Goal: Task Accomplishment & Management: Complete application form

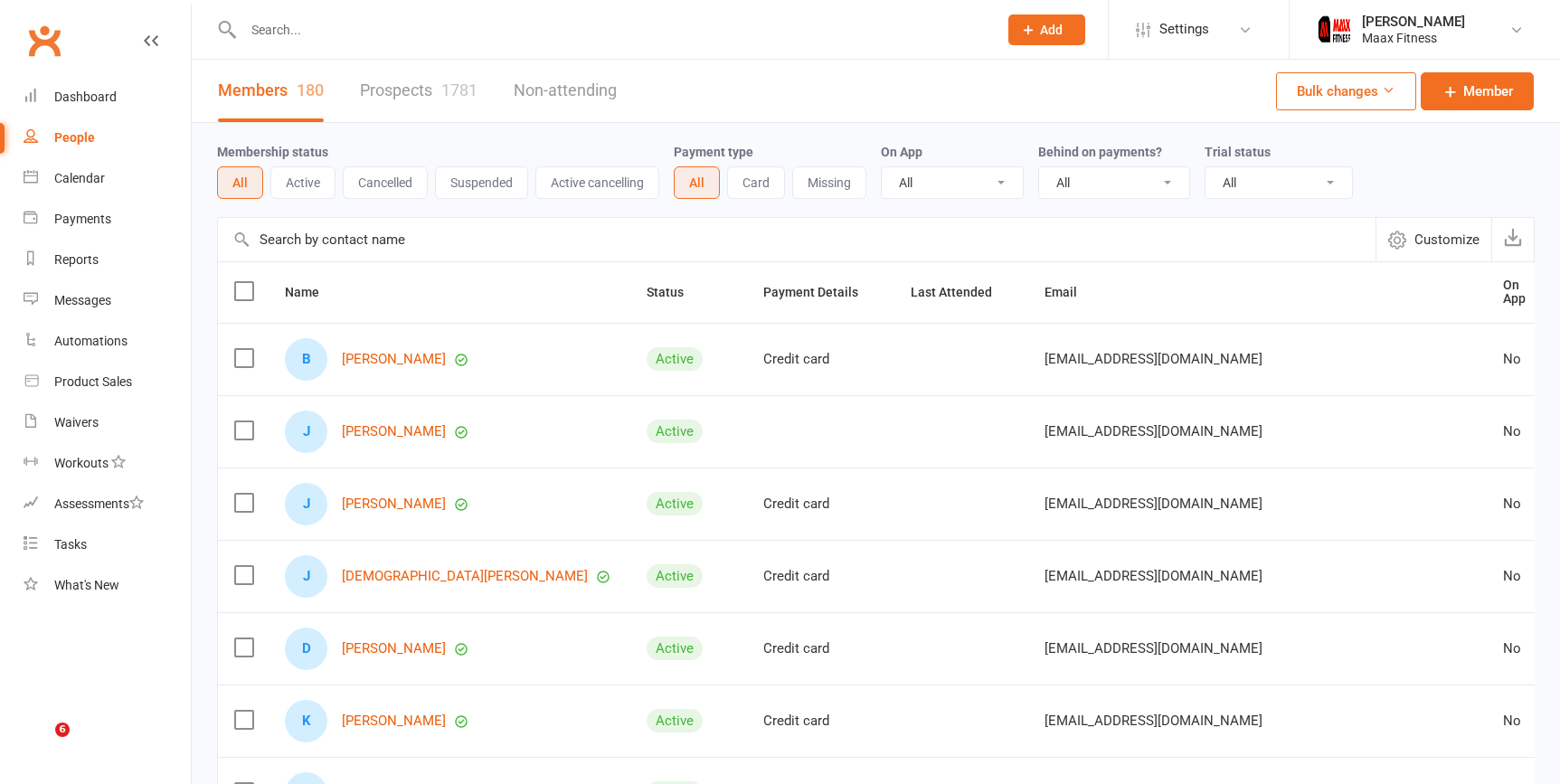
select select "100"
drag, startPoint x: 1048, startPoint y: 21, endPoint x: 1061, endPoint y: 4, distance: 21.4
click at [1060, 4] on div "Prospect Member Non-attending contact Class / event Appointment Task Membership…" at bounding box center [1046, 29] width 123 height 59
click at [1042, 17] on button "Add" at bounding box center [1046, 30] width 77 height 31
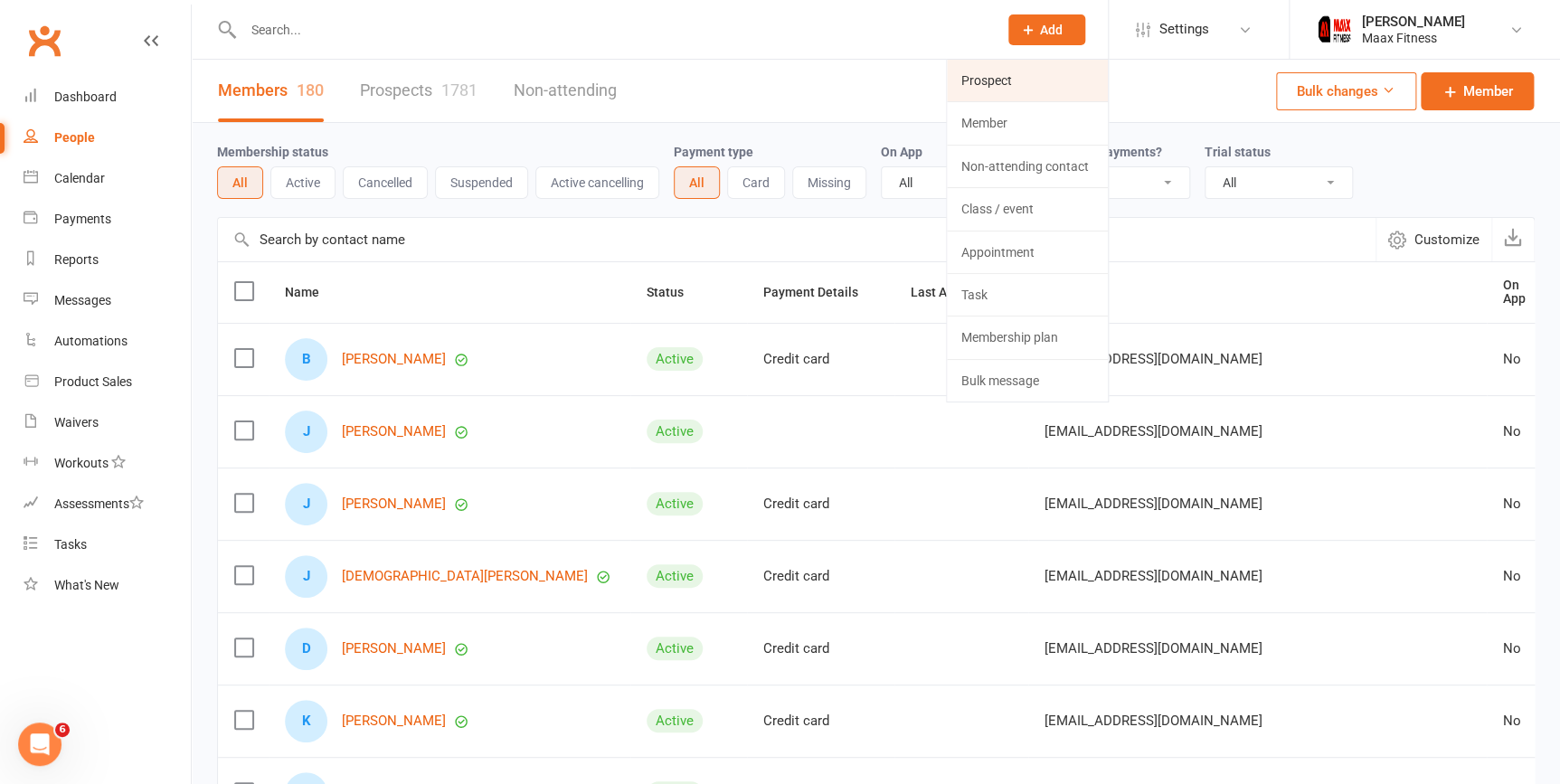
click at [1061, 89] on link "Prospect" at bounding box center [1027, 80] width 161 height 42
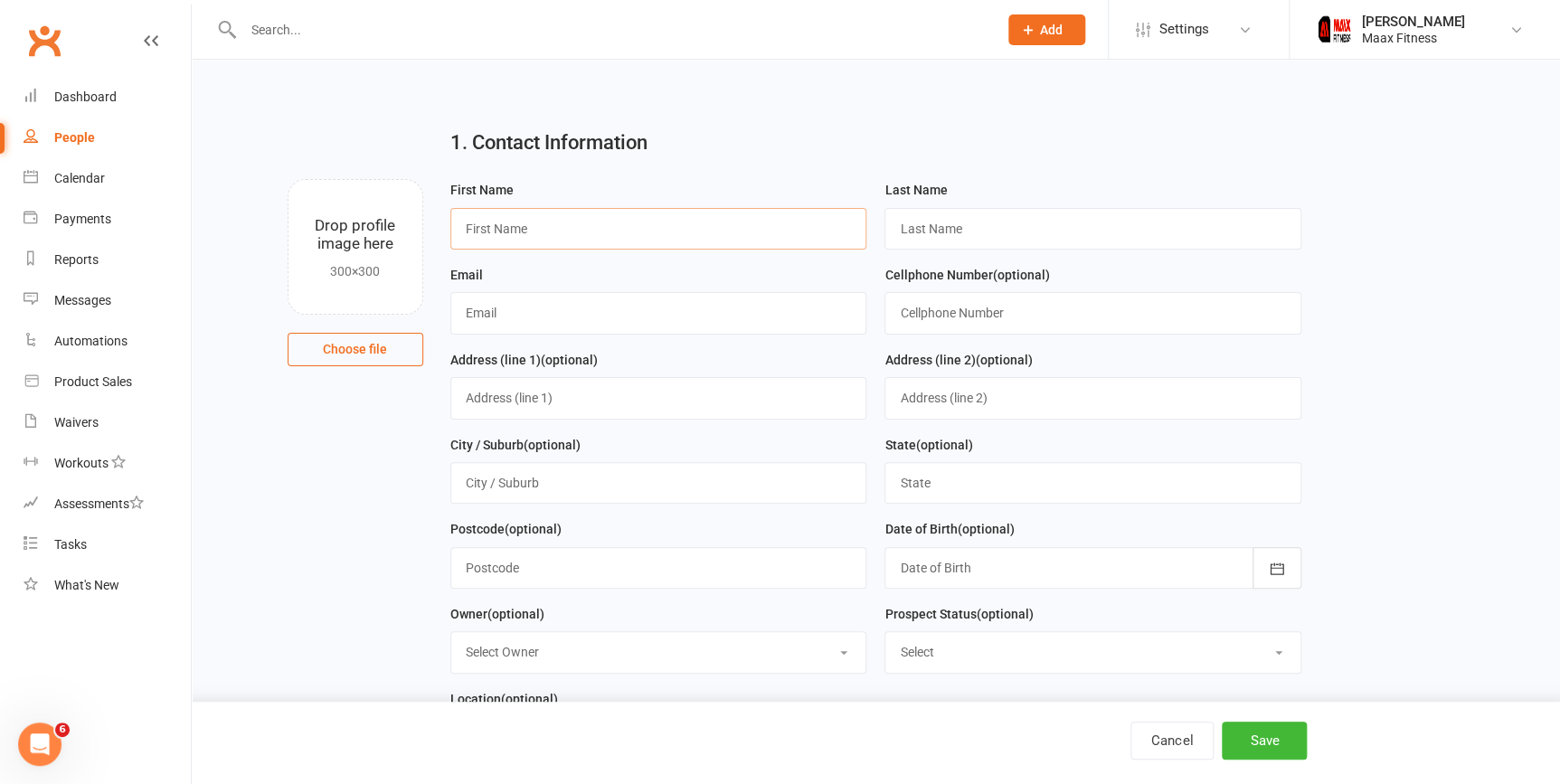
click at [606, 230] on input "text" at bounding box center [659, 229] width 417 height 42
click at [787, 134] on h2 "1. Contact Information" at bounding box center [876, 142] width 851 height 21
click at [695, 216] on input "text" at bounding box center [659, 229] width 417 height 42
click at [808, 215] on input "a" at bounding box center [659, 229] width 417 height 42
type input "alexis"
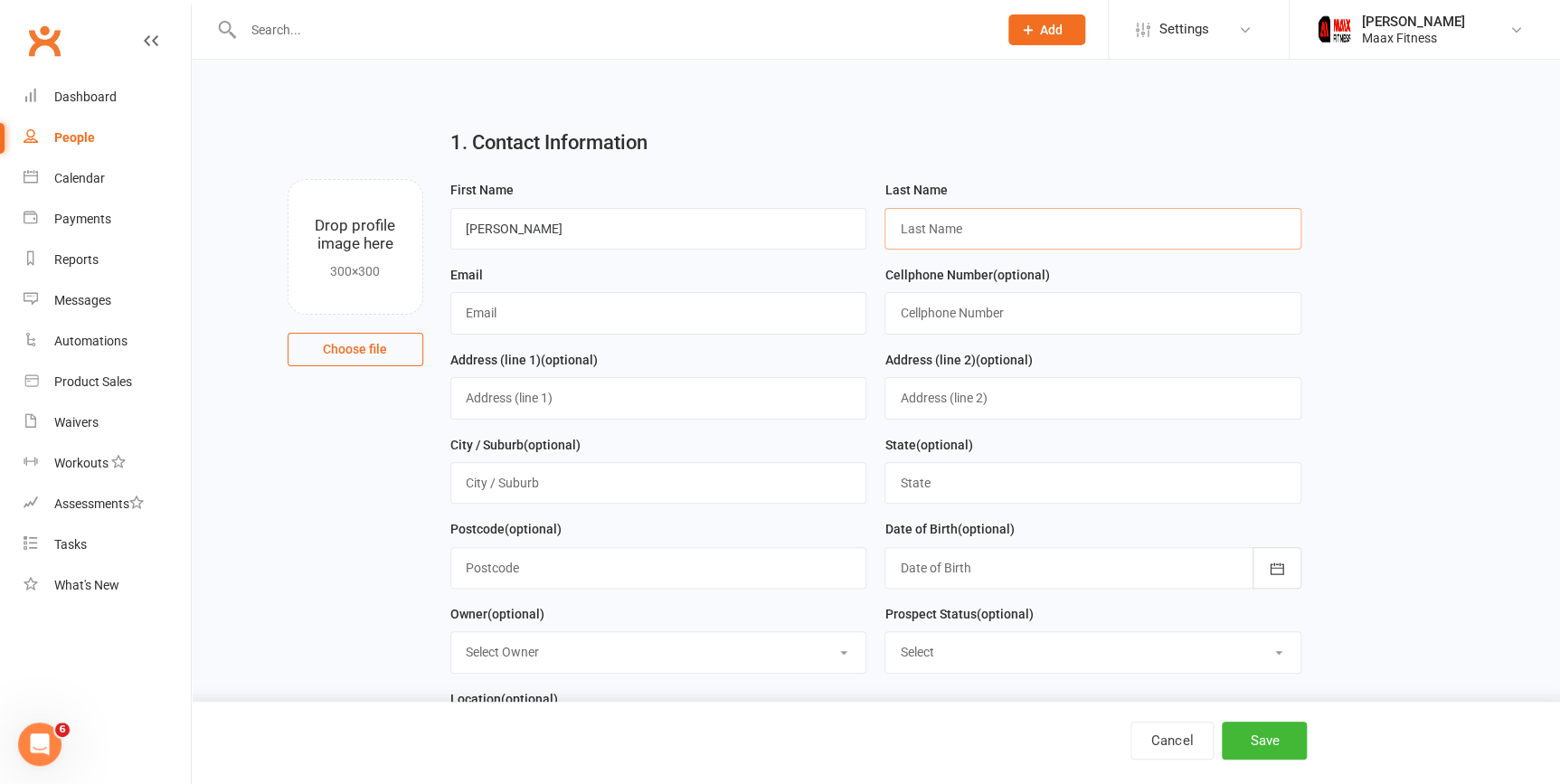
click at [1005, 217] on input "text" at bounding box center [1093, 229] width 417 height 42
type input "carreon"
click at [956, 300] on input "text" at bounding box center [1093, 312] width 417 height 42
type input "9452269374"
click at [528, 306] on input "text" at bounding box center [659, 312] width 417 height 42
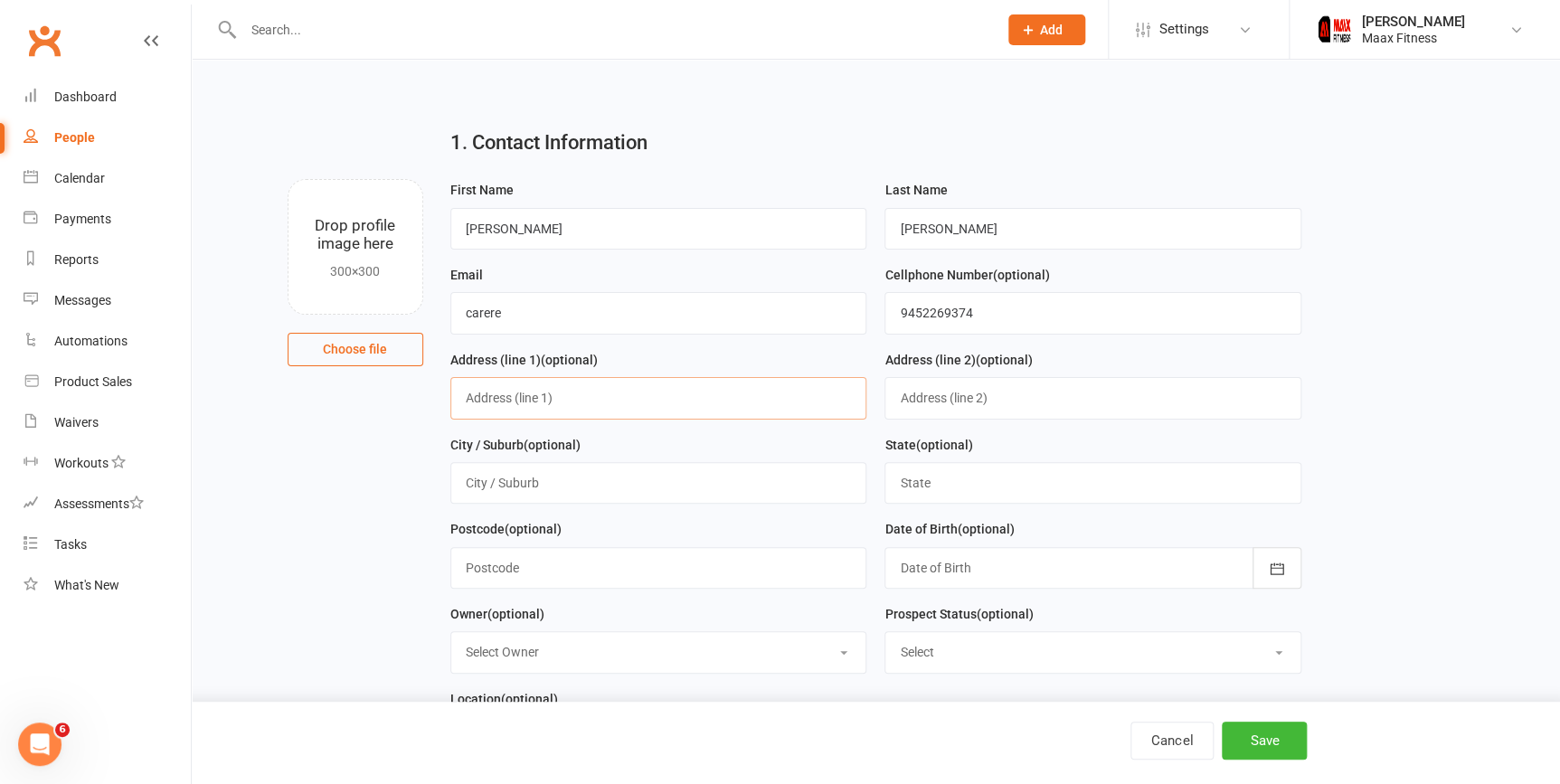
click at [583, 403] on input "text" at bounding box center [659, 398] width 417 height 42
click at [573, 321] on input "carere" at bounding box center [659, 312] width 417 height 42
type input "[EMAIL_ADDRESS][DOMAIN_NAME]"
click at [476, 402] on input "text" at bounding box center [659, 398] width 417 height 42
type input "710 Rand Rd"
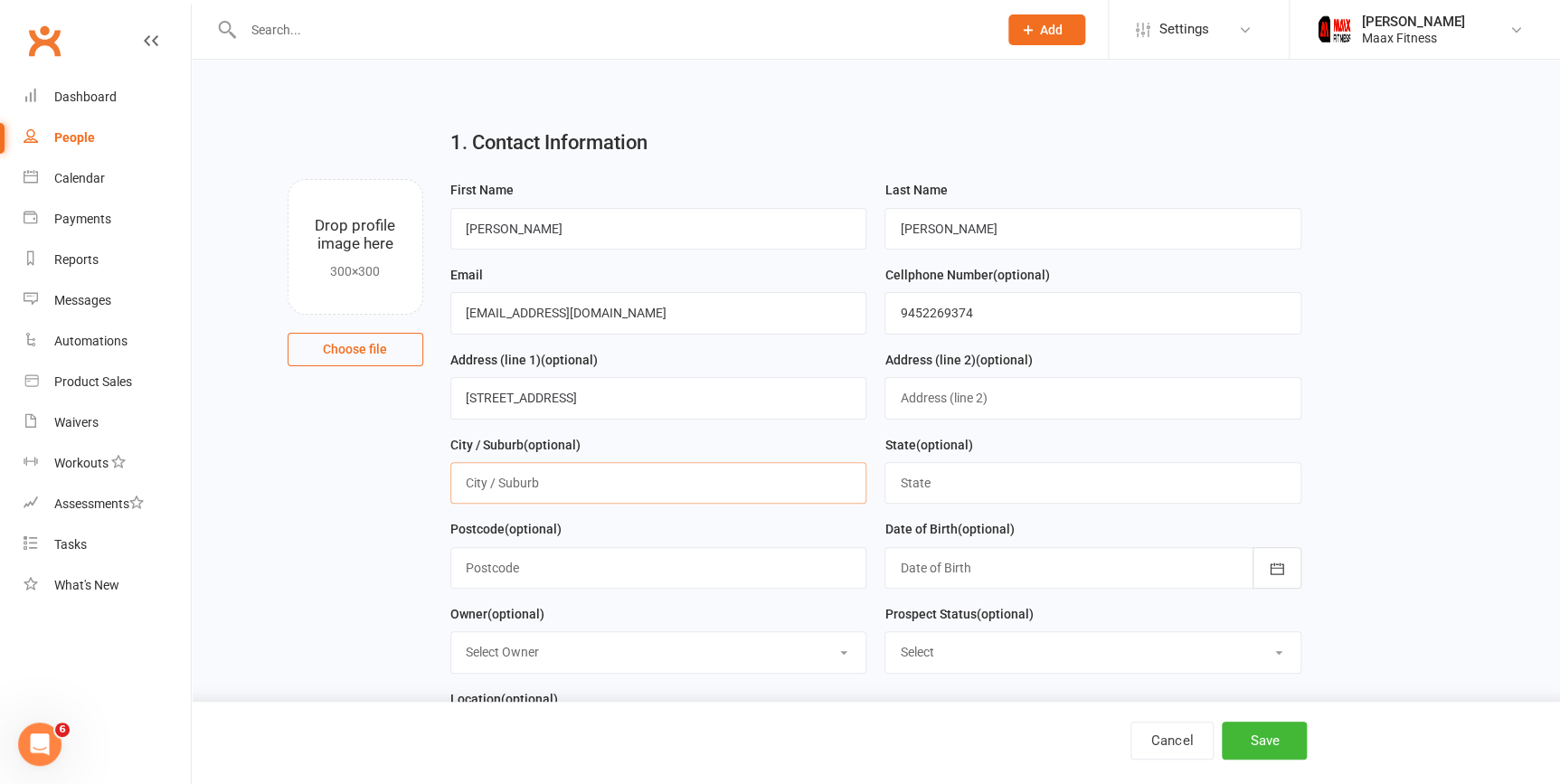
click at [516, 476] on input "text" at bounding box center [659, 482] width 417 height 42
type input "kaufman"
click at [977, 500] on input "text" at bounding box center [1093, 482] width 417 height 42
type input "Texas"
click at [736, 573] on input "75160" at bounding box center [659, 568] width 417 height 42
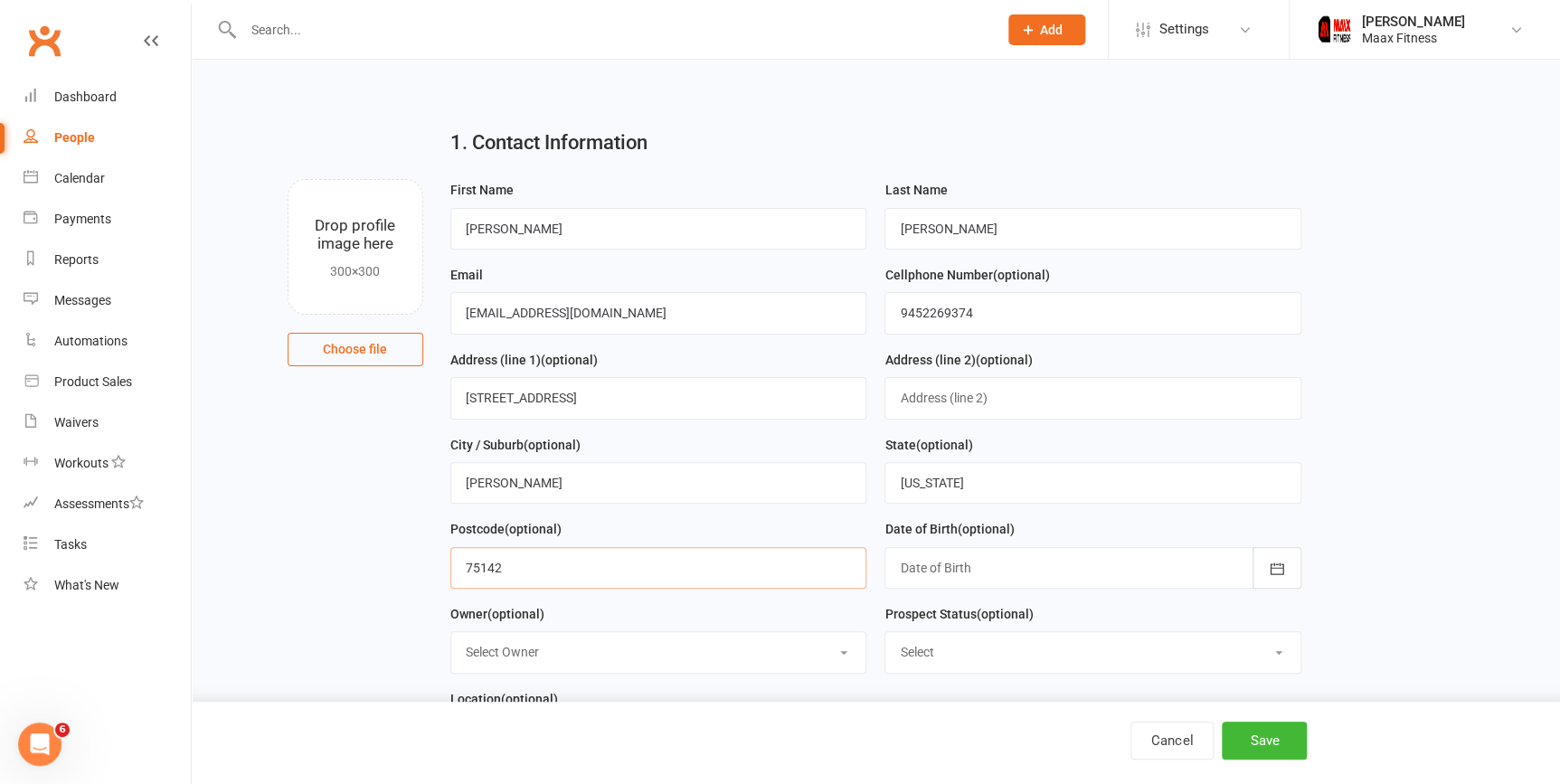
type input "75142"
click at [985, 574] on div at bounding box center [1093, 568] width 417 height 42
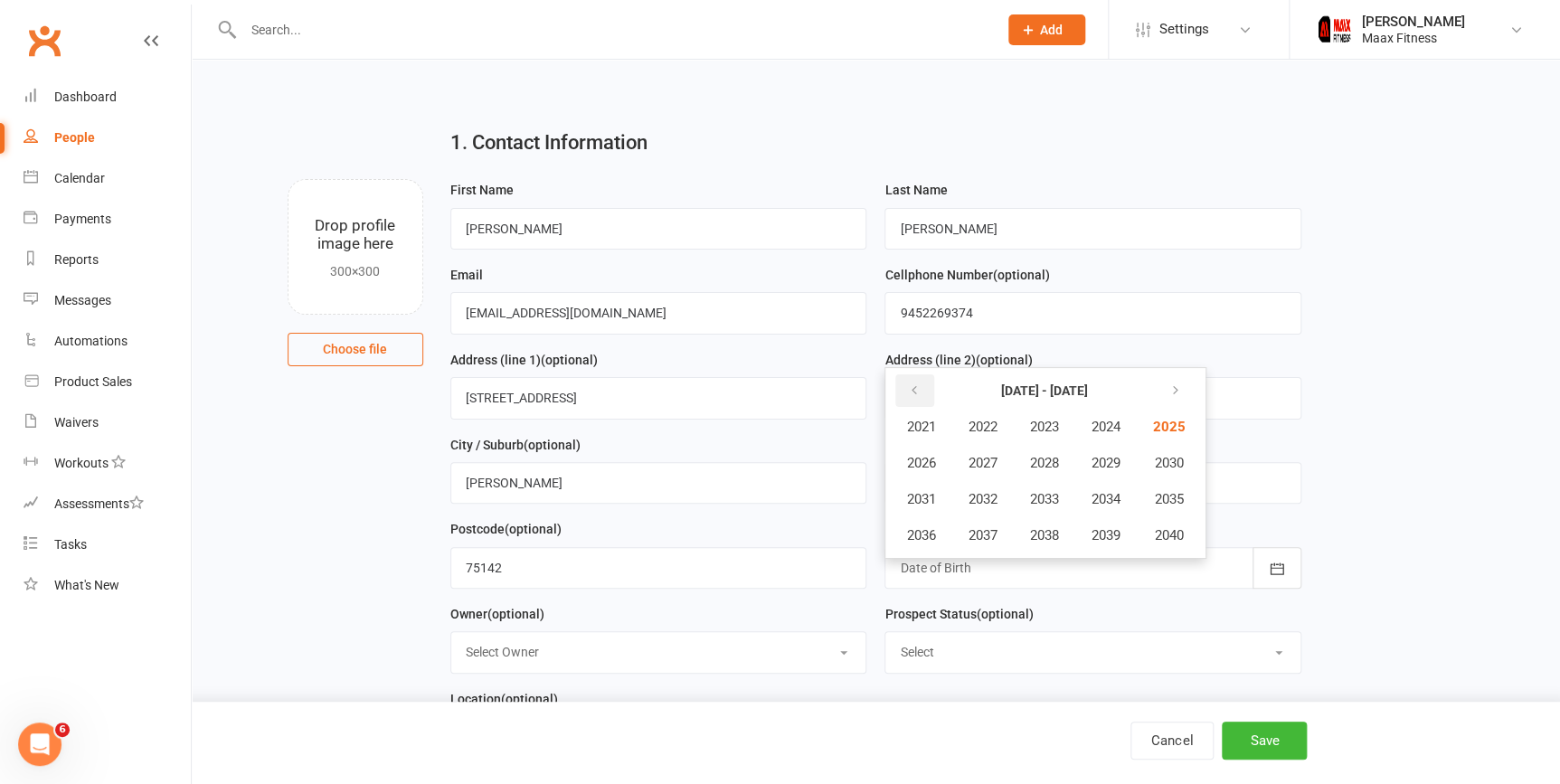
click at [931, 388] on button "button" at bounding box center [915, 390] width 39 height 33
click at [1030, 422] on span "2003" at bounding box center [1043, 427] width 29 height 17
click at [947, 534] on span "October" at bounding box center [930, 535] width 48 height 17
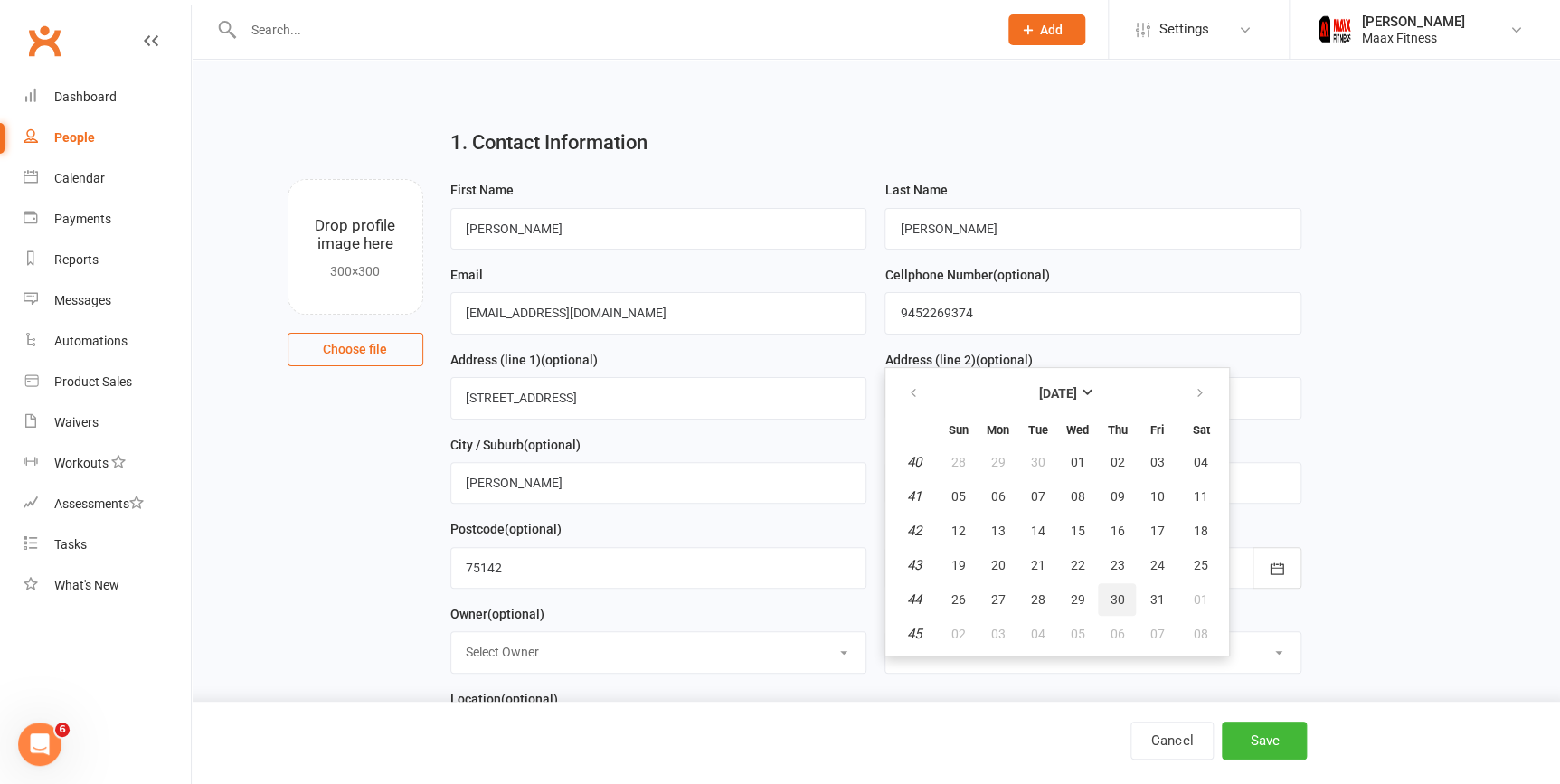
click at [1123, 595] on button "30" at bounding box center [1117, 599] width 38 height 33
type input "30 Oct 2003"
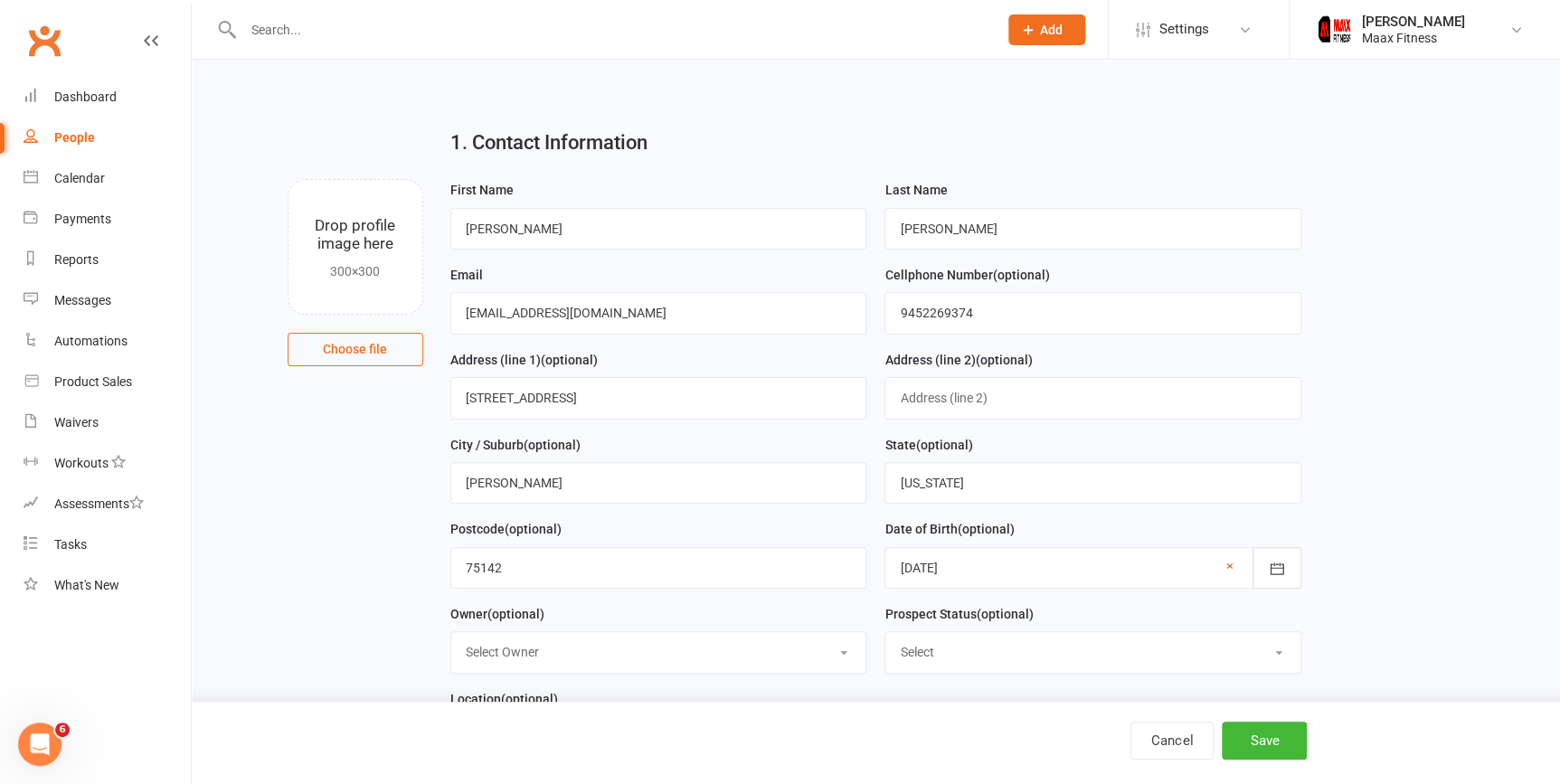
drag, startPoint x: 851, startPoint y: 699, endPoint x: 894, endPoint y: 760, distance: 74.6
drag, startPoint x: 894, startPoint y: 760, endPoint x: 774, endPoint y: 642, distance: 168.3
click at [774, 642] on select "Select Owner Emilio Martinez" at bounding box center [659, 651] width 415 height 40
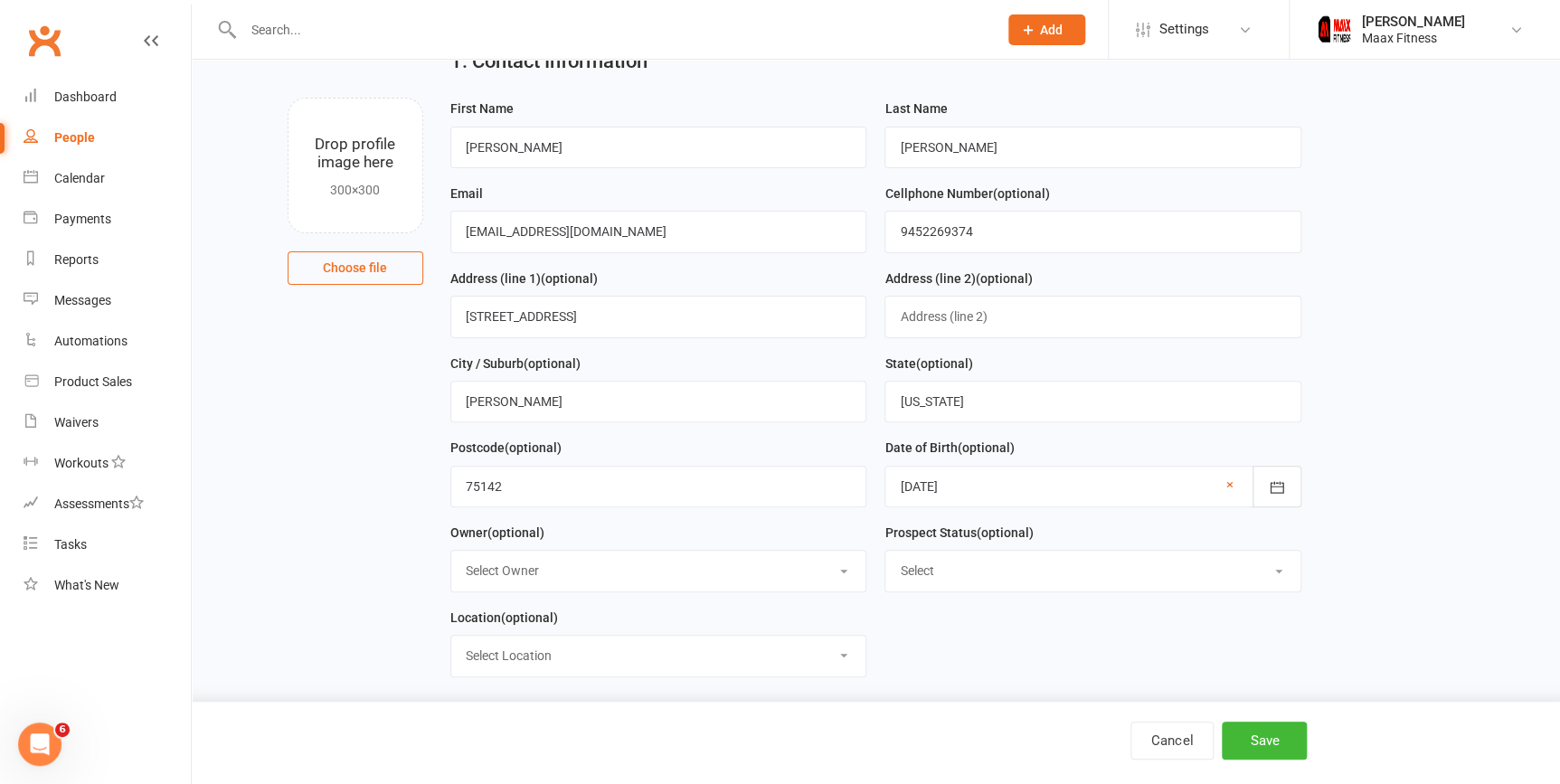
click at [669, 566] on select "Select Owner Emilio Martinez" at bounding box center [659, 570] width 415 height 40
select select "0"
click at [452, 554] on select "Select Owner Emilio Martinez" at bounding box center [659, 570] width 415 height 40
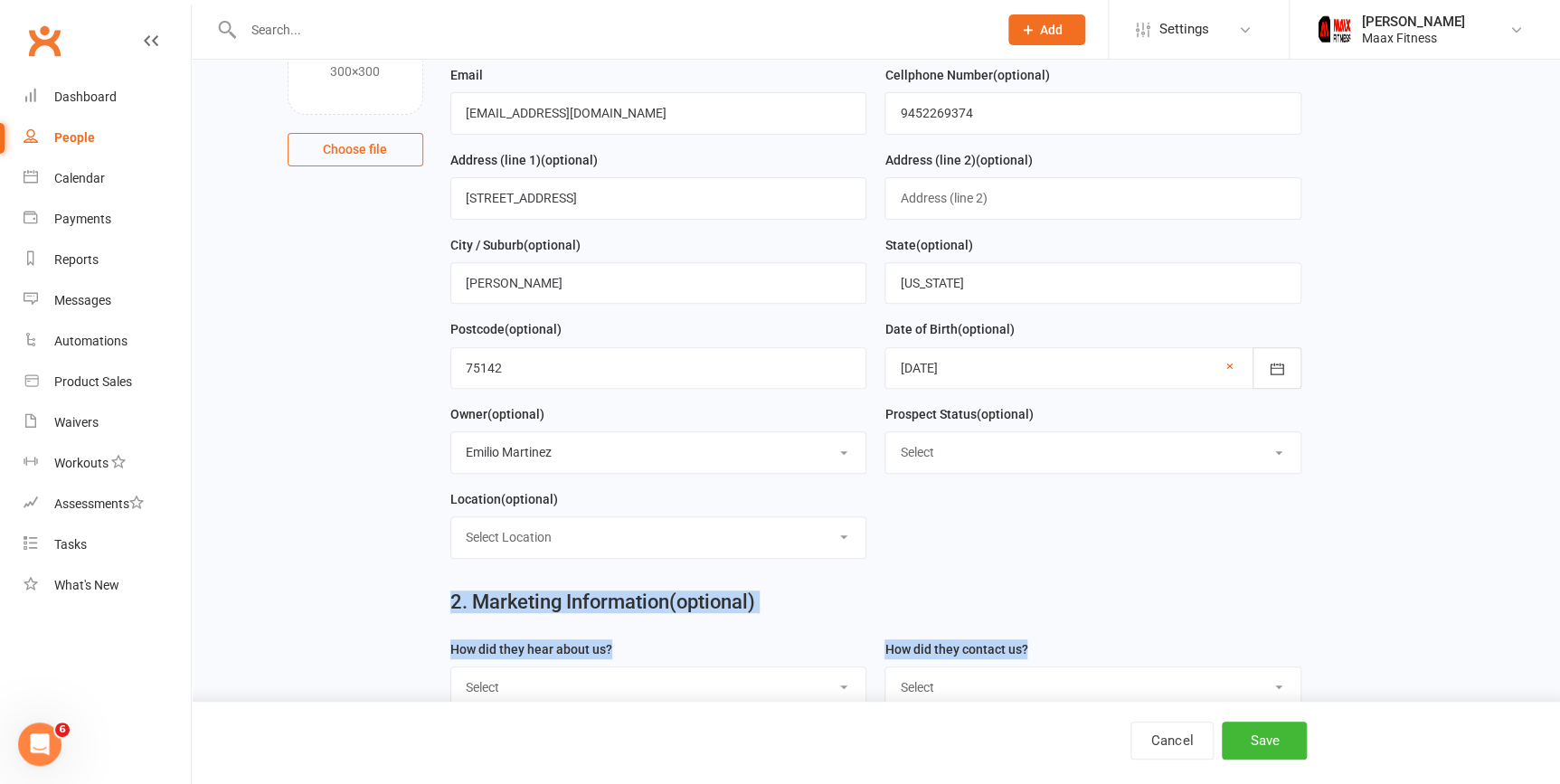
scroll to position [210, 0]
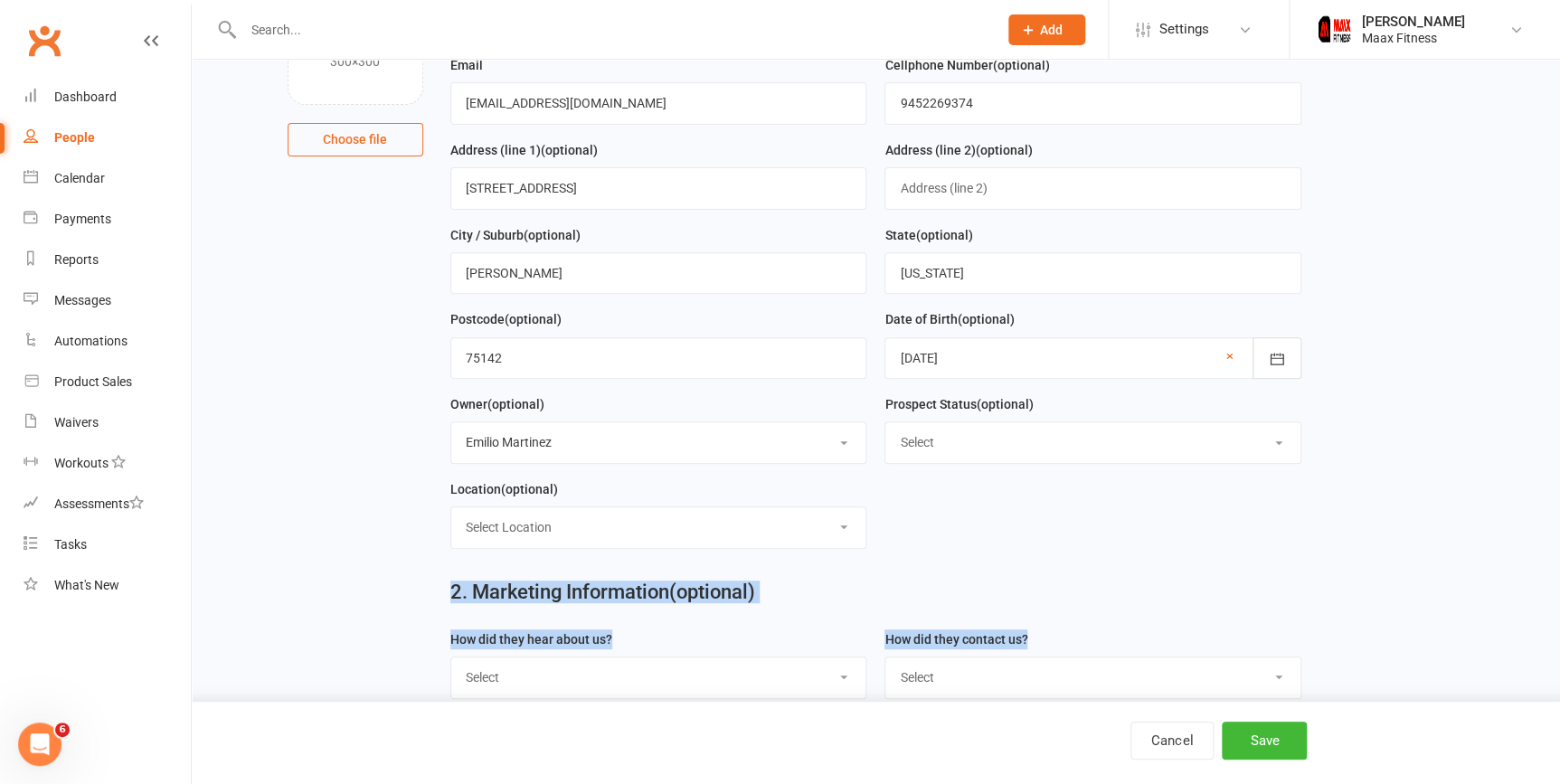
click at [926, 529] on form "First Name alexis Last Name carreon Email carreon0a0@gmail.com Cellphone Number…" at bounding box center [875, 266] width 869 height 593
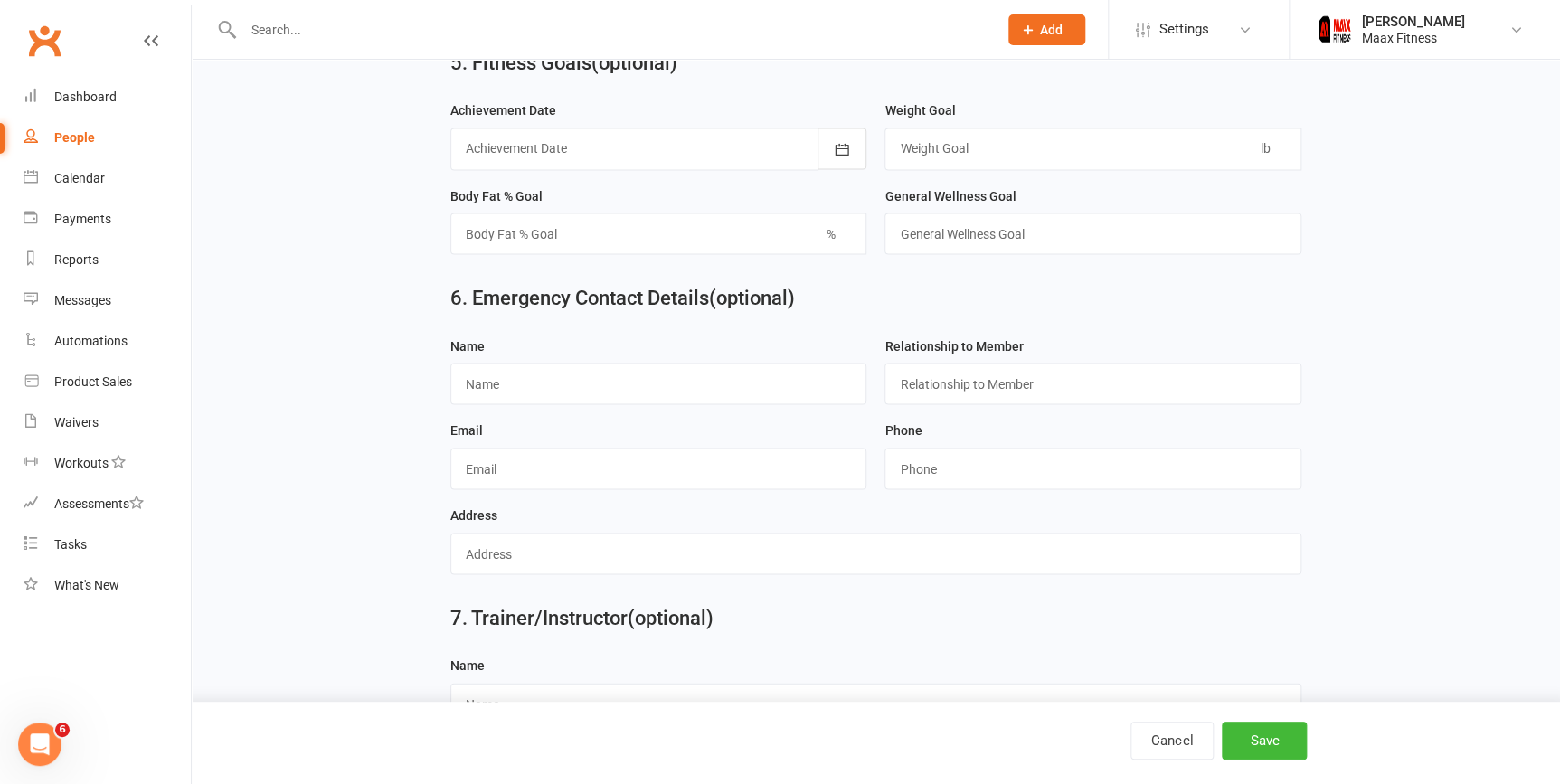
scroll to position [1527, 0]
click at [528, 388] on input "text" at bounding box center [659, 384] width 417 height 42
click at [732, 399] on input "text" at bounding box center [659, 384] width 417 height 42
type input "emilio"
click at [1003, 405] on input "text" at bounding box center [1093, 384] width 417 height 42
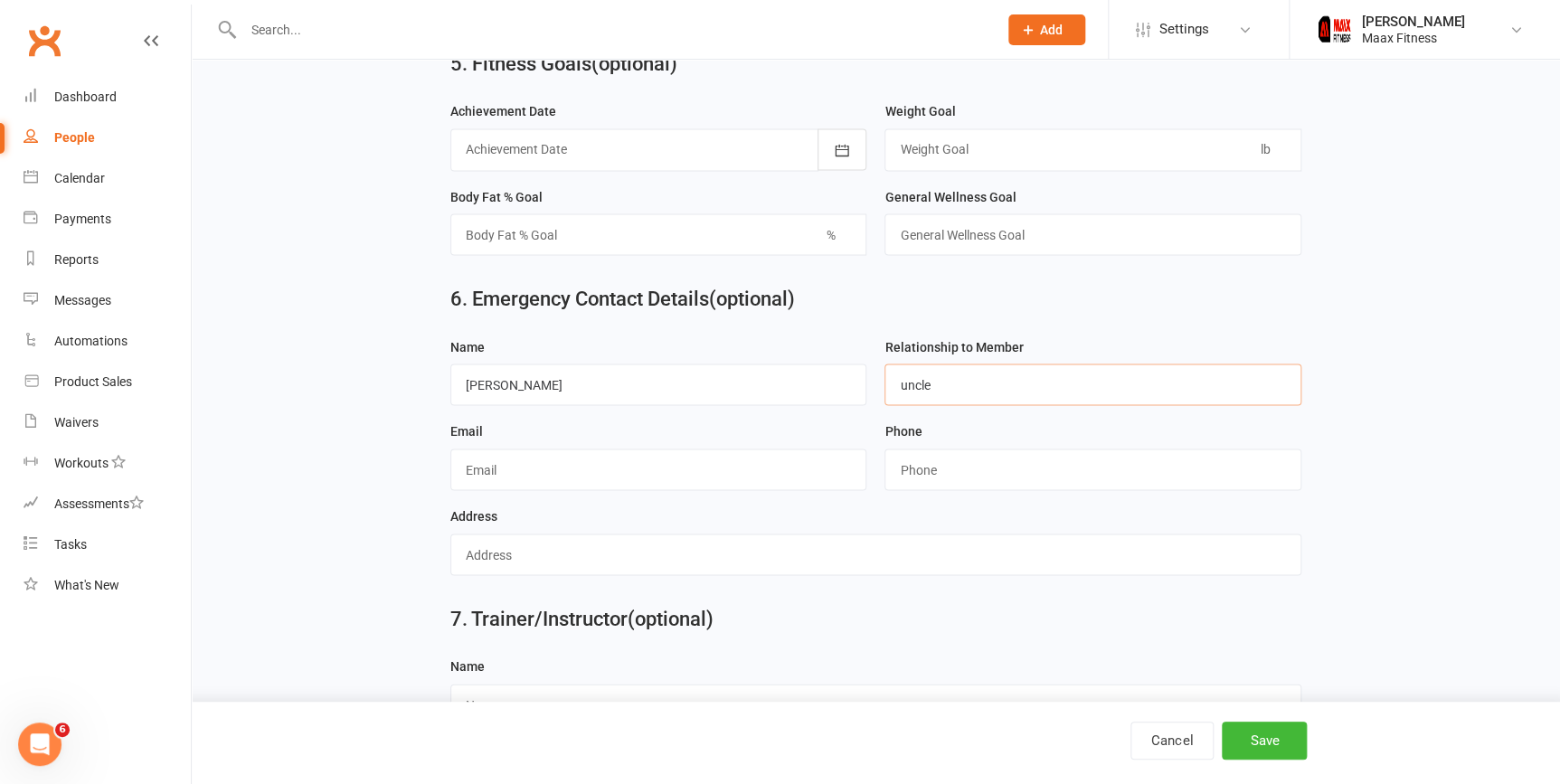
type input "uncle"
click at [937, 501] on div "Phone" at bounding box center [1093, 462] width 435 height 85
click at [950, 480] on input "string" at bounding box center [1093, 469] width 417 height 42
type input "9705392905"
type input "301 Tanger Dr"
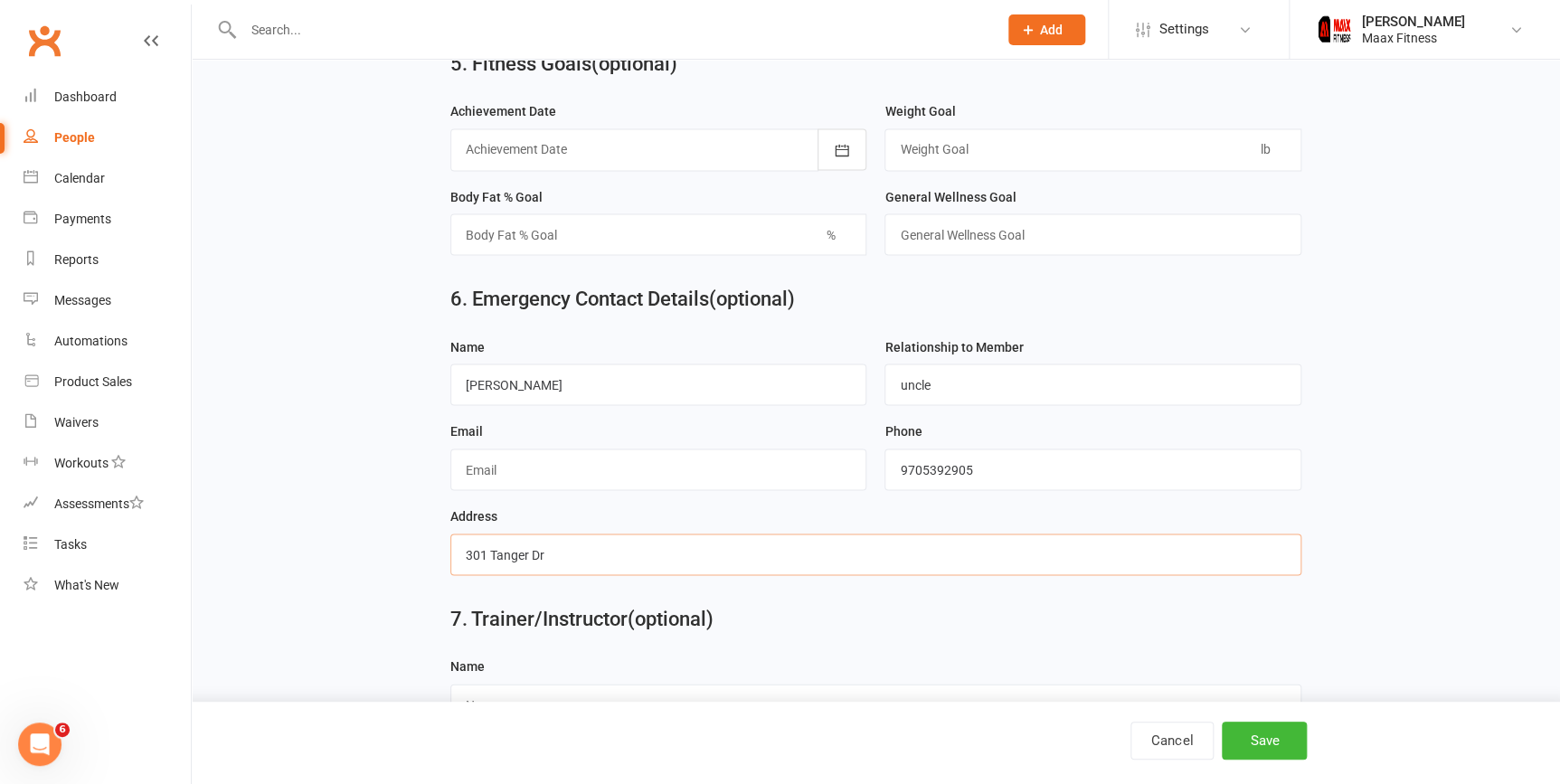
drag, startPoint x: 591, startPoint y: 568, endPoint x: 347, endPoint y: 620, distance: 249.5
click at [1073, 590] on div "Address" at bounding box center [875, 546] width 869 height 85
click at [1075, 562] on input "text" at bounding box center [876, 554] width 851 height 42
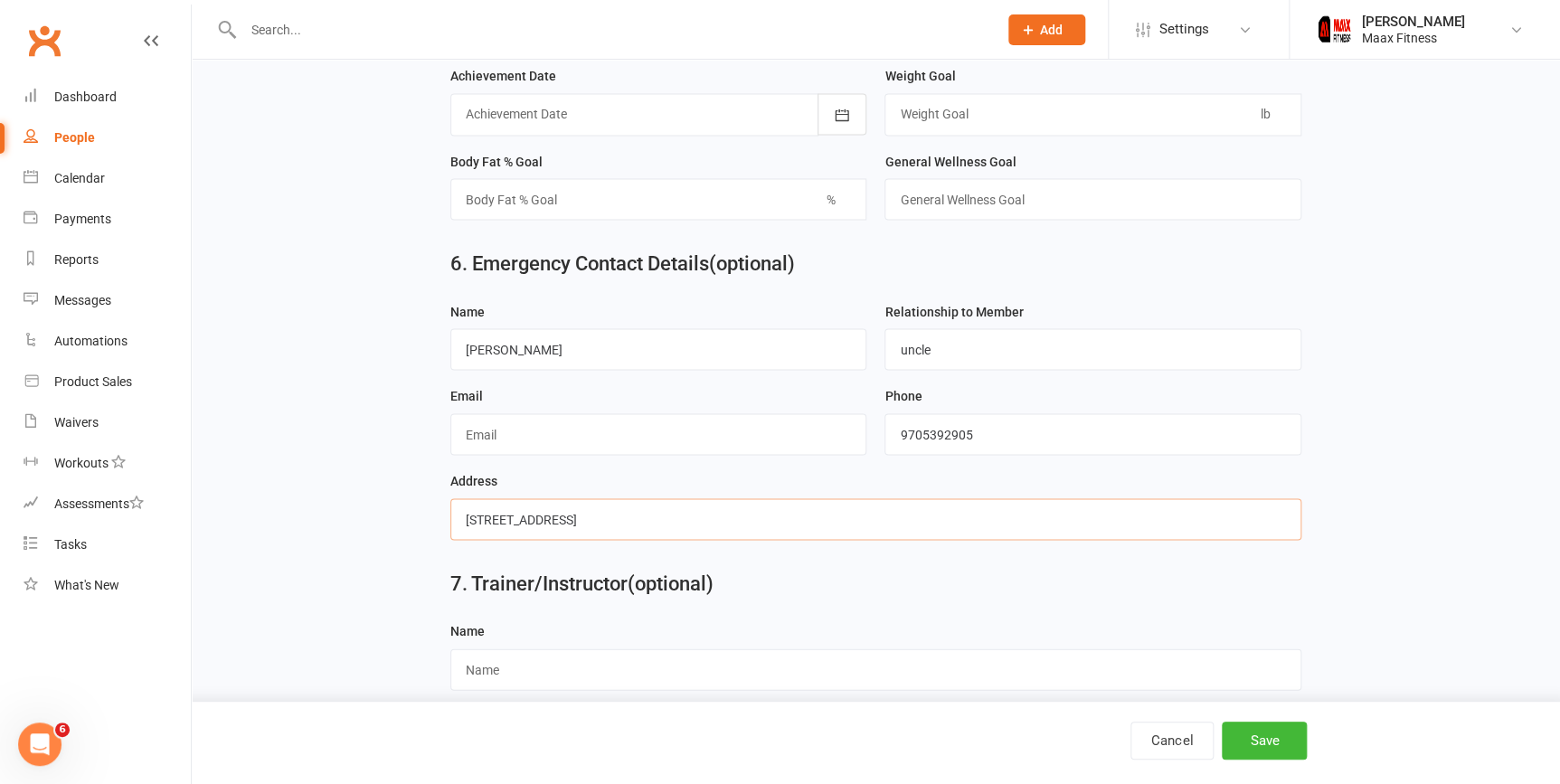
scroll to position [1593, 0]
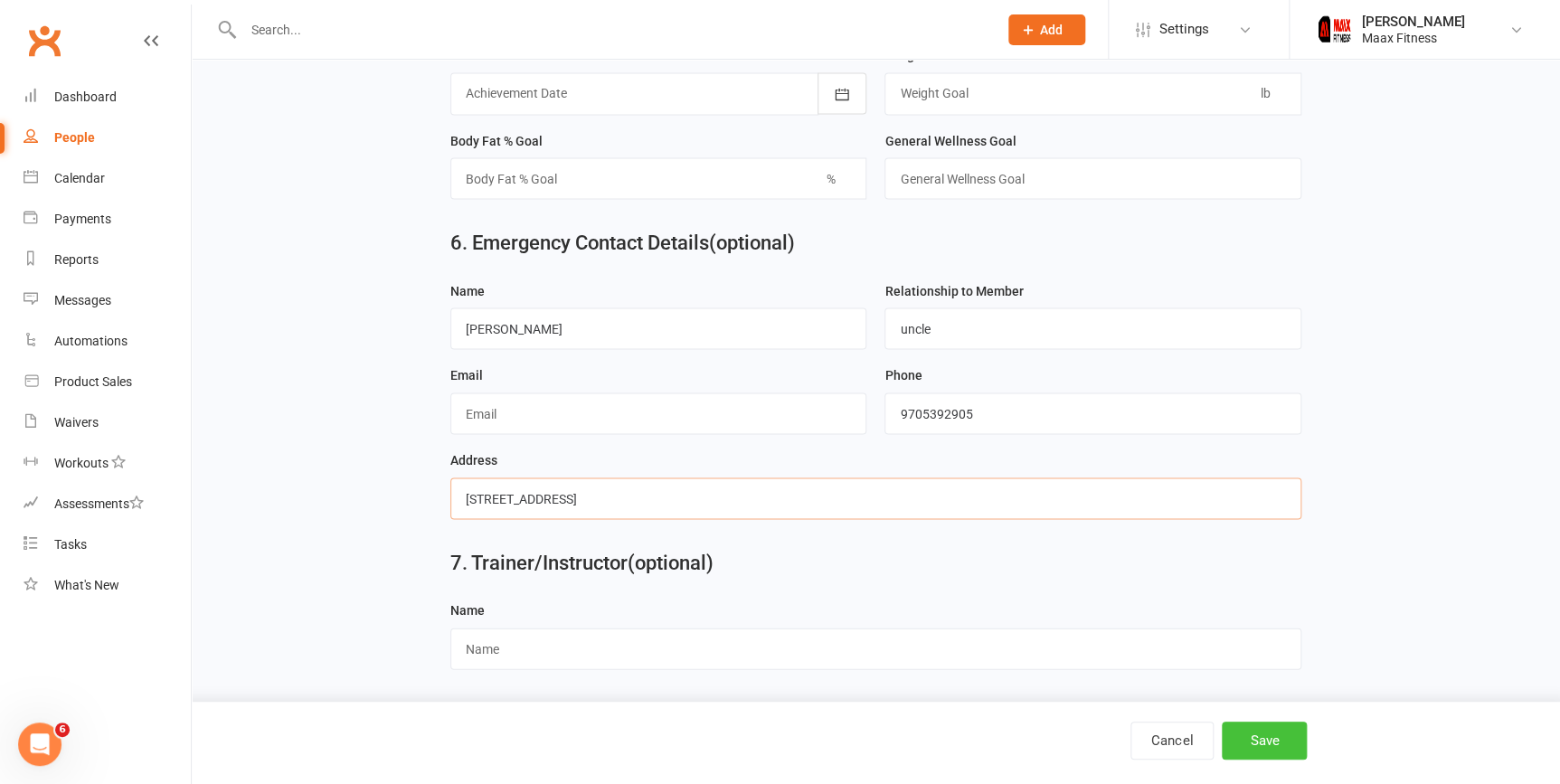
type input "710 rand rd"
click at [1266, 747] on button "Save" at bounding box center [1264, 740] width 85 height 38
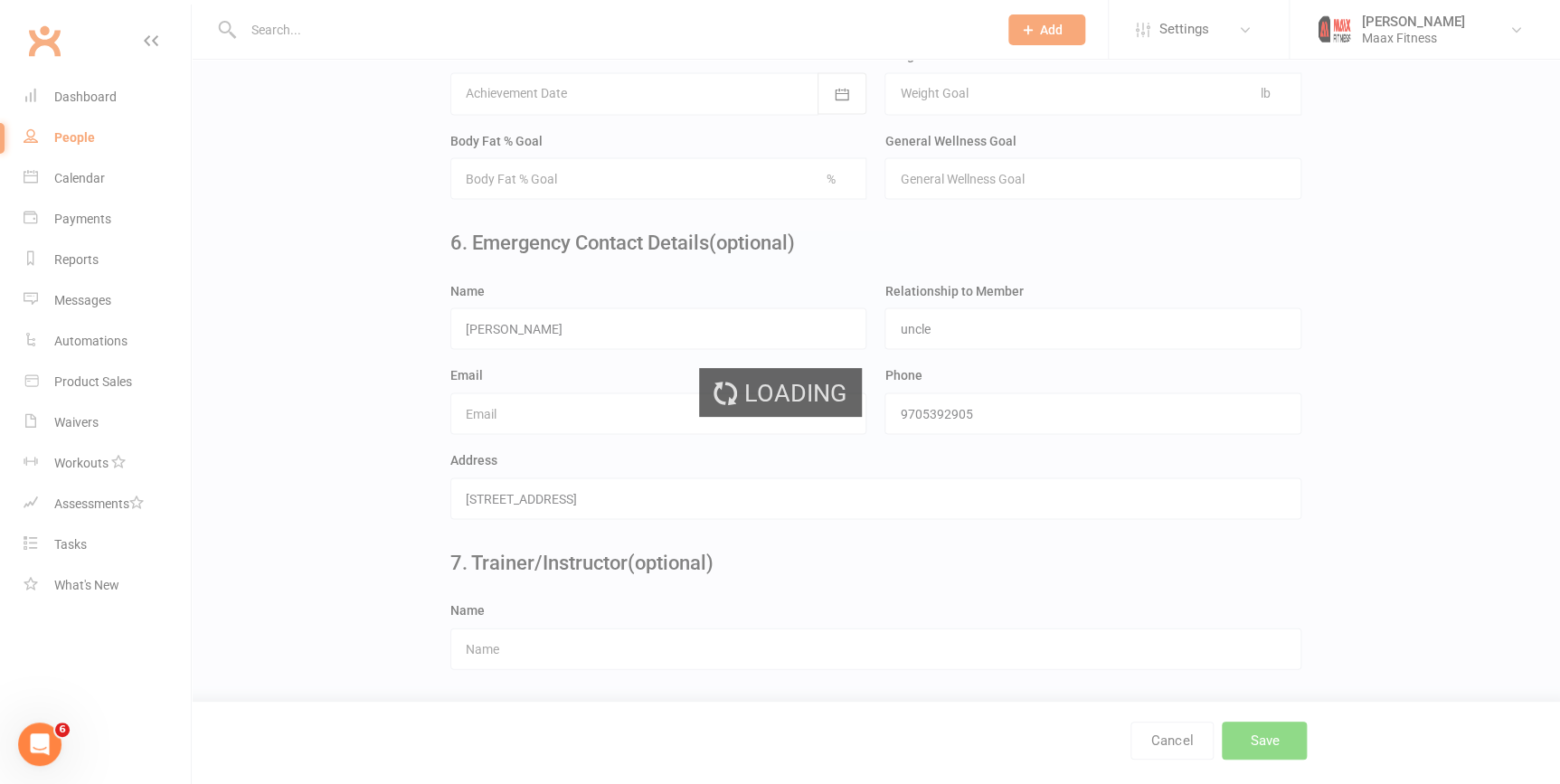
scroll to position [0, 0]
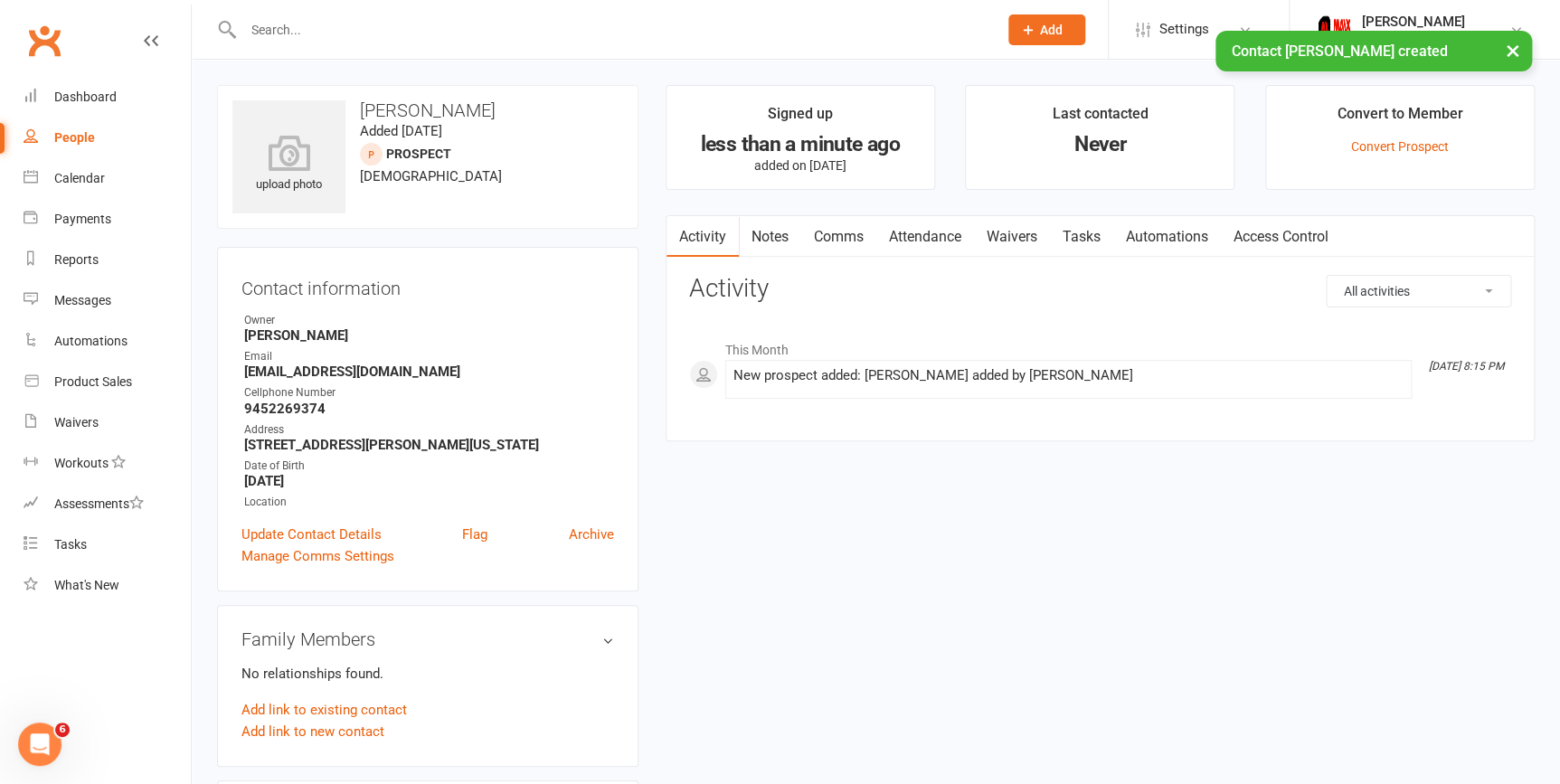
click at [1004, 242] on link "Waivers" at bounding box center [1012, 237] width 76 height 42
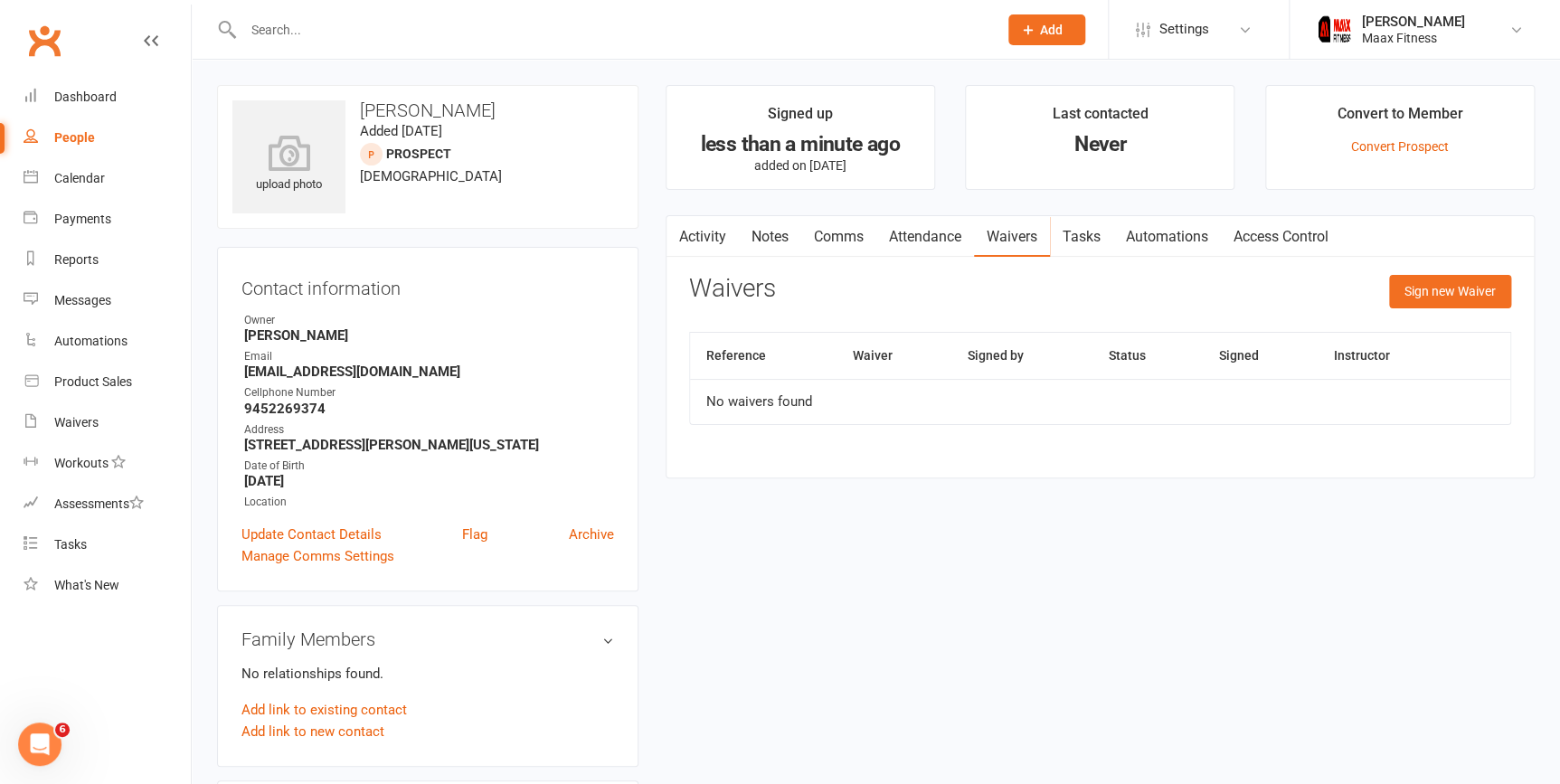
click at [1464, 295] on button "Sign new Waiver" at bounding box center [1449, 291] width 122 height 33
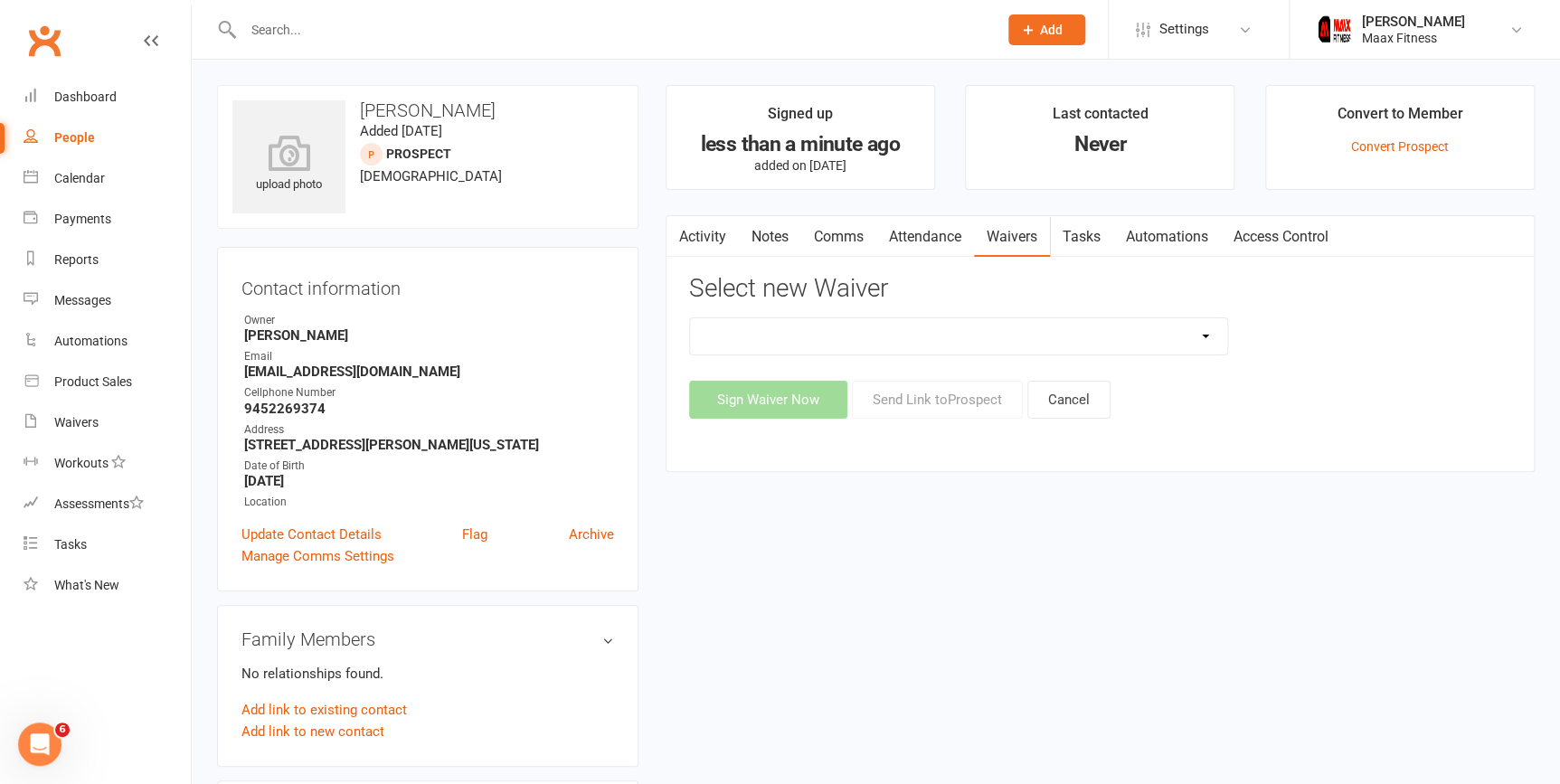
click at [1205, 321] on select "12 Month Individual Membership 12 Month PRESALE Membership 1 Month Membership O…" at bounding box center [959, 336] width 537 height 36
select select "15029"
click at [690, 319] on select "12 Month Individual Membership 12 Month PRESALE Membership 1 Month Membership O…" at bounding box center [959, 336] width 537 height 36
click at [777, 399] on button "Sign Waiver Now" at bounding box center [768, 399] width 158 height 38
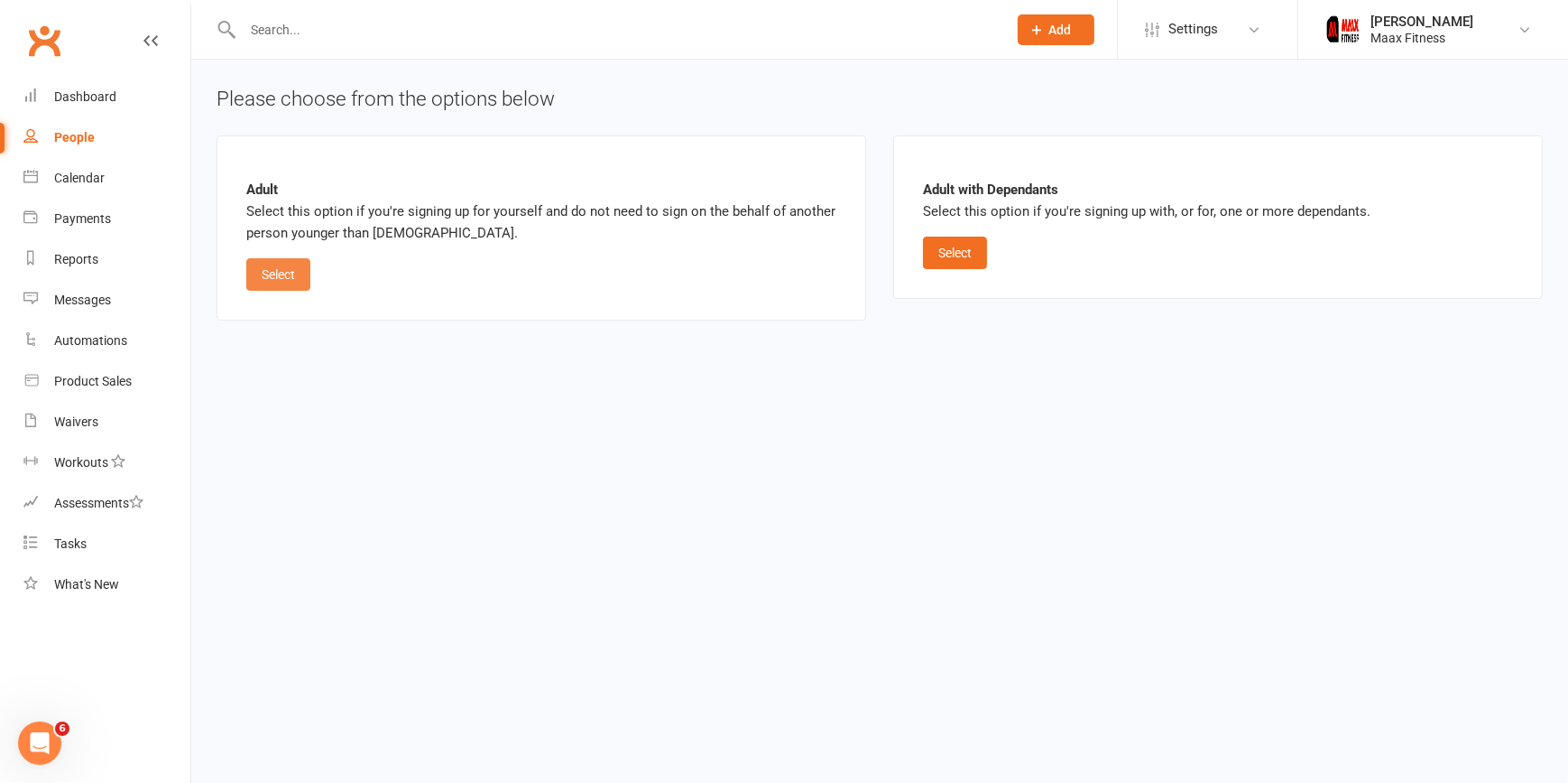
click at [288, 277] on button "Select" at bounding box center [278, 274] width 64 height 32
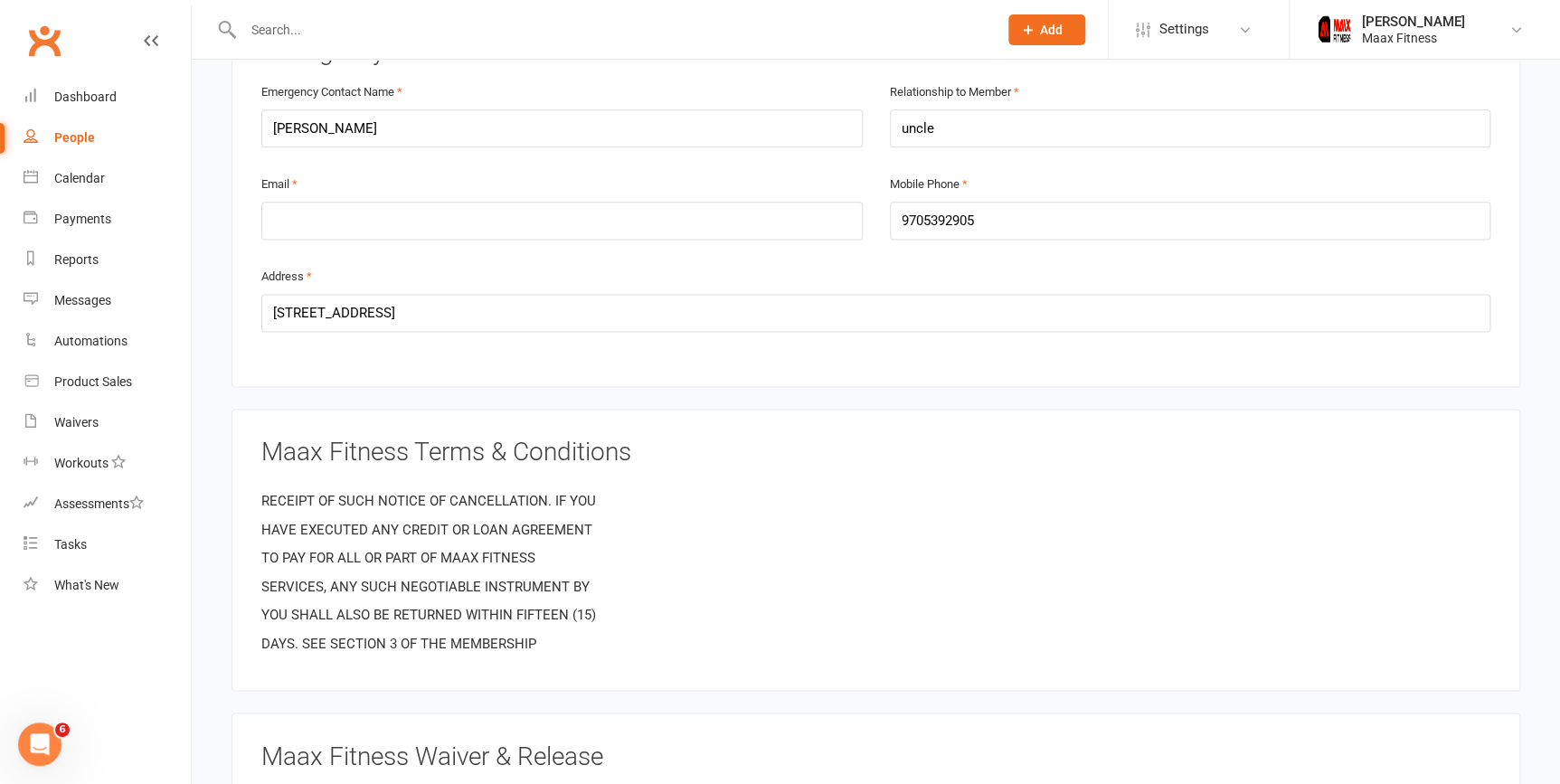
scroll to position [237, 0]
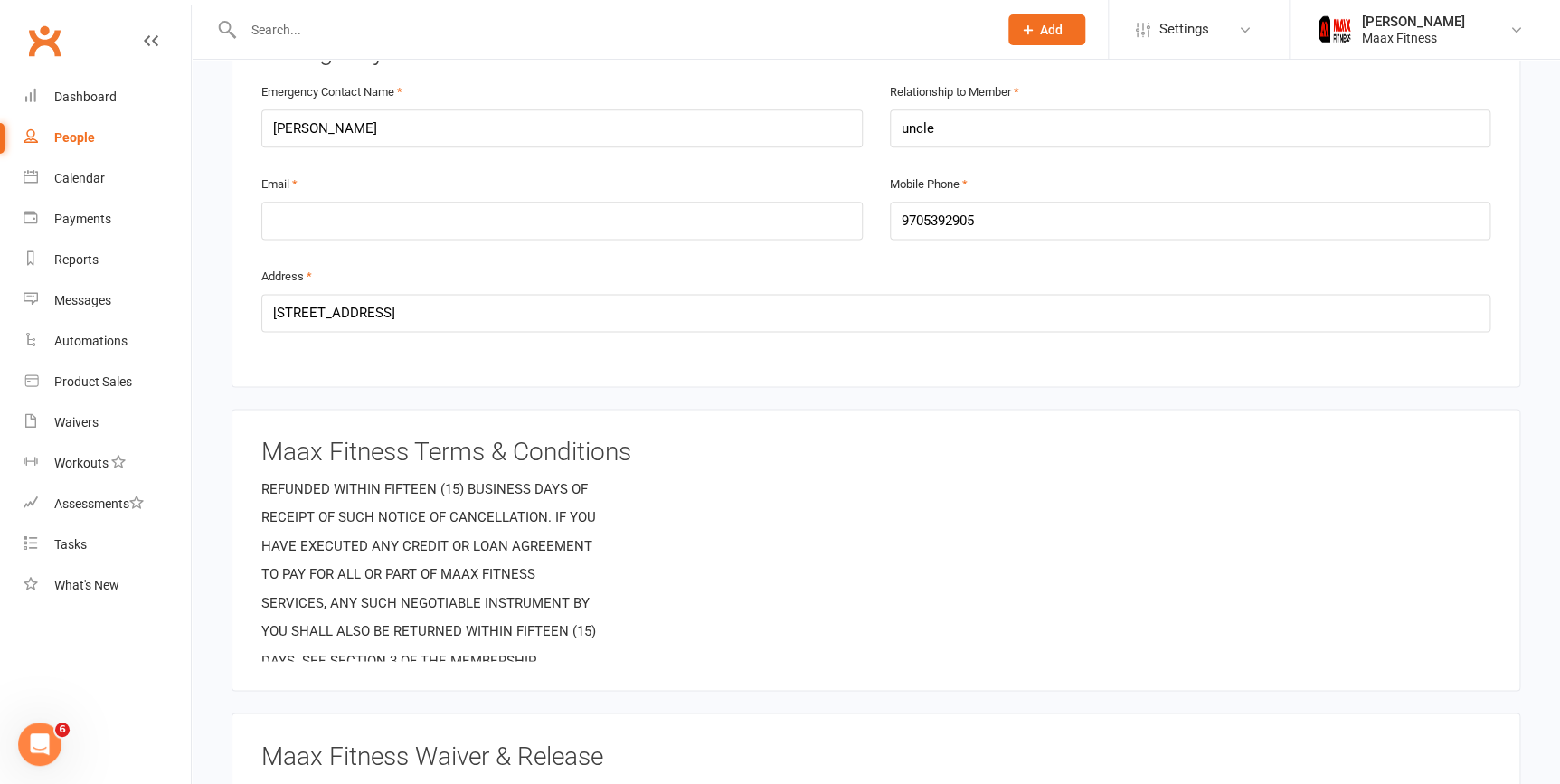
click at [1192, 621] on p "YOU SHALL ALSO BE RETURNED WITHIN FIFTEEN (15)" at bounding box center [875, 631] width 1229 height 21
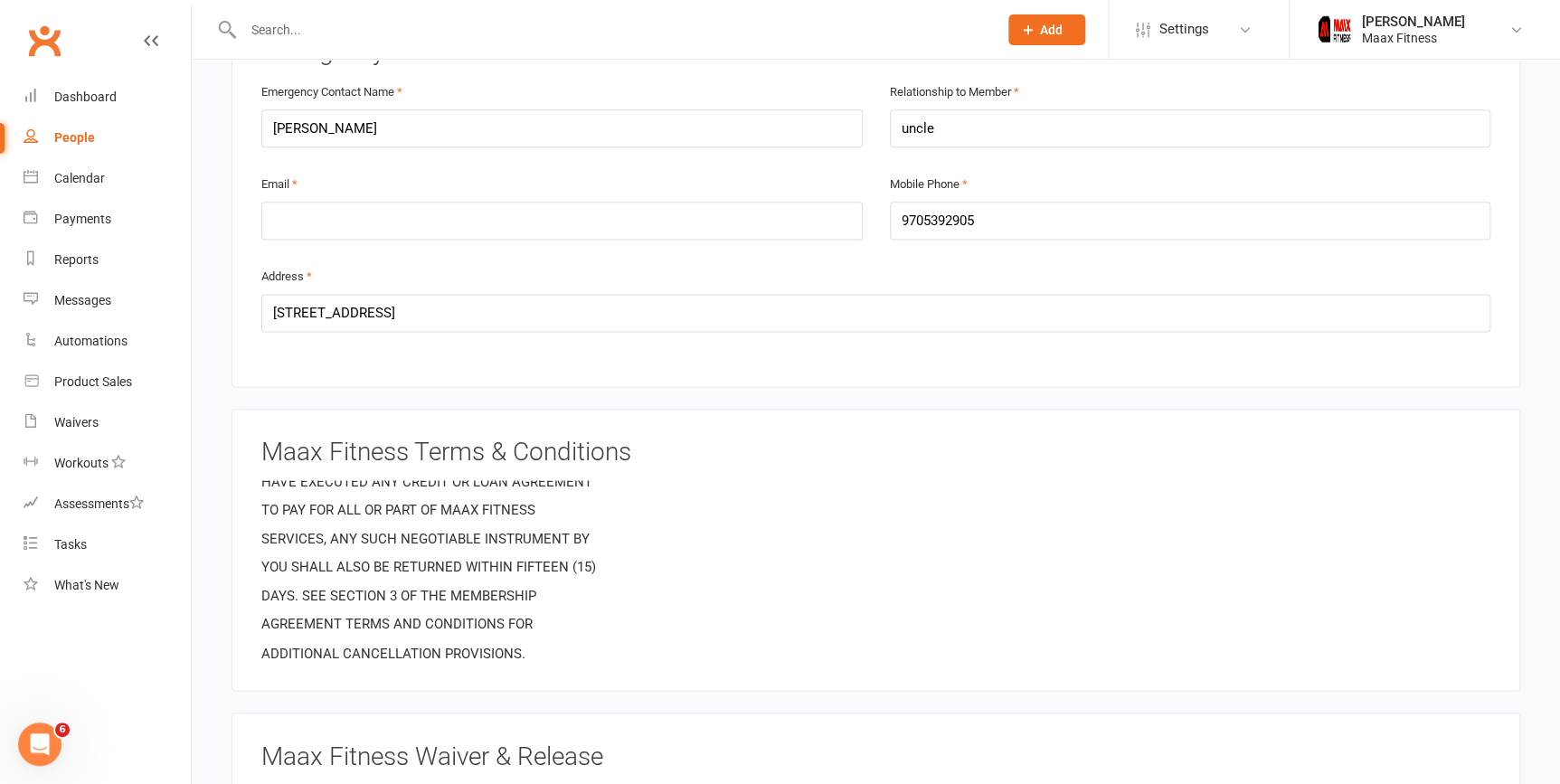
click at [1247, 643] on p "ADDITIONAL CANCELLATION PROVISIONS." at bounding box center [875, 652] width 1229 height 21
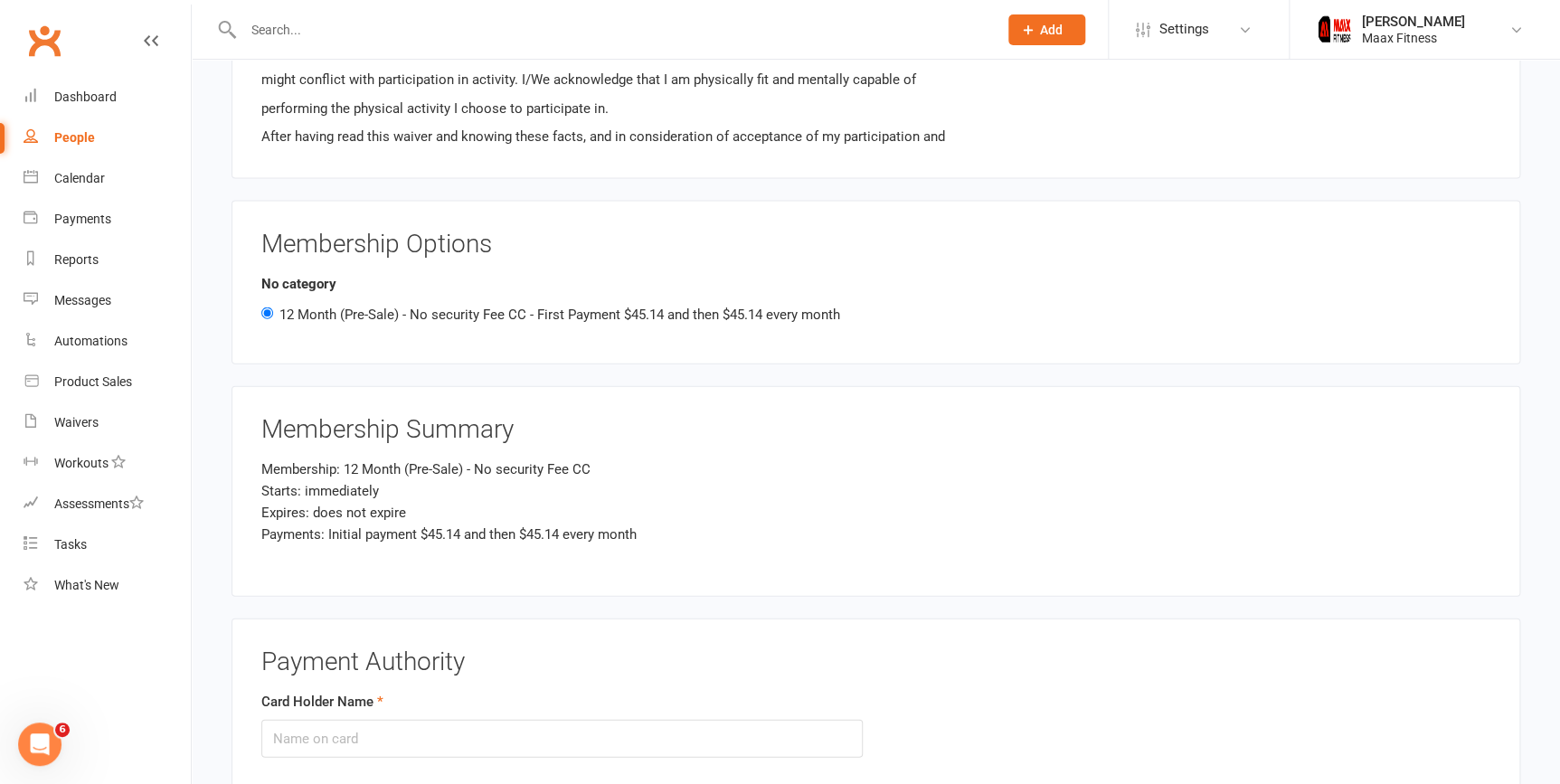
scroll to position [1888, 0]
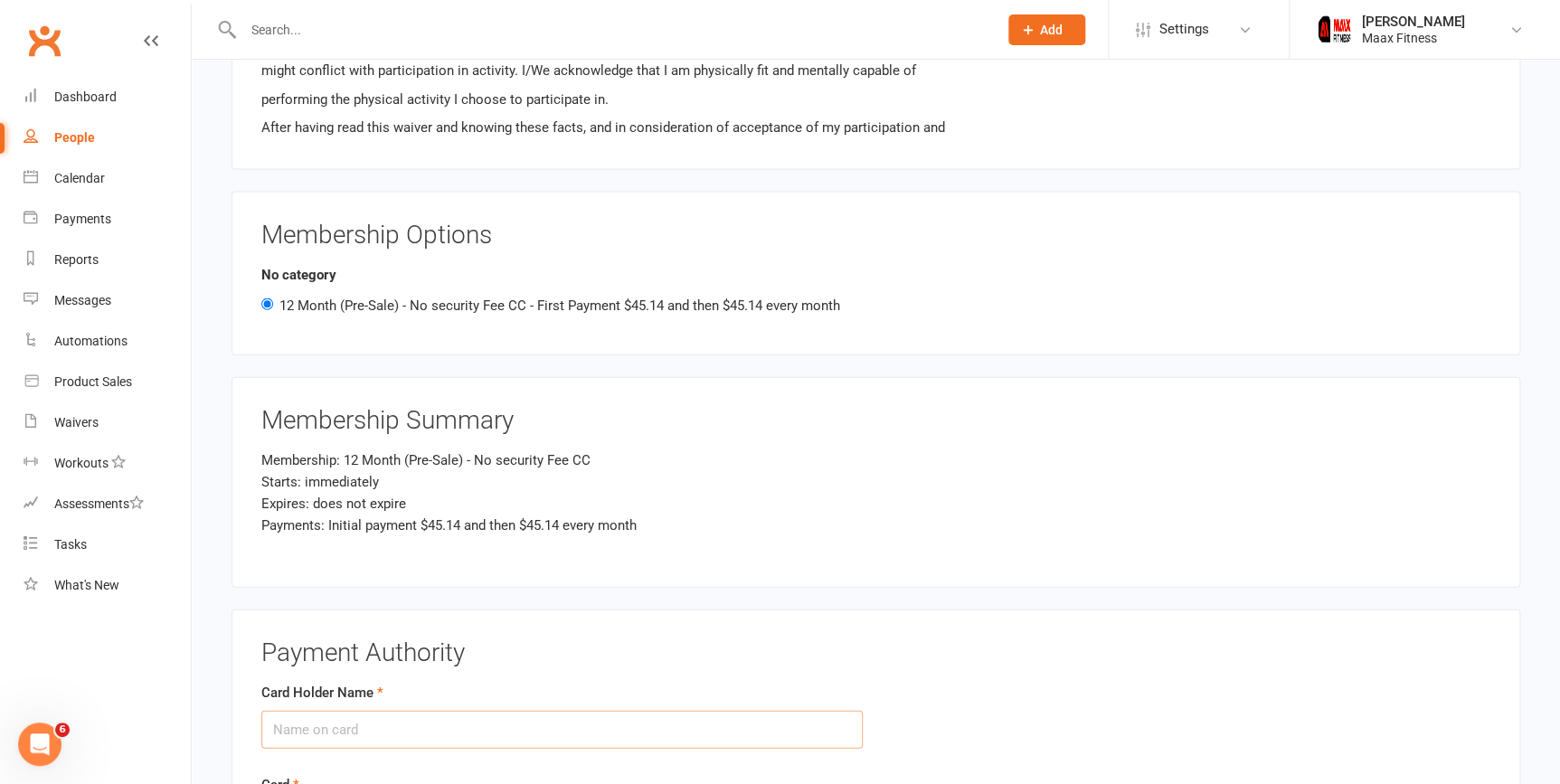
click at [517, 730] on input "Card Holder Name" at bounding box center [561, 729] width 601 height 38
click at [563, 714] on input "Card Holder Name" at bounding box center [561, 729] width 601 height 38
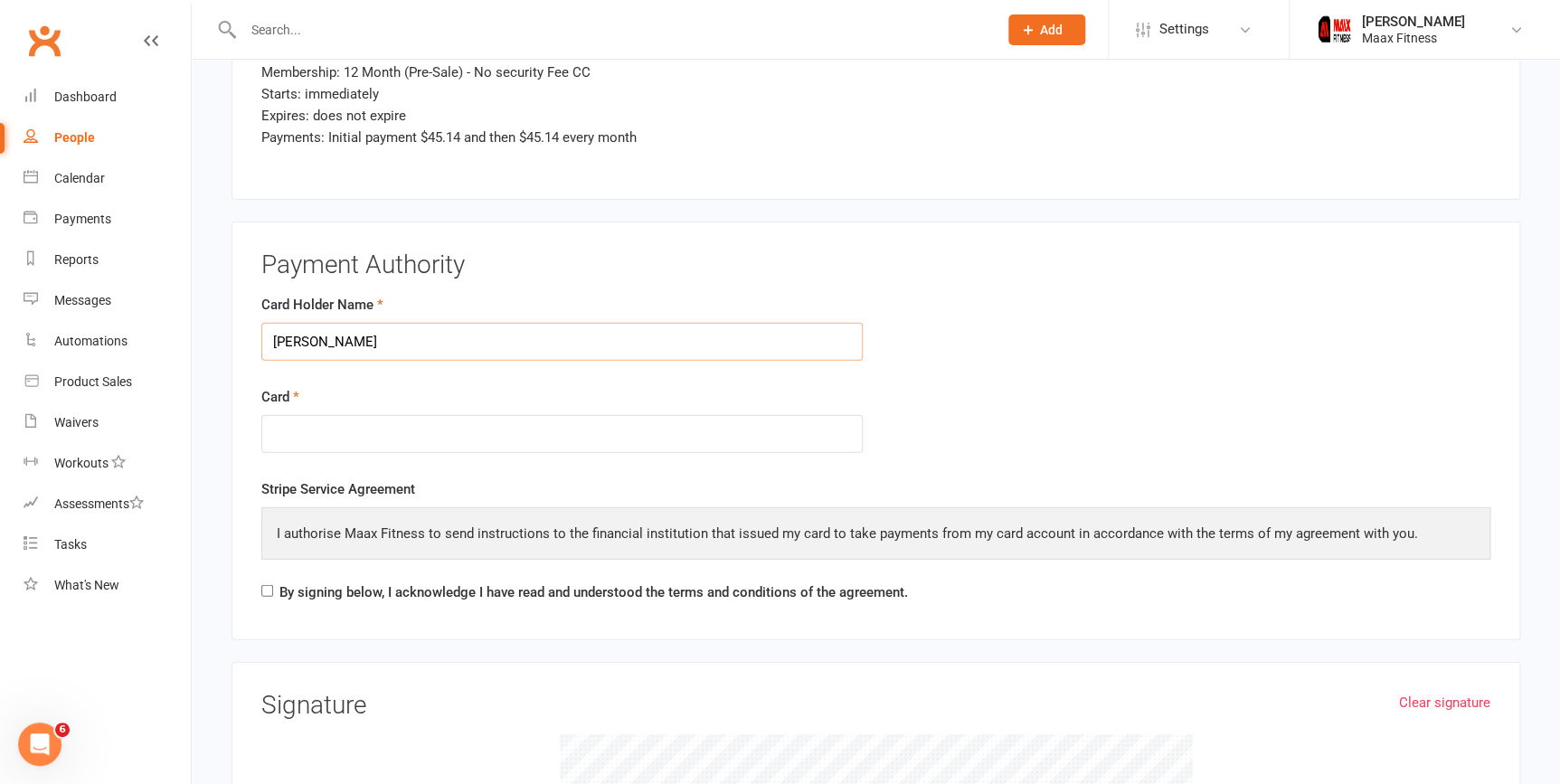
scroll to position [2279, 0]
type input "alexis carrion"
click at [668, 443] on div at bounding box center [561, 433] width 601 height 39
click at [781, 281] on fieldset "Payment Authority Card Holder Name alexis carrion Card Stripe Service Agreement…" at bounding box center [875, 429] width 1229 height 359
click at [271, 586] on input "By signing below, I acknowledge I have read and understood the terms and condit…" at bounding box center [267, 589] width 12 height 12
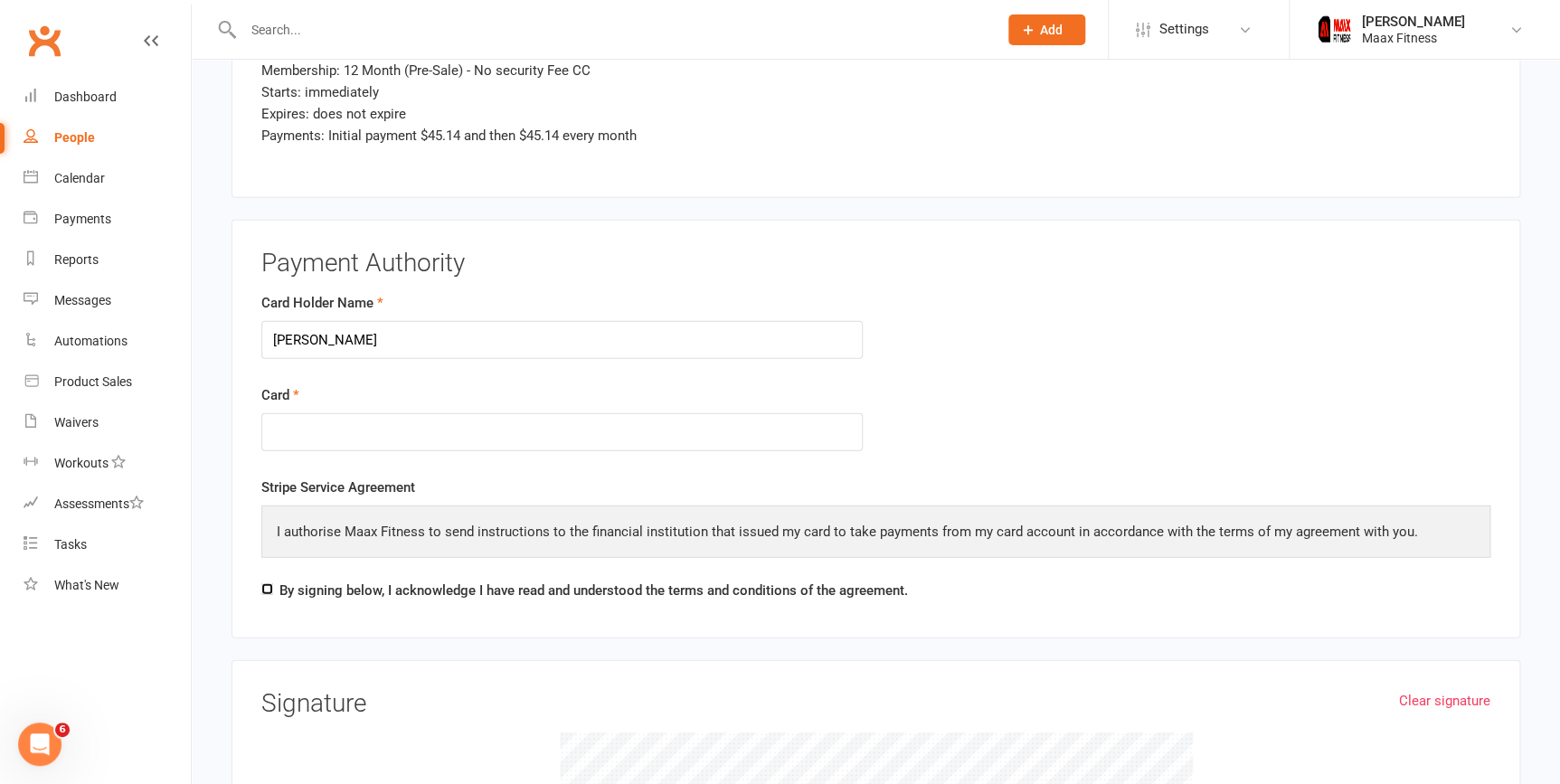
checkbox input "true"
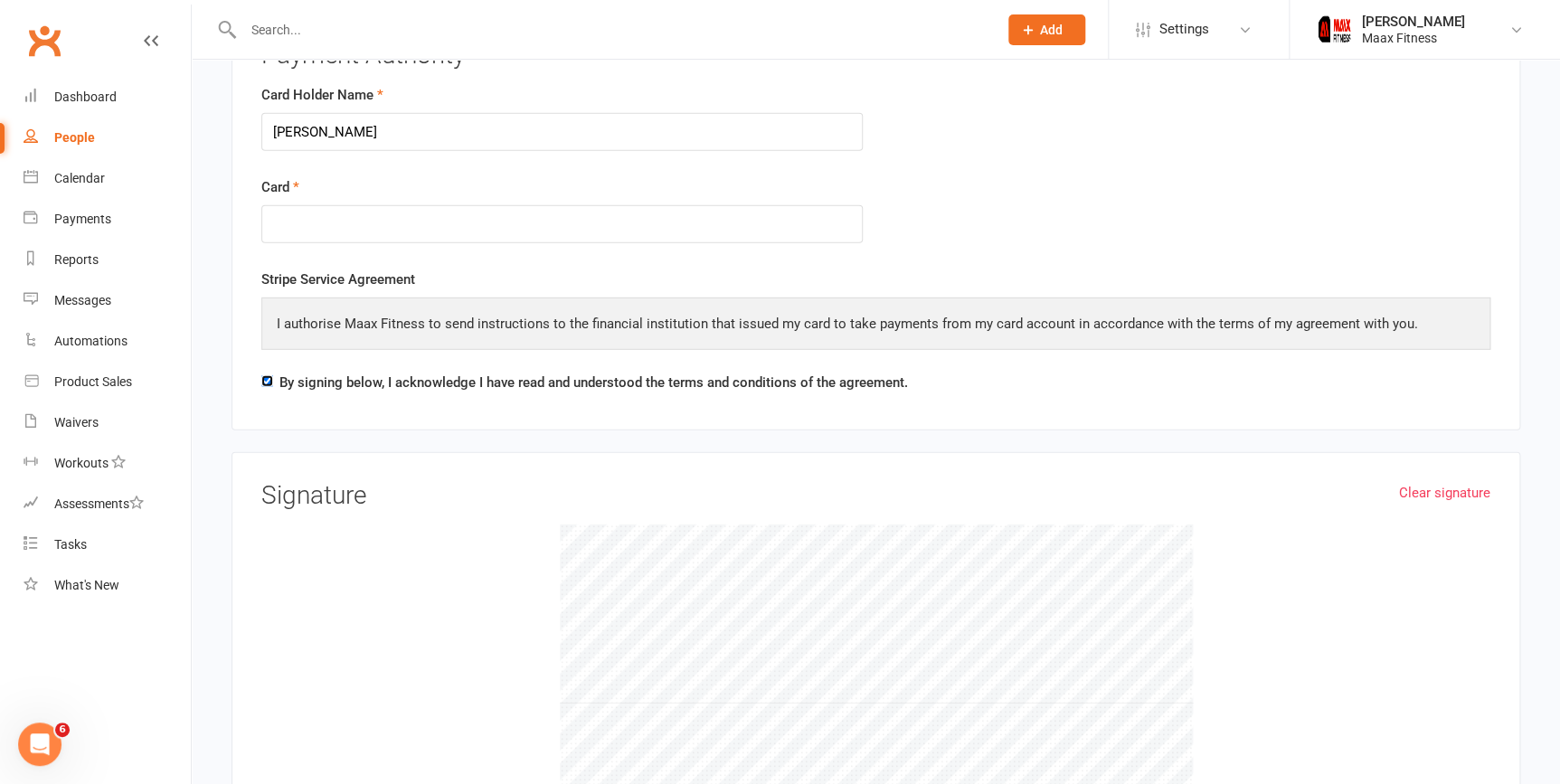
scroll to position [2607, 0]
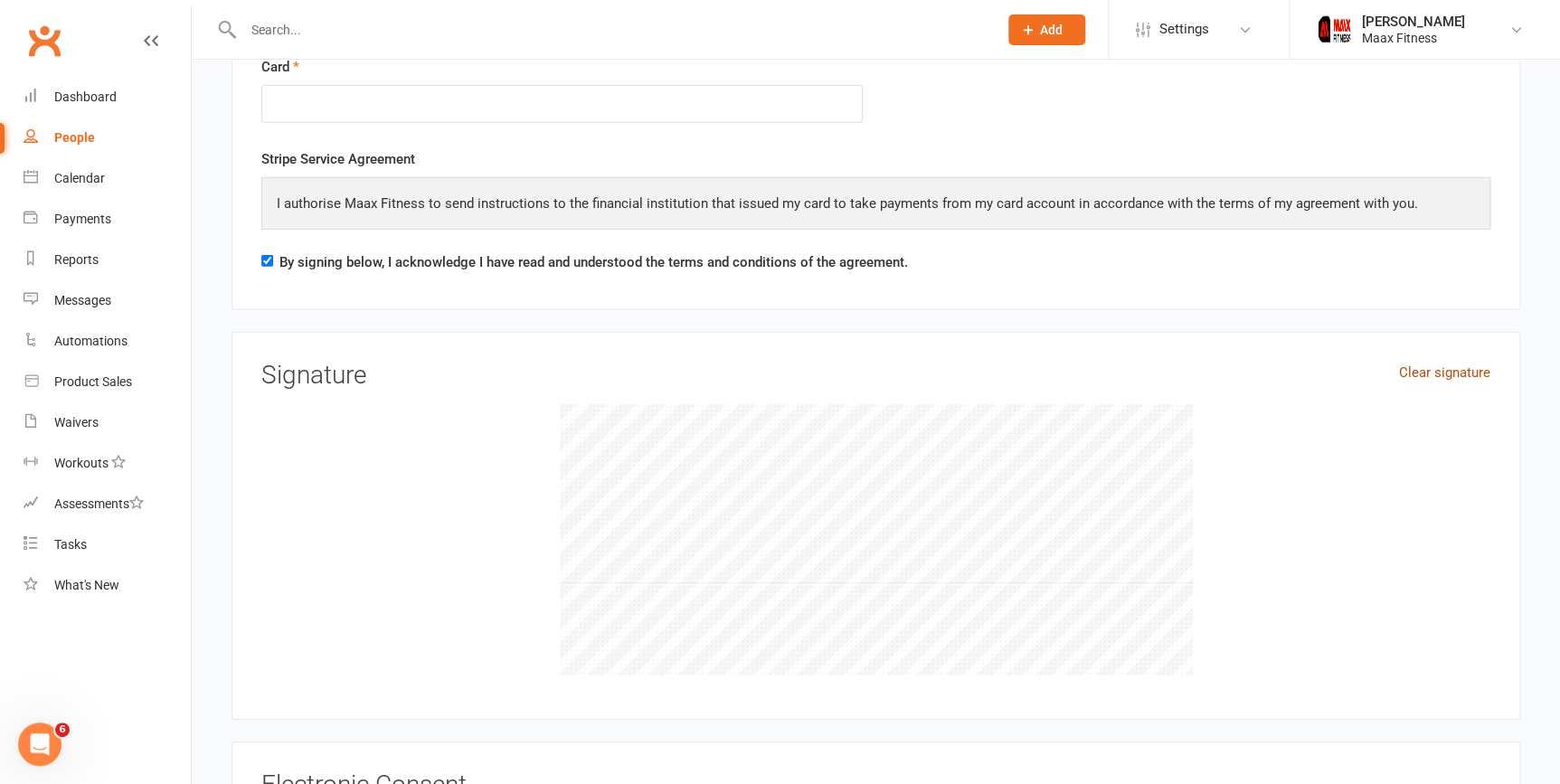
click at [1452, 361] on link "Clear signature" at bounding box center [1445, 372] width 91 height 21
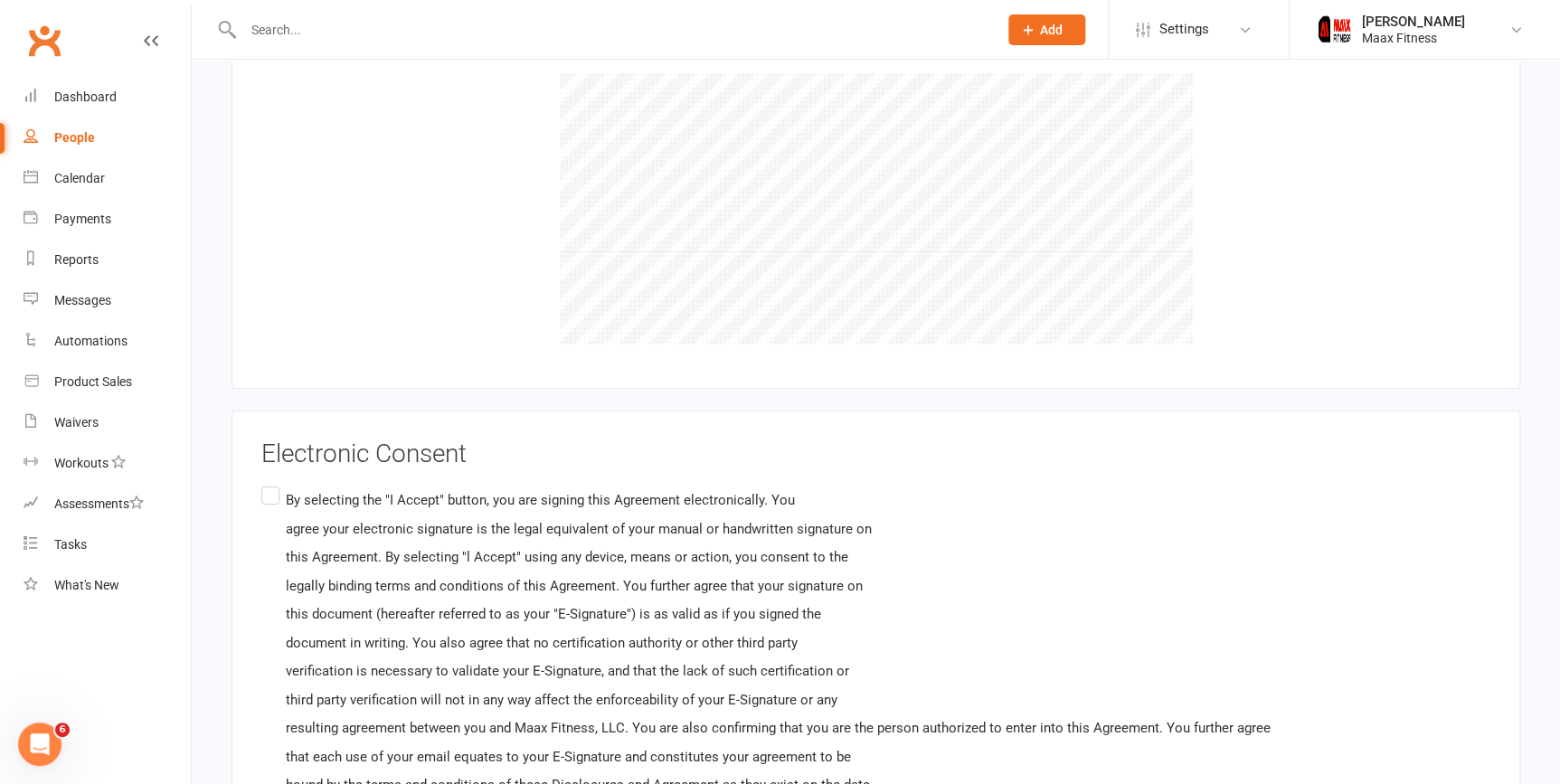
scroll to position [3018, 0]
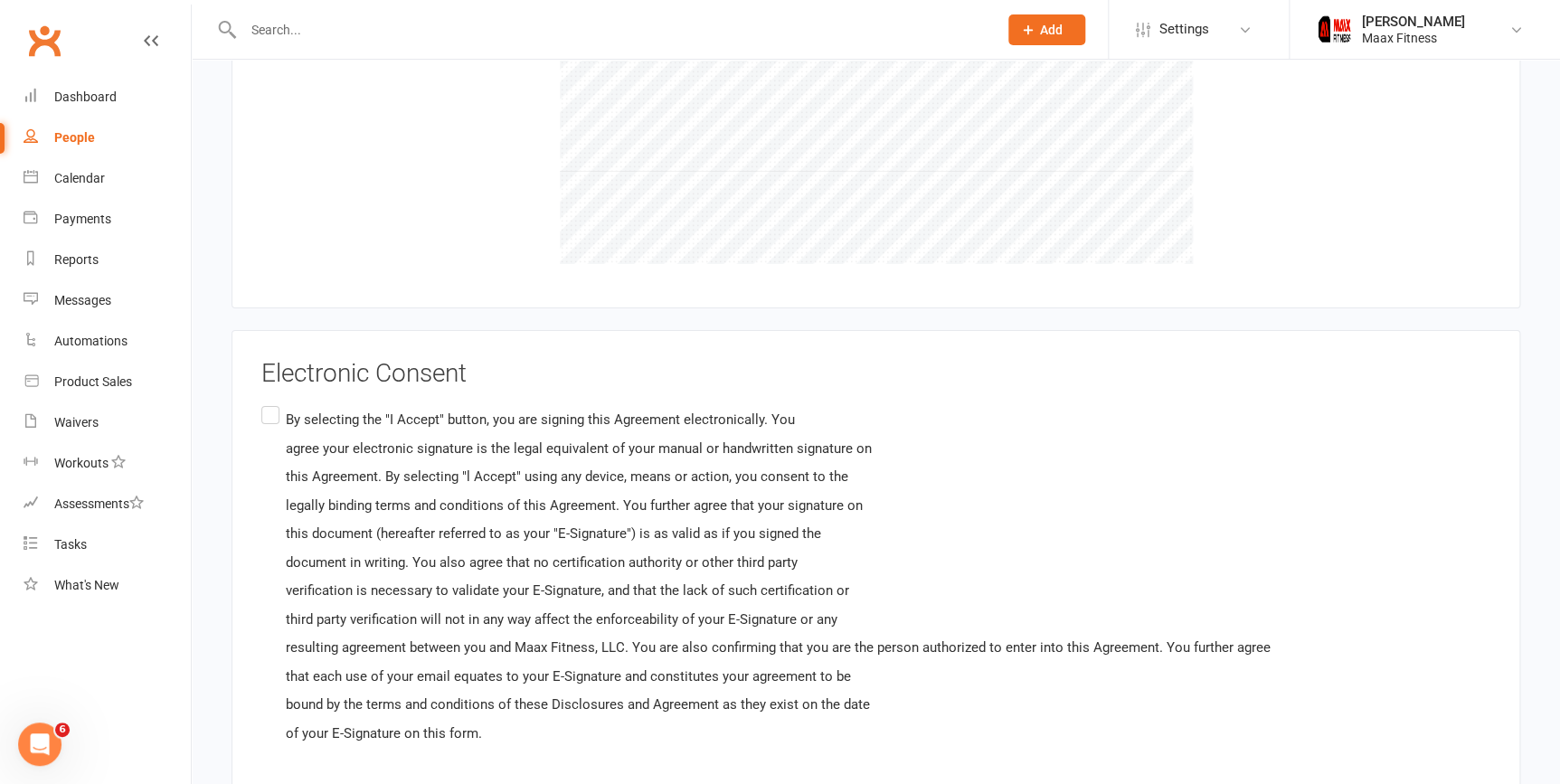
click at [269, 408] on label "By selecting the "I Accept" button, you are signing this Agreement electronical…" at bounding box center [766, 577] width 1009 height 349
click at [269, 402] on input "By selecting the "I Accept" button, you are signing this Agreement electronical…" at bounding box center [267, 402] width 12 height 0
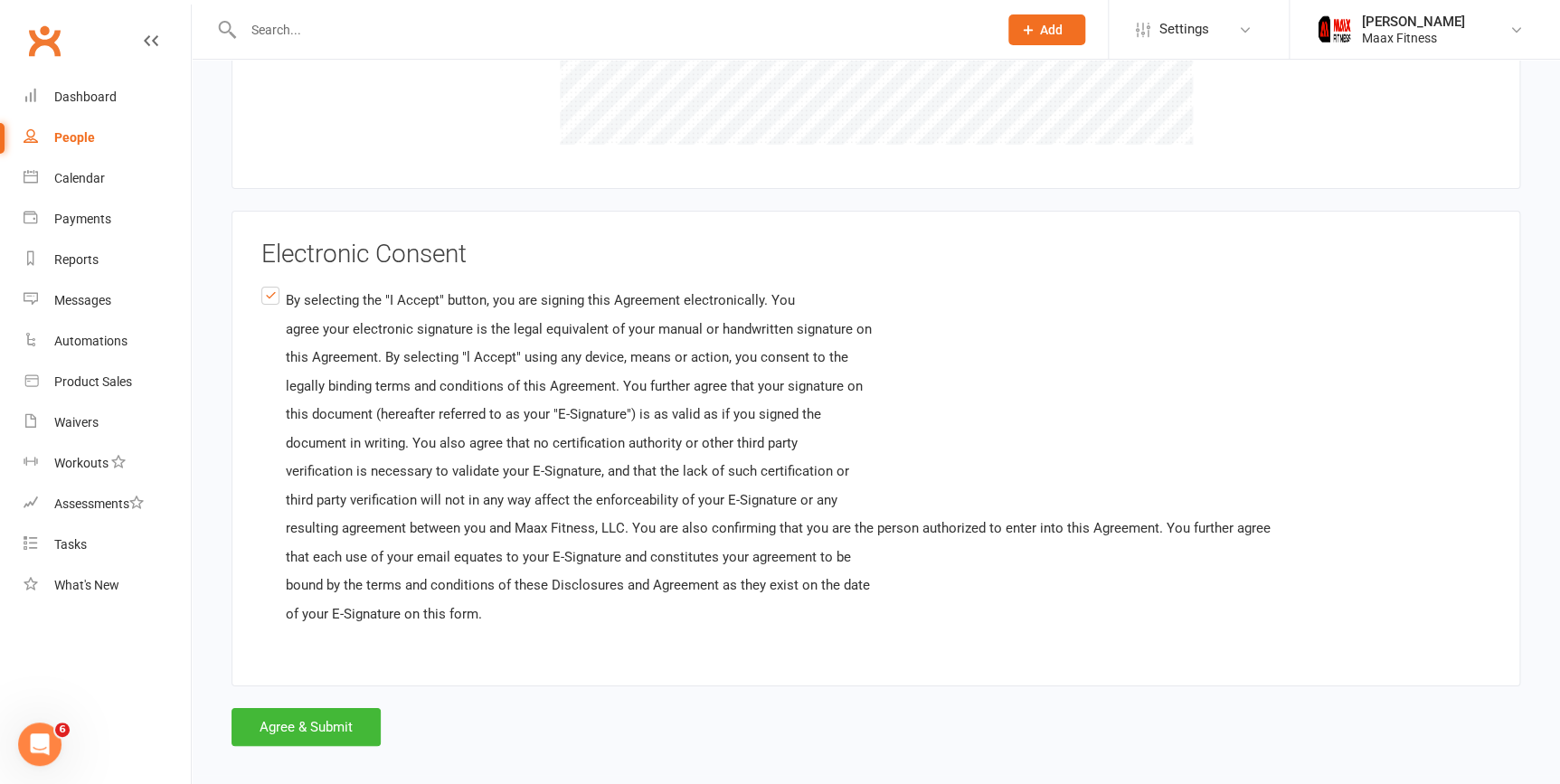
scroll to position [3147, 0]
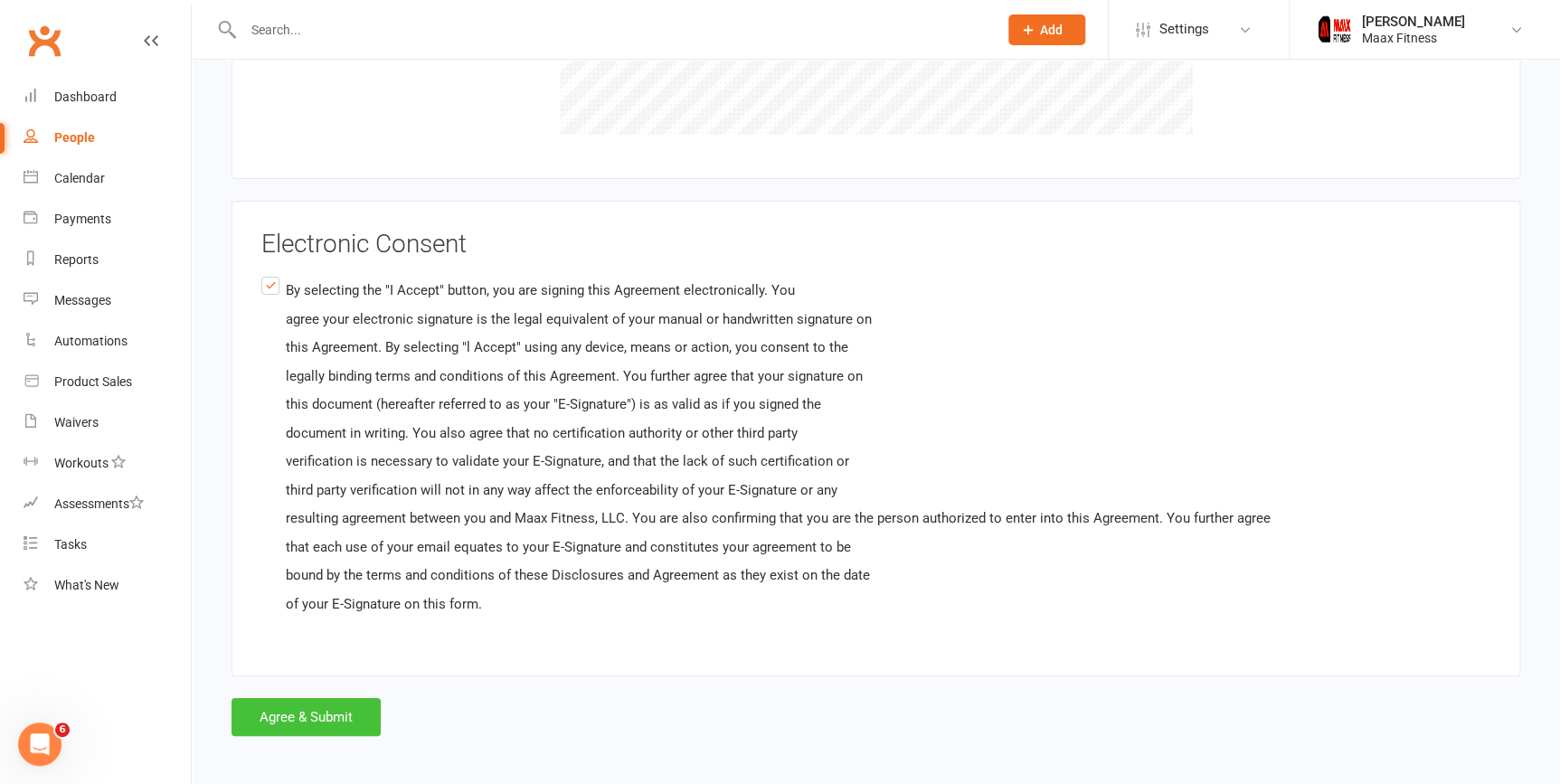
click at [316, 698] on button "Agree & Submit" at bounding box center [306, 716] width 150 height 38
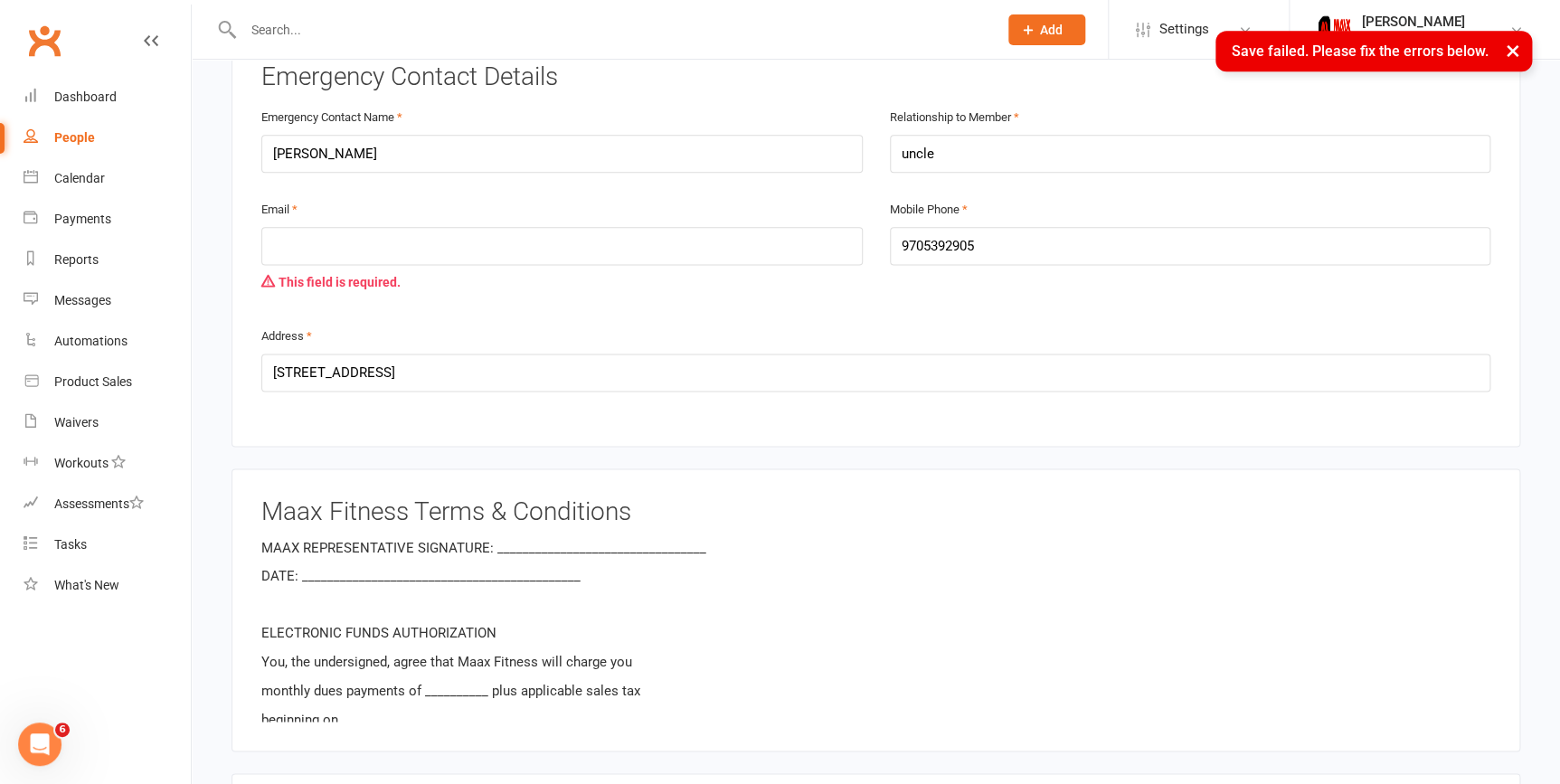
scroll to position [1027, 0]
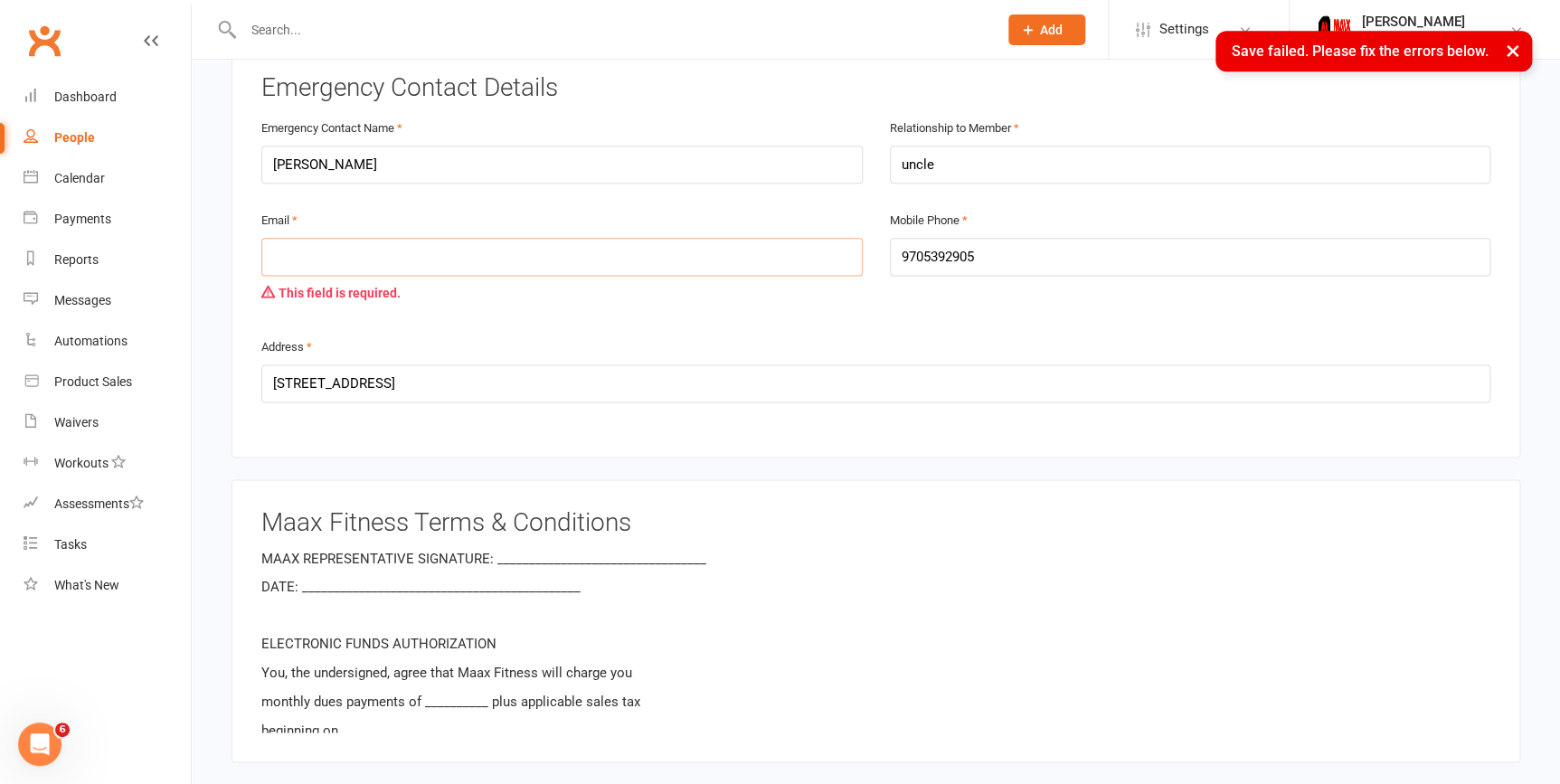
click at [370, 262] on input "email" at bounding box center [561, 256] width 601 height 38
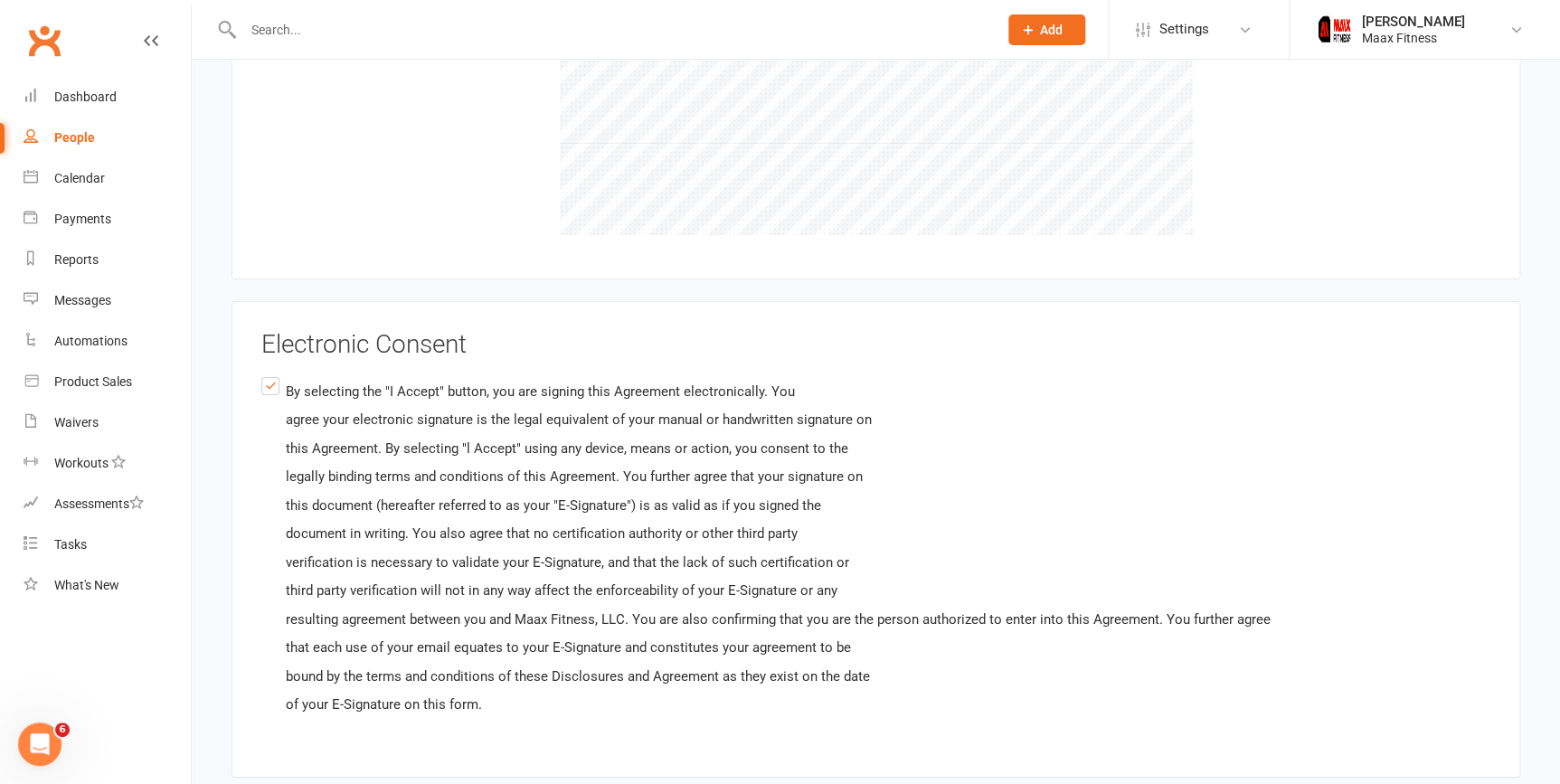
scroll to position [3182, 0]
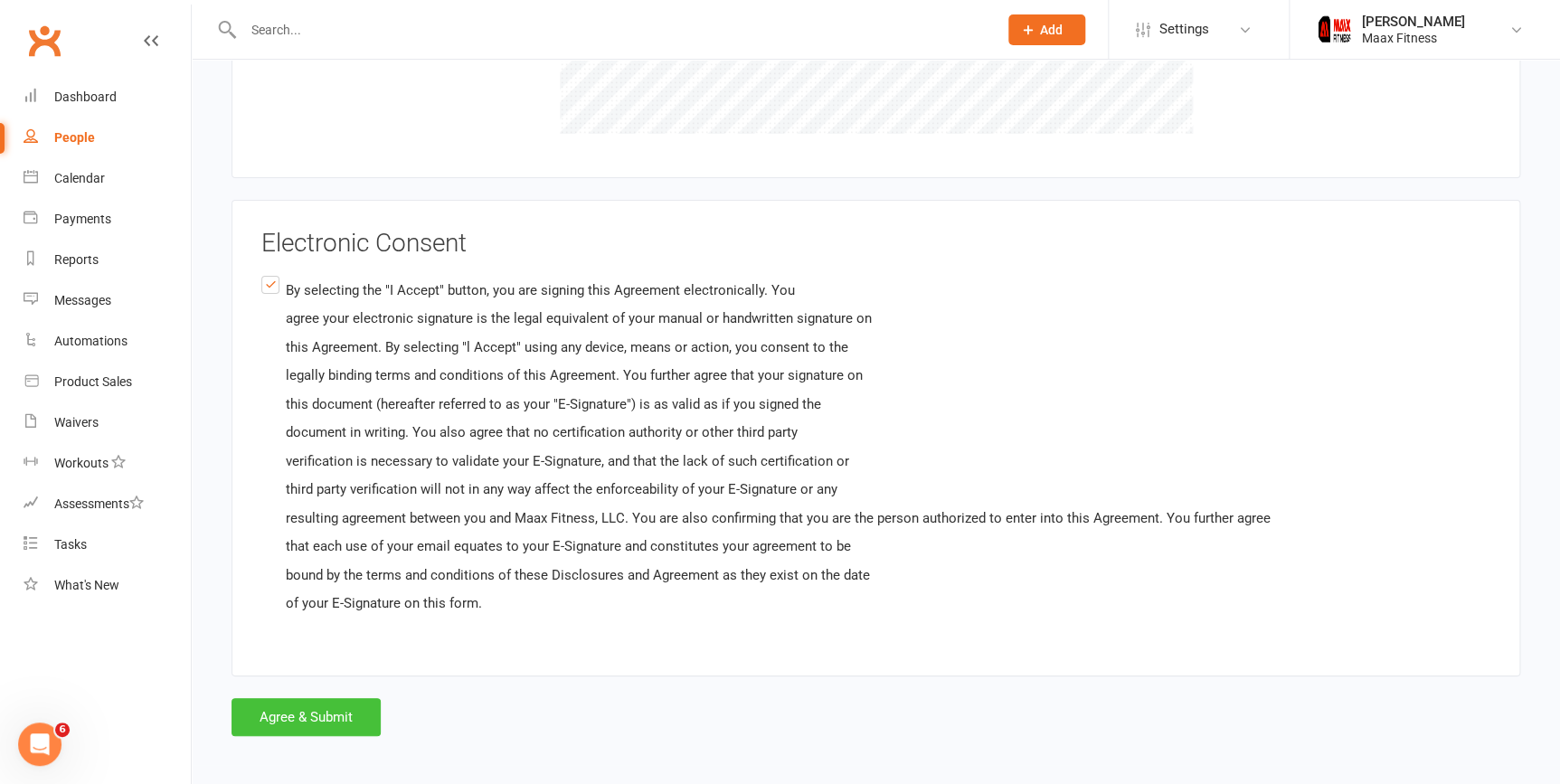
type input "[EMAIL_ADDRESS][DOMAIN_NAME]"
click at [296, 710] on button "Agree & Submit" at bounding box center [306, 716] width 150 height 38
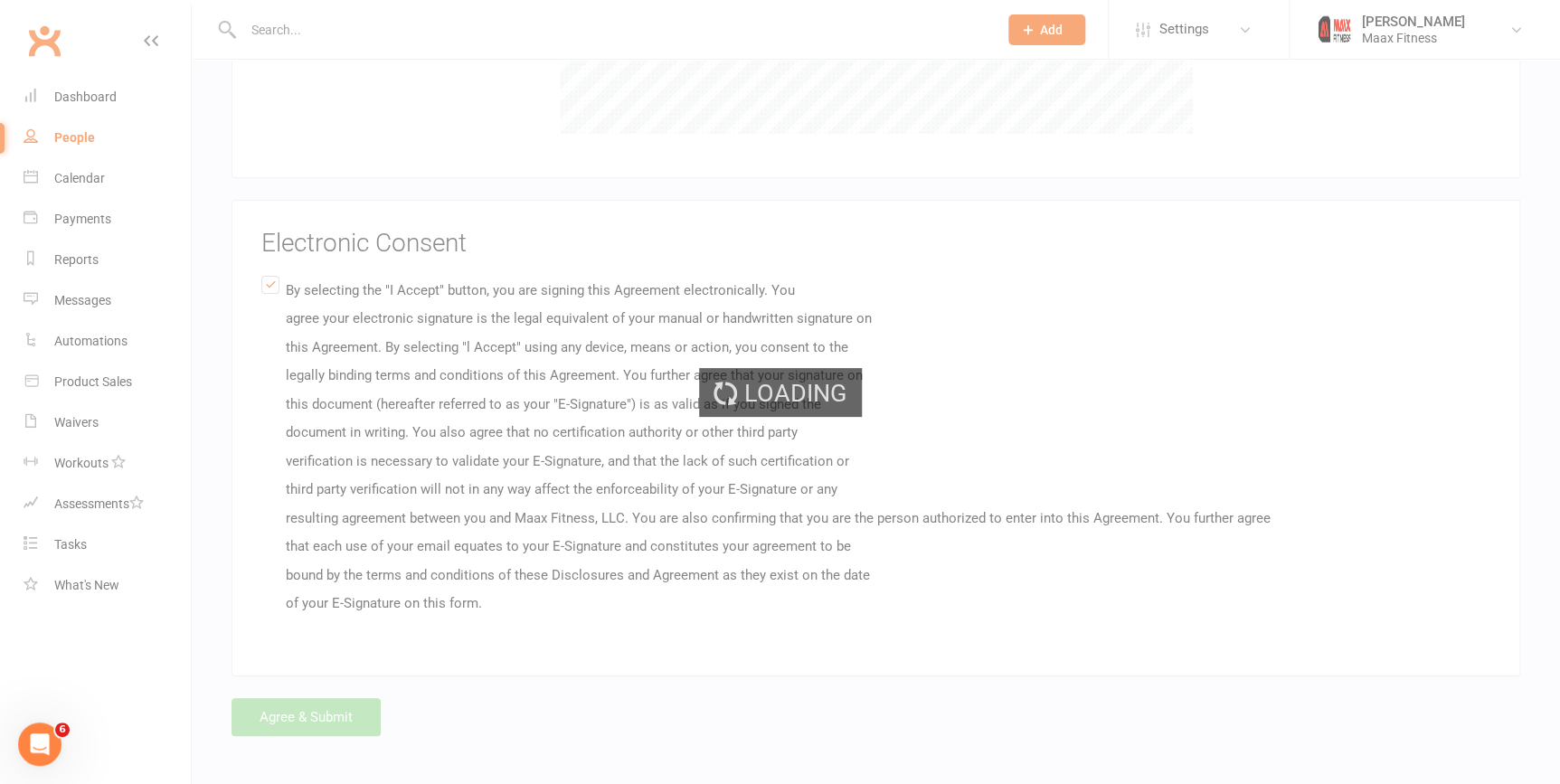
scroll to position [0, 0]
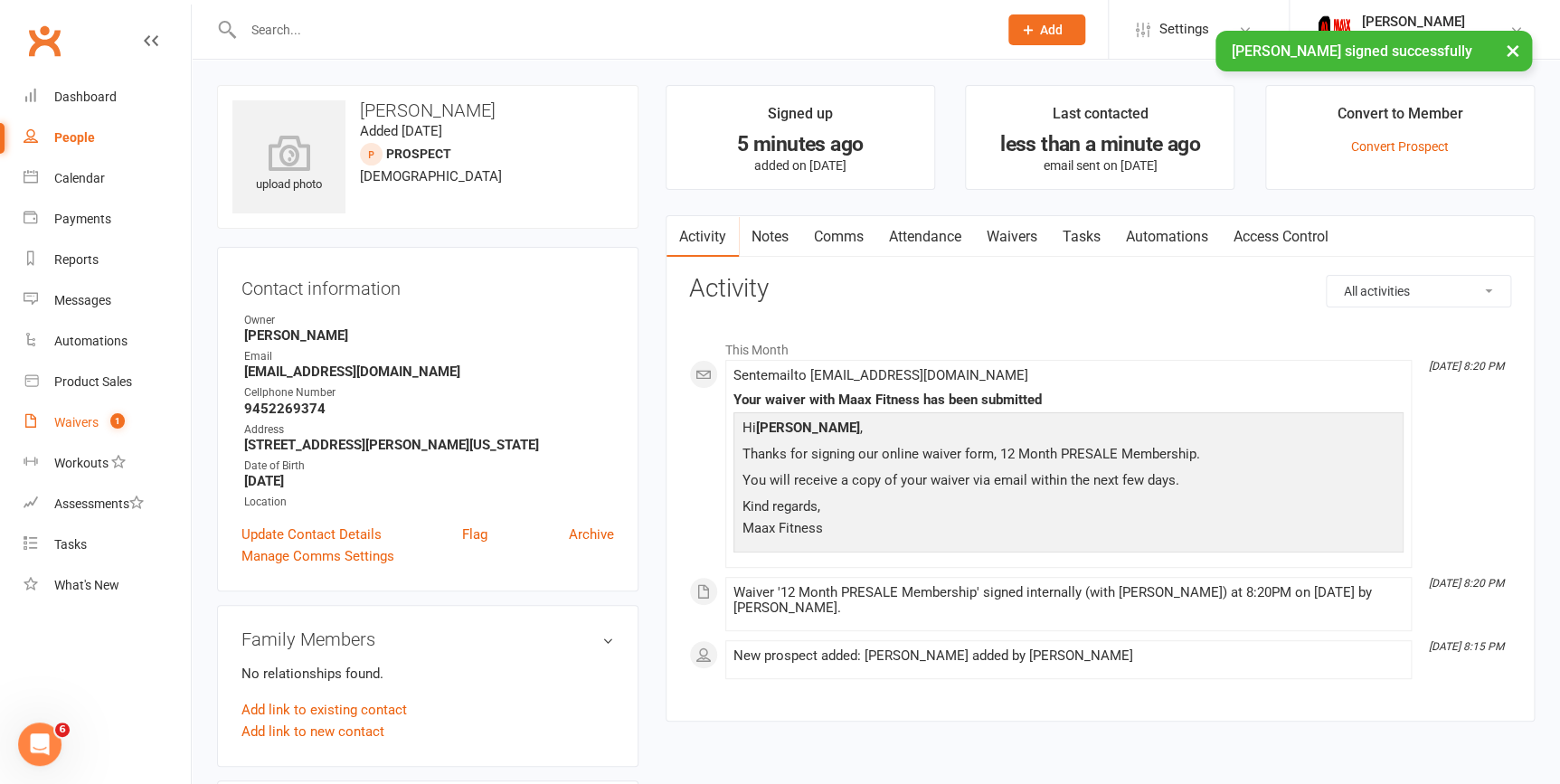
click at [112, 413] on link "Waivers 1" at bounding box center [107, 423] width 167 height 41
select select "25"
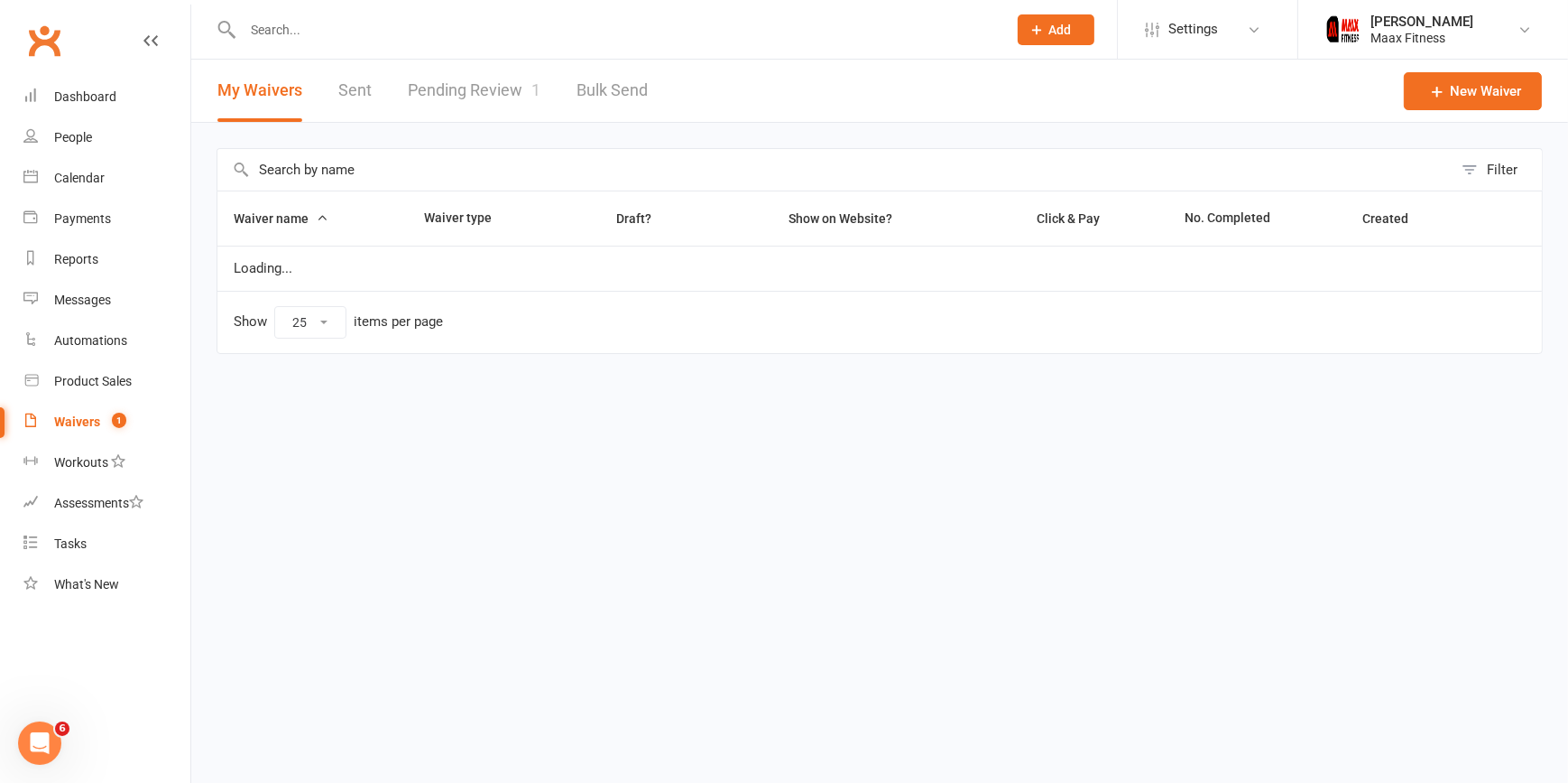
click at [505, 84] on link "Pending Review 1" at bounding box center [474, 90] width 133 height 62
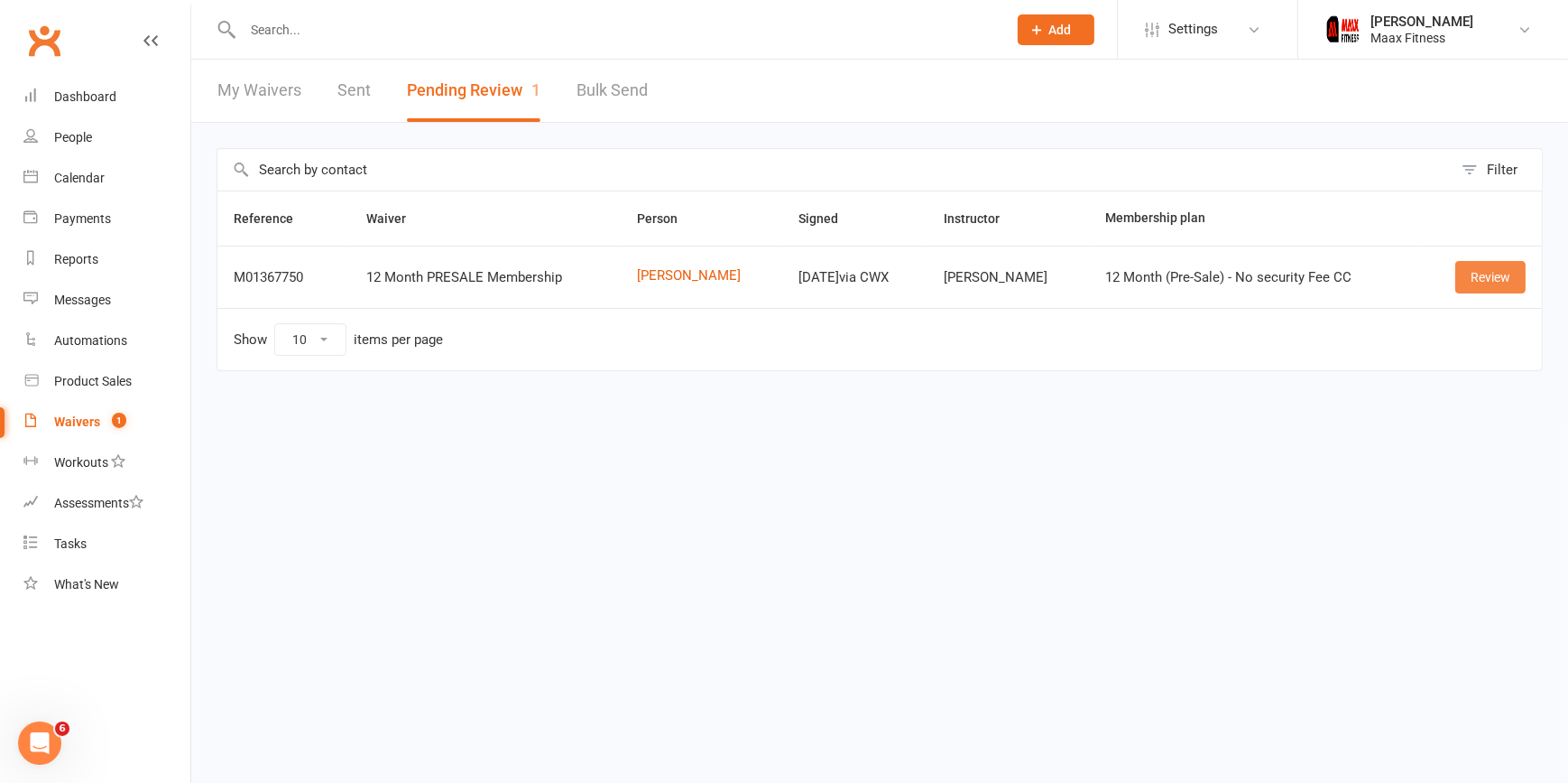
click at [1498, 276] on link "Review" at bounding box center [1491, 276] width 70 height 32
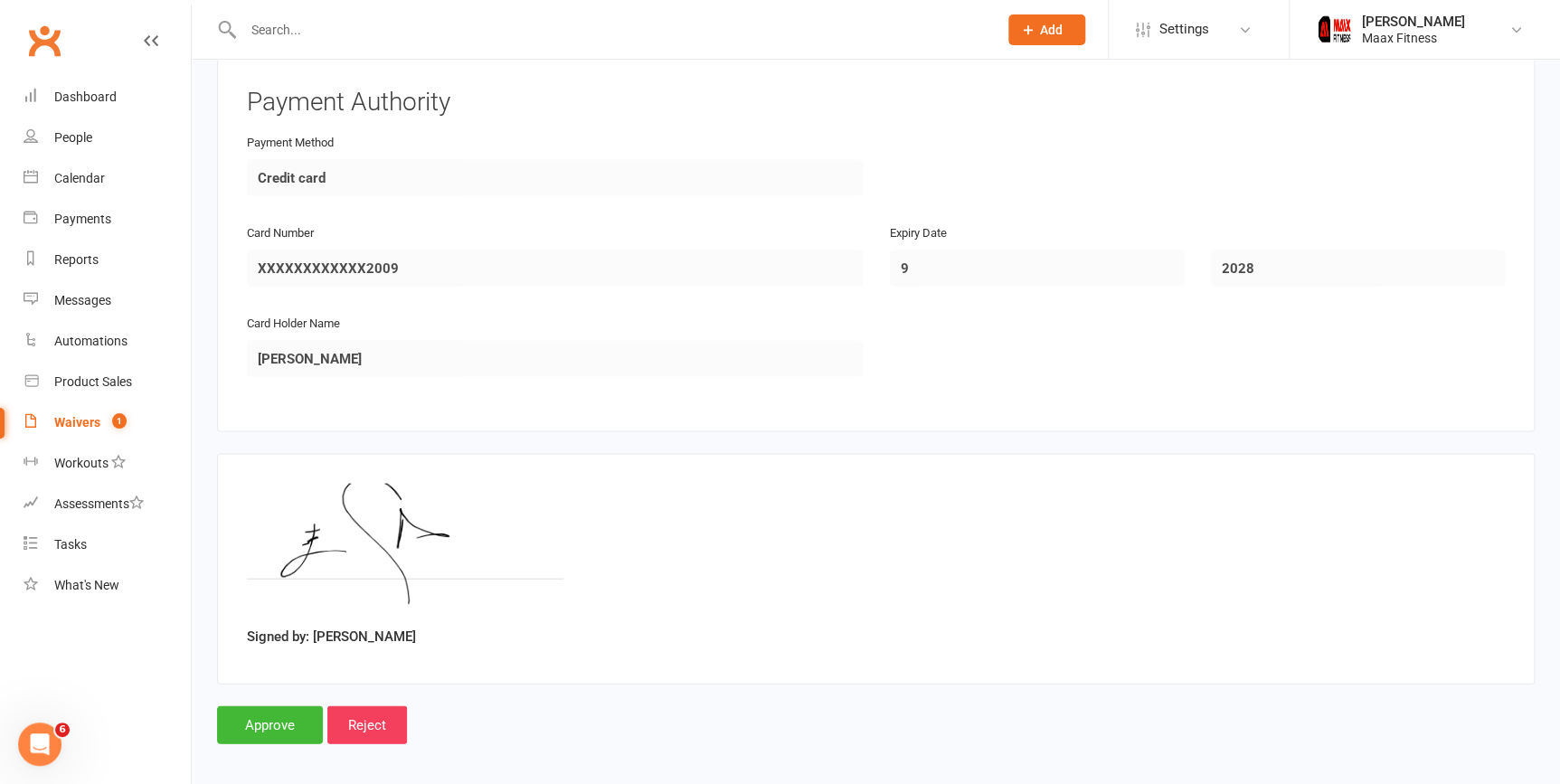
scroll to position [1663, 0]
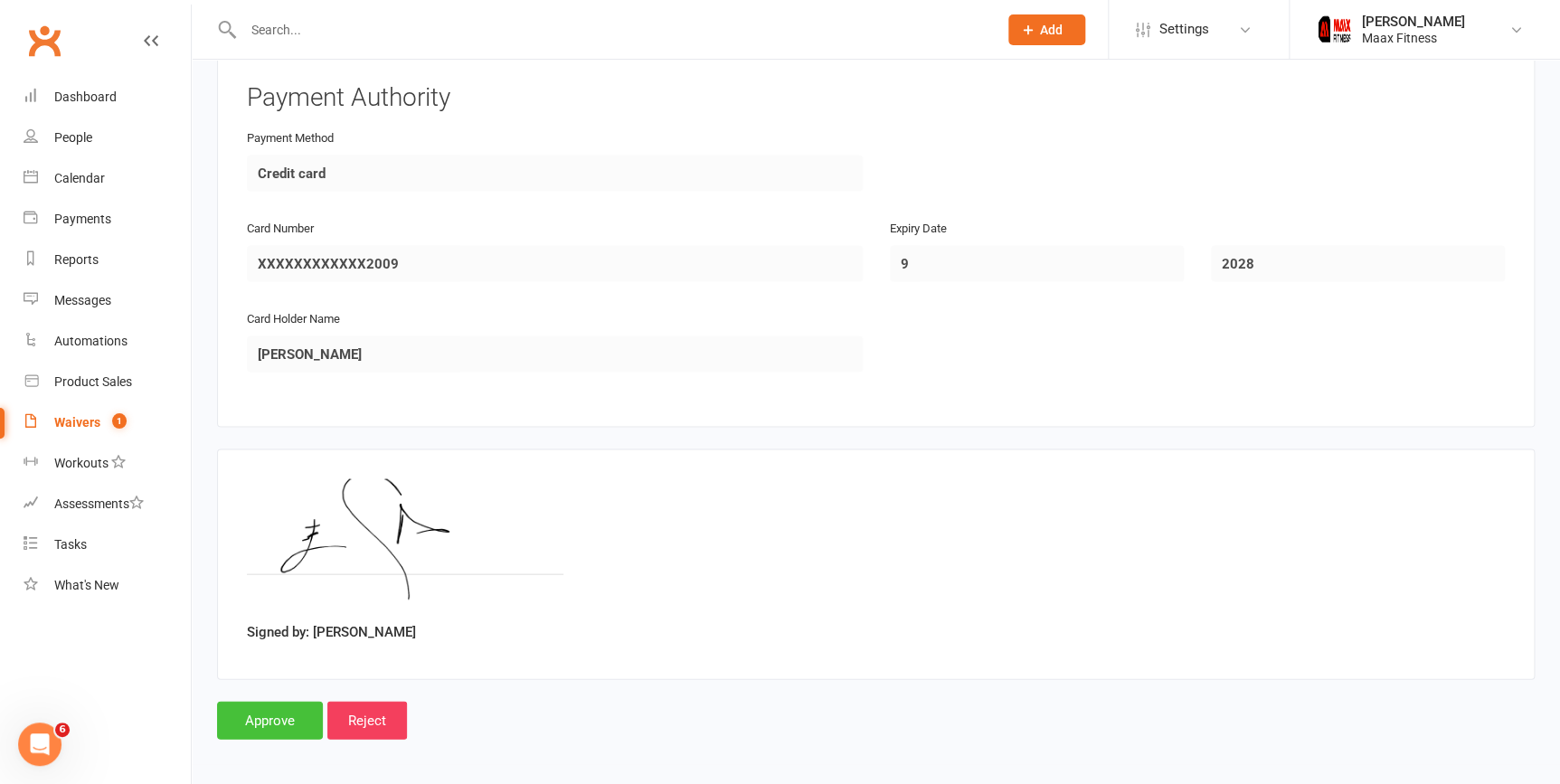
click at [271, 714] on input "Approve" at bounding box center [270, 719] width 106 height 38
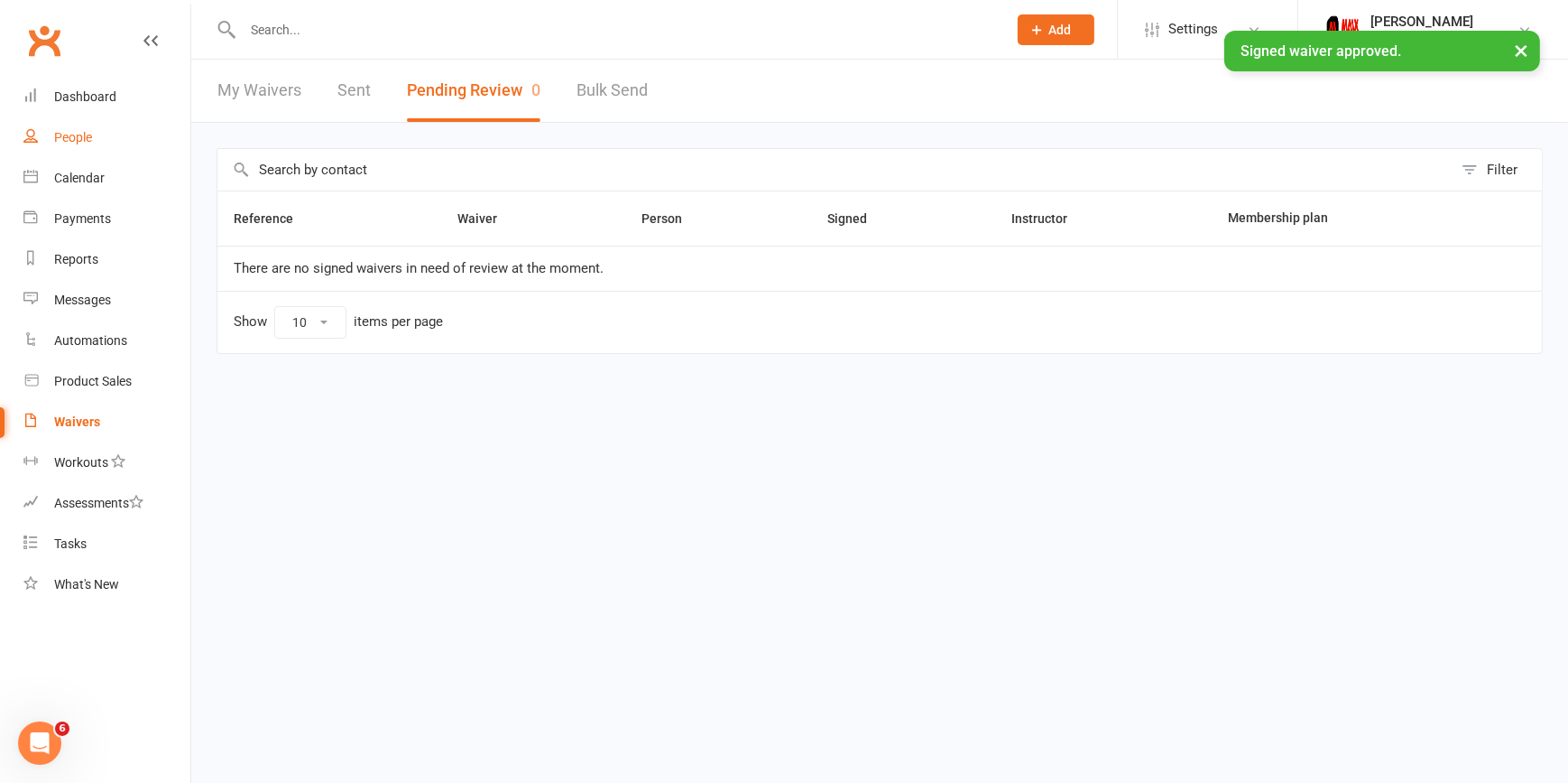
click at [101, 137] on link "People" at bounding box center [107, 138] width 167 height 41
select select "100"
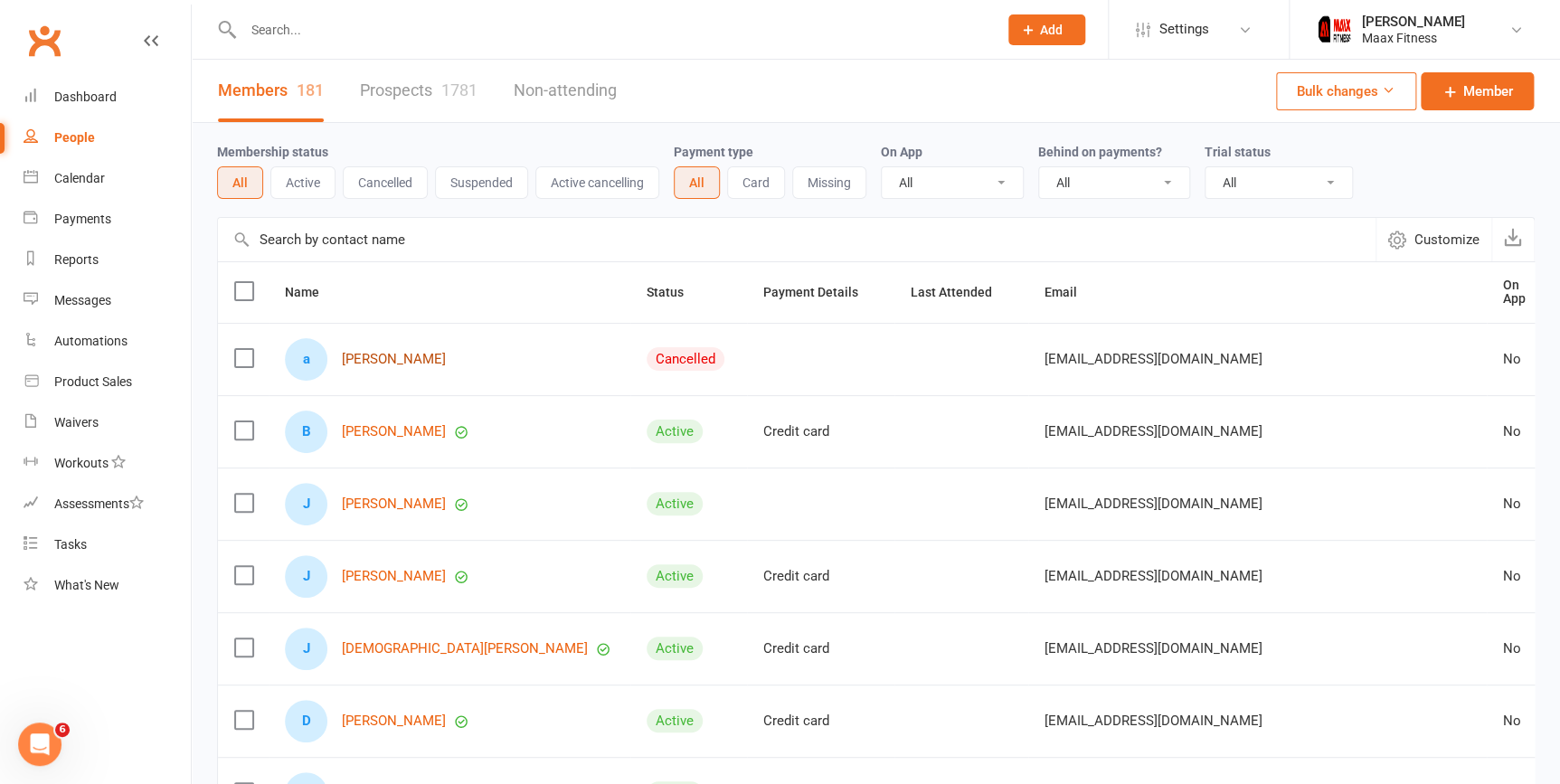
click at [424, 356] on link "[PERSON_NAME]" at bounding box center [394, 359] width 104 height 16
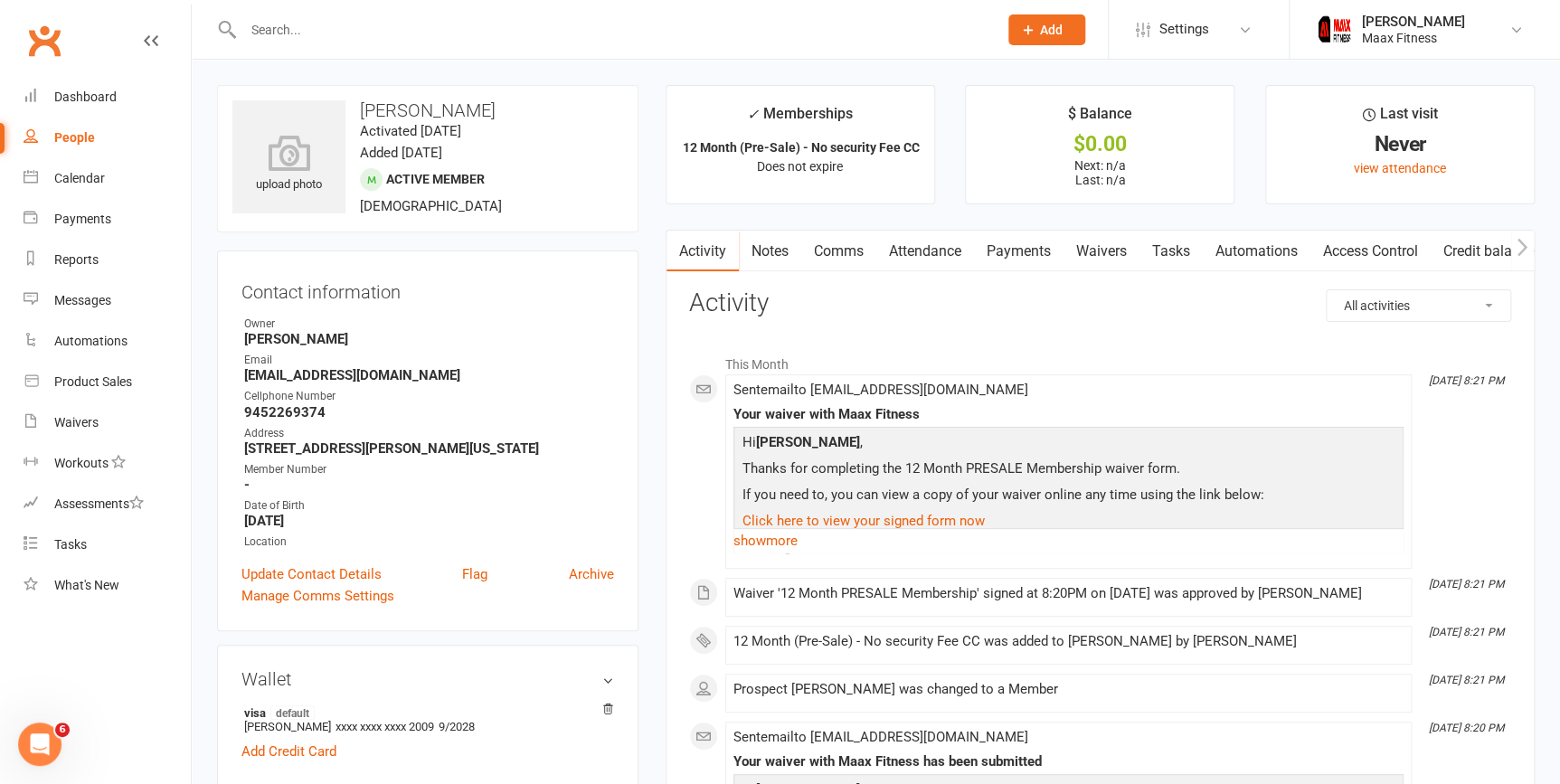
click at [1006, 253] on link "Payments" at bounding box center [1018, 251] width 89 height 42
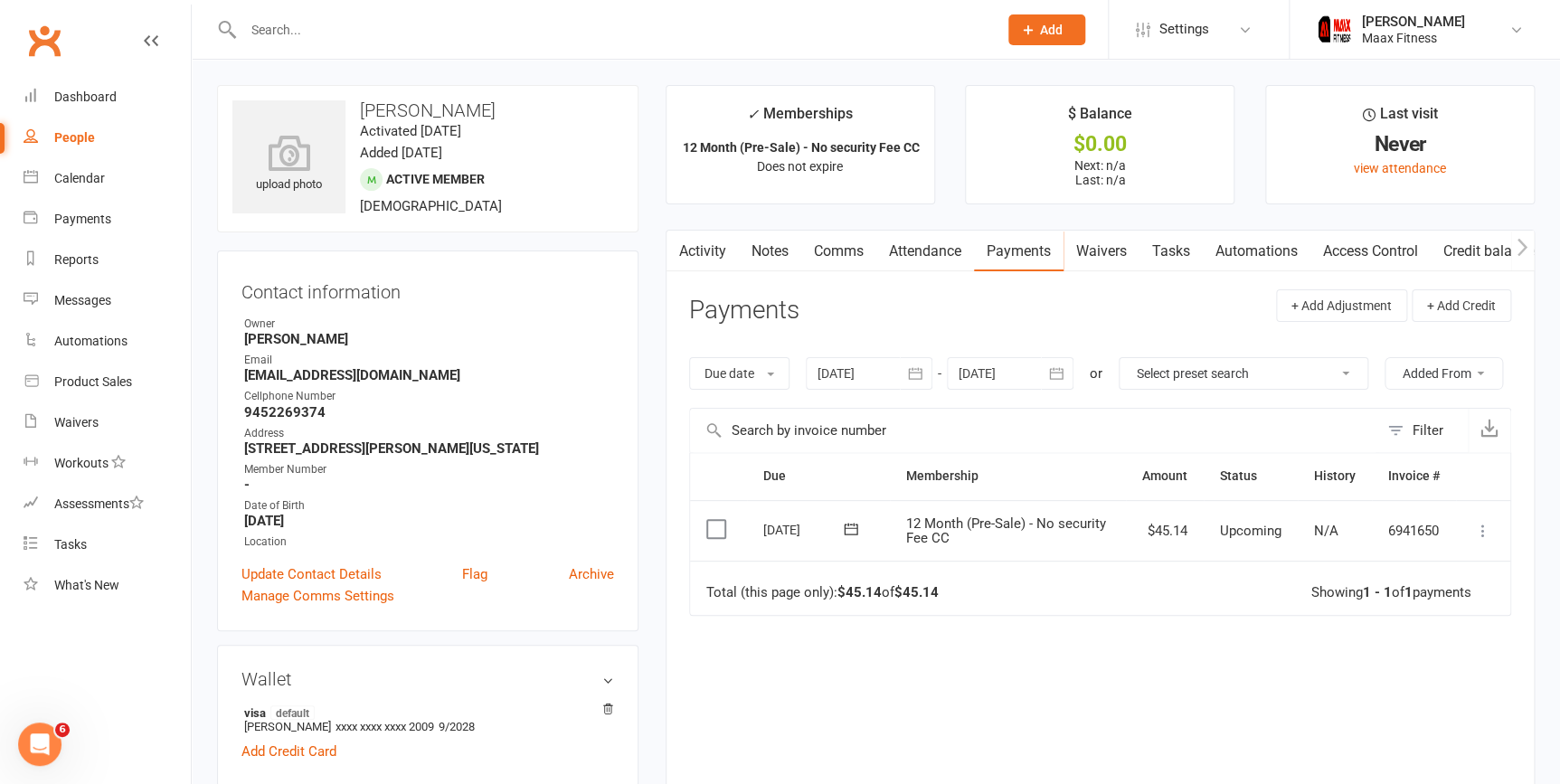
click at [1486, 530] on icon at bounding box center [1482, 530] width 18 height 18
click at [1371, 591] on link "Mark as Paid (POS)" at bounding box center [1403, 602] width 179 height 36
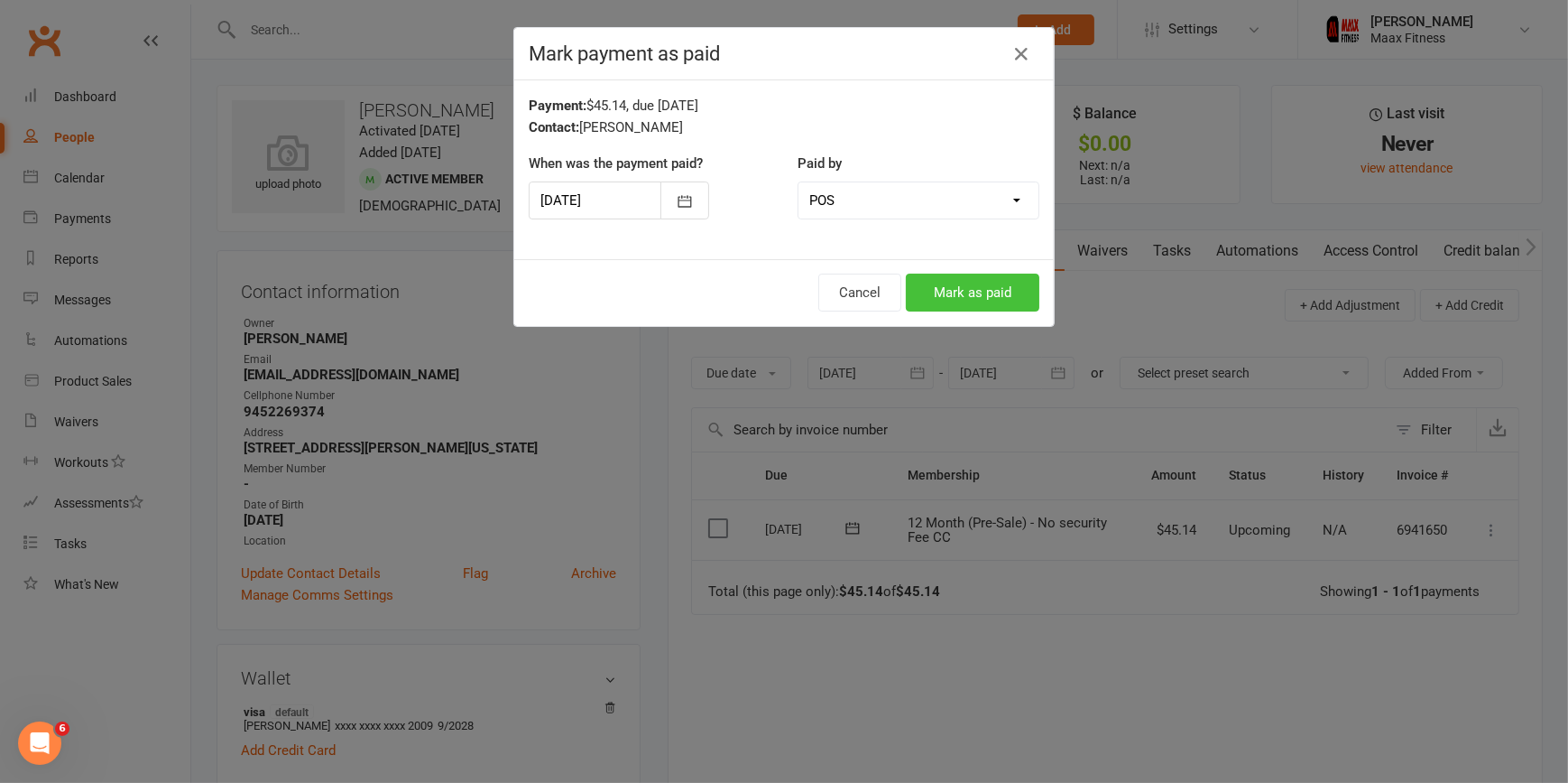
click at [1011, 288] on button "Mark as paid" at bounding box center [973, 292] width 134 height 38
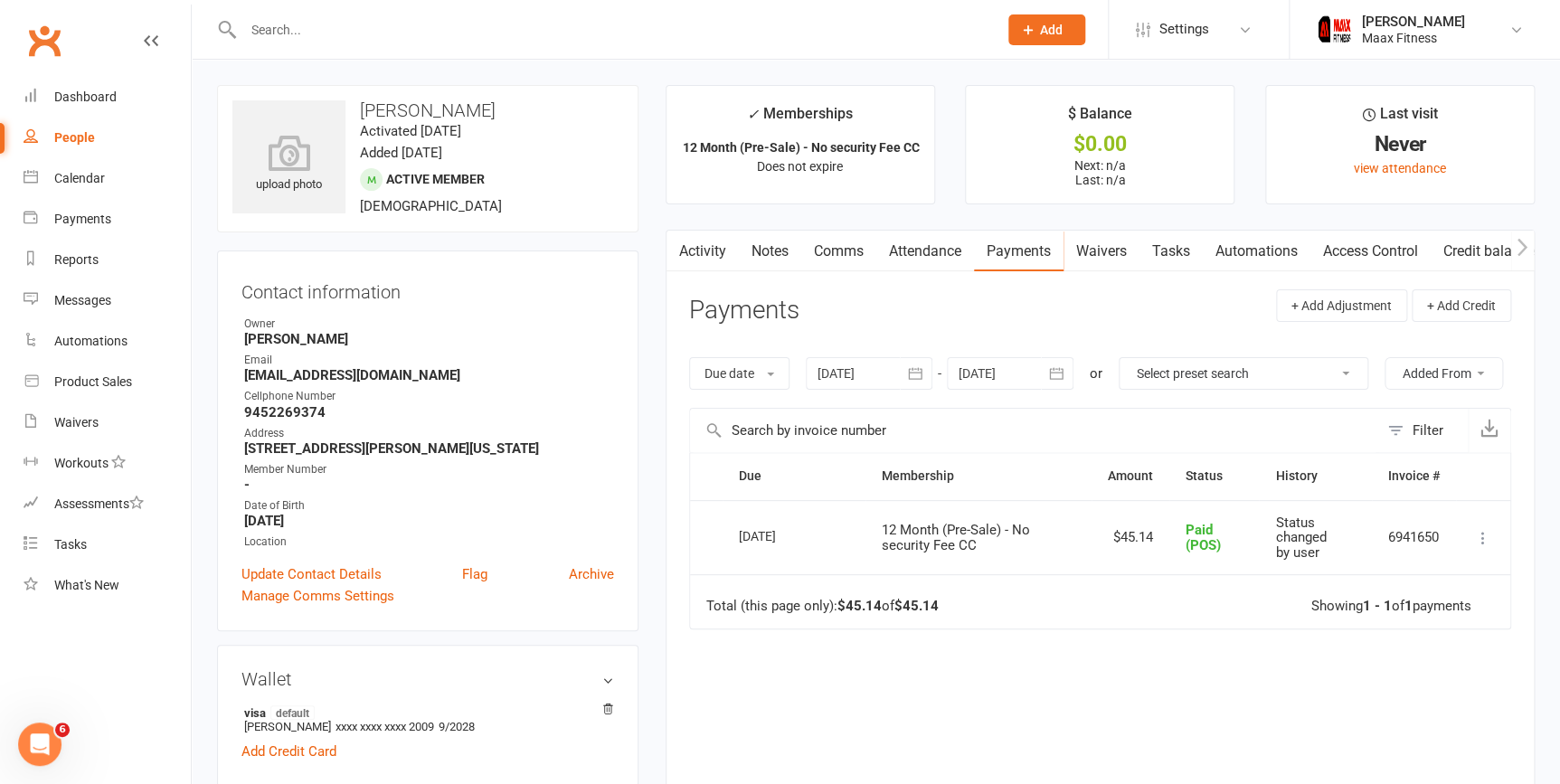
click at [1374, 244] on link "Access Control" at bounding box center [1370, 251] width 120 height 42
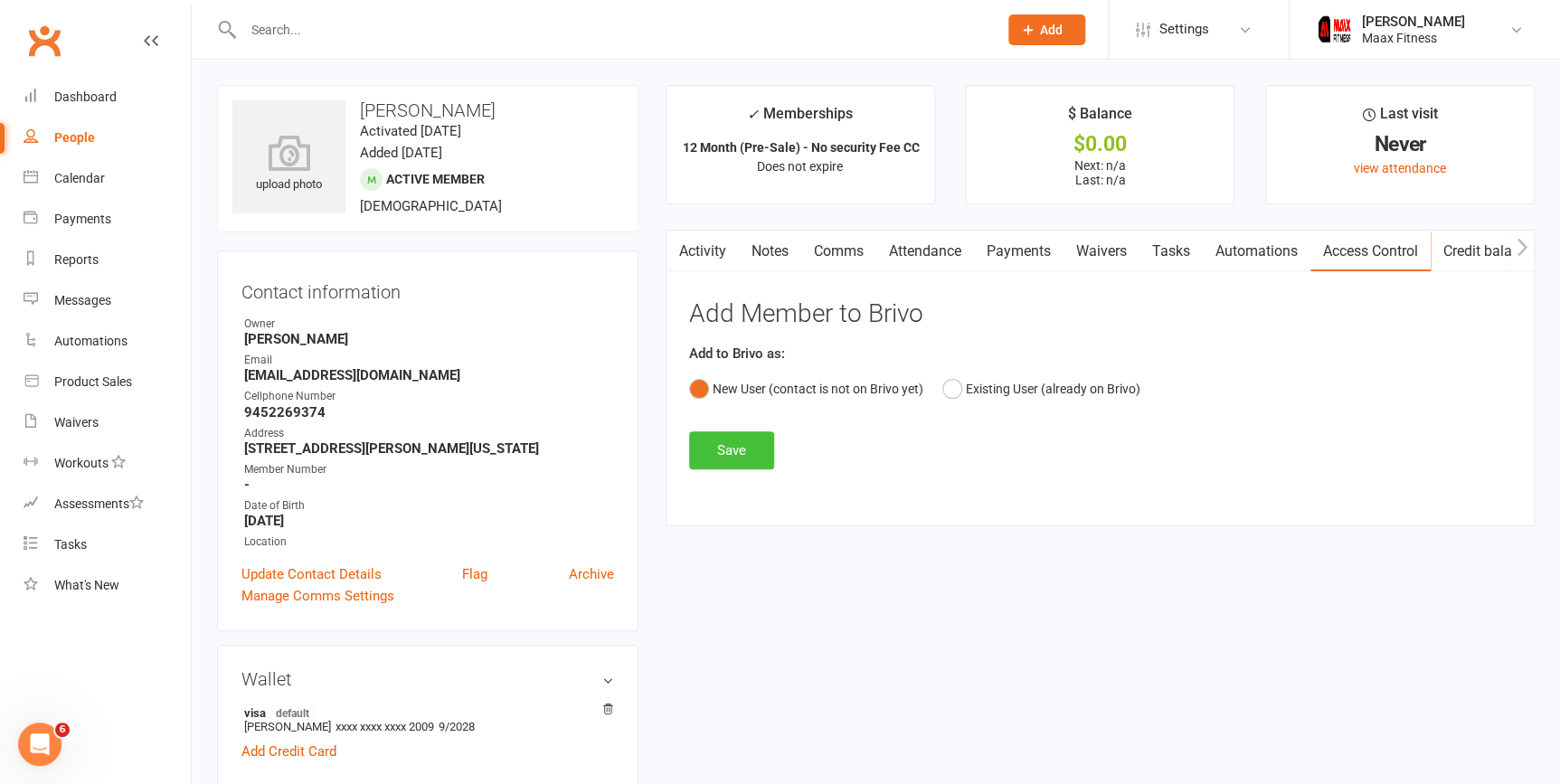
click at [707, 447] on button "Save" at bounding box center [731, 450] width 85 height 38
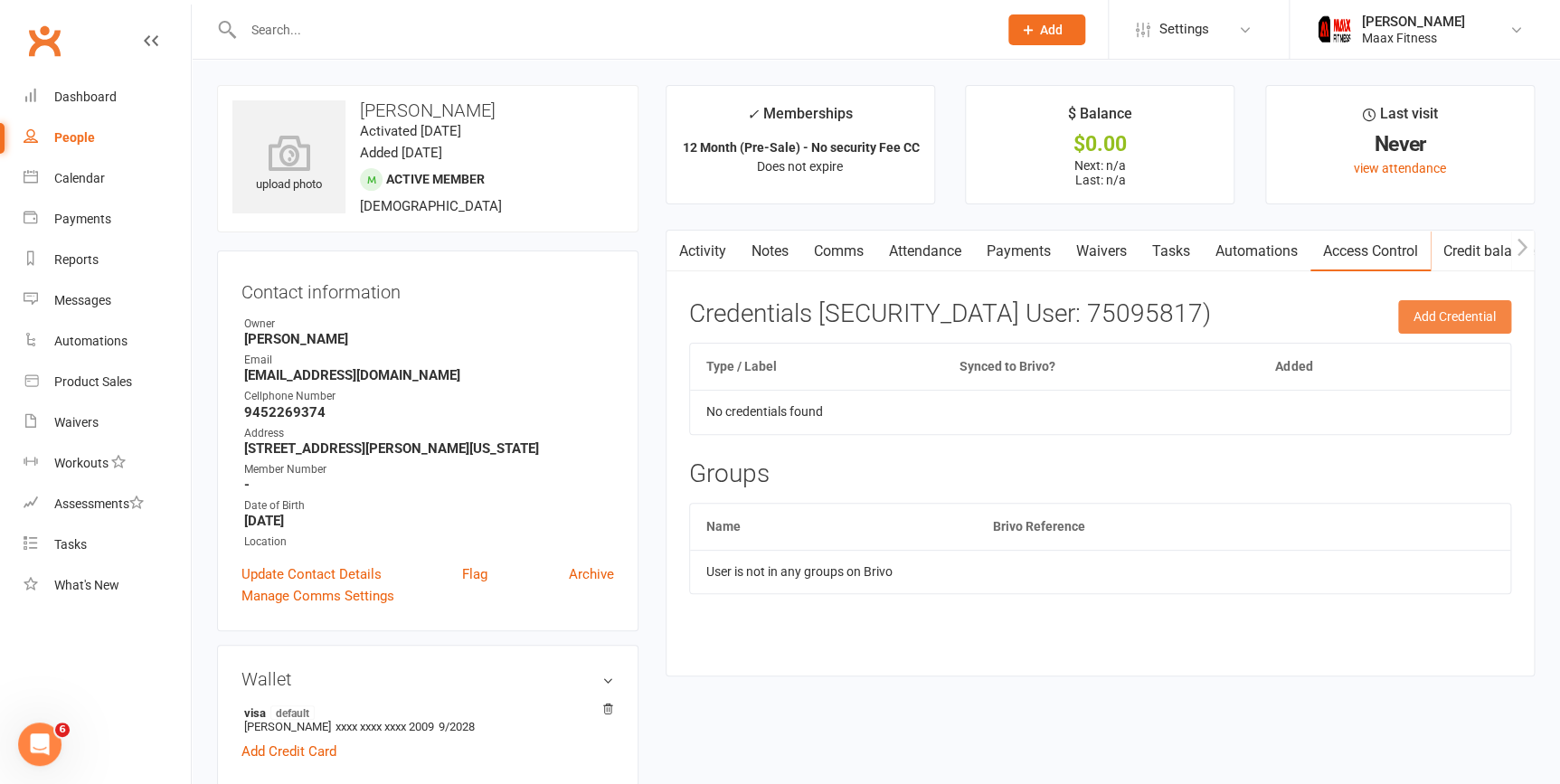
click at [1479, 308] on button "Add Credential" at bounding box center [1455, 316] width 113 height 33
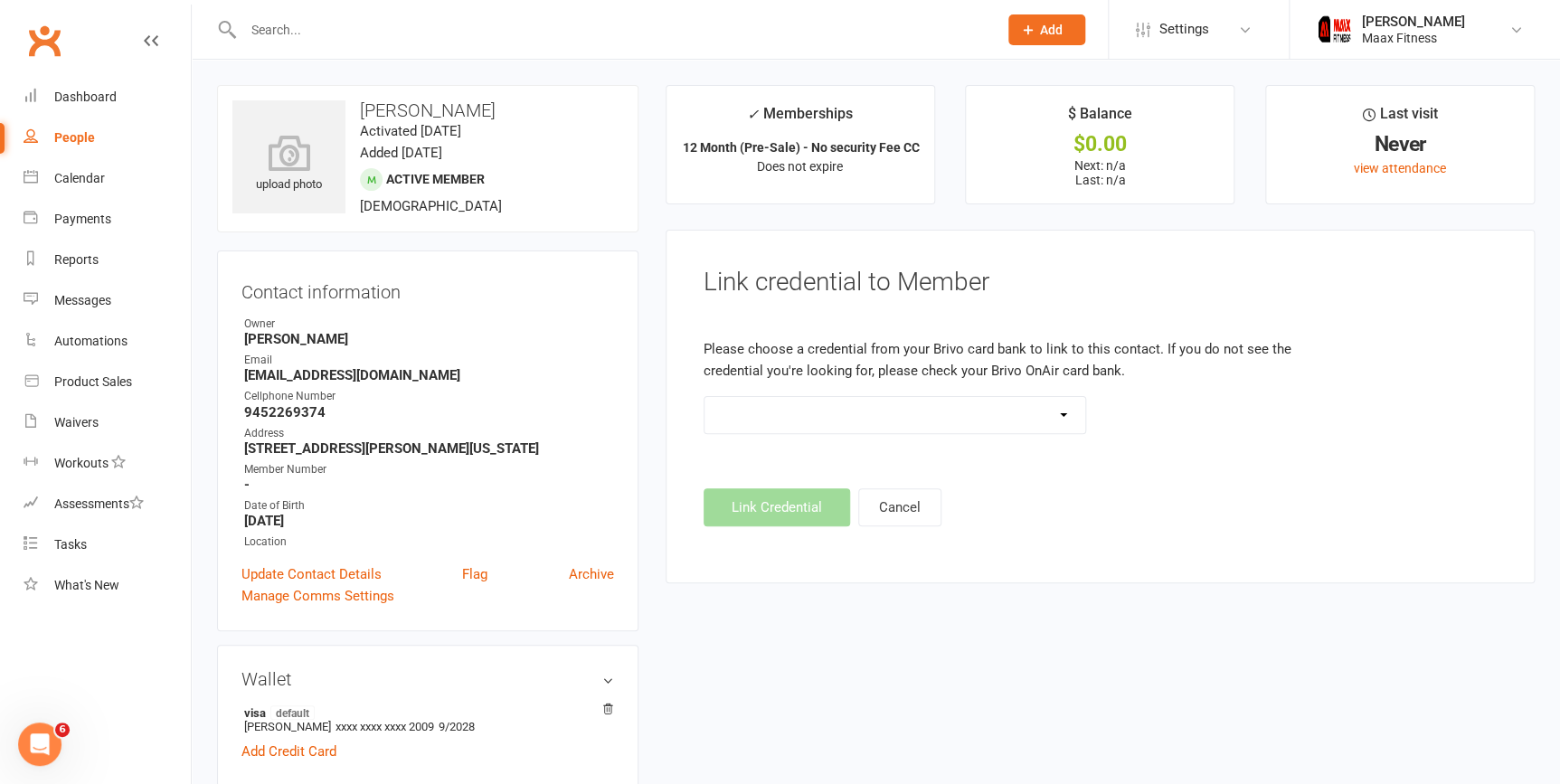
click at [1063, 416] on select at bounding box center [895, 414] width 382 height 36
click at [704, 397] on select at bounding box center [895, 414] width 382 height 36
click at [137, 107] on link "Dashboard" at bounding box center [107, 98] width 167 height 41
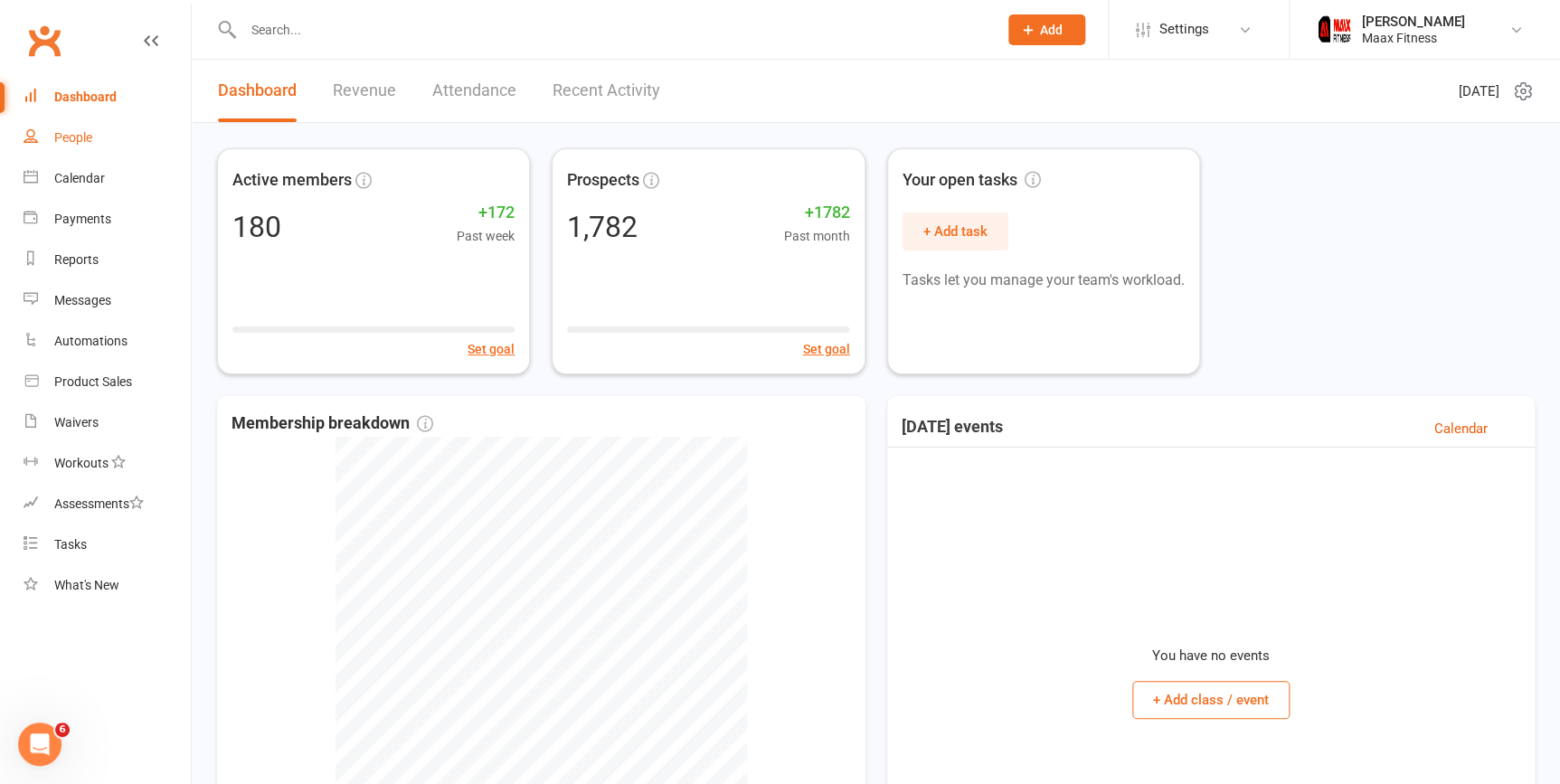
click at [76, 141] on div "People" at bounding box center [72, 137] width 38 height 15
select select "100"
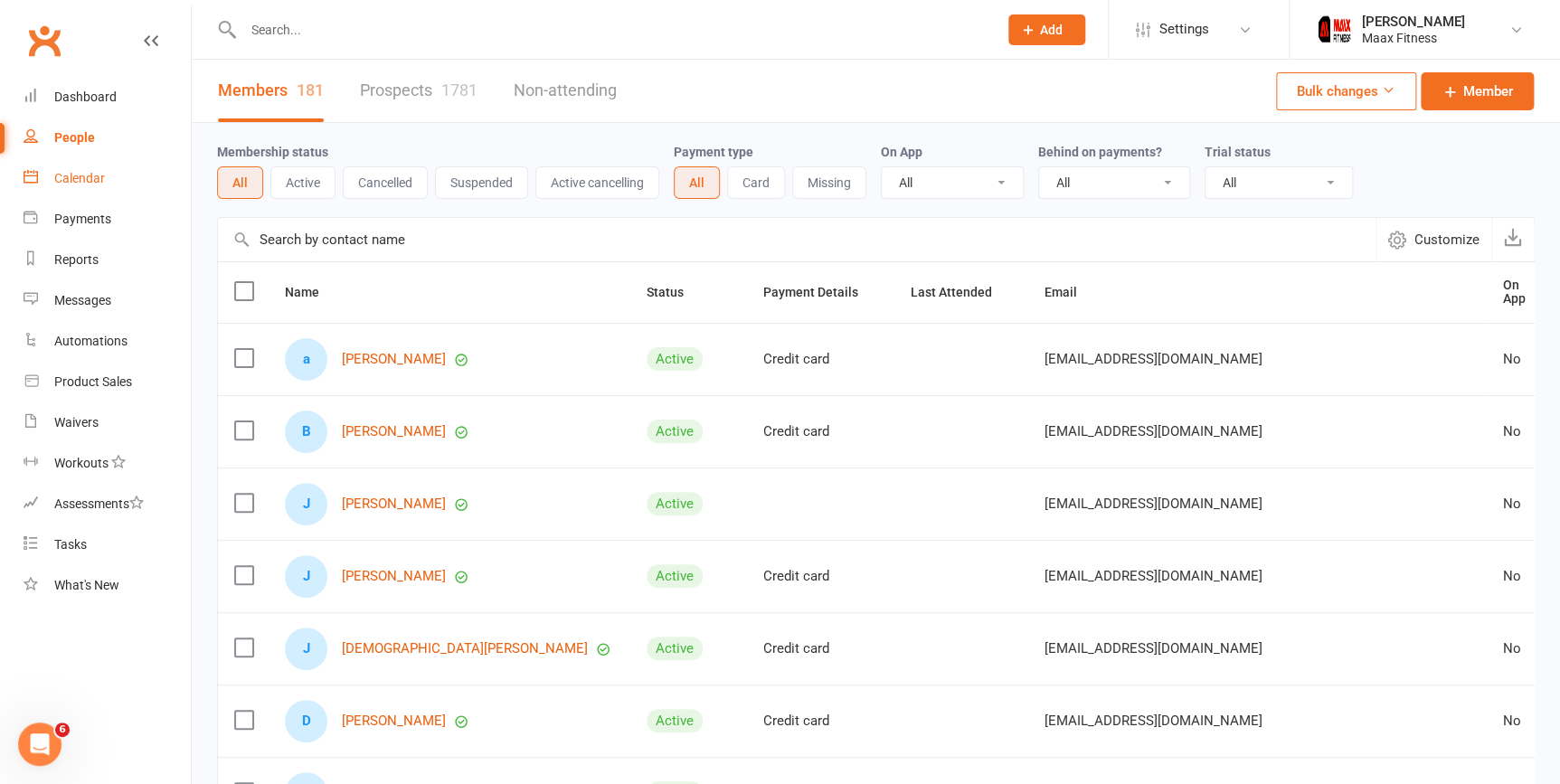
click at [85, 186] on div "Calendar" at bounding box center [79, 178] width 51 height 15
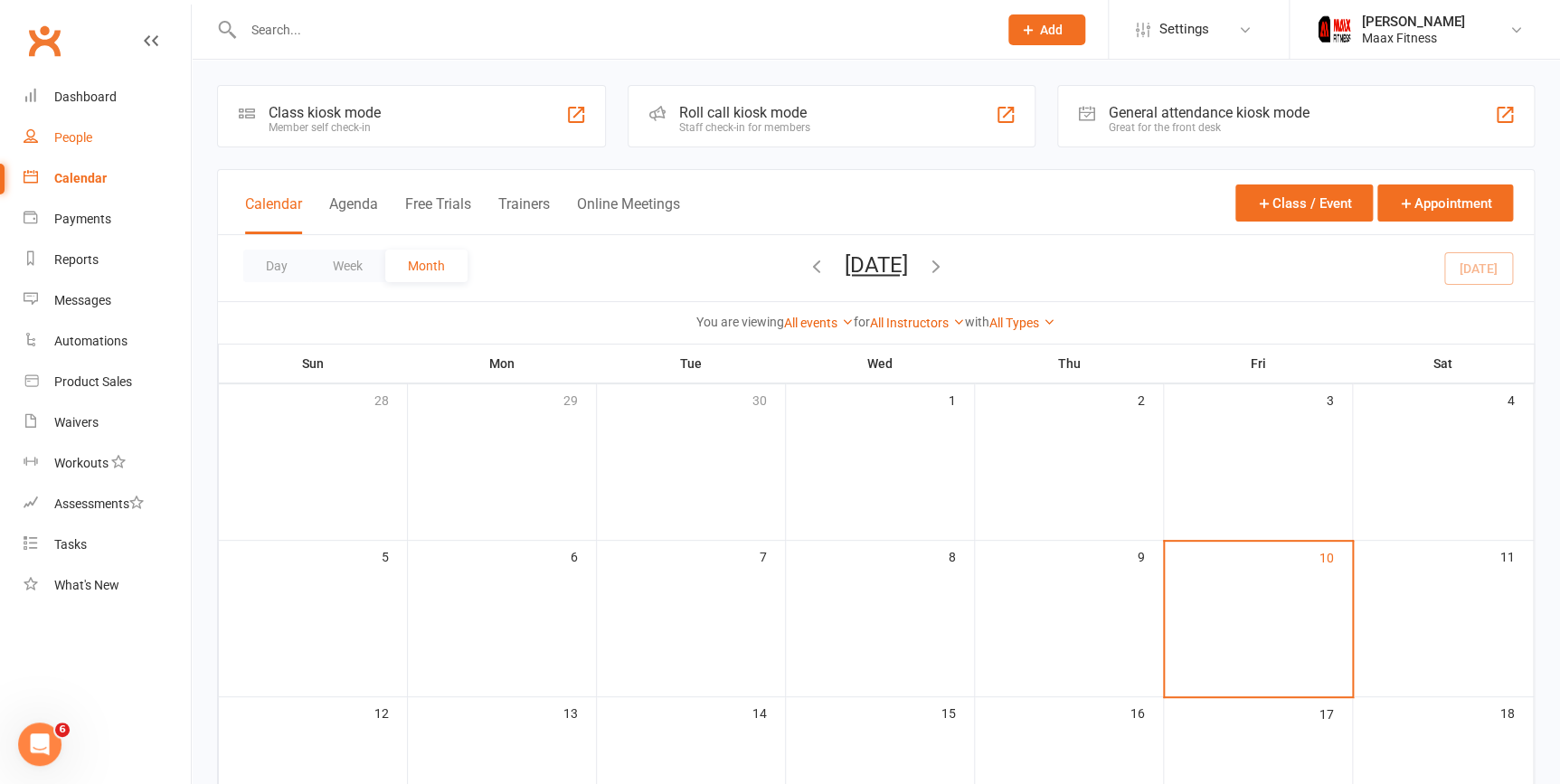
click at [82, 126] on link "People" at bounding box center [107, 138] width 167 height 41
select select "100"
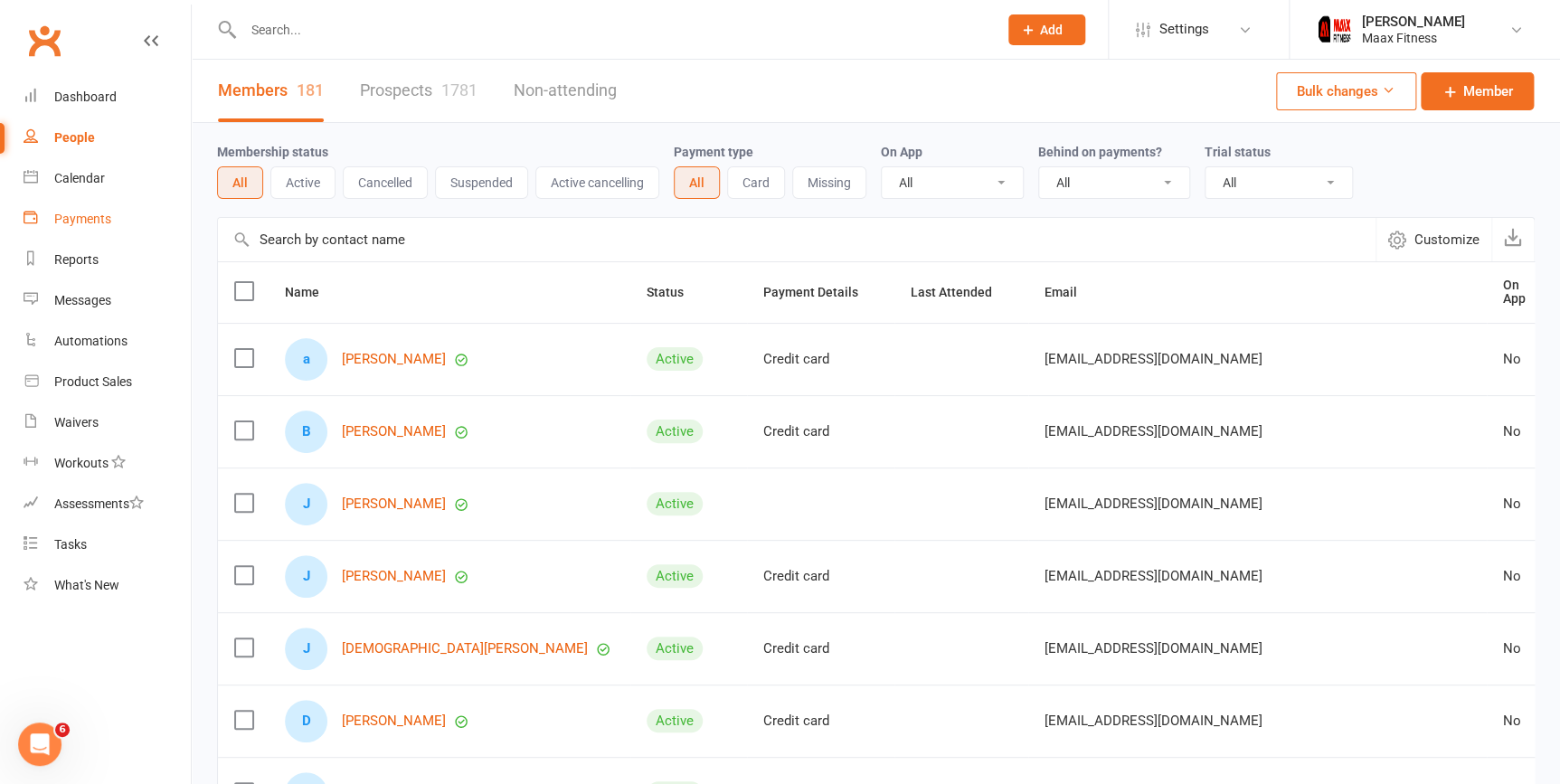
click at [99, 229] on link "Payments" at bounding box center [107, 219] width 167 height 41
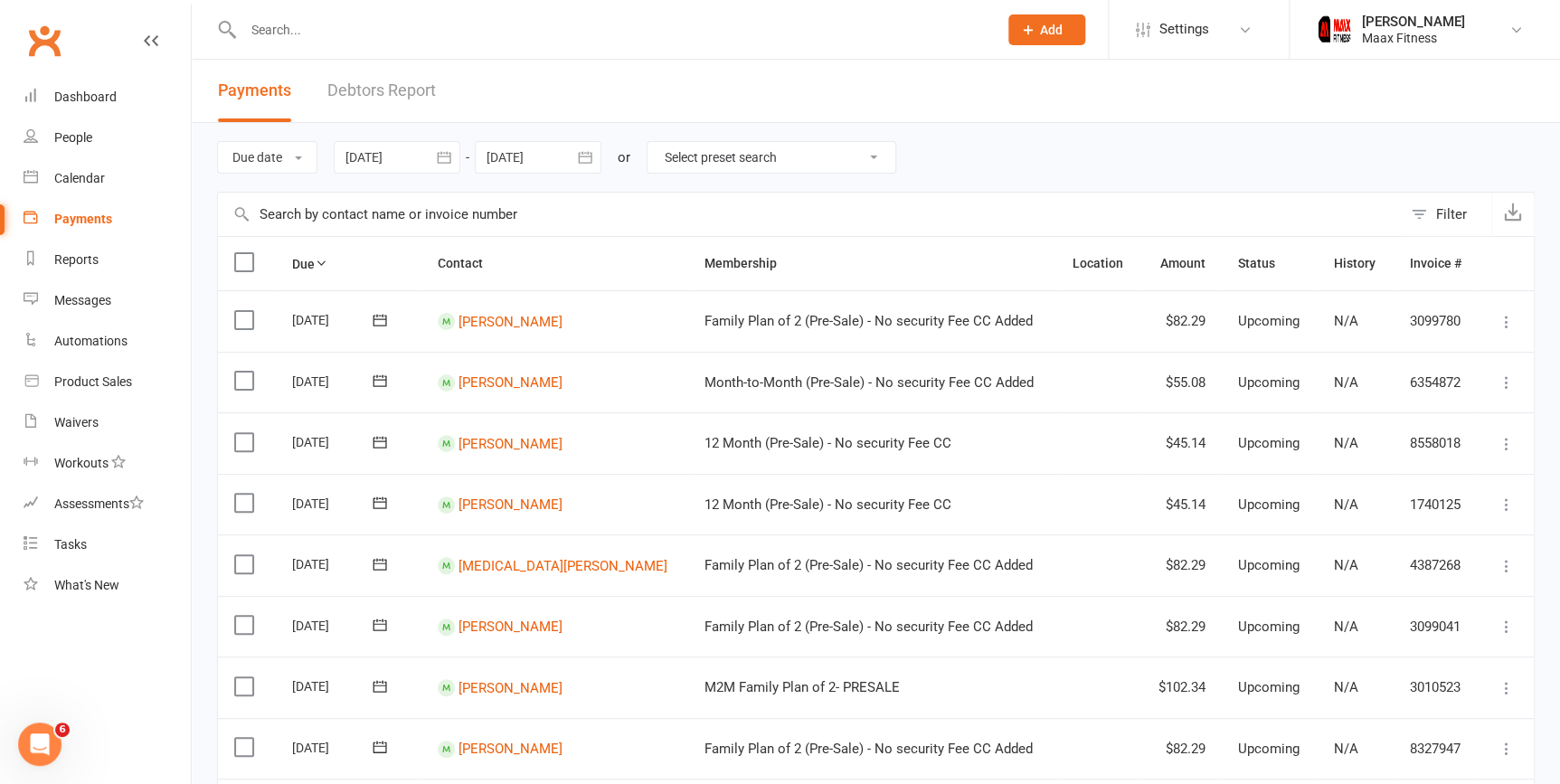
click at [90, 222] on div "Payments" at bounding box center [83, 219] width 58 height 15
click at [71, 104] on div "Dashboard" at bounding box center [85, 97] width 62 height 15
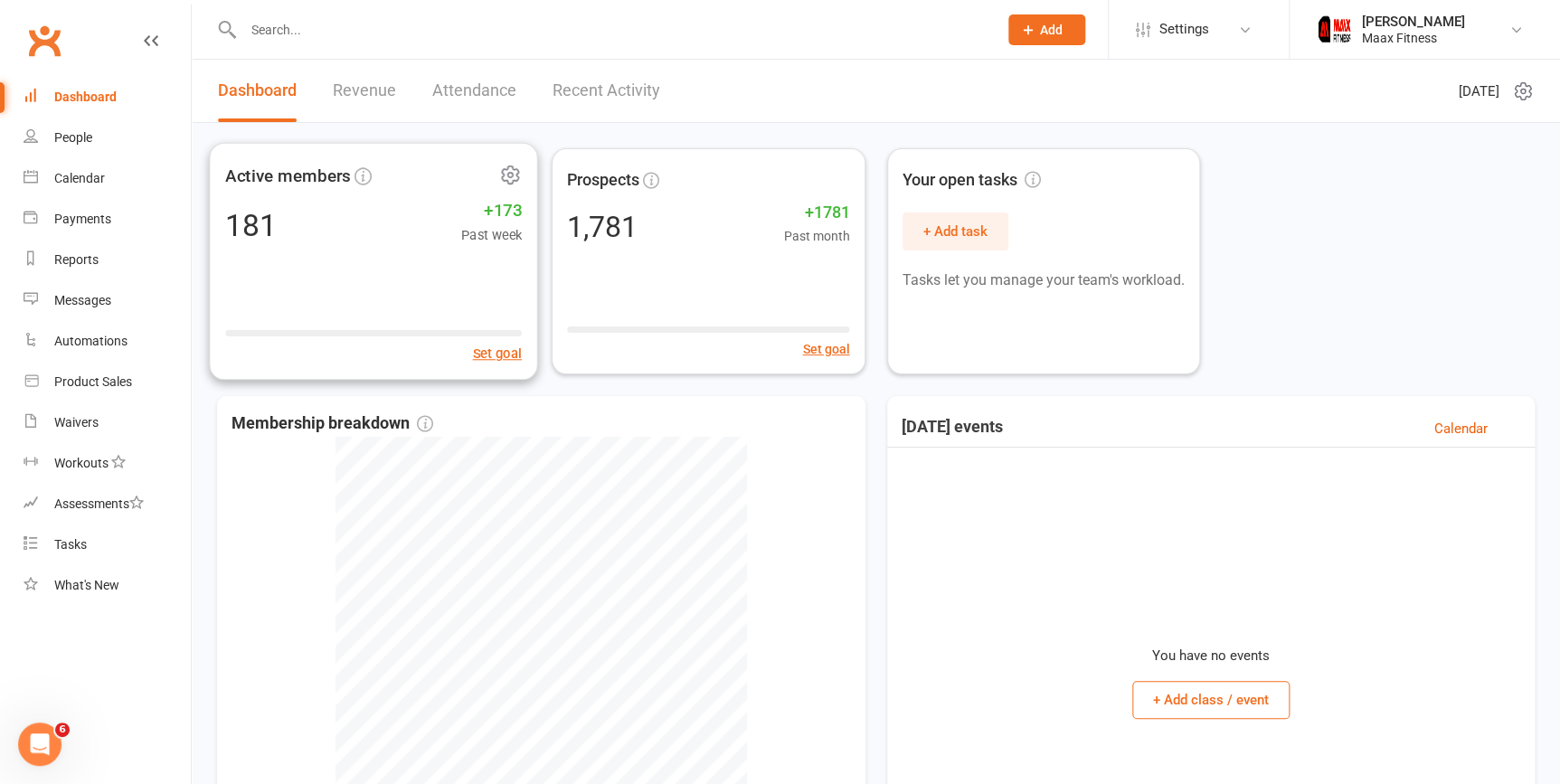
drag, startPoint x: 309, startPoint y: 216, endPoint x: 308, endPoint y: 226, distance: 10.0
click at [308, 225] on div "181 +173 Past week" at bounding box center [373, 225] width 296 height 41
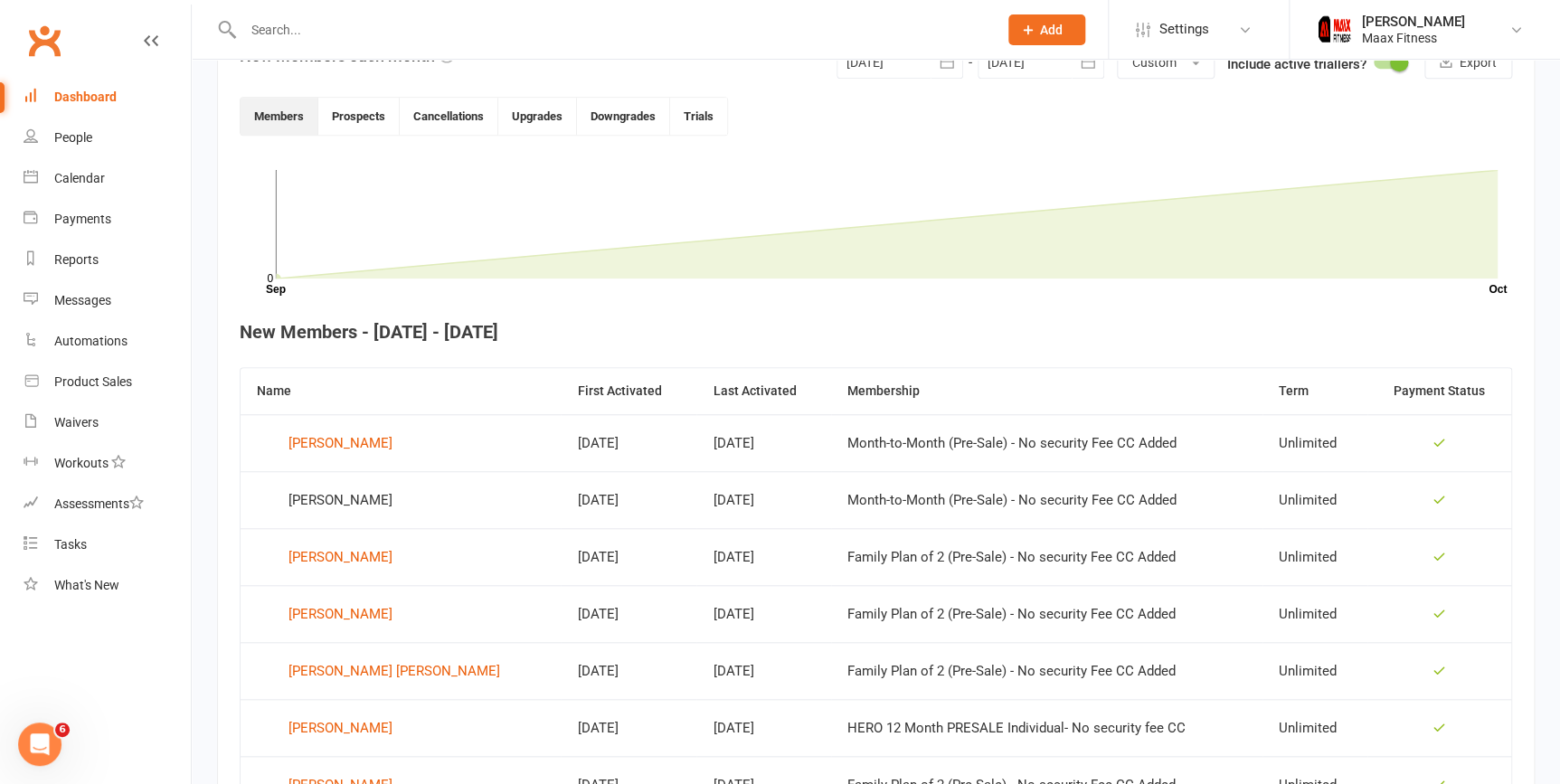
scroll to position [492, 0]
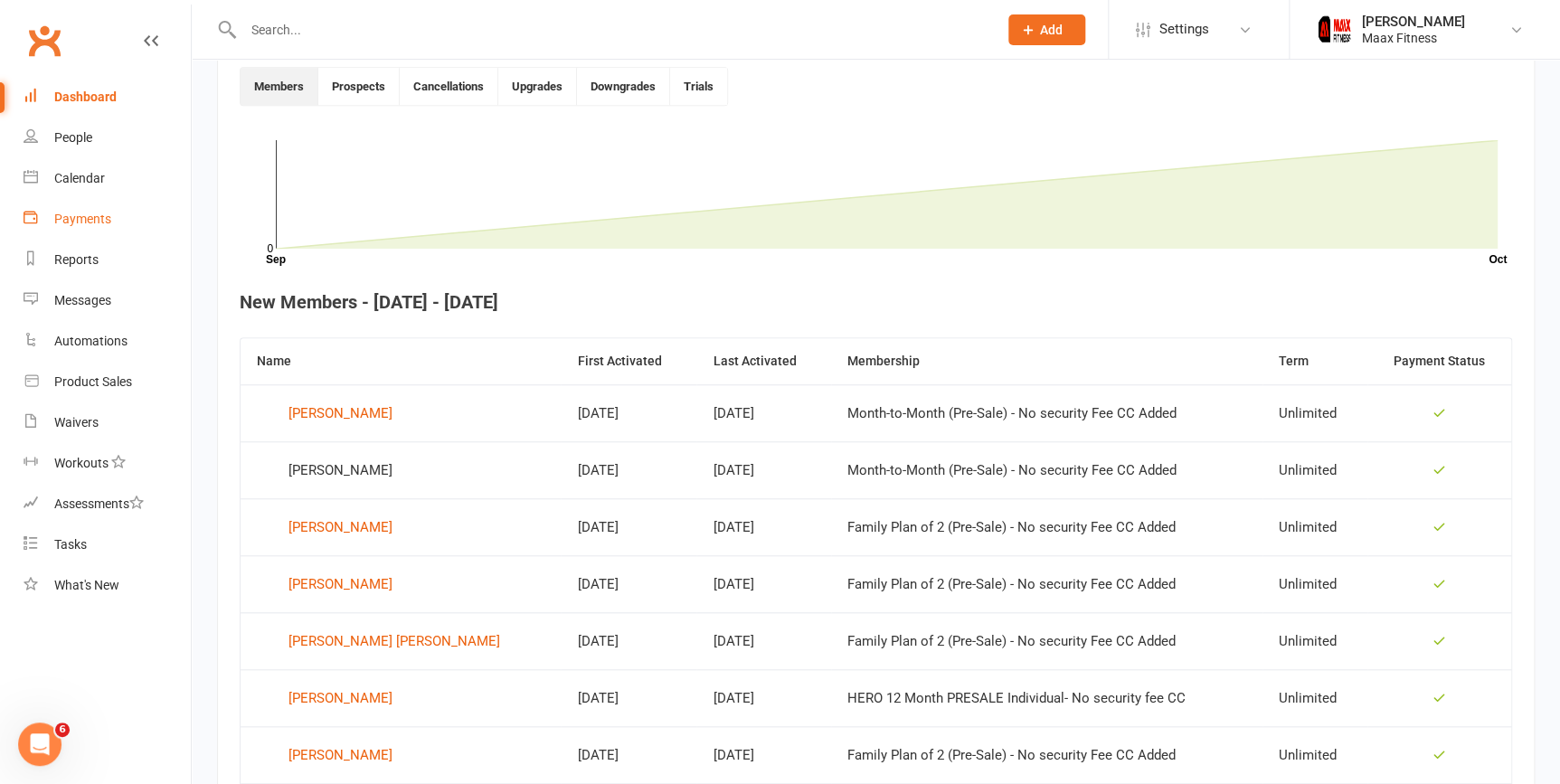
click at [85, 221] on div "Payments" at bounding box center [82, 219] width 57 height 15
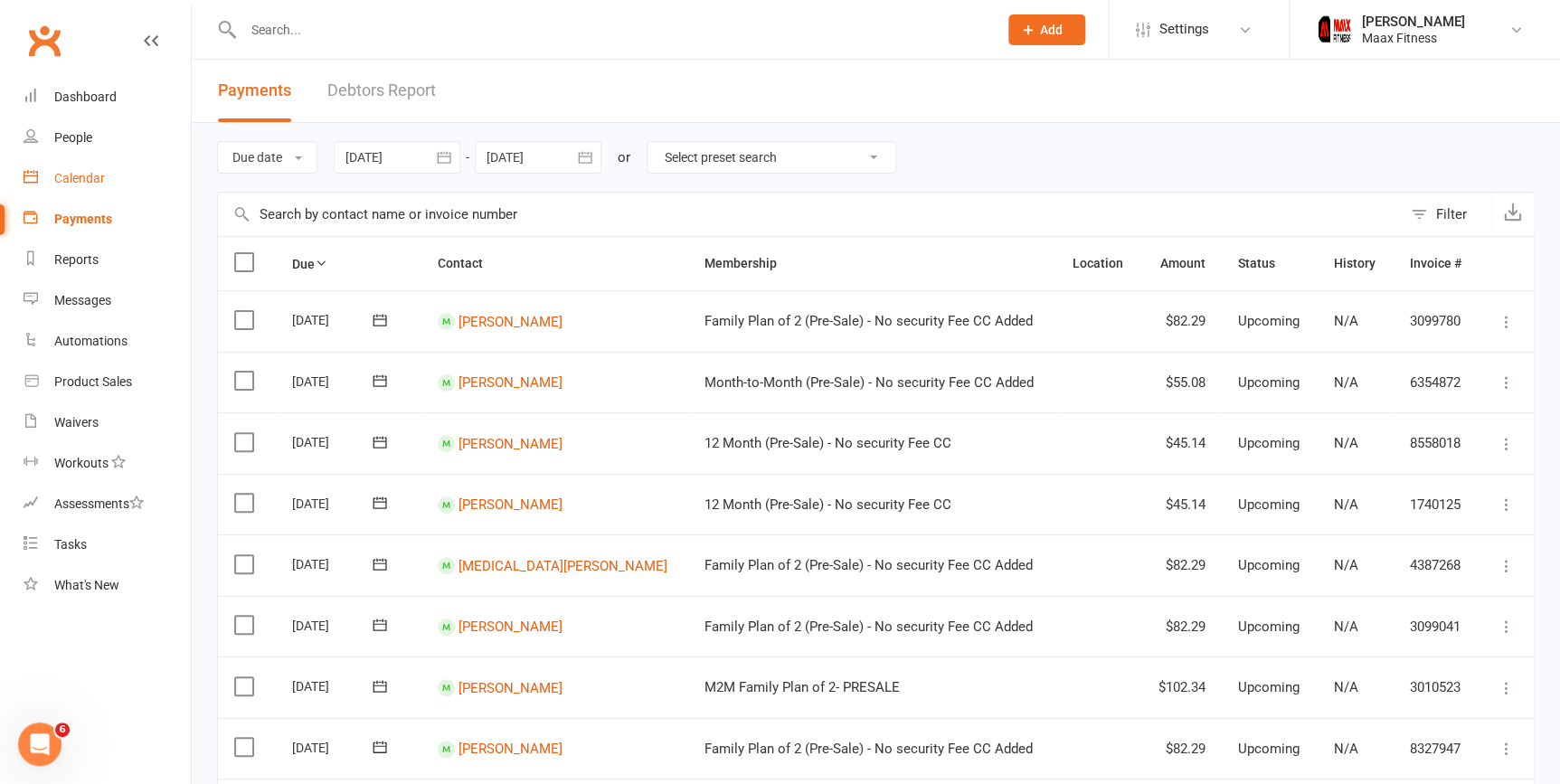
click at [81, 182] on div "Calendar" at bounding box center [79, 178] width 51 height 15
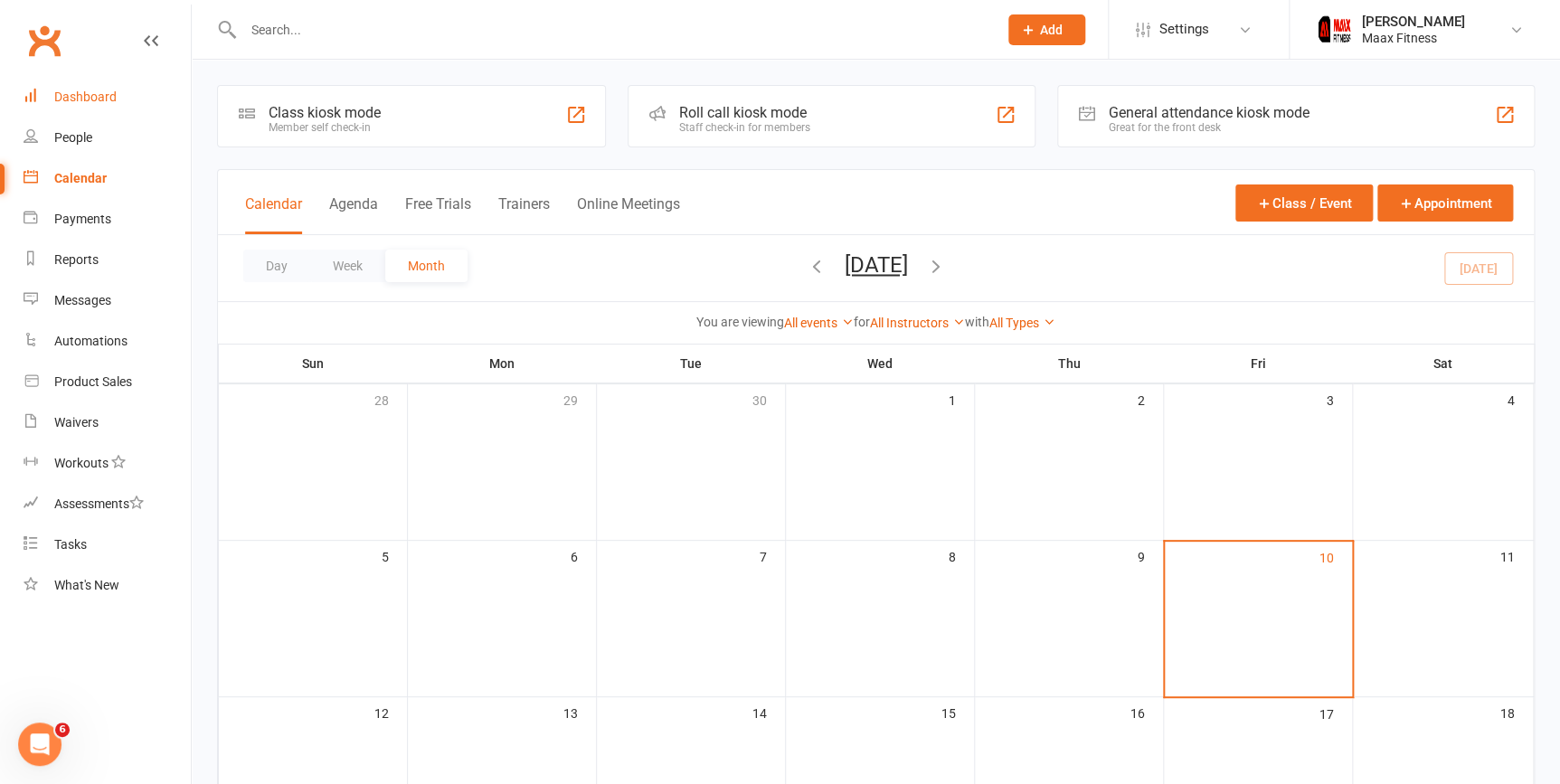
click at [107, 106] on link "Dashboard" at bounding box center [107, 98] width 167 height 41
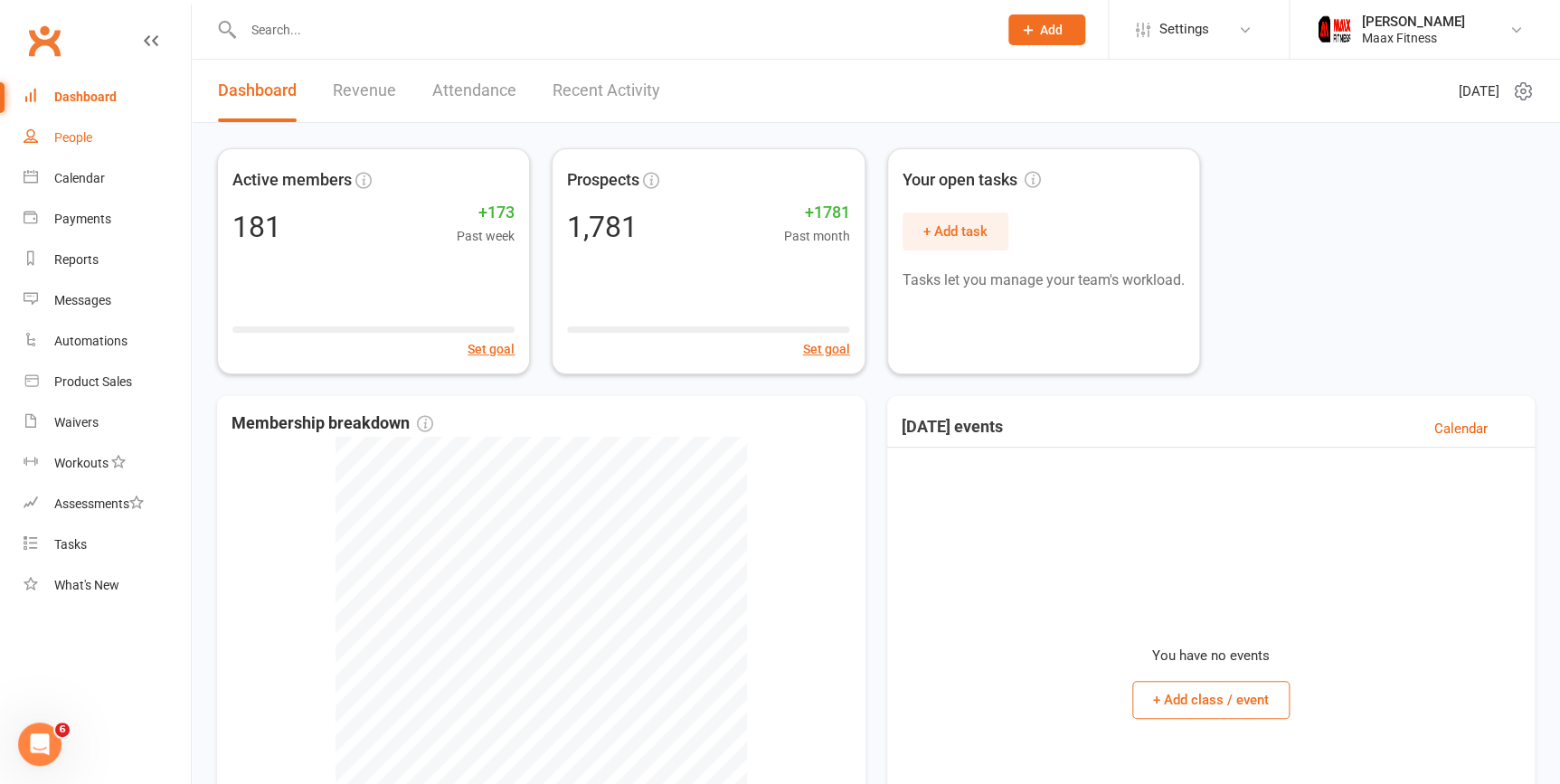
click at [105, 140] on link "People" at bounding box center [107, 138] width 167 height 41
select select "100"
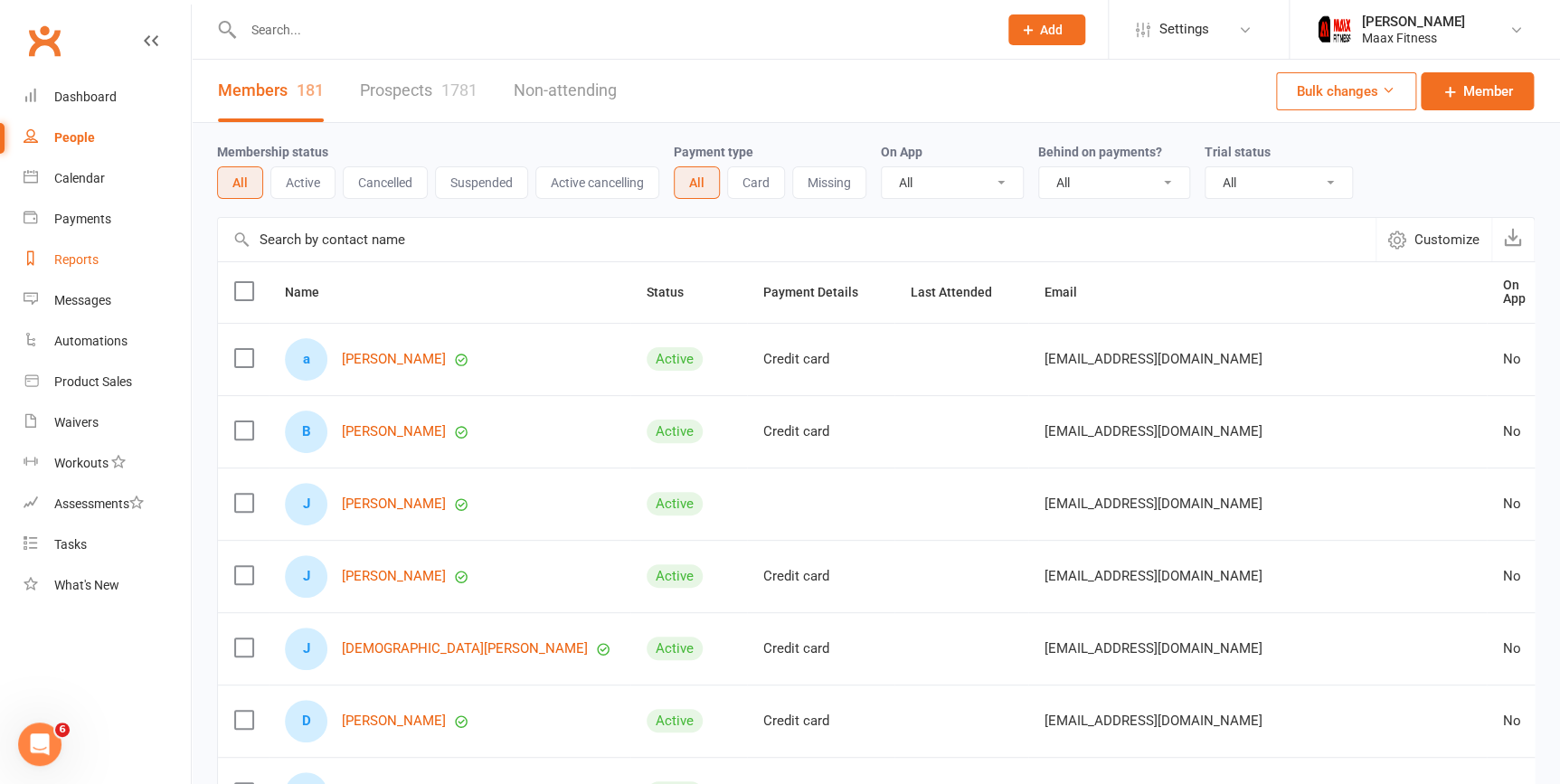
click at [78, 265] on div "Reports" at bounding box center [76, 260] width 45 height 15
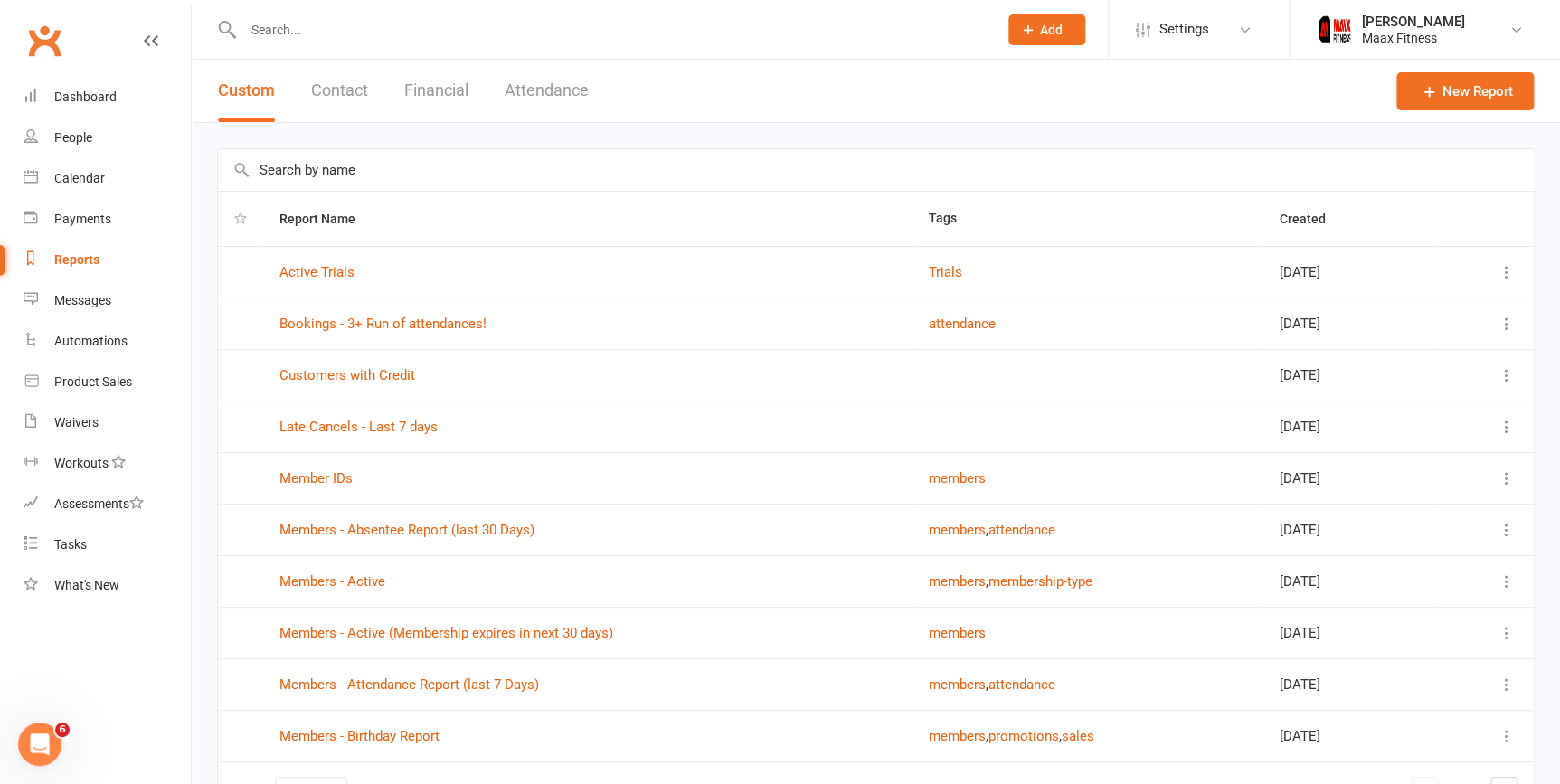
click at [345, 81] on button "Contact" at bounding box center [339, 90] width 57 height 62
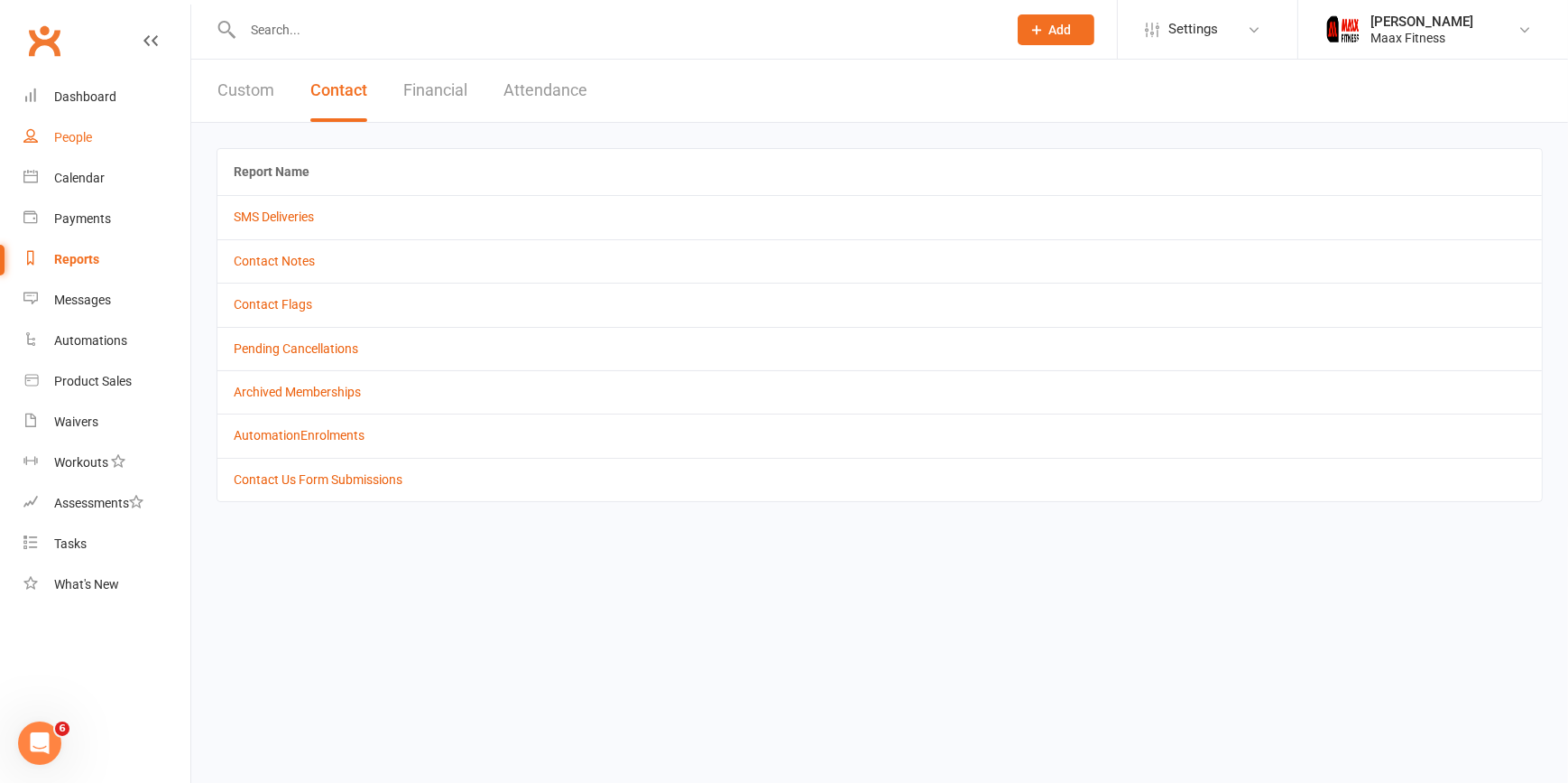
click at [97, 146] on link "People" at bounding box center [107, 138] width 167 height 41
select select "100"
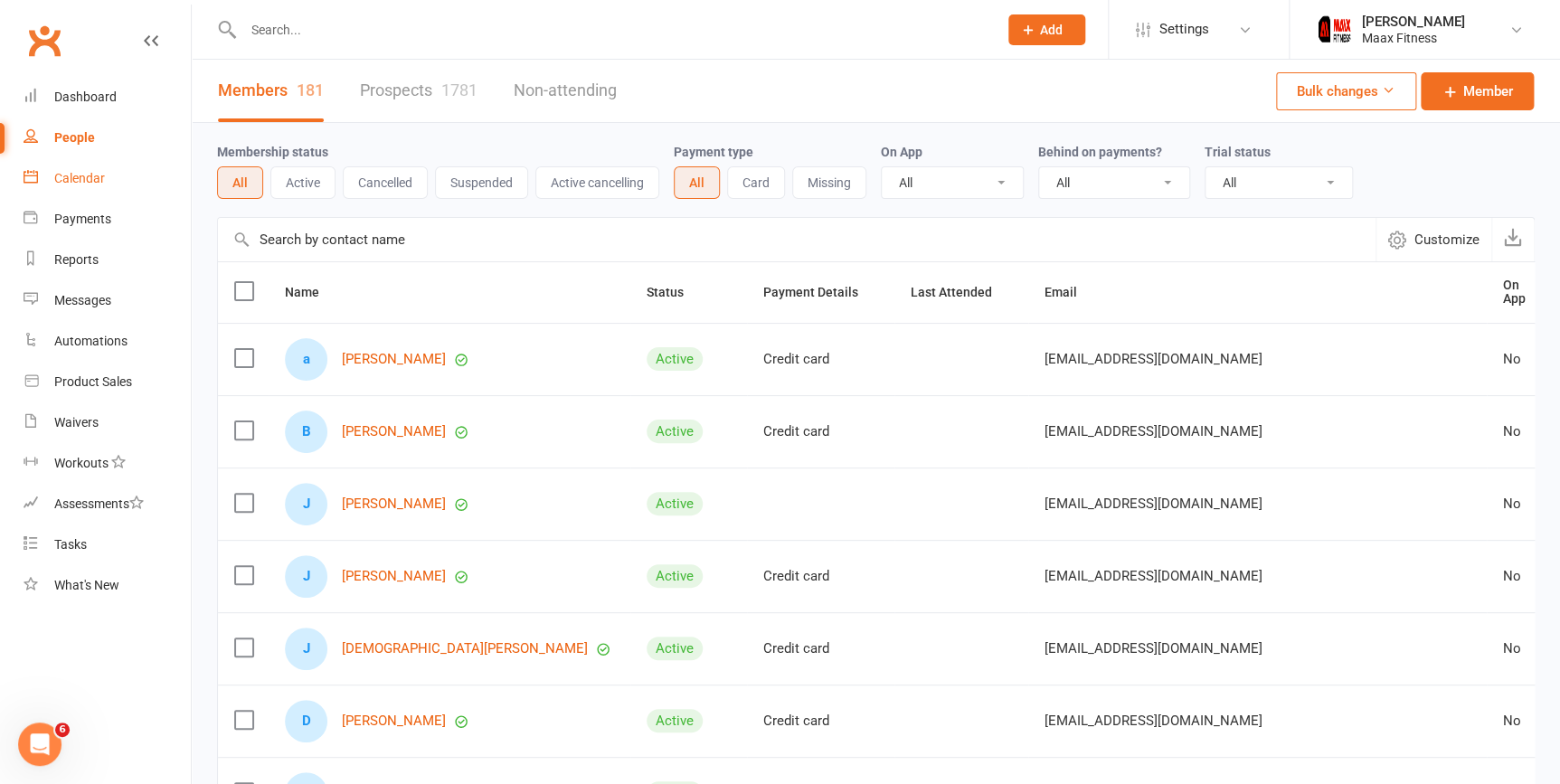
click at [104, 177] on link "Calendar" at bounding box center [107, 178] width 167 height 41
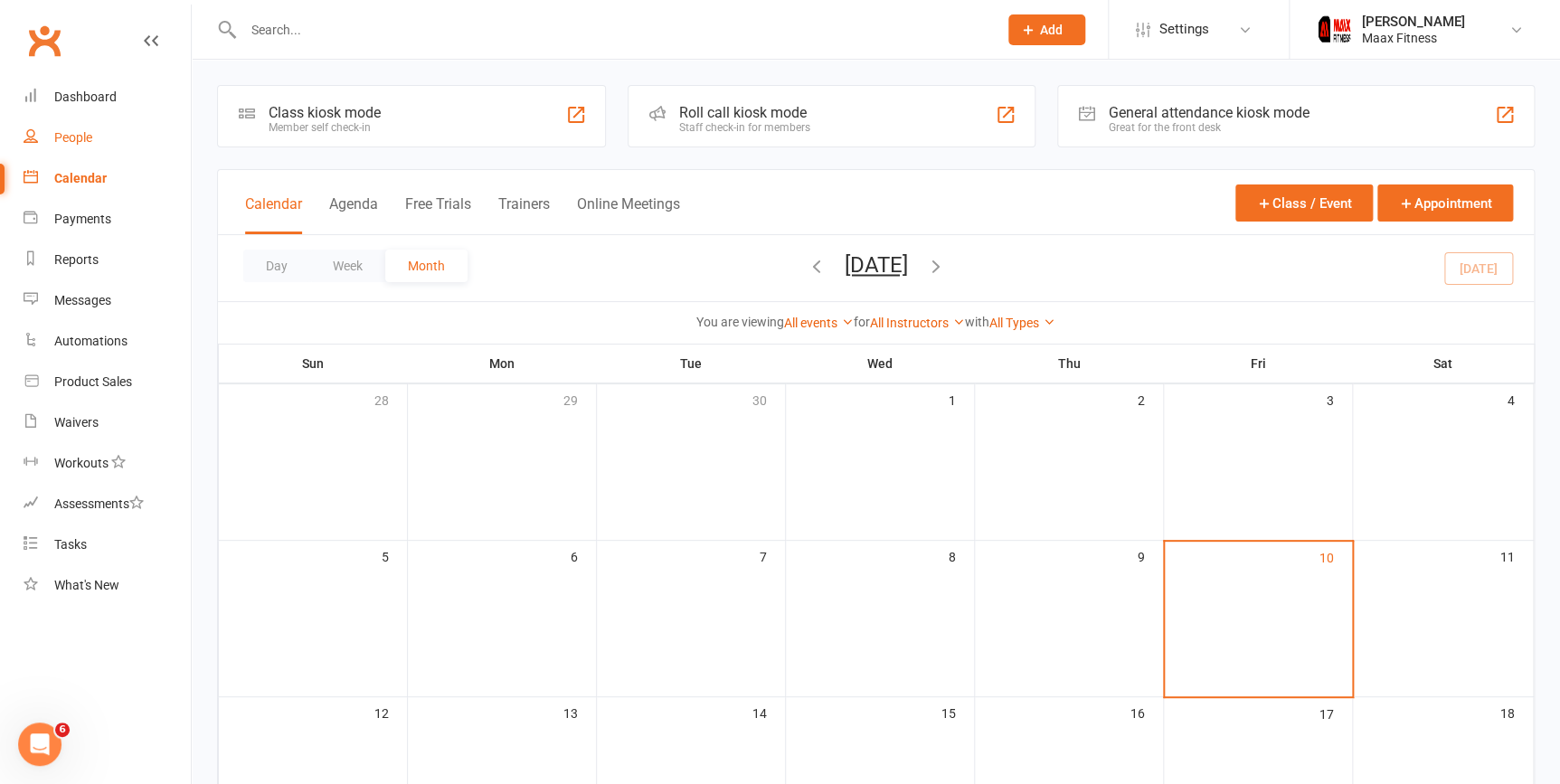
click at [109, 127] on link "People" at bounding box center [107, 138] width 167 height 41
select select "100"
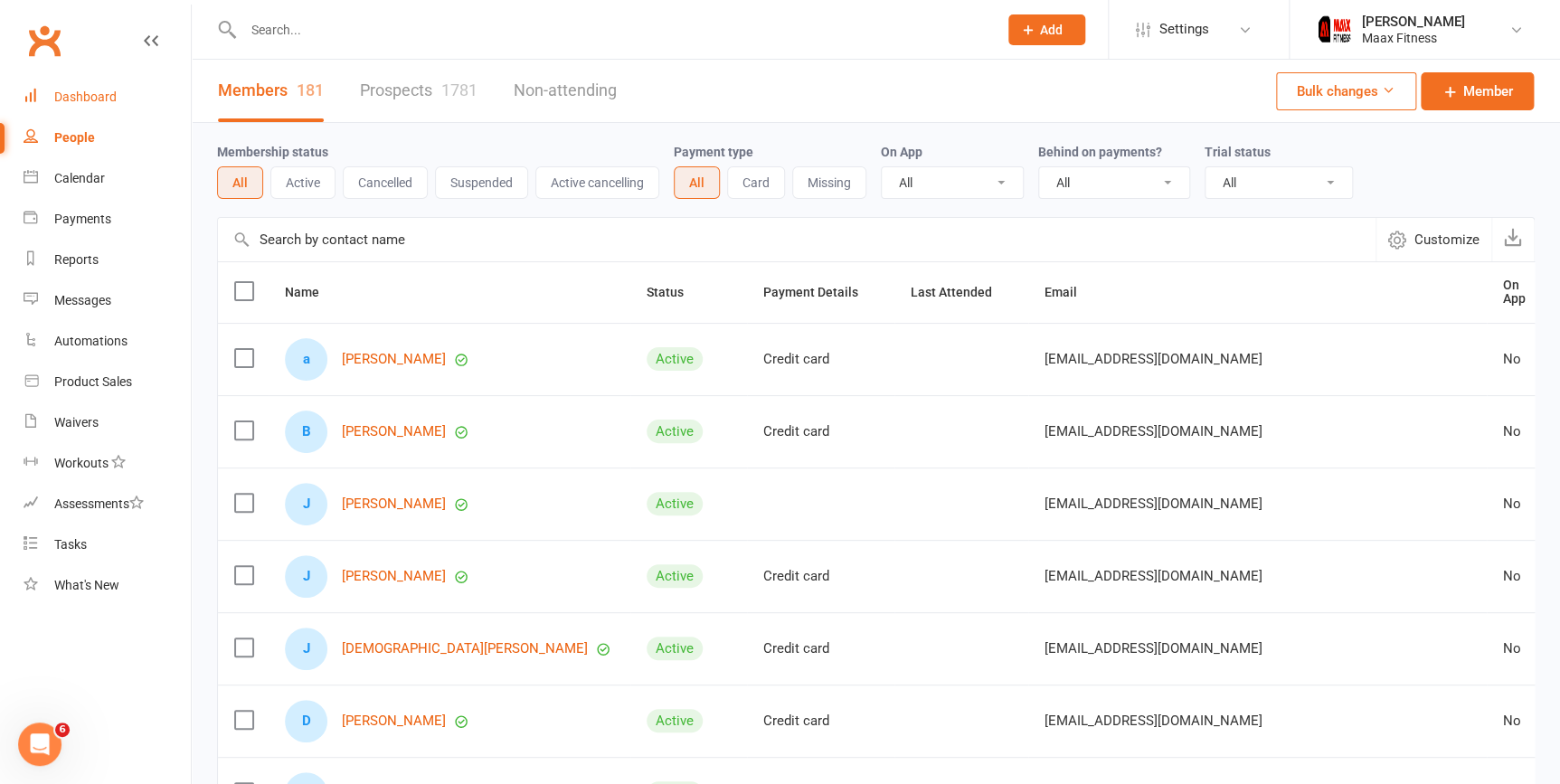
click at [120, 98] on link "Dashboard" at bounding box center [107, 98] width 167 height 41
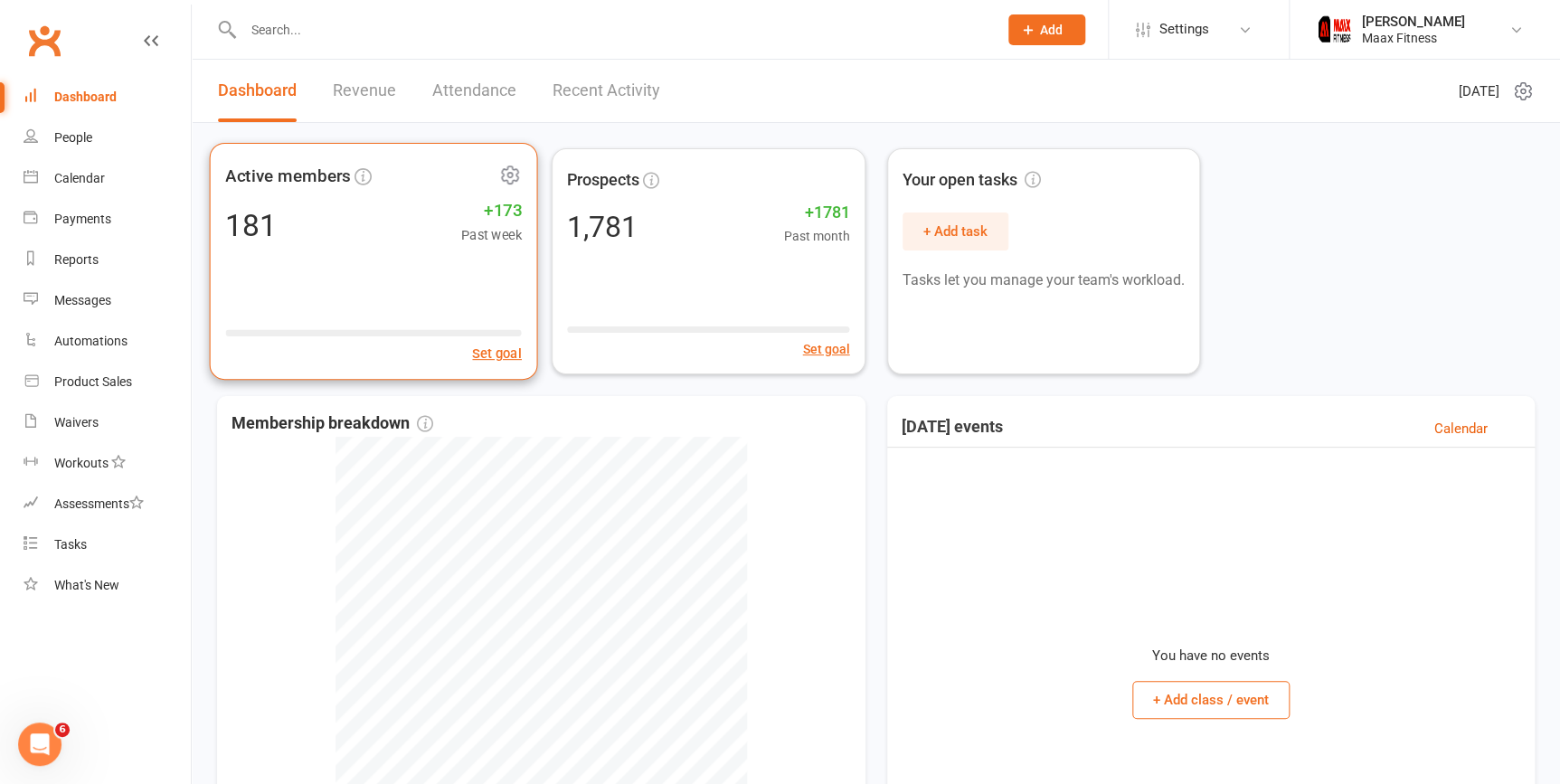
click at [372, 248] on div "Active members 181 +173 Past week Set goal" at bounding box center [374, 261] width 328 height 237
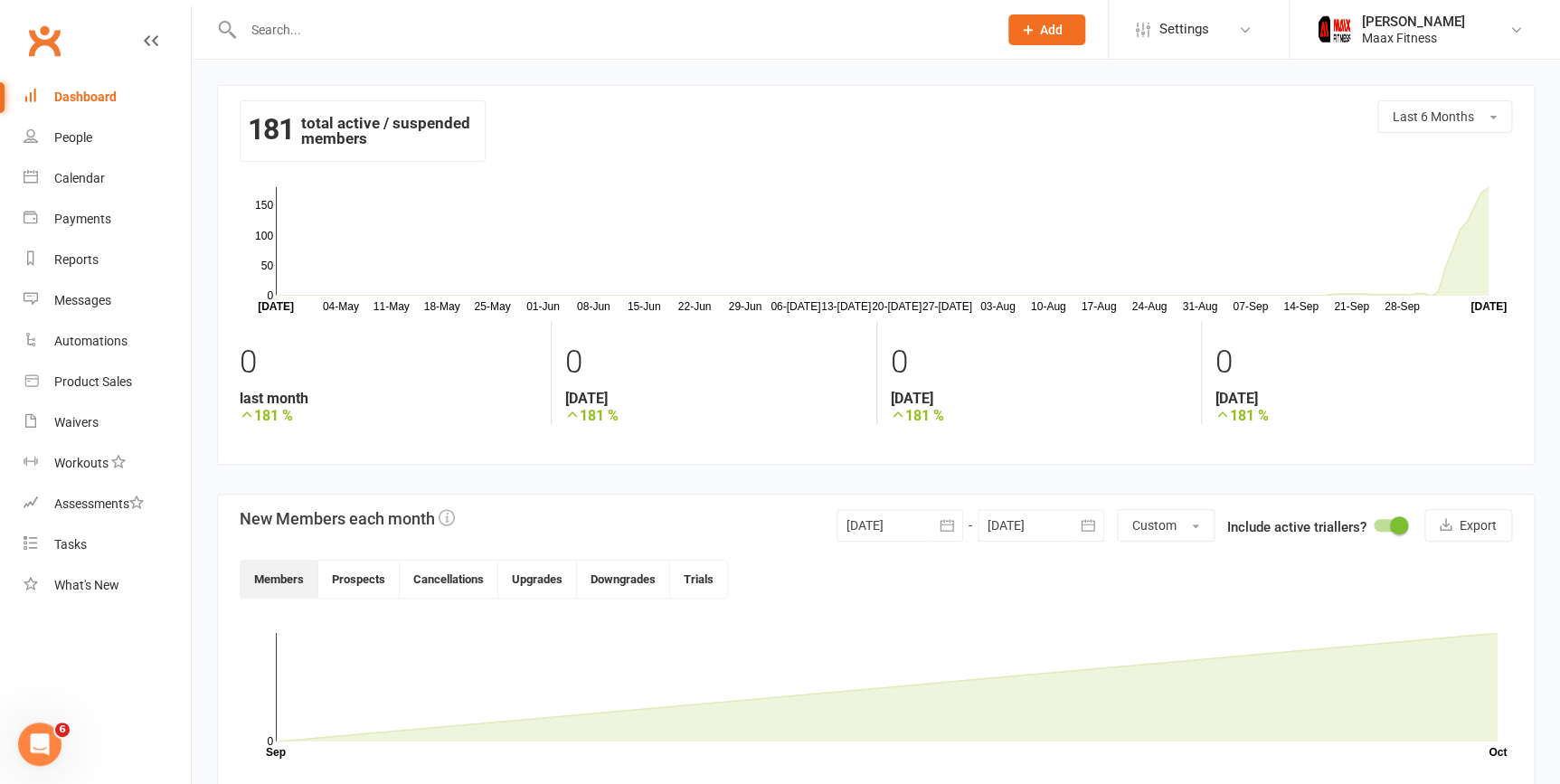
click at [114, 93] on div "Dashboard" at bounding box center [85, 97] width 62 height 15
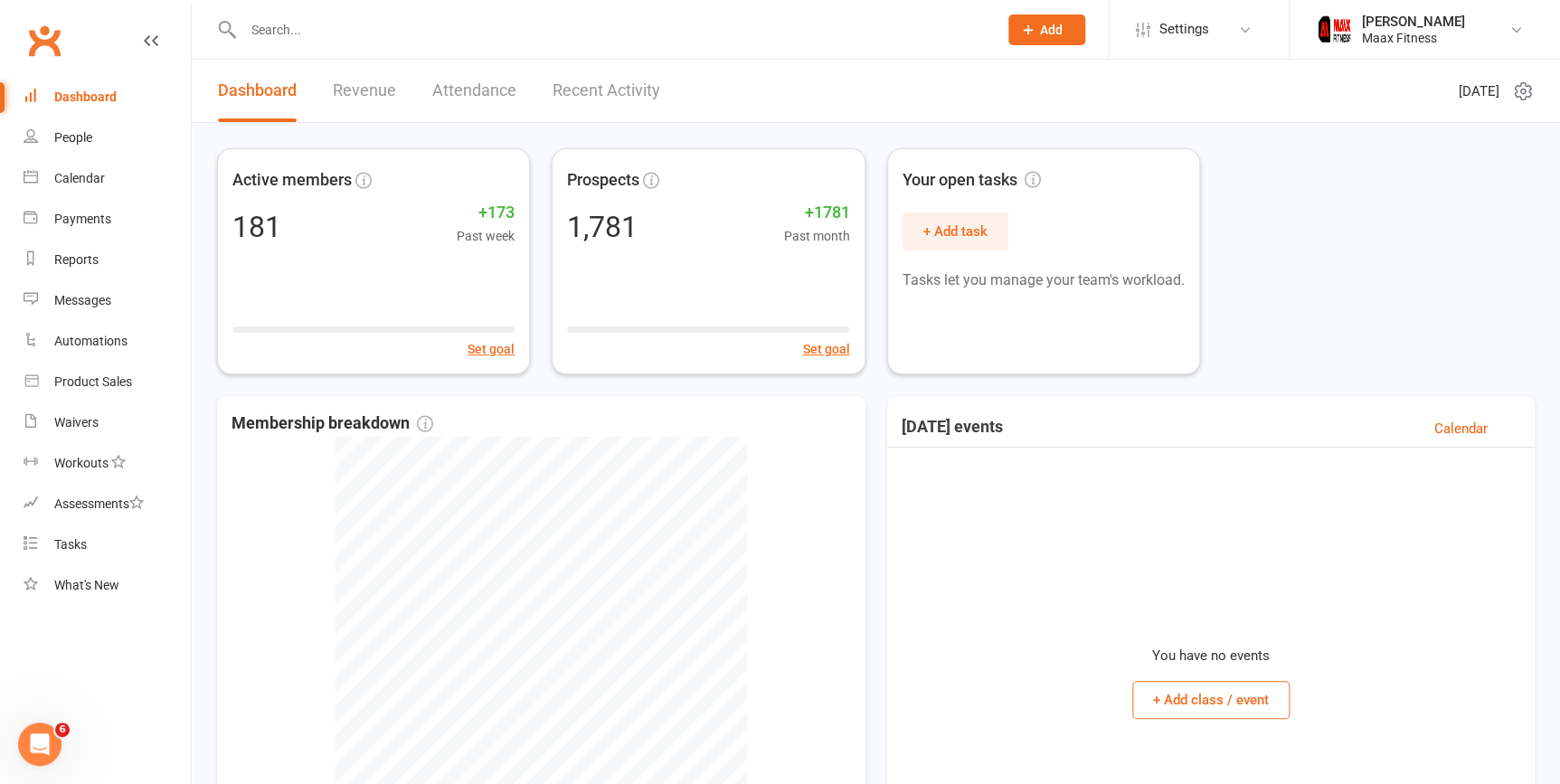
click at [1064, 29] on button "Add" at bounding box center [1046, 30] width 77 height 31
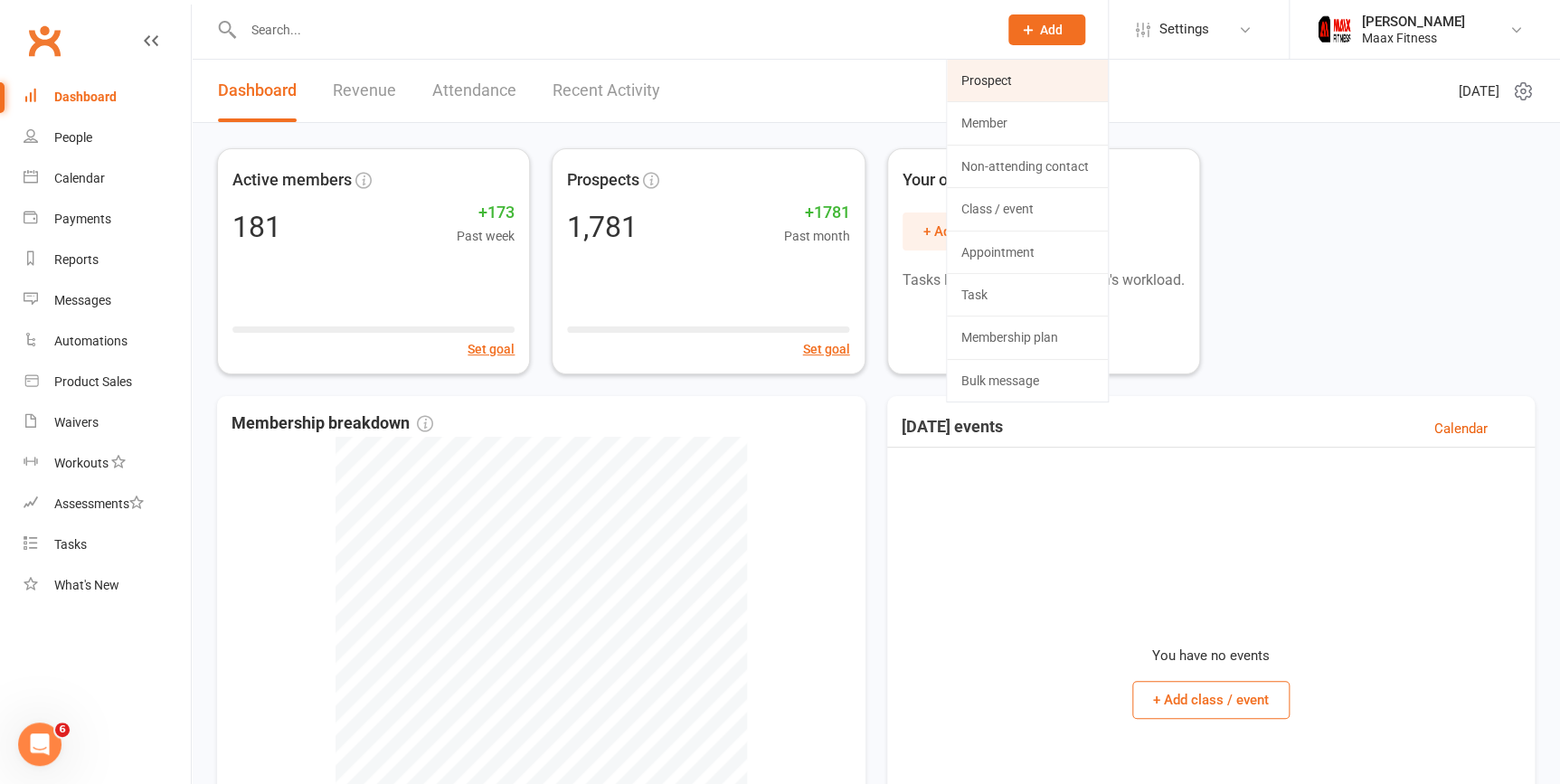
click at [1069, 86] on link "Prospect" at bounding box center [1027, 80] width 161 height 42
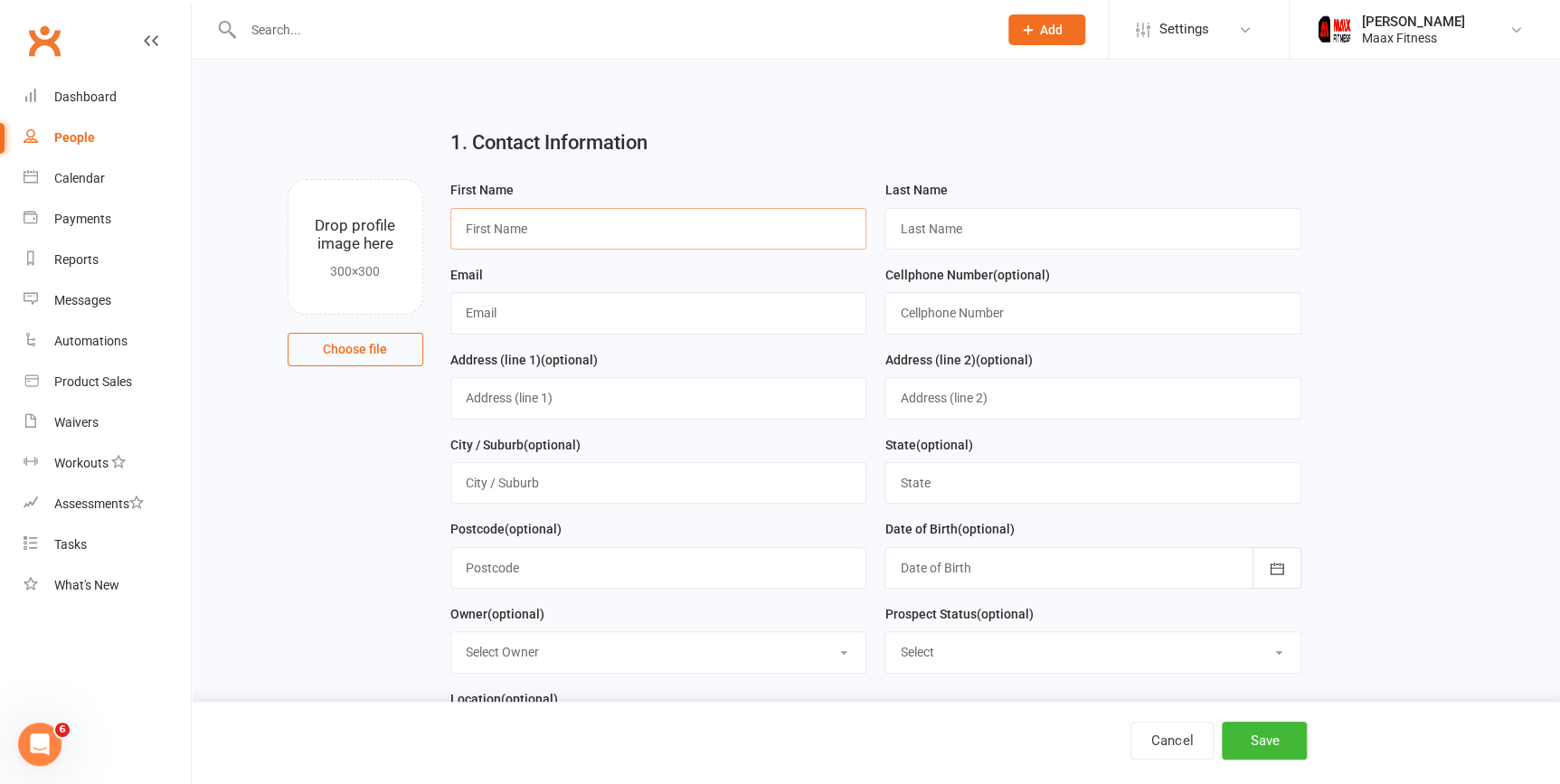
click at [595, 224] on input "text" at bounding box center [659, 229] width 417 height 42
type input "pedro"
click at [992, 236] on input "text" at bounding box center [1093, 229] width 417 height 42
type input "banda"
click at [579, 321] on input "text" at bounding box center [659, 312] width 417 height 42
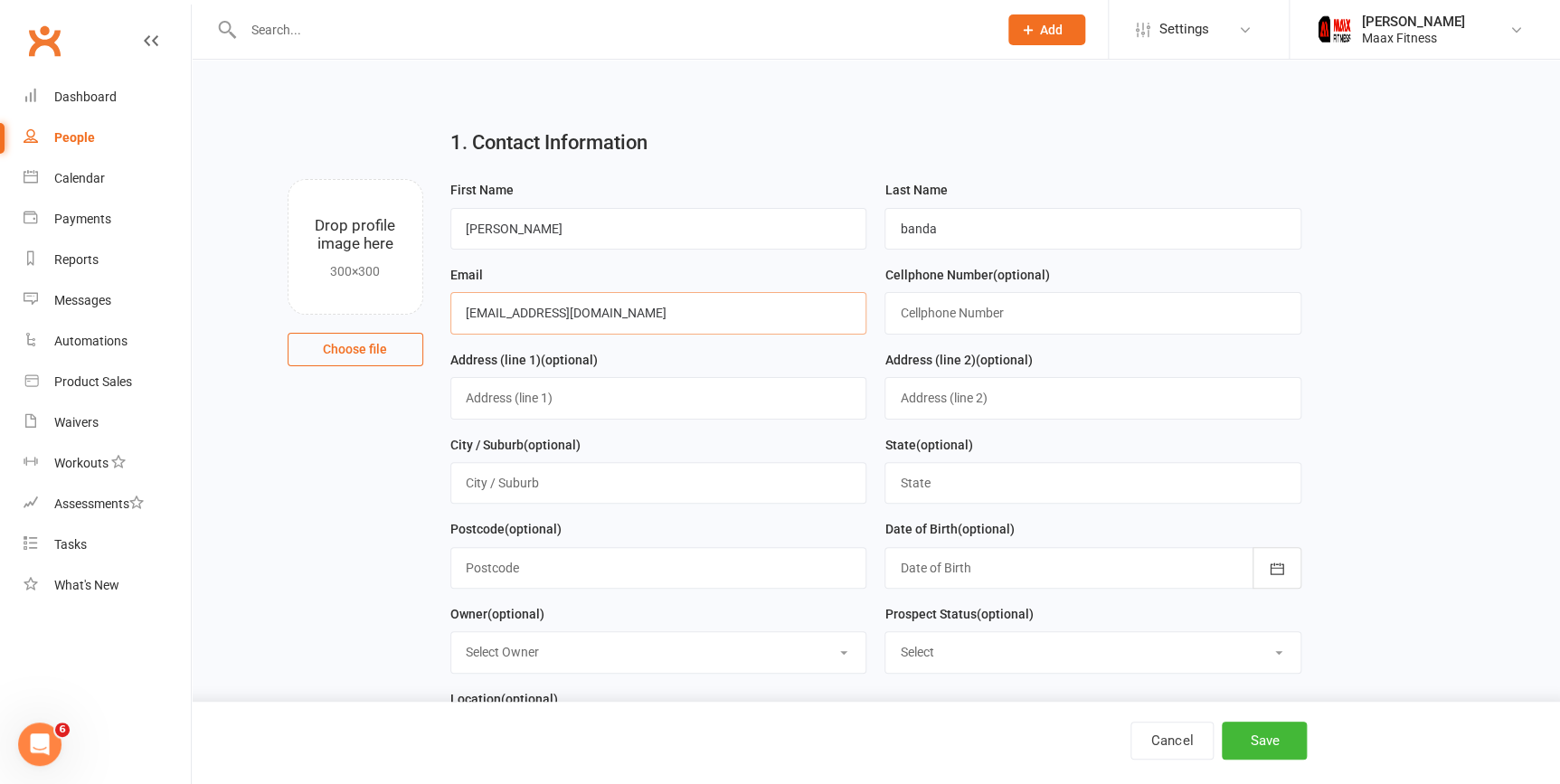
type input "[EMAIL_ADDRESS][DOMAIN_NAME]"
click at [1022, 354] on spang "(optional)" at bounding box center [1003, 360] width 57 height 15
click at [1012, 321] on input "text" at bounding box center [1093, 312] width 417 height 42
type input "4693154232"
click at [602, 406] on input "text" at bounding box center [659, 398] width 417 height 42
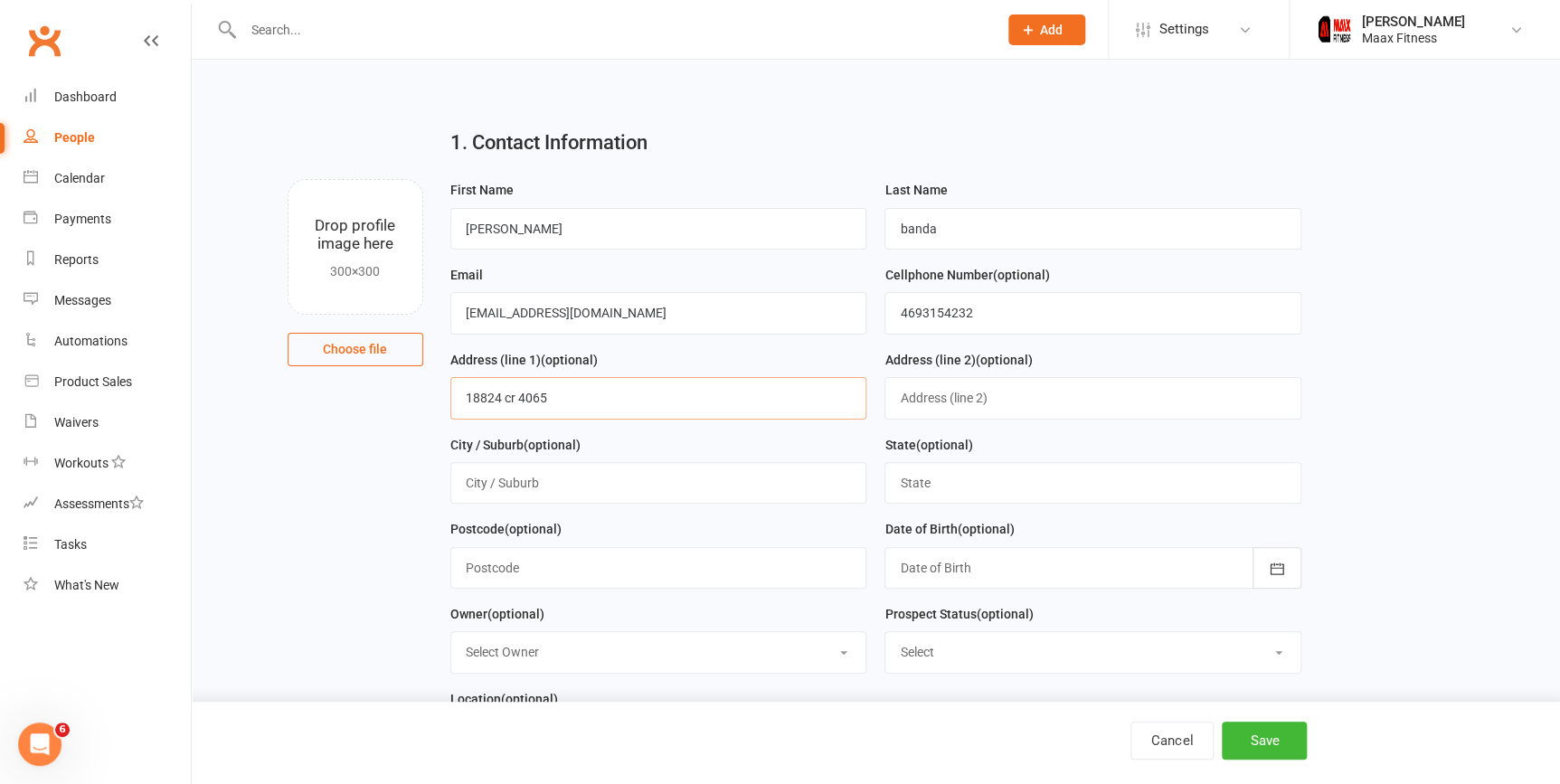
type input "18824 cr 4065"
click at [615, 490] on input "text" at bounding box center [659, 482] width 417 height 42
type input "kemp"
click at [1003, 477] on input "text" at bounding box center [1093, 482] width 417 height 42
type input "tx"
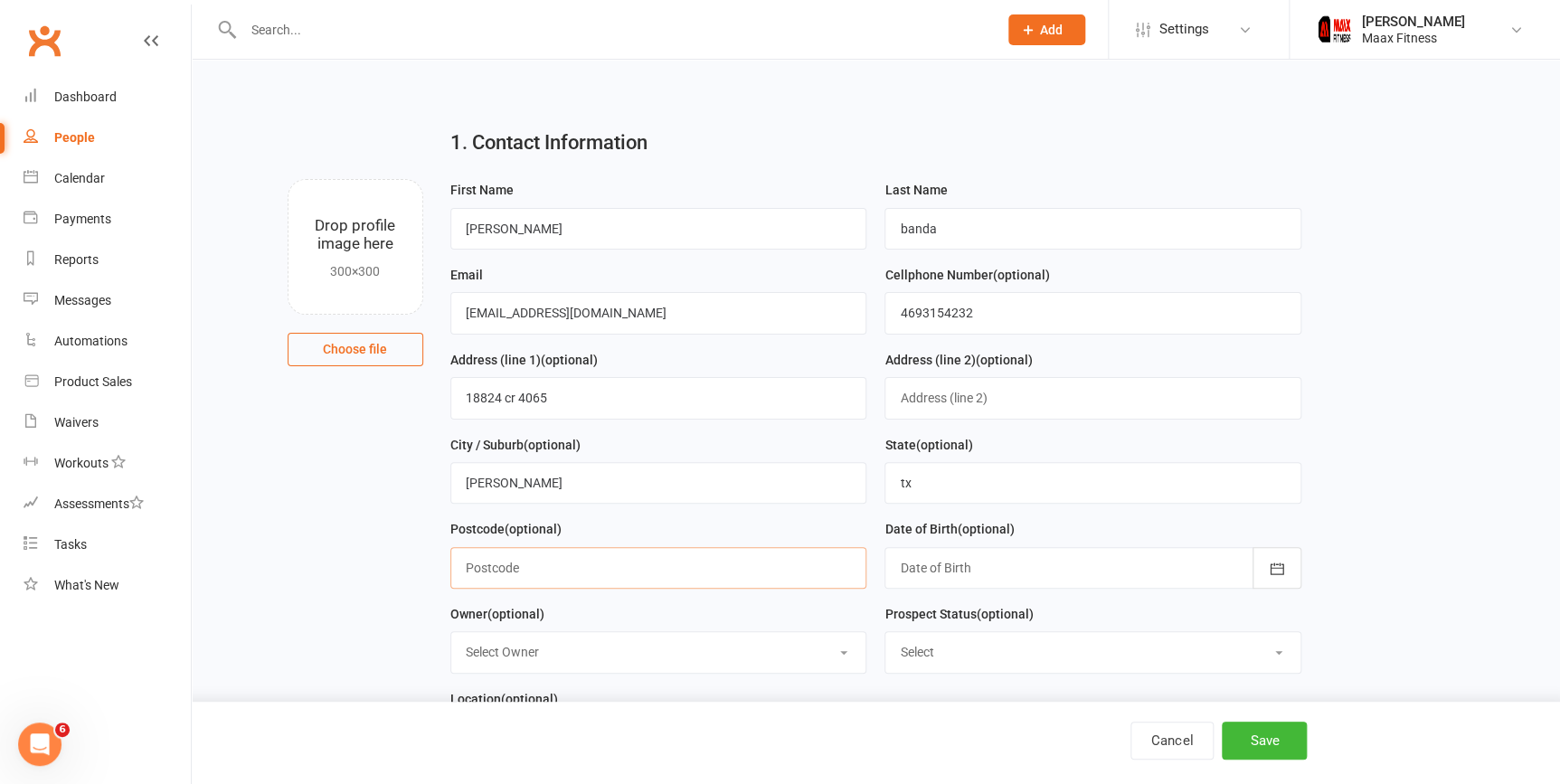
click at [604, 568] on input "text" at bounding box center [659, 568] width 417 height 42
type input "75143"
click at [1263, 586] on button "button" at bounding box center [1277, 568] width 49 height 42
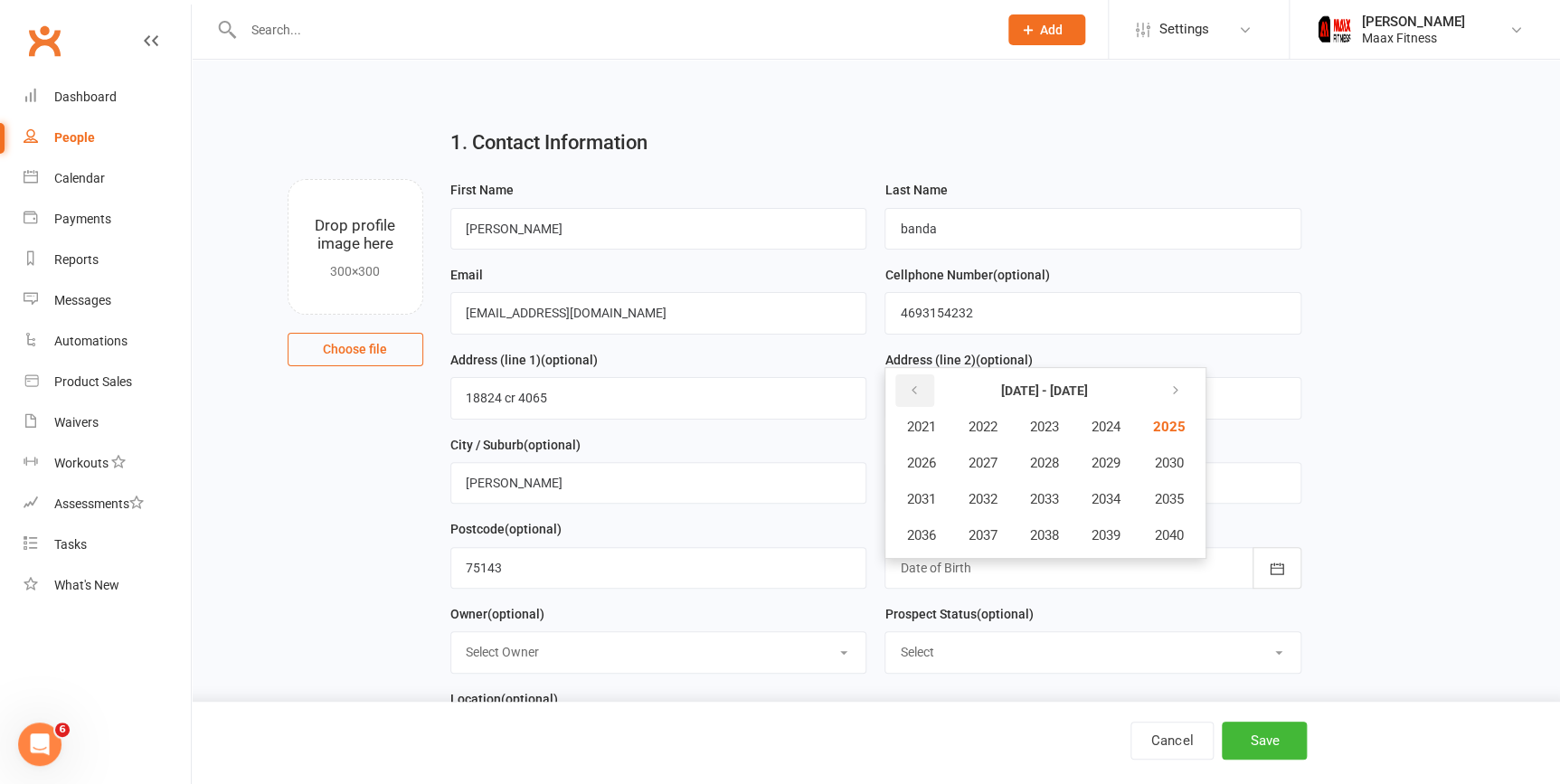
click at [914, 388] on icon "button" at bounding box center [913, 391] width 13 height 15
click at [917, 390] on icon "button" at bounding box center [913, 391] width 13 height 15
click at [931, 504] on span "1991" at bounding box center [920, 499] width 29 height 17
click at [1145, 542] on span "December" at bounding box center [1114, 535] width 61 height 17
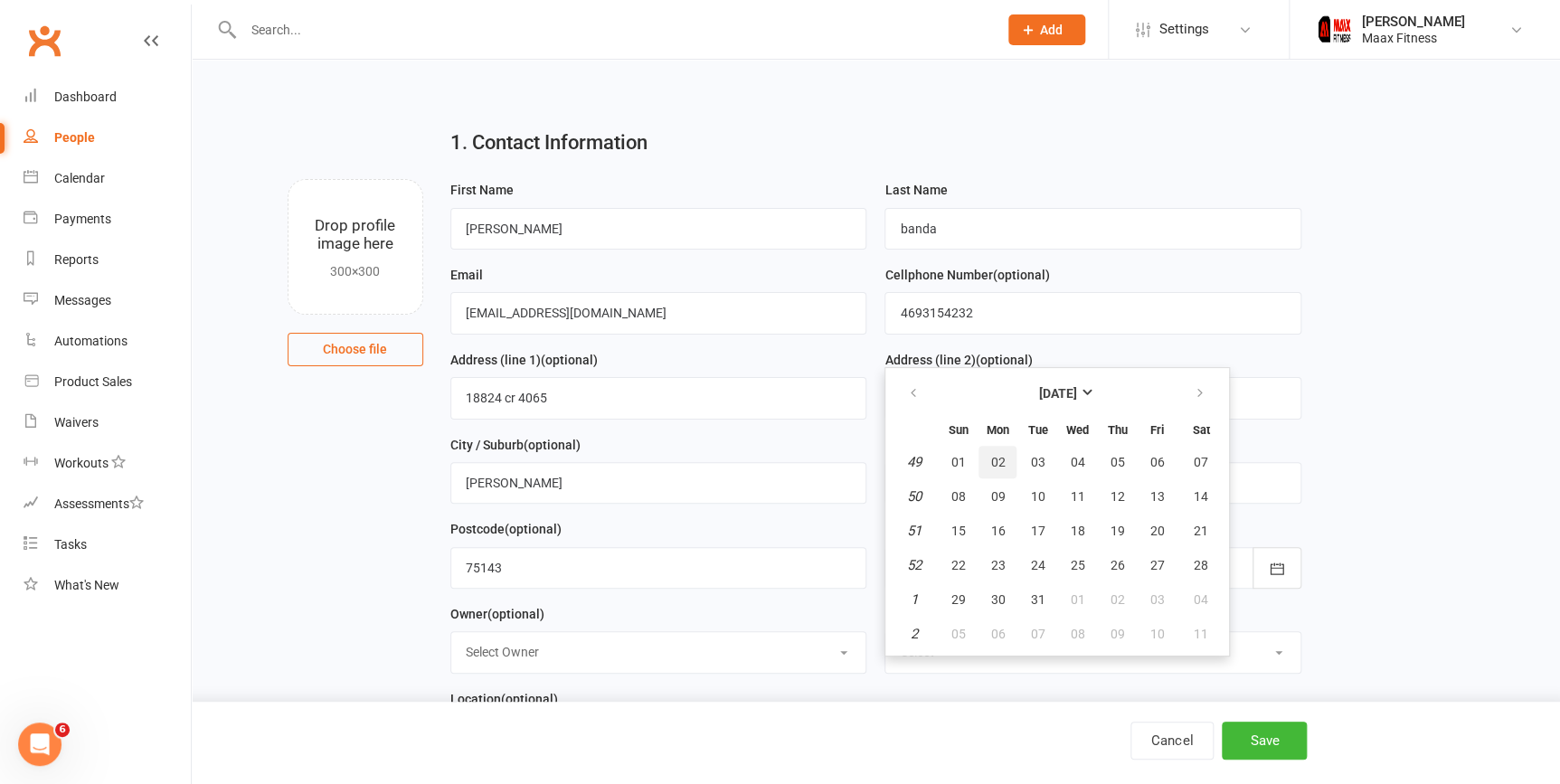
click at [1003, 466] on span "02" at bounding box center [998, 463] width 15 height 15
type input "02 Dec 1991"
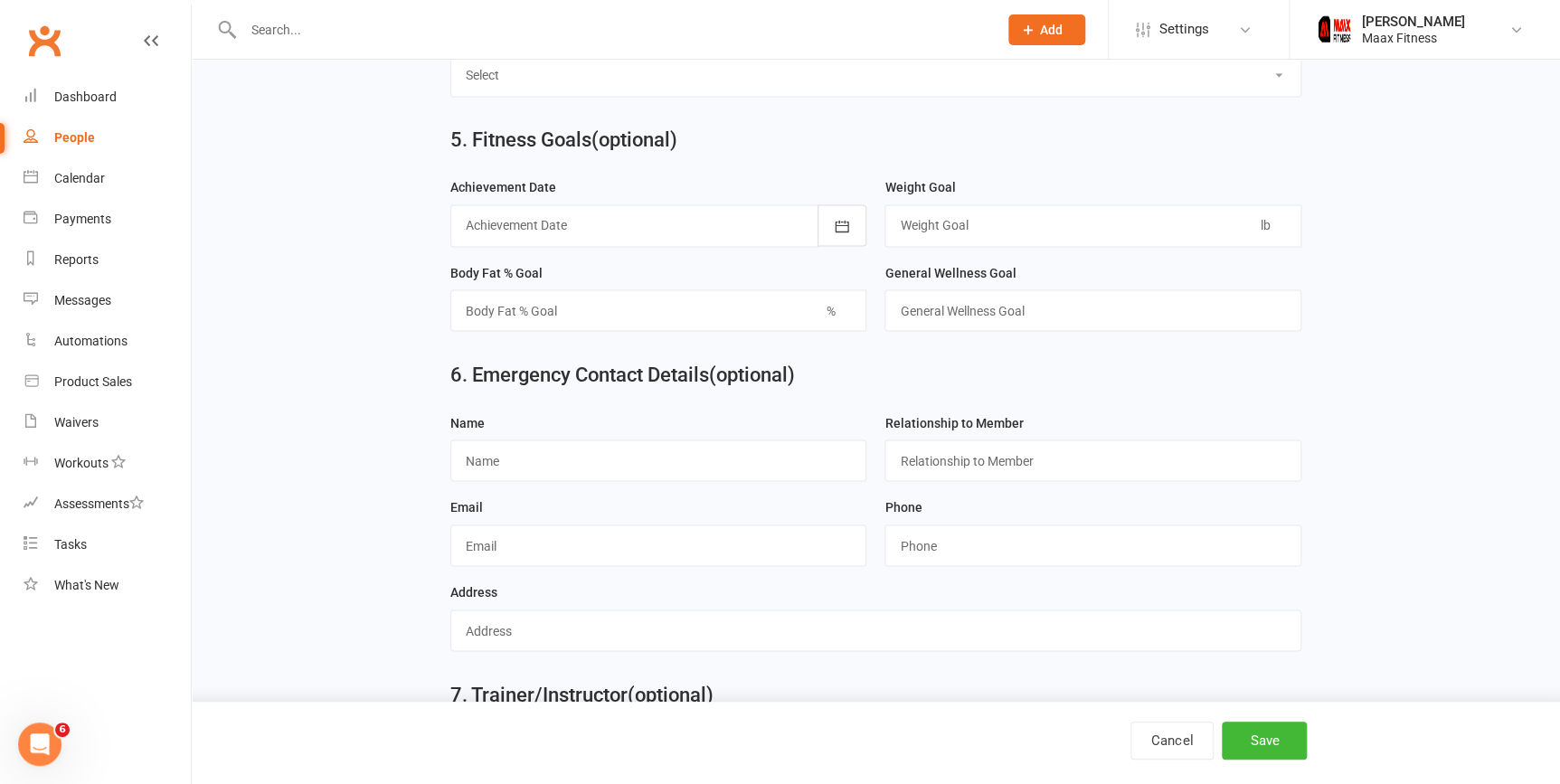
scroll to position [1479, 0]
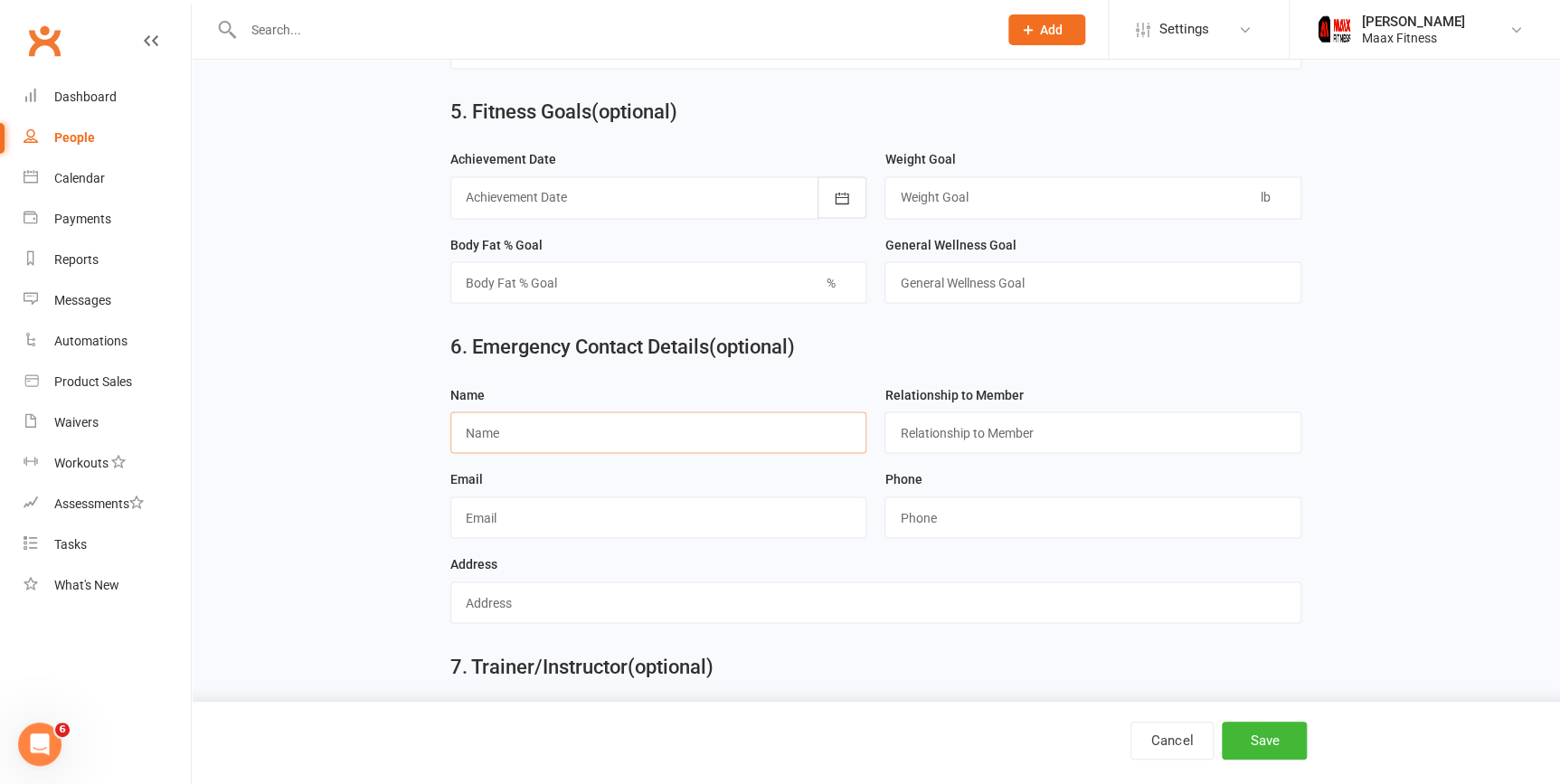
click at [517, 445] on input "text" at bounding box center [659, 432] width 417 height 42
type input "susana"
click at [1022, 447] on input "text" at bounding box center [1093, 432] width 417 height 42
type input "Spouse"
click at [647, 522] on input "text" at bounding box center [659, 516] width 417 height 42
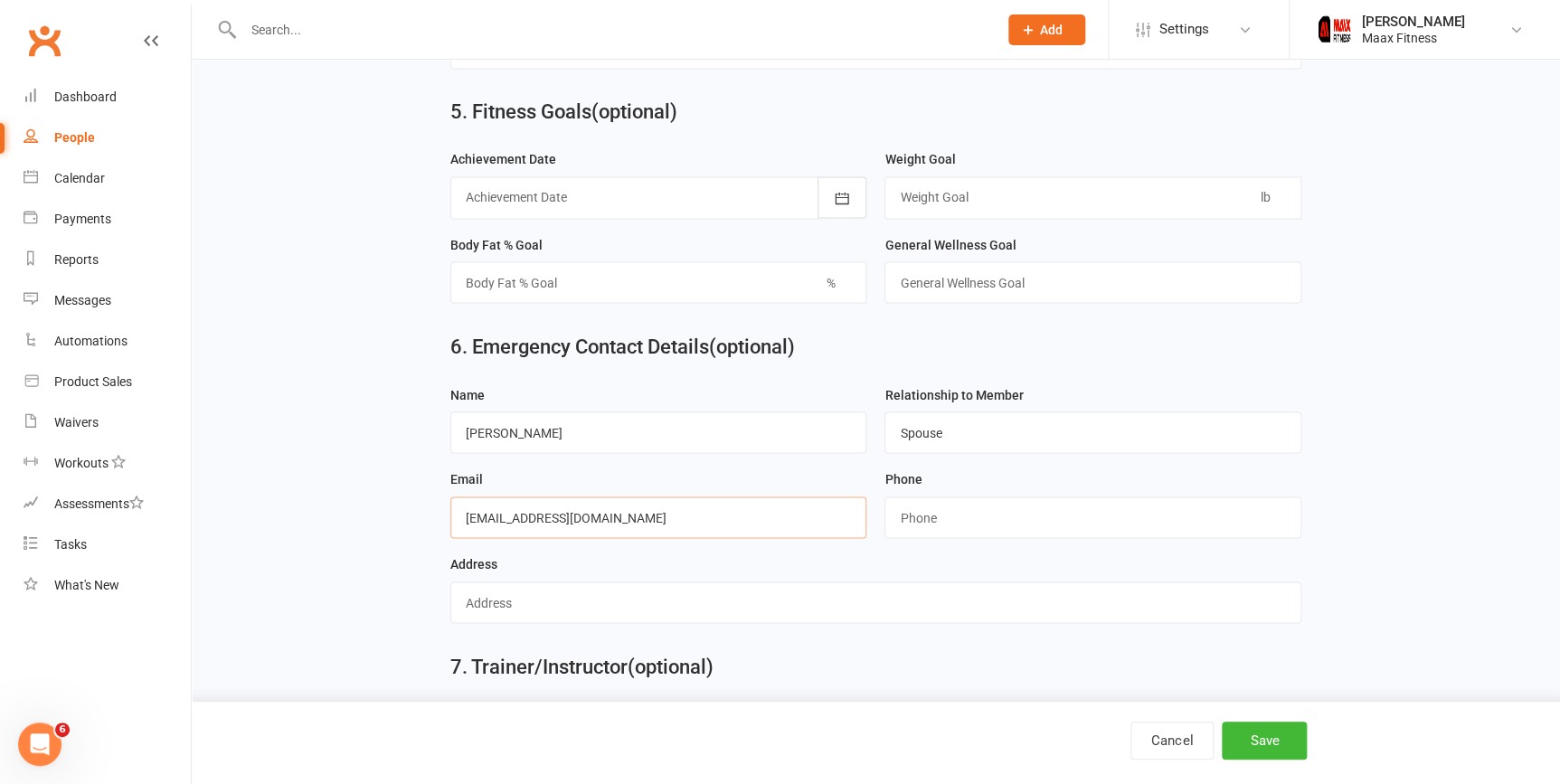
type input "[EMAIL_ADDRESS][DOMAIN_NAME]"
click at [929, 517] on input "string" at bounding box center [1093, 516] width 417 height 42
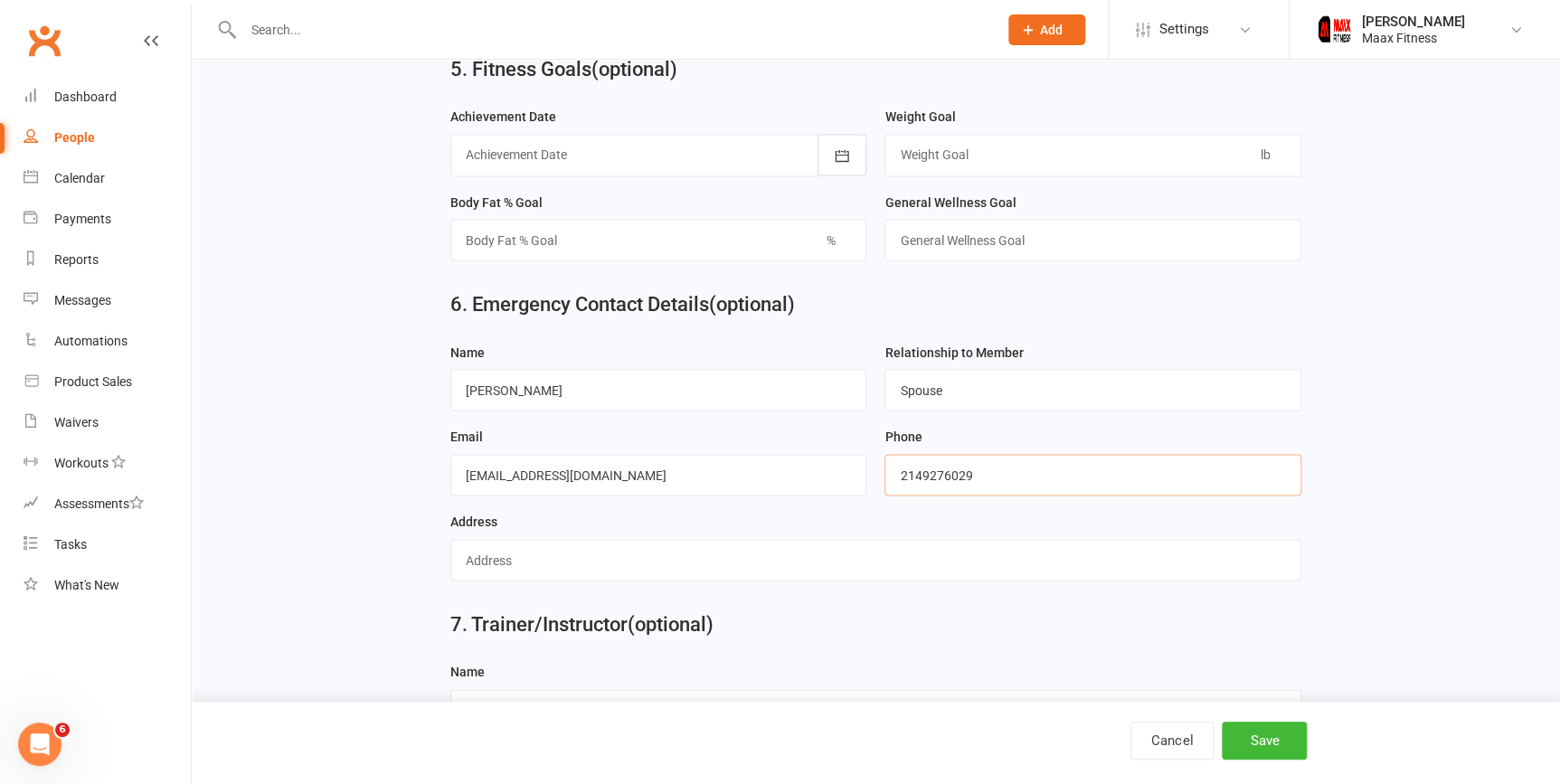
scroll to position [1561, 0]
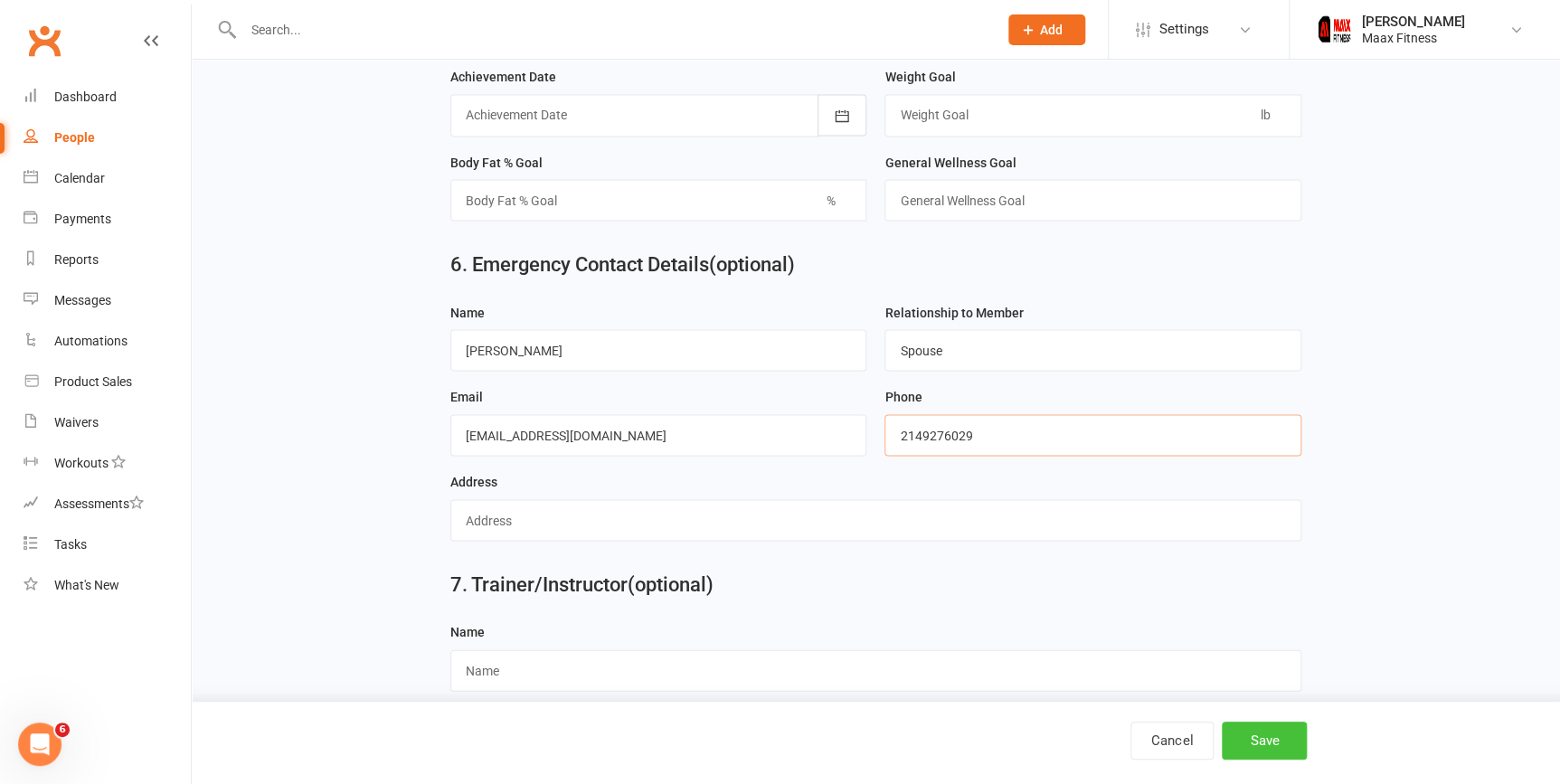
type input "2149276029"
click at [1266, 732] on button "Save" at bounding box center [1264, 740] width 85 height 38
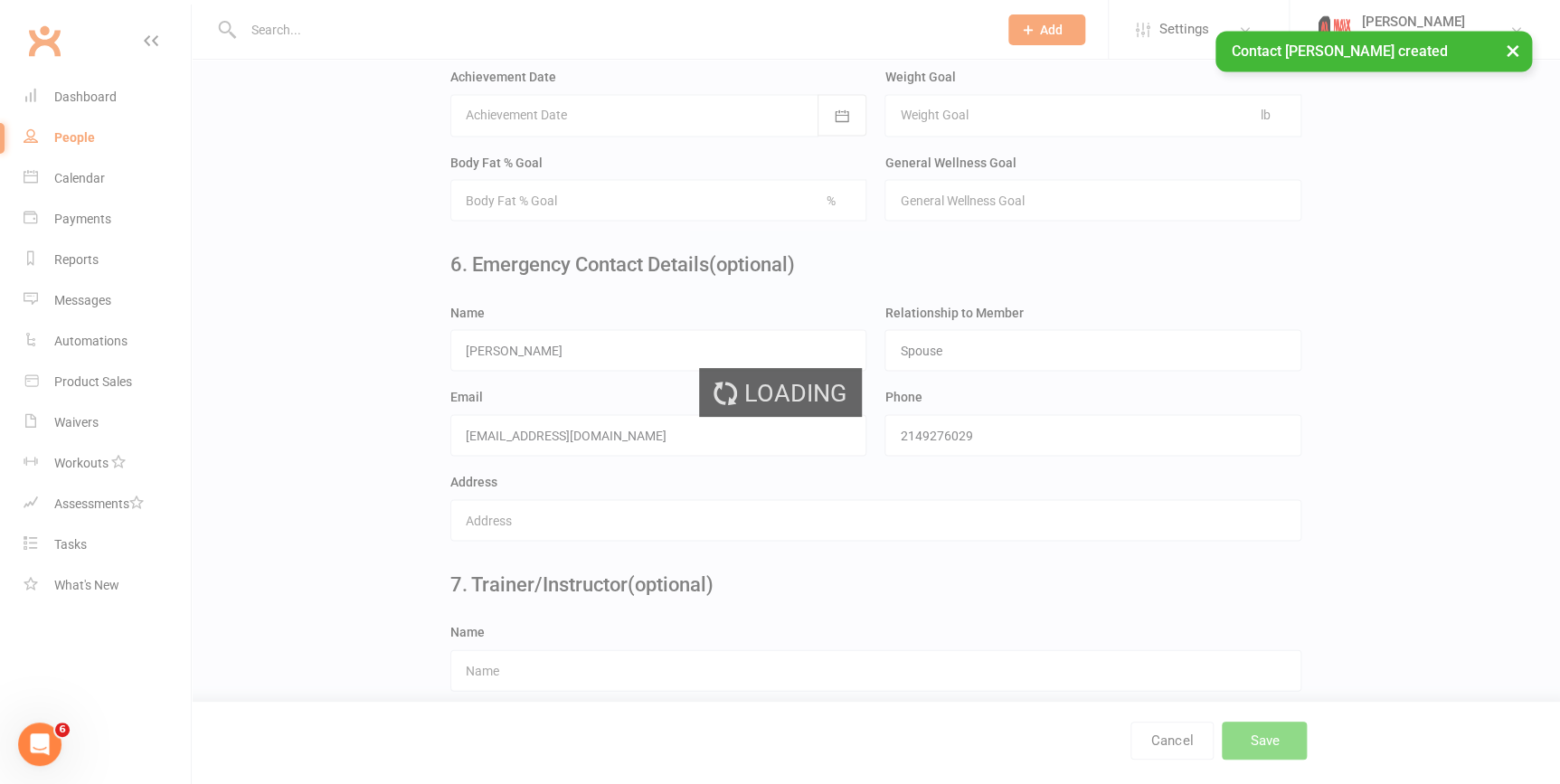
scroll to position [0, 0]
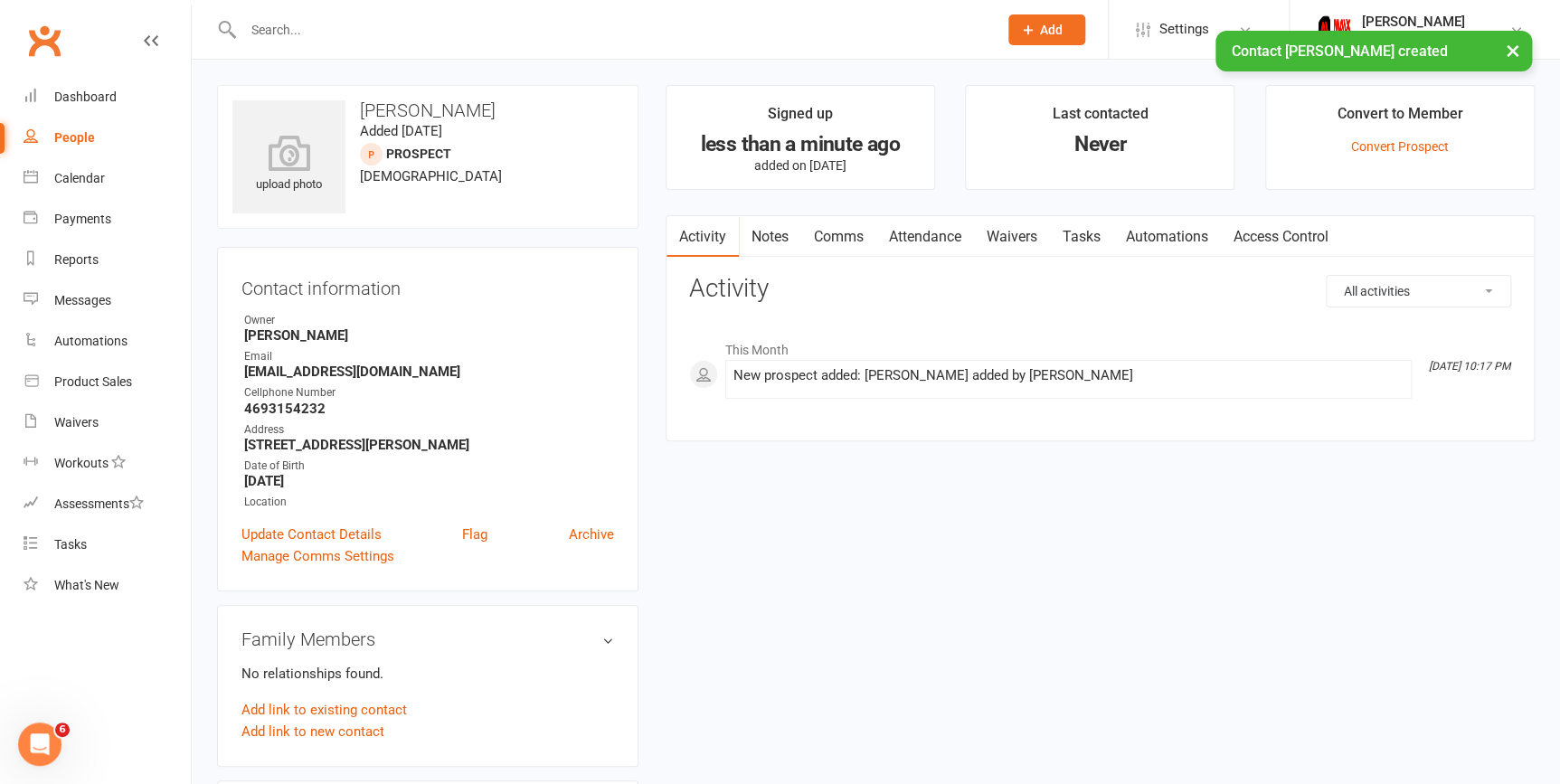
click at [1030, 238] on link "Waivers" at bounding box center [1012, 237] width 76 height 42
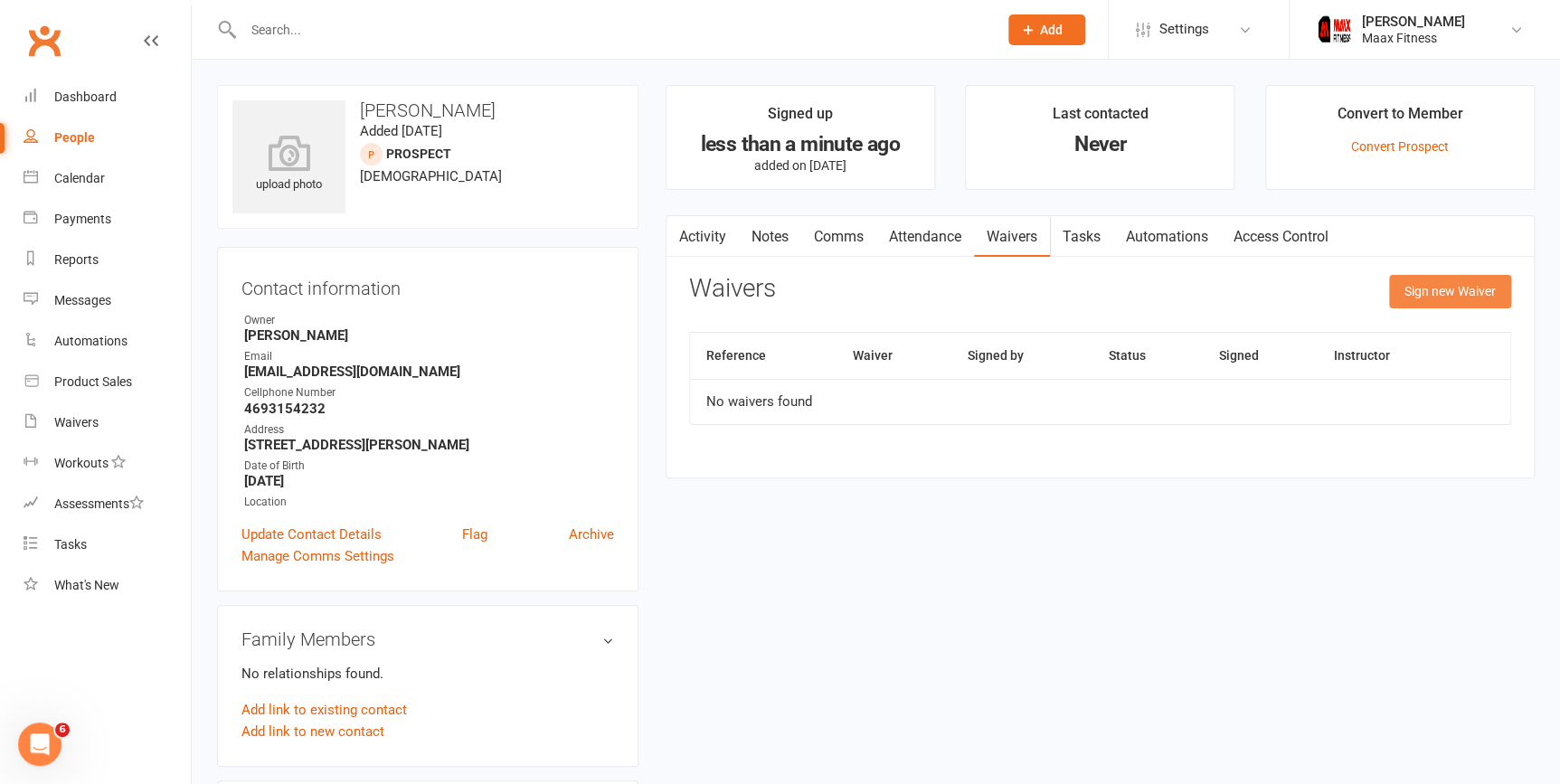
click at [1472, 295] on button "Sign new Waiver" at bounding box center [1449, 291] width 122 height 33
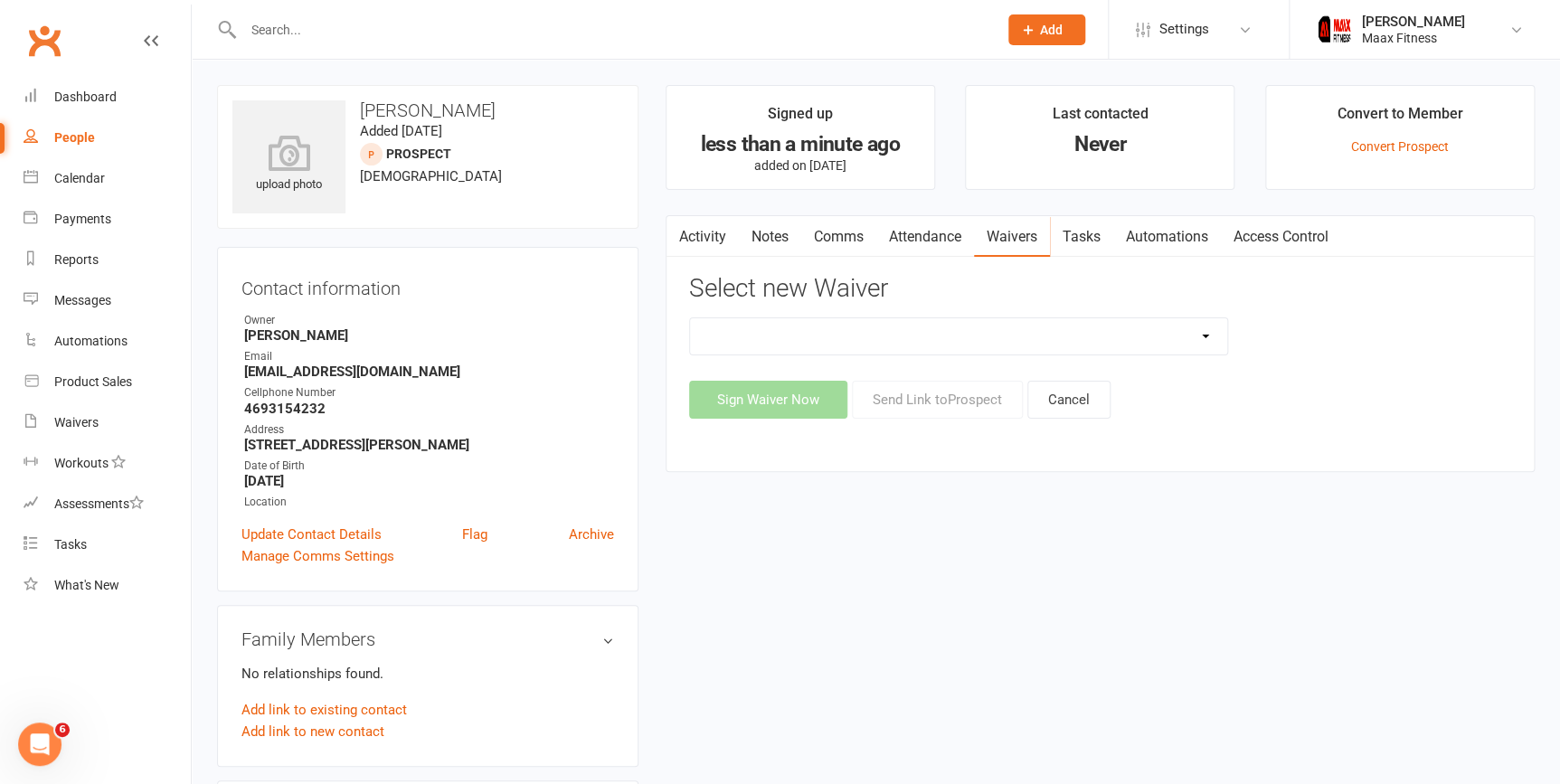
click at [1205, 330] on select "12 Month Individual Membership 12 Month PRESALE Membership 1 Month Membership O…" at bounding box center [959, 336] width 537 height 36
select select "15042"
click at [690, 319] on select "12 Month Individual Membership 12 Month PRESALE Membership 1 Month Membership O…" at bounding box center [959, 336] width 537 height 36
click at [792, 399] on button "Sign Waiver Now" at bounding box center [768, 399] width 158 height 38
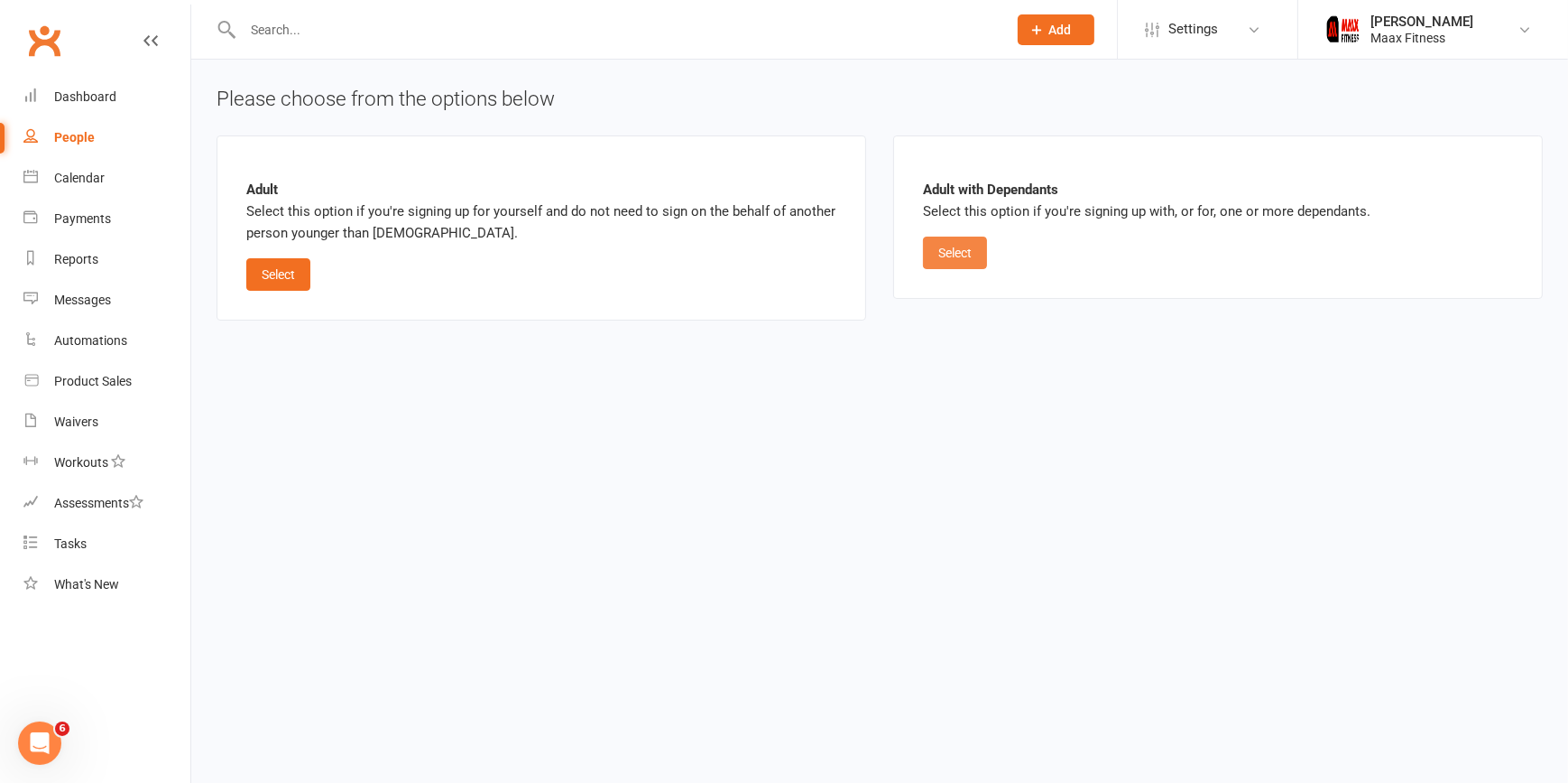
click at [951, 244] on button "Select" at bounding box center [955, 252] width 64 height 32
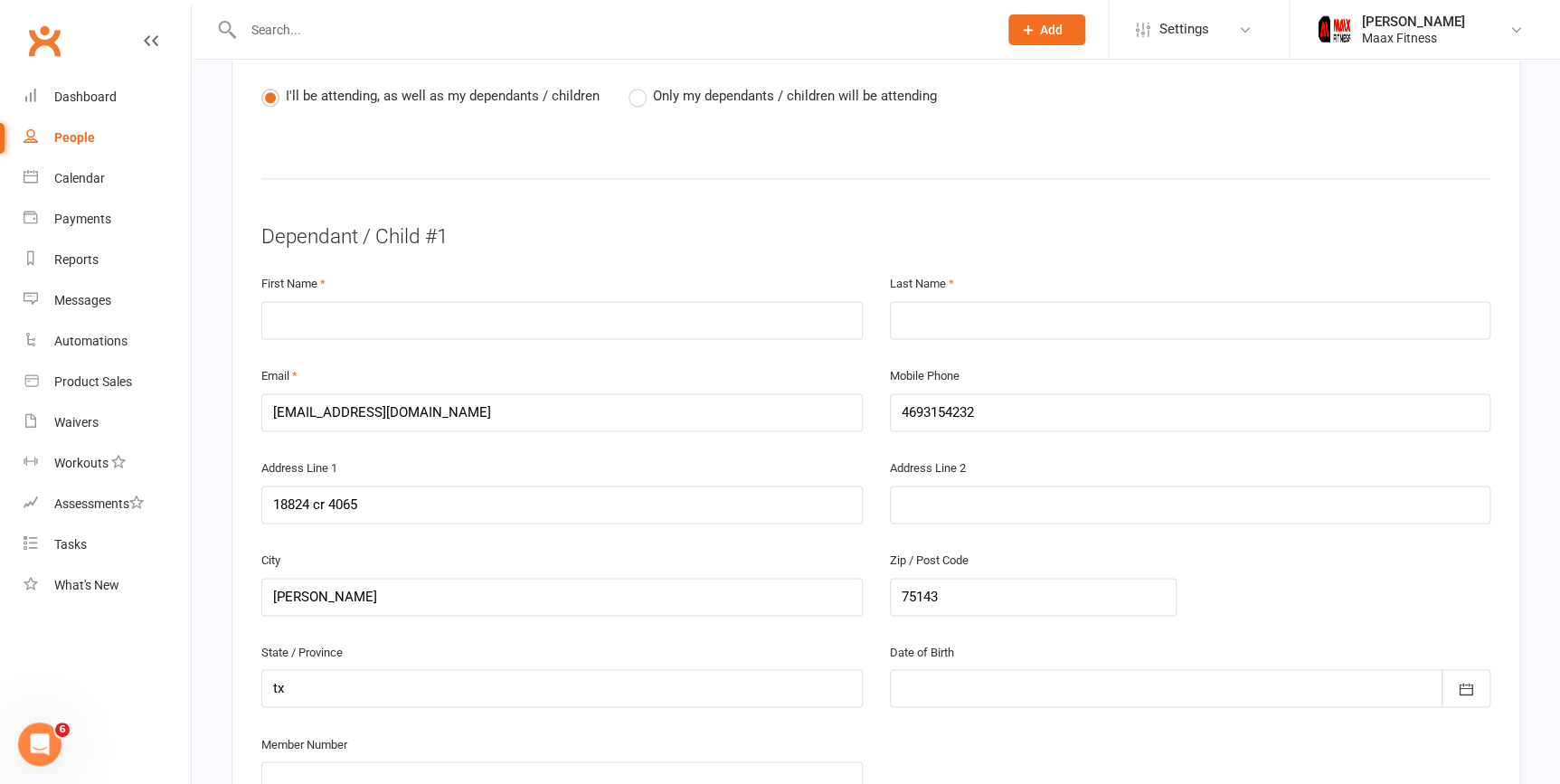
scroll to position [904, 0]
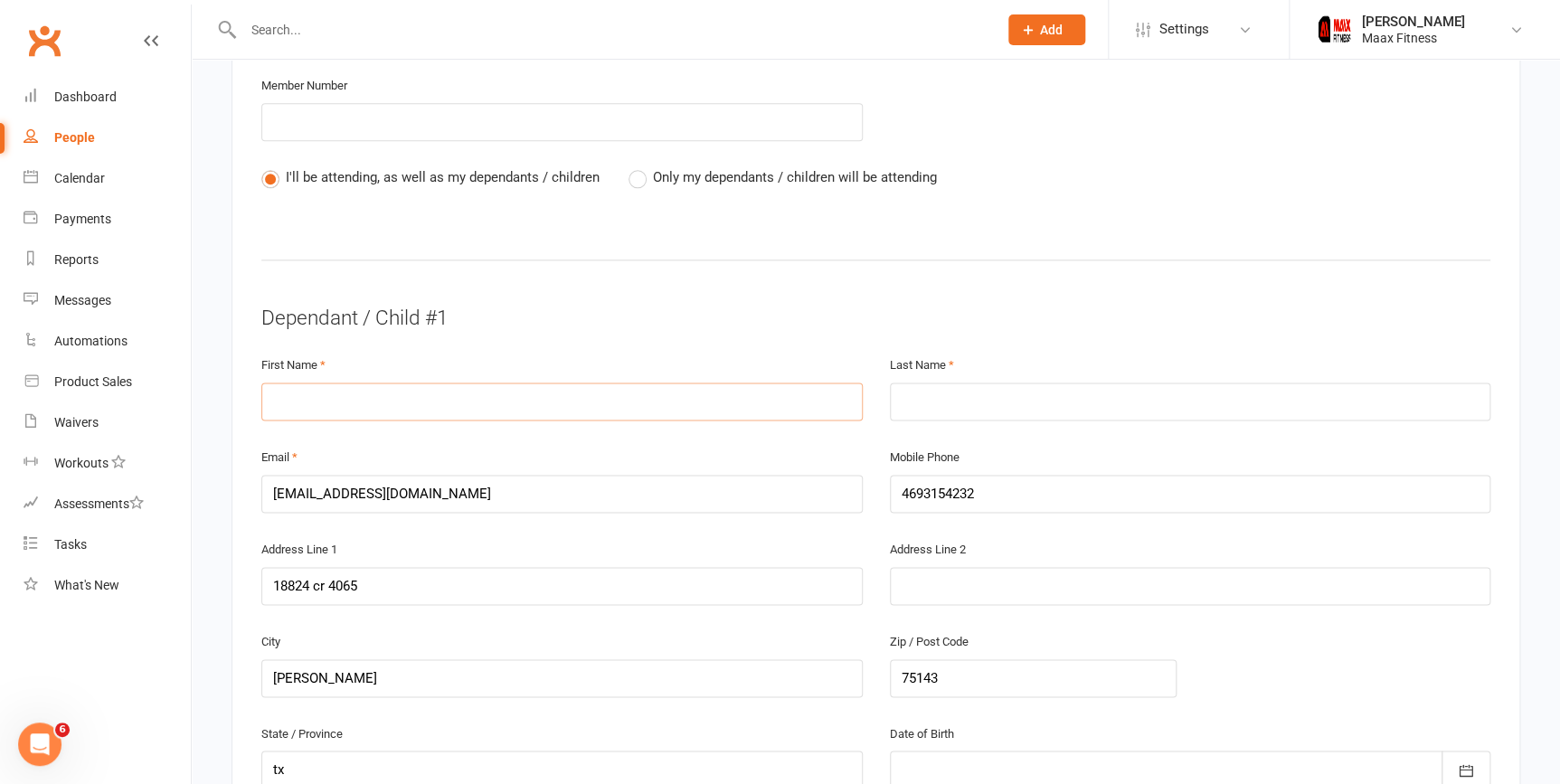
drag, startPoint x: 453, startPoint y: 392, endPoint x: 465, endPoint y: 397, distance: 13.0
click at [454, 392] on input "text" at bounding box center [561, 401] width 601 height 38
type input "susana"
click at [1070, 403] on input "text" at bounding box center [1190, 401] width 601 height 38
type input "quintana"
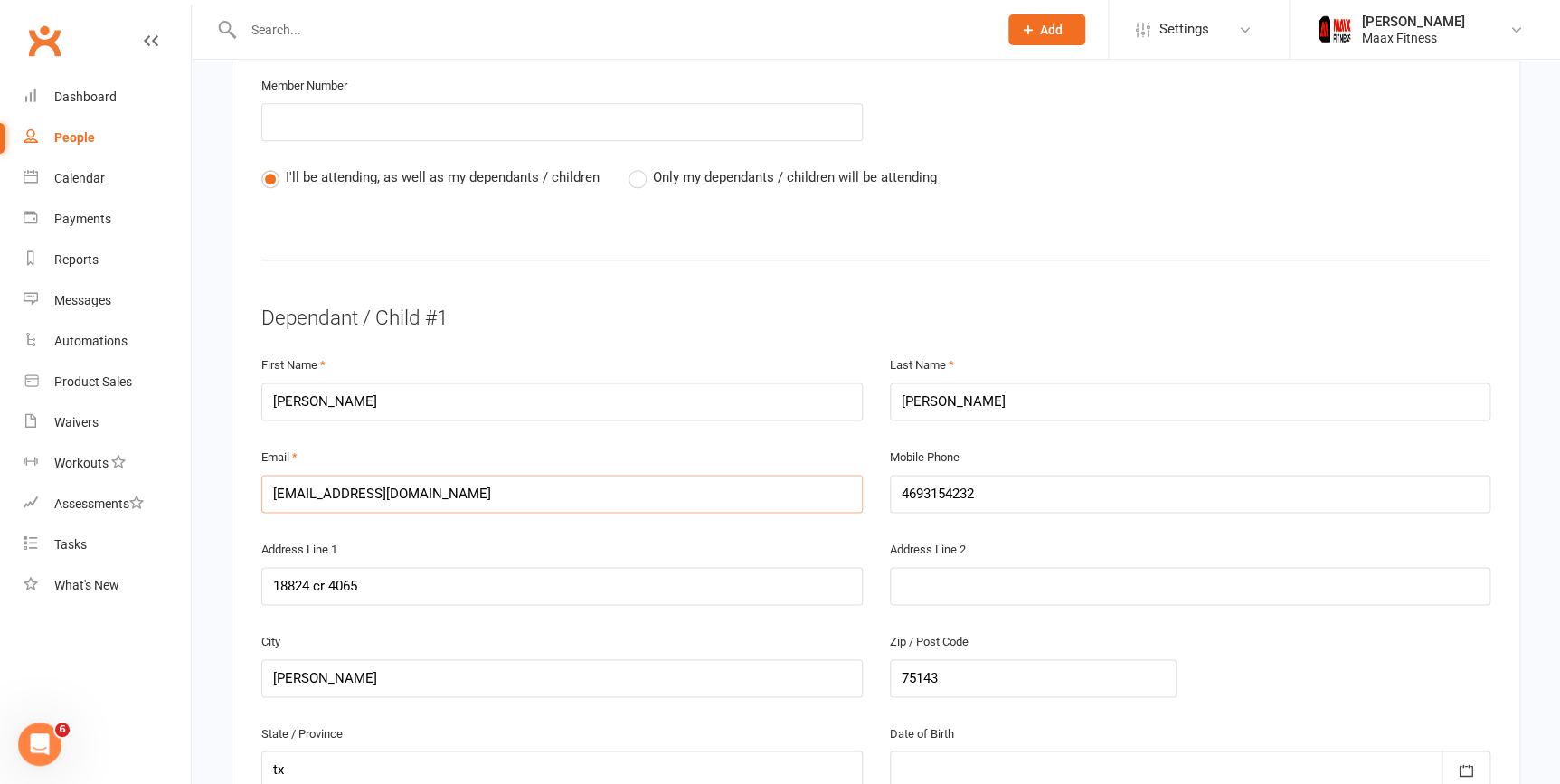
click at [794, 497] on input "[EMAIL_ADDRESS][DOMAIN_NAME]" at bounding box center [561, 493] width 601 height 38
type input "b"
type input "[EMAIL_ADDRESS][DOMAIN_NAME]"
click at [1001, 489] on input "4693154232" at bounding box center [1190, 493] width 601 height 38
type input "4"
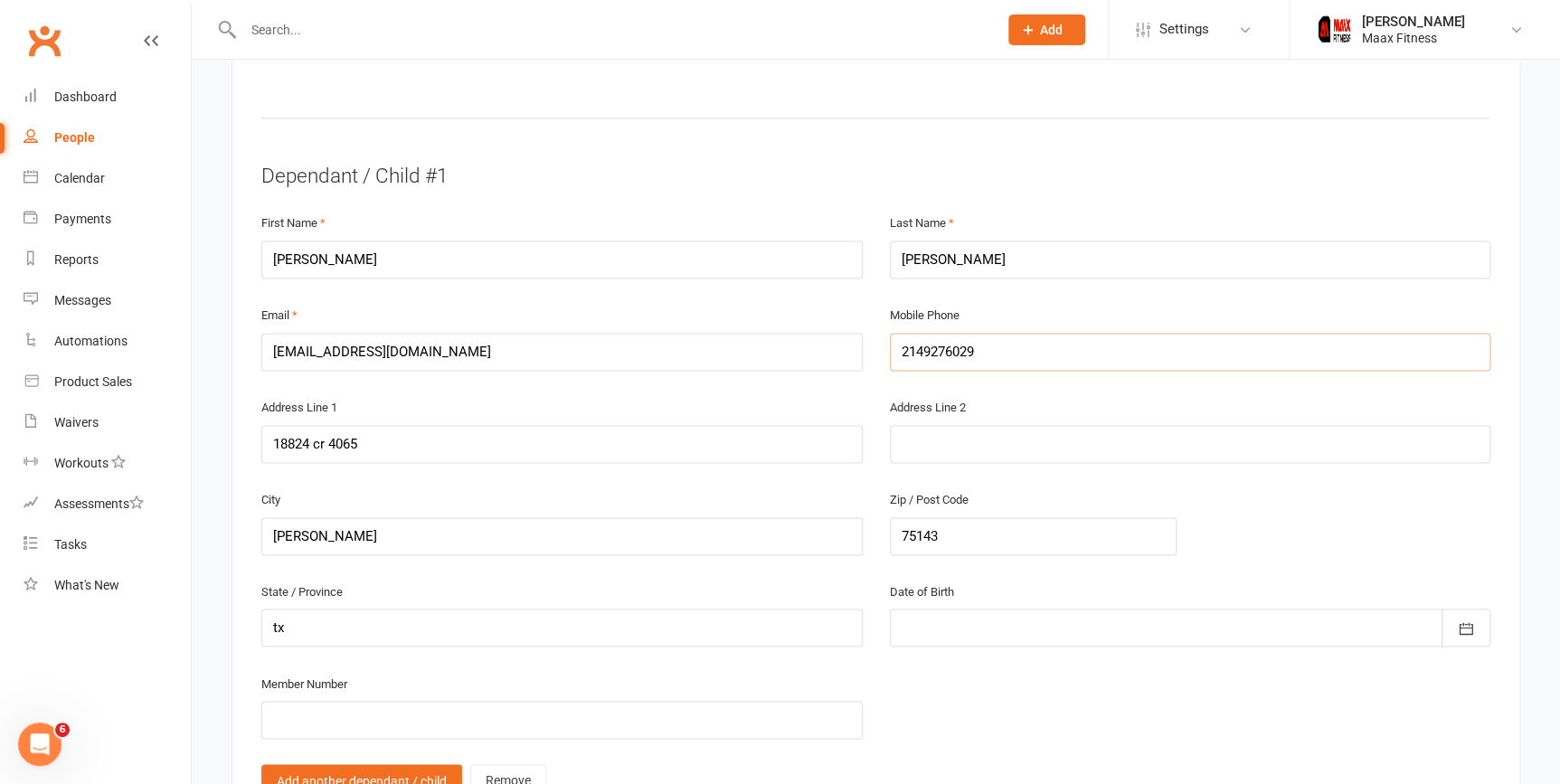
scroll to position [1067, 0]
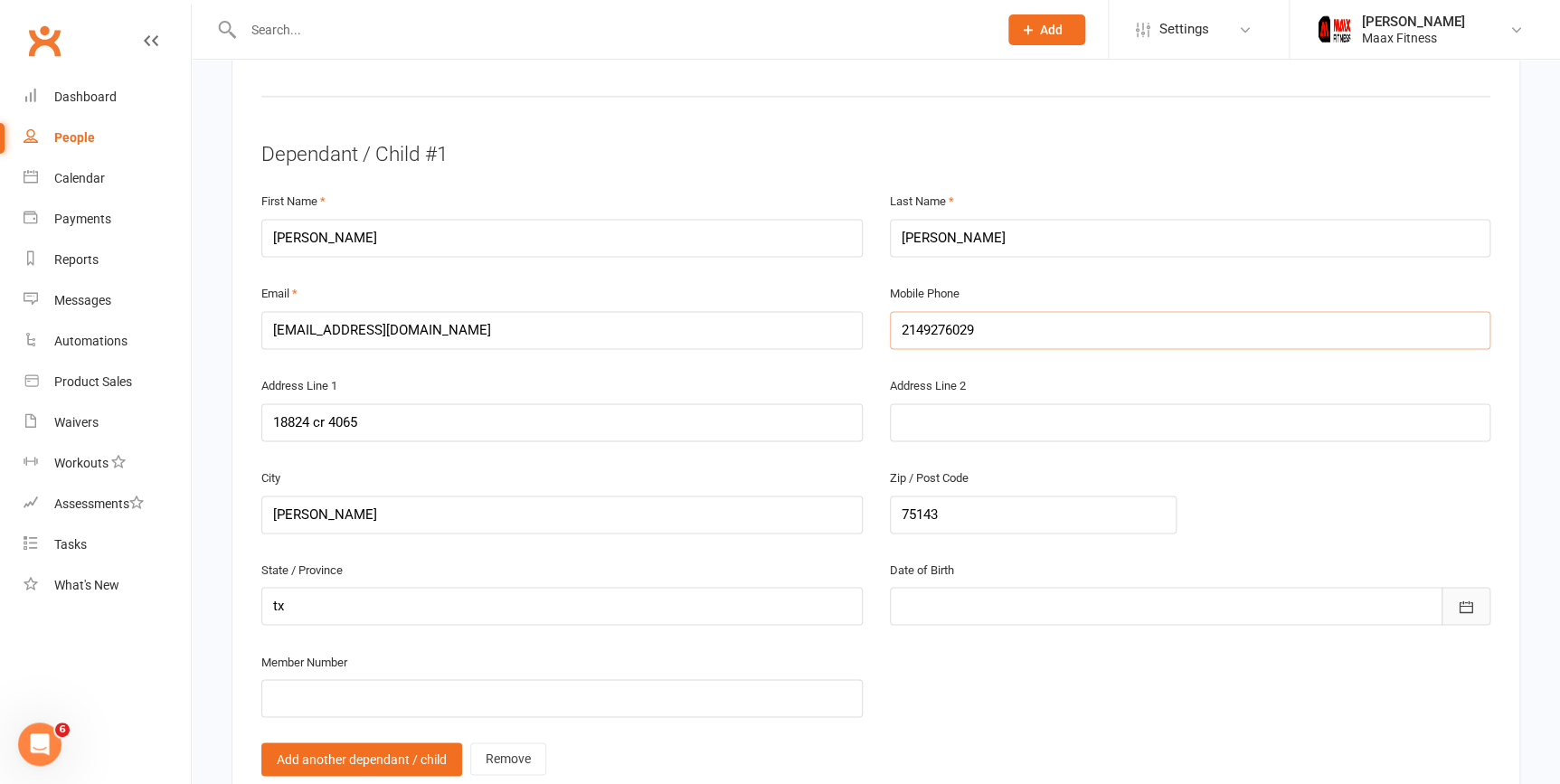
type input "2149276029"
click at [1459, 597] on button "button" at bounding box center [1465, 606] width 49 height 38
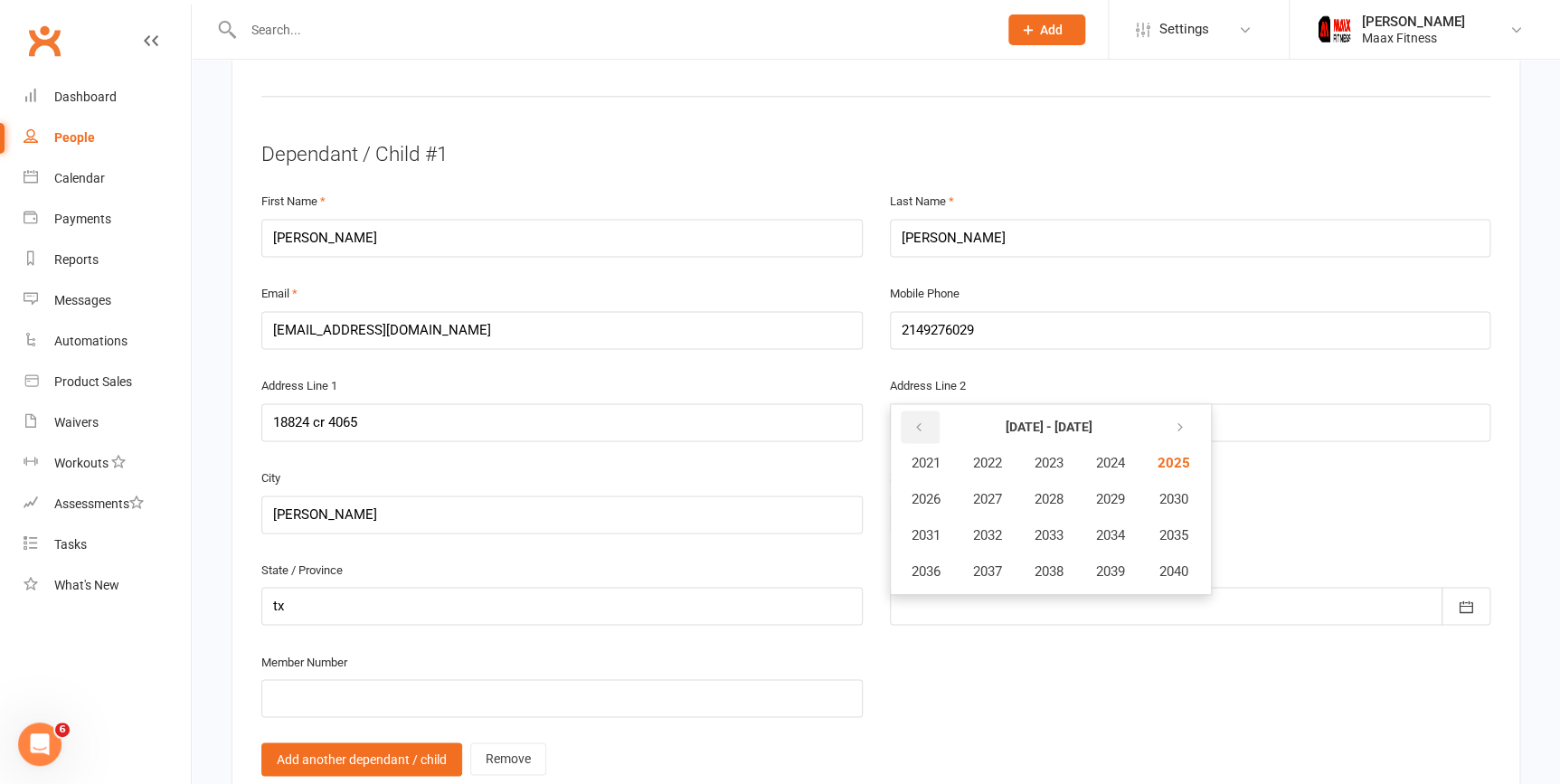
click at [920, 421] on icon "button" at bounding box center [919, 428] width 13 height 15
drag, startPoint x: 916, startPoint y: 421, endPoint x: 931, endPoint y: 423, distance: 15.1
click at [916, 421] on icon "button" at bounding box center [919, 428] width 13 height 15
click at [1043, 530] on span "1993" at bounding box center [1048, 535] width 29 height 17
click at [1019, 490] on span "May" at bounding box center [1022, 499] width 25 height 17
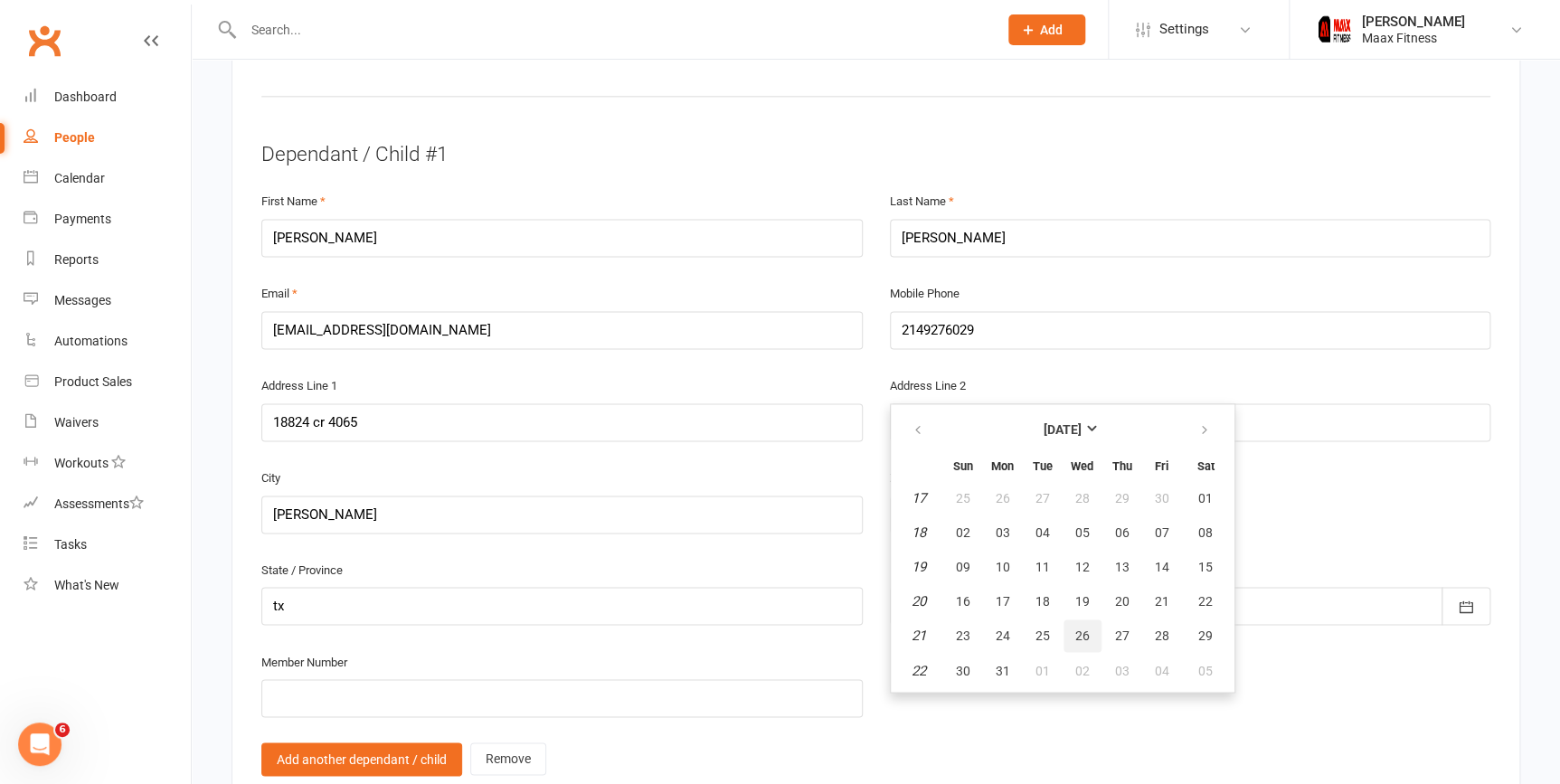
click at [1075, 628] on span "26" at bounding box center [1082, 635] width 15 height 15
type input "26 May 1993"
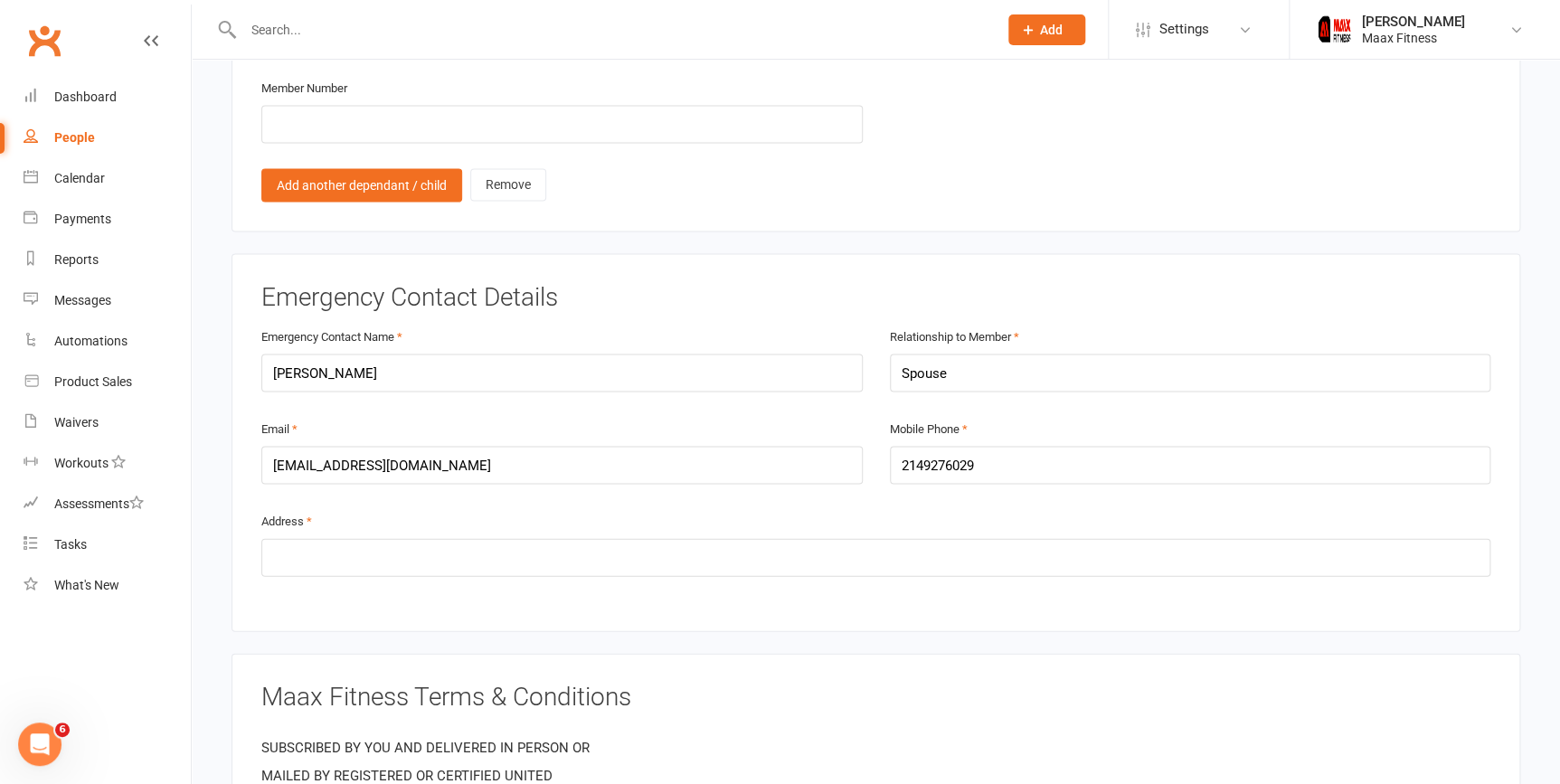
scroll to position [1643, 0]
click at [412, 555] on input "text" at bounding box center [875, 555] width 1229 height 38
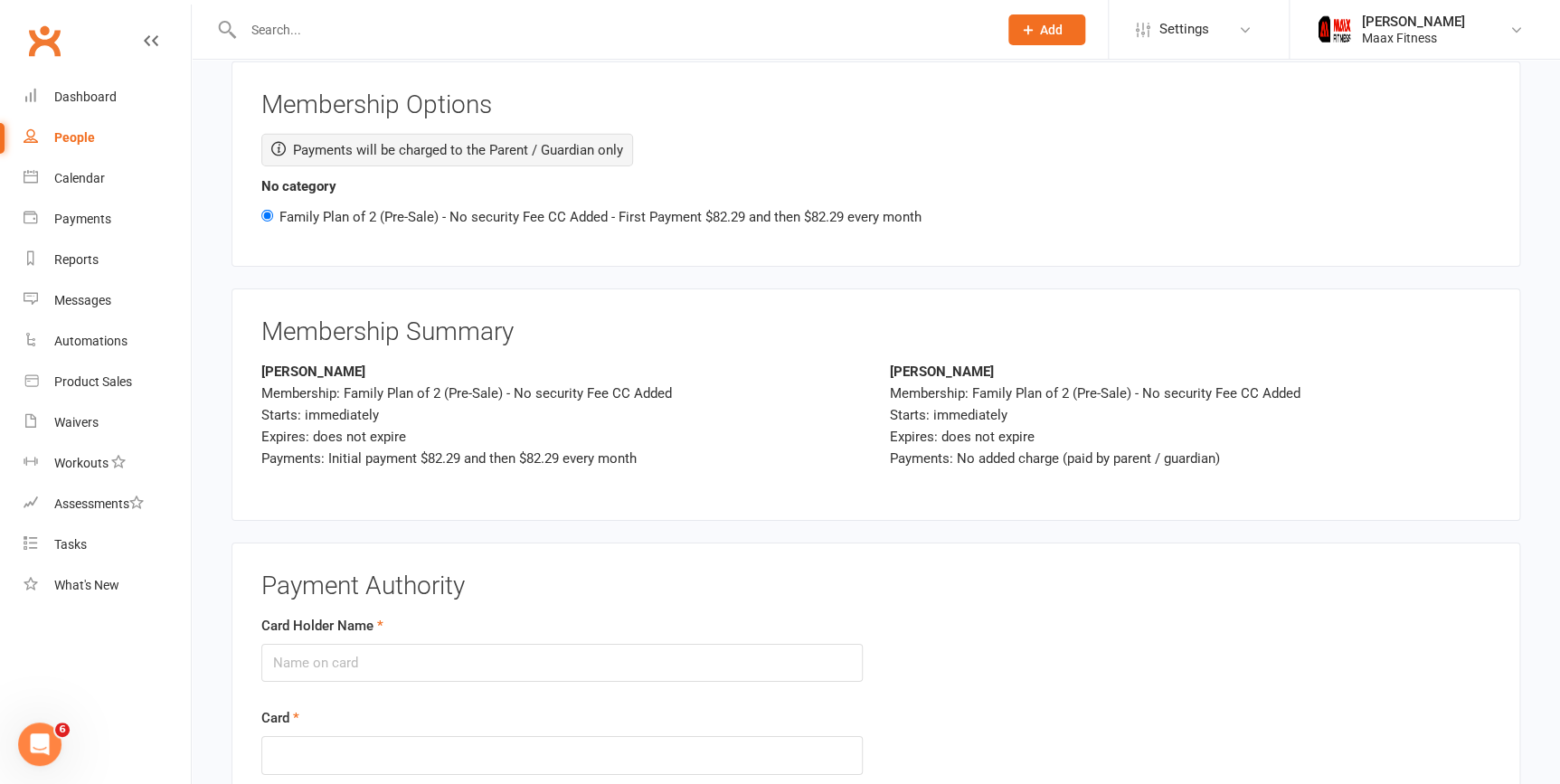
scroll to position [2876, 0]
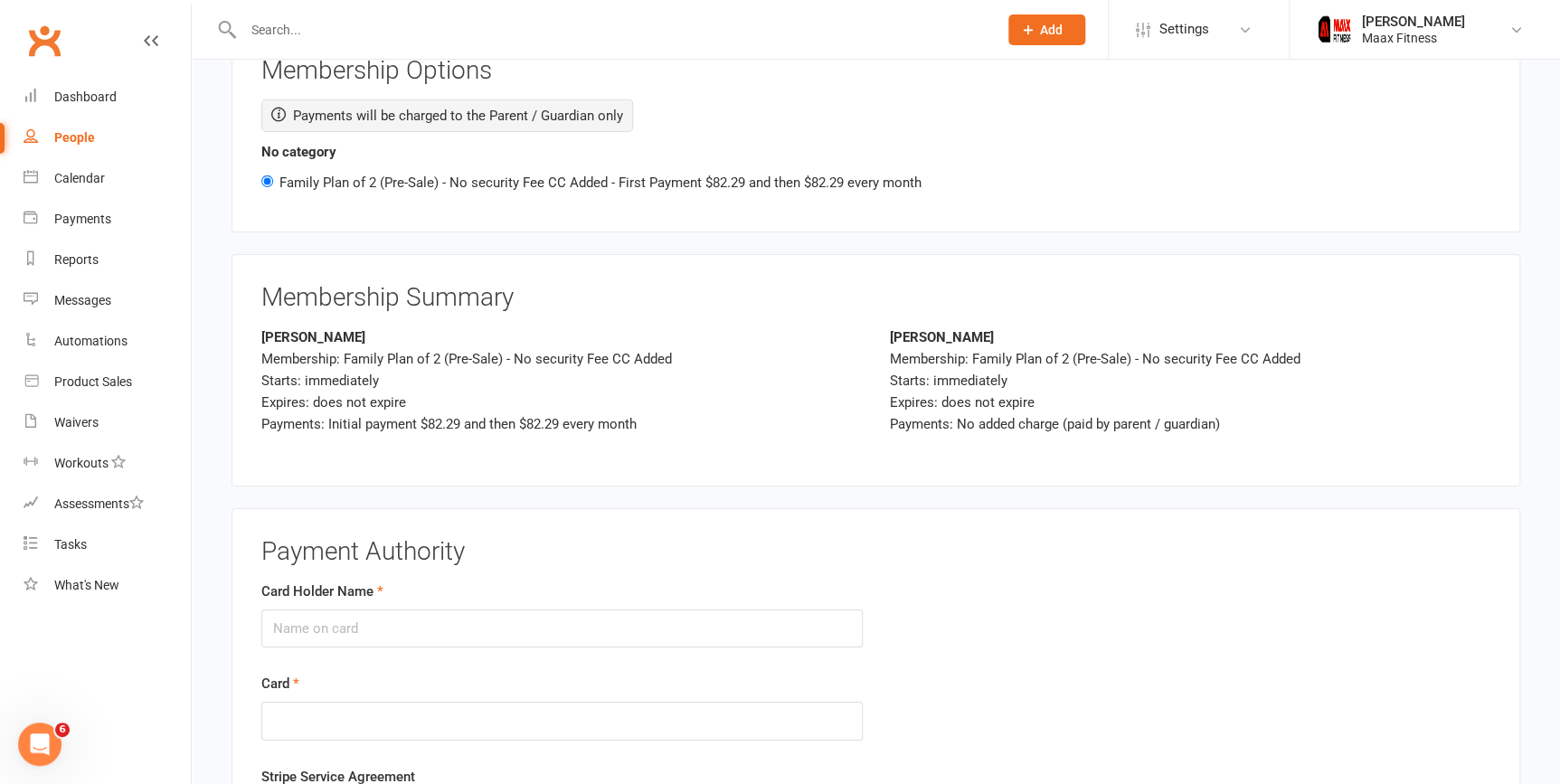
type input "18824 cr 4065"
click at [507, 609] on input "Card Holder Name" at bounding box center [561, 628] width 601 height 38
click at [524, 633] on input "Card Holder Name" at bounding box center [561, 628] width 601 height 38
type input "5275150034134163"
drag, startPoint x: 270, startPoint y: 615, endPoint x: 413, endPoint y: 630, distance: 143.8
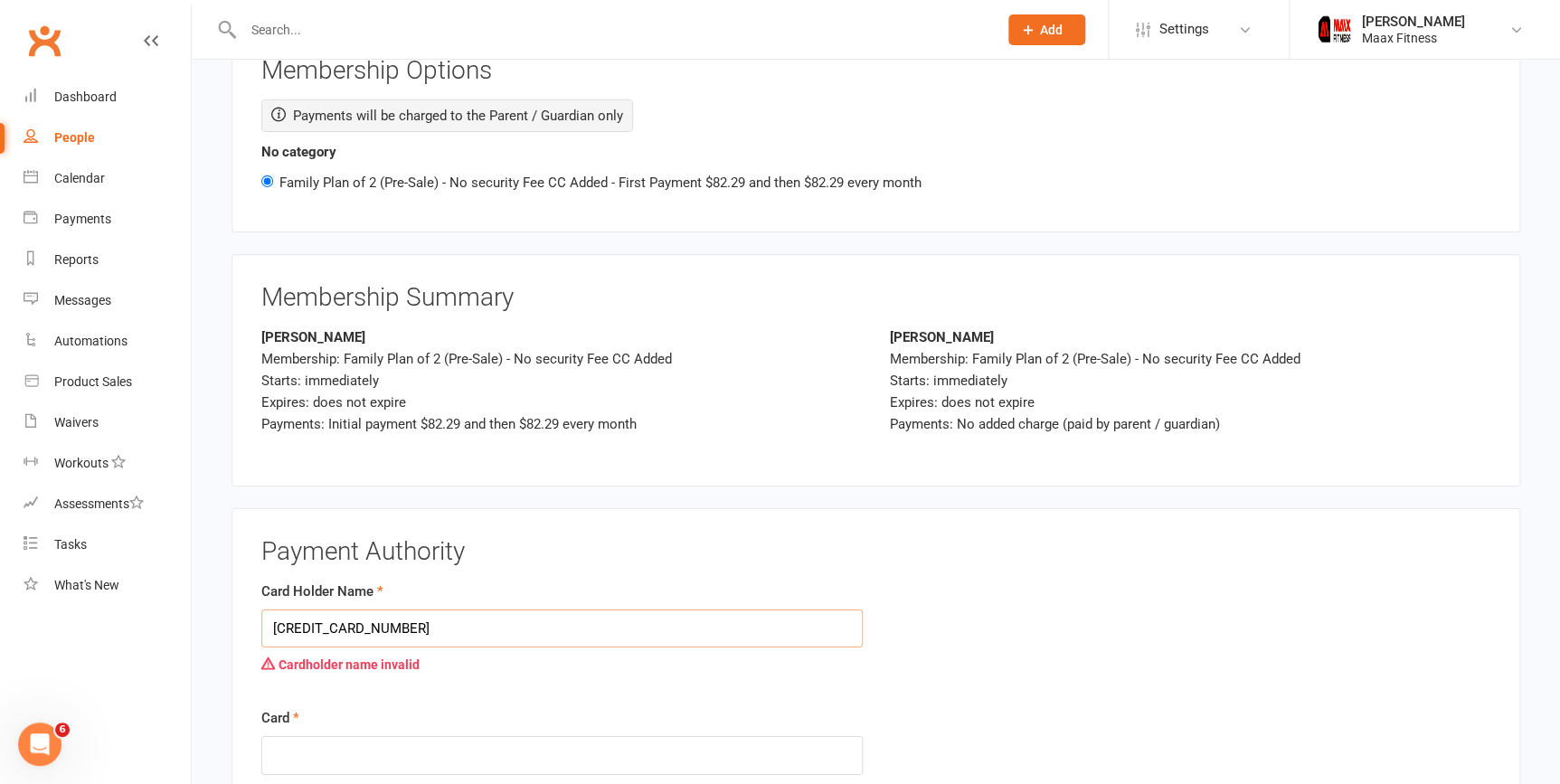
click at [413, 630] on input "5275150034134163" at bounding box center [561, 628] width 601 height 38
type input "pedro a banda"
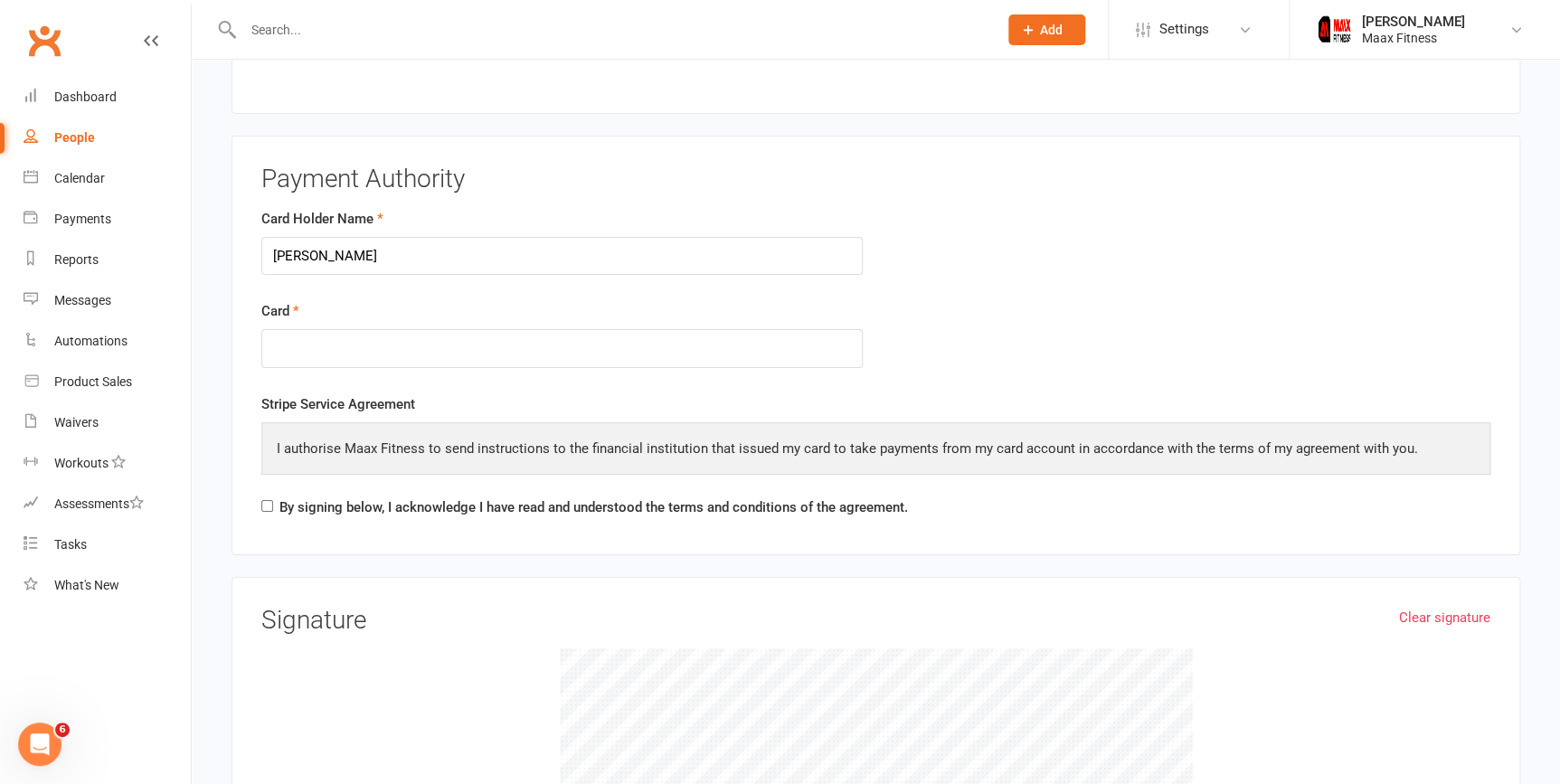
scroll to position [3287, 0]
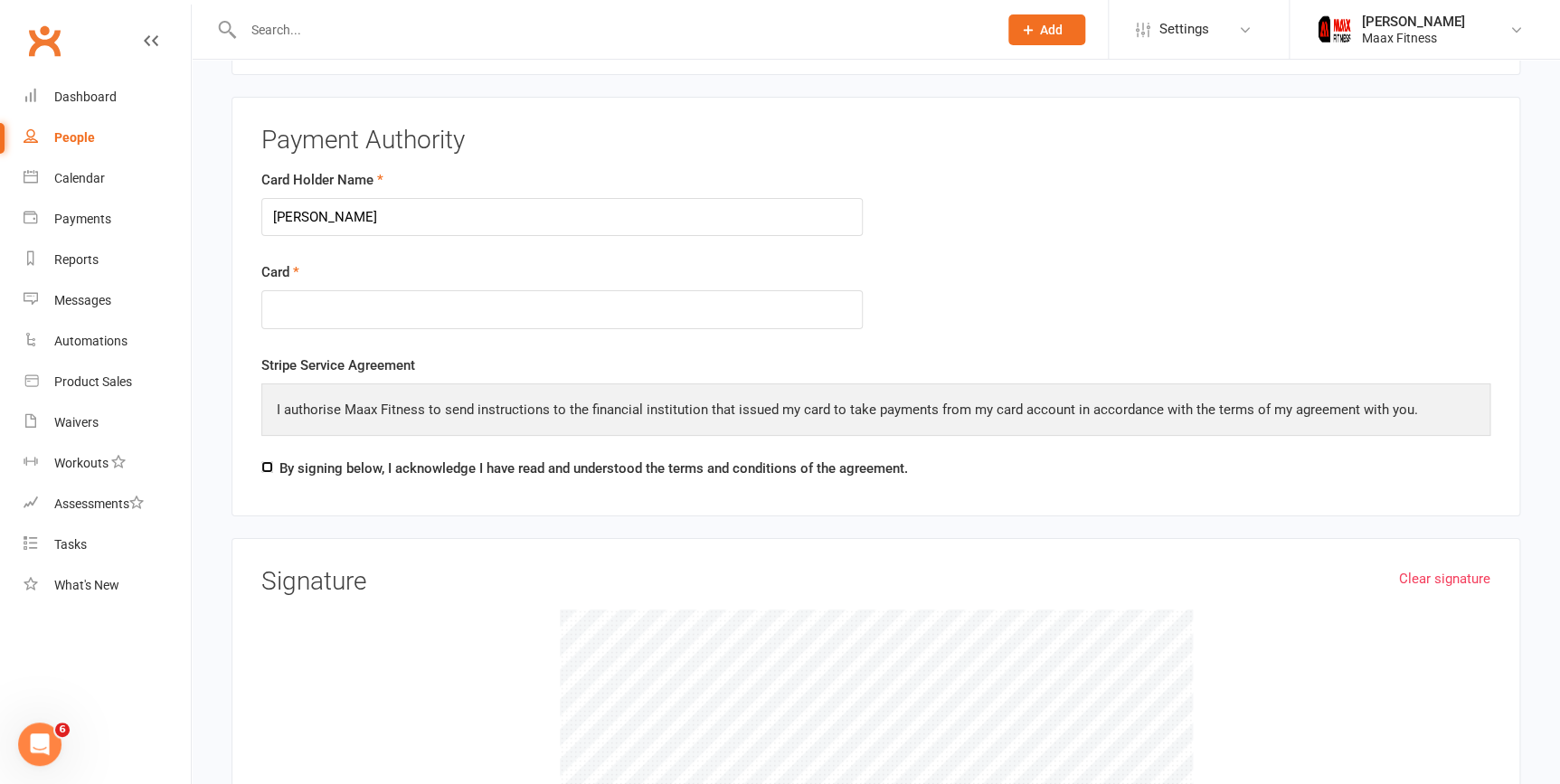
click at [268, 461] on input "By signing below, I acknowledge I have read and understood the terms and condit…" at bounding box center [267, 466] width 12 height 12
checkbox input "true"
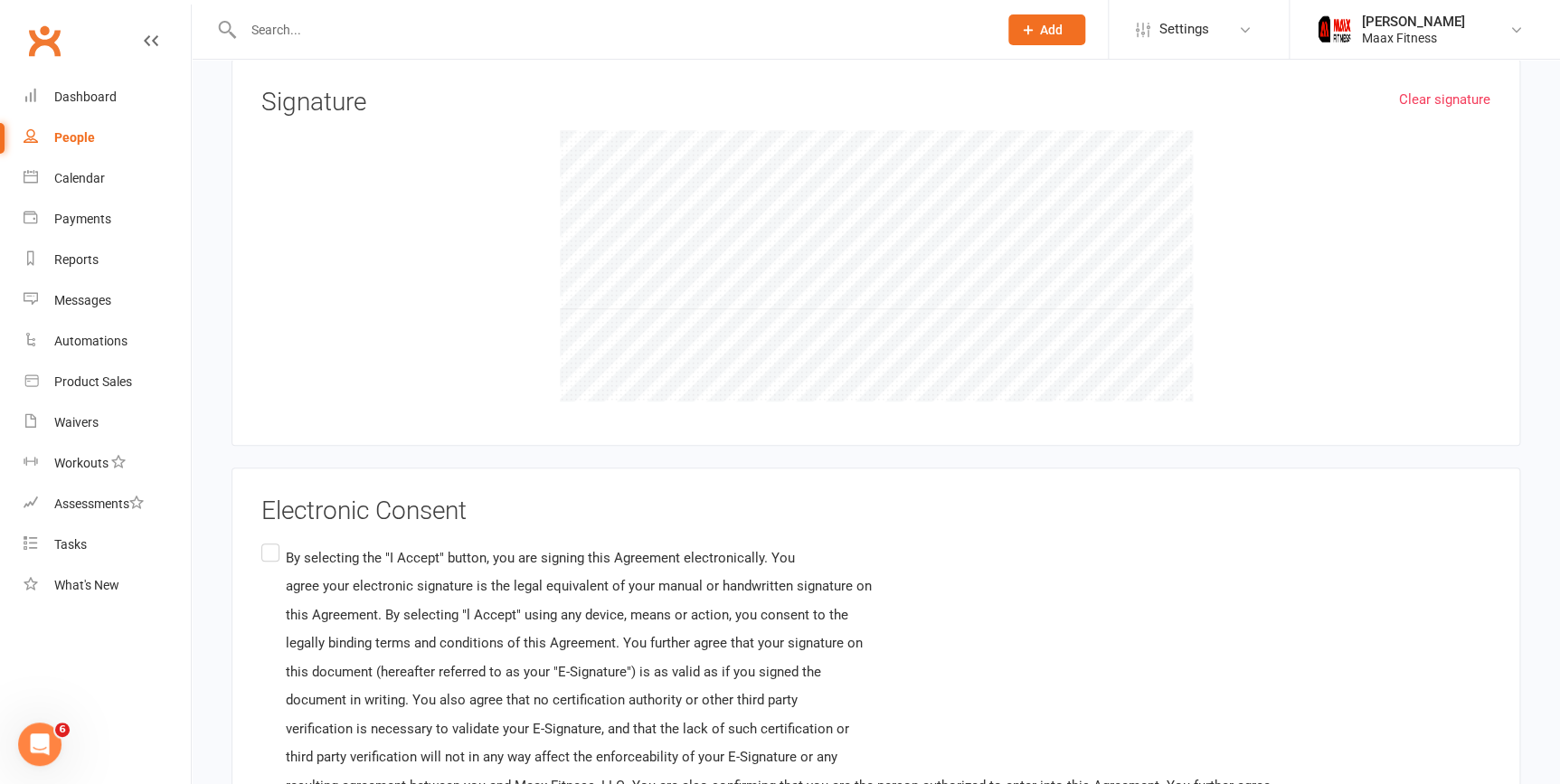
scroll to position [3781, 0]
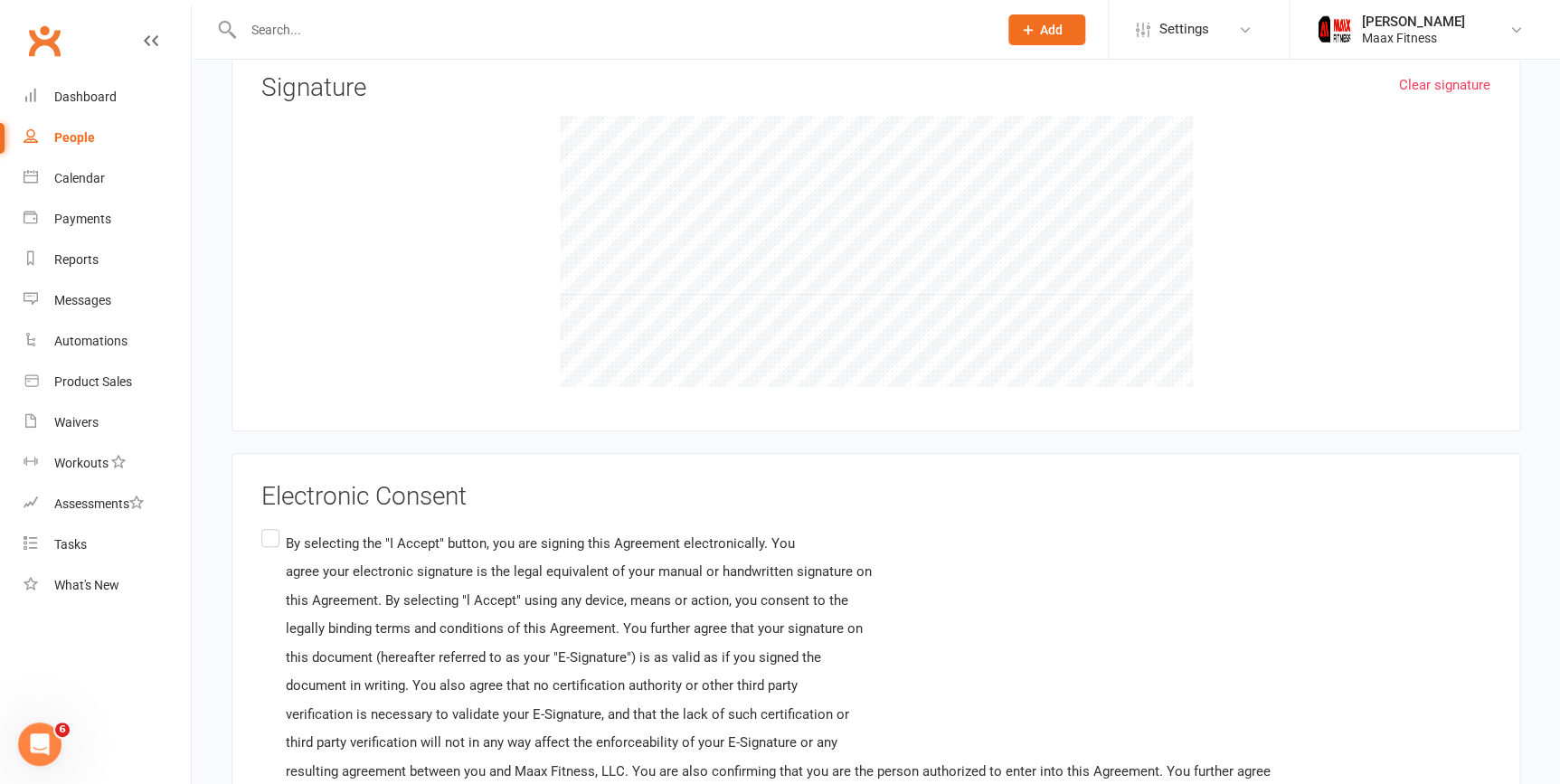
click at [265, 527] on label "By selecting the "I Accept" button, you are signing this Agreement electronical…" at bounding box center [766, 699] width 1009 height 349
click at [265, 525] on input "By selecting the "I Accept" button, you are signing this Agreement electronical…" at bounding box center [267, 525] width 12 height 0
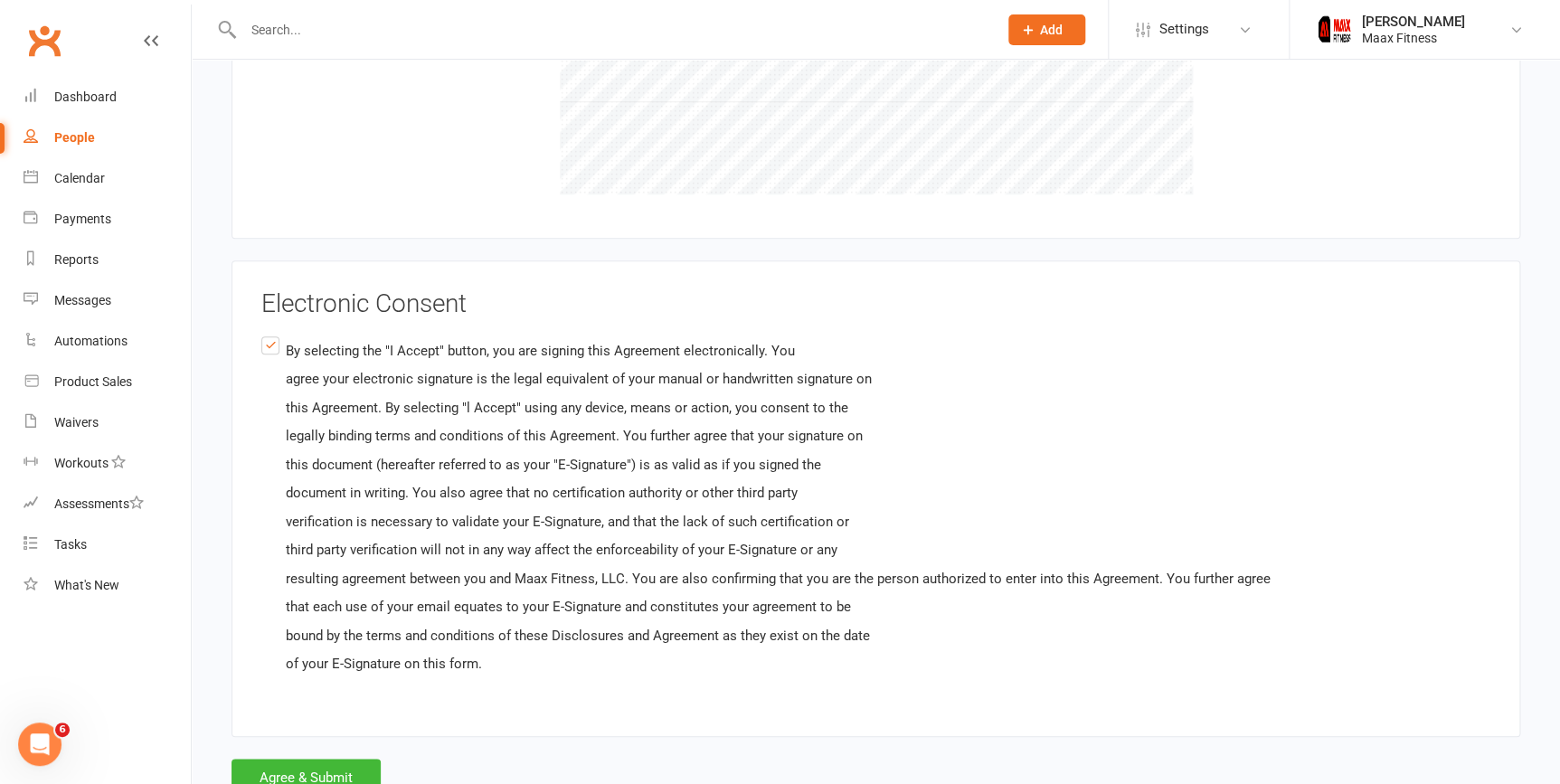
scroll to position [4031, 0]
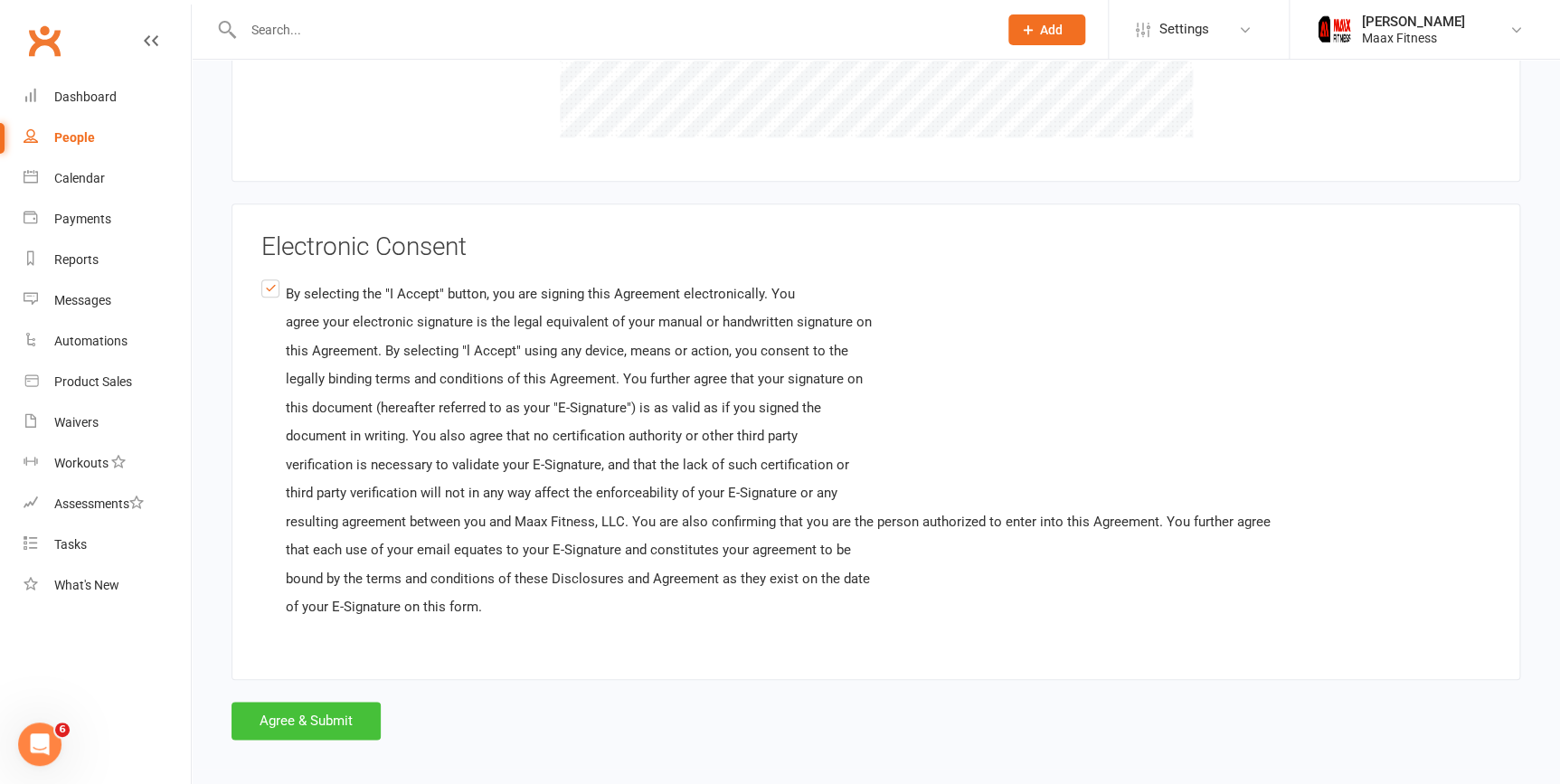
click at [317, 706] on button "Agree & Submit" at bounding box center [306, 720] width 150 height 38
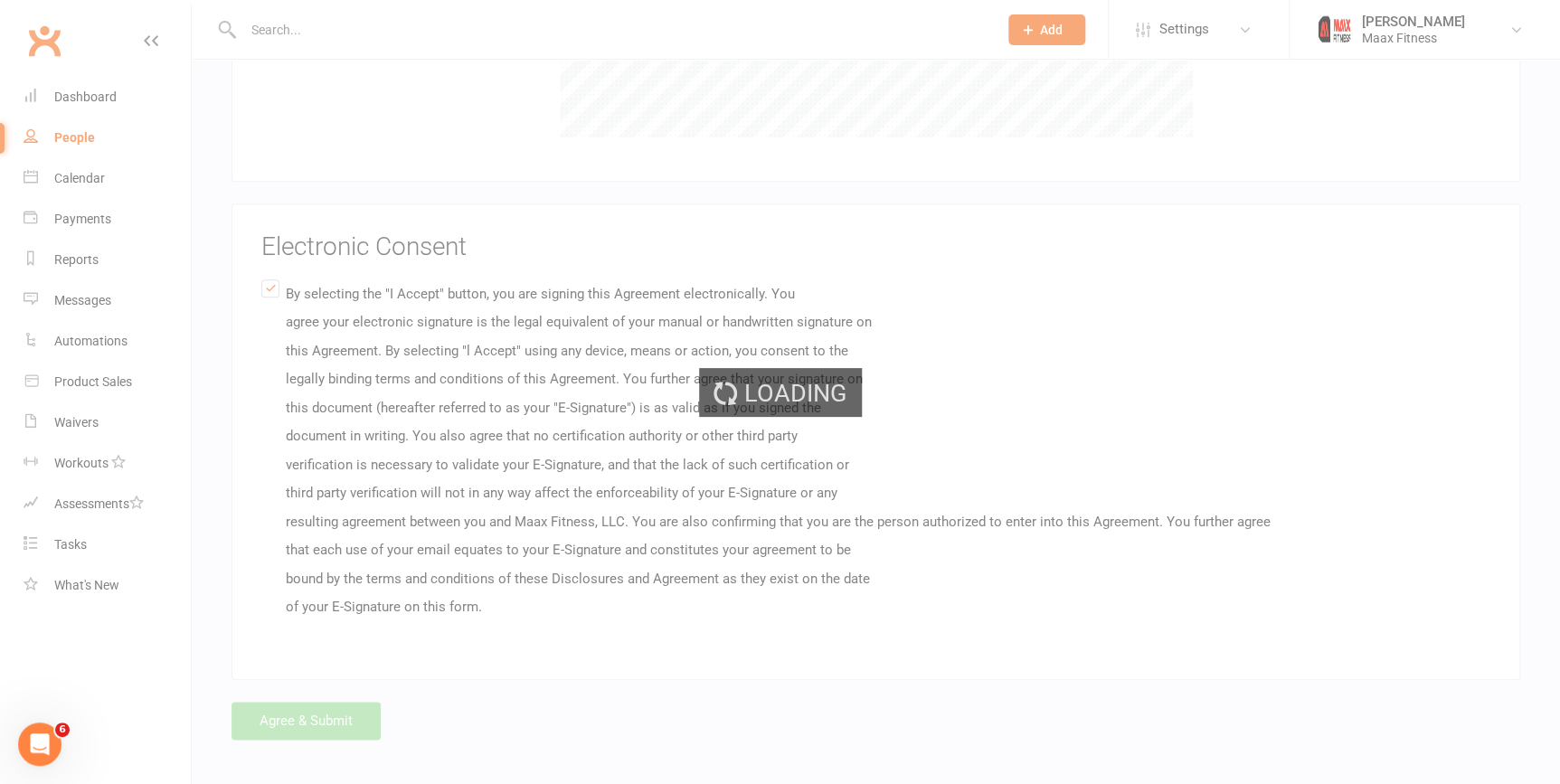
scroll to position [0, 0]
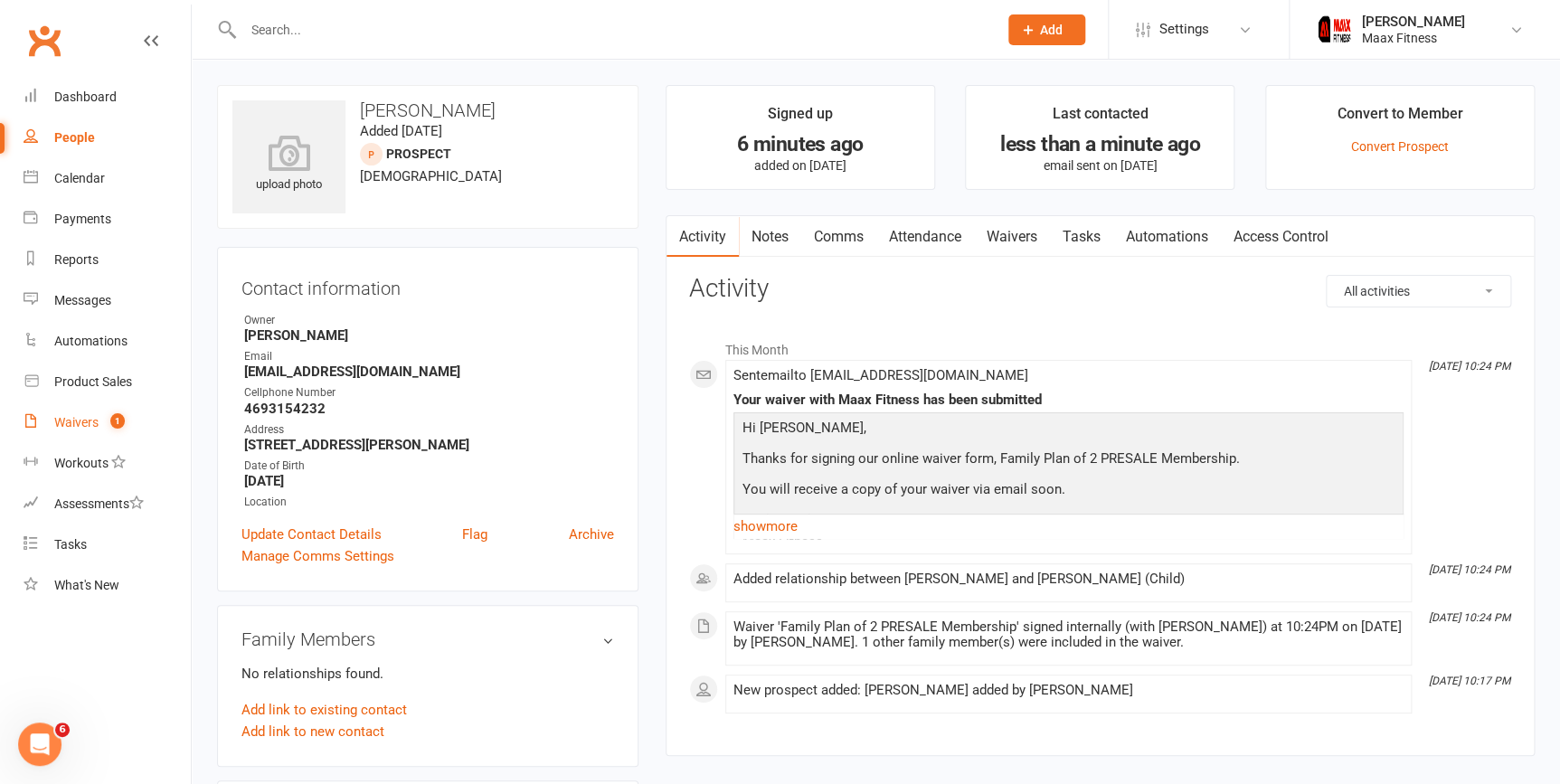
click at [81, 422] on div "Waivers" at bounding box center [76, 423] width 45 height 15
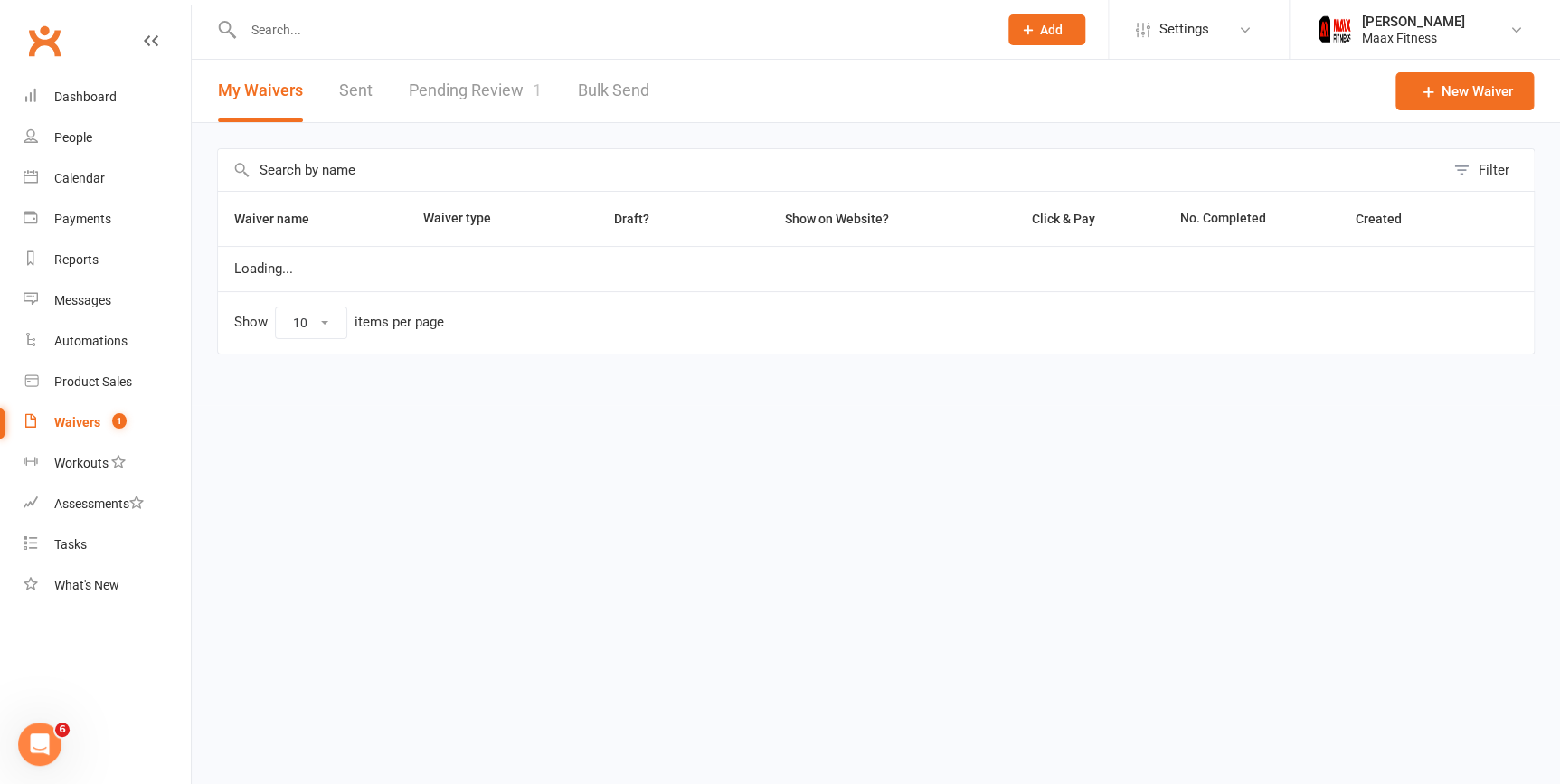
select select "25"
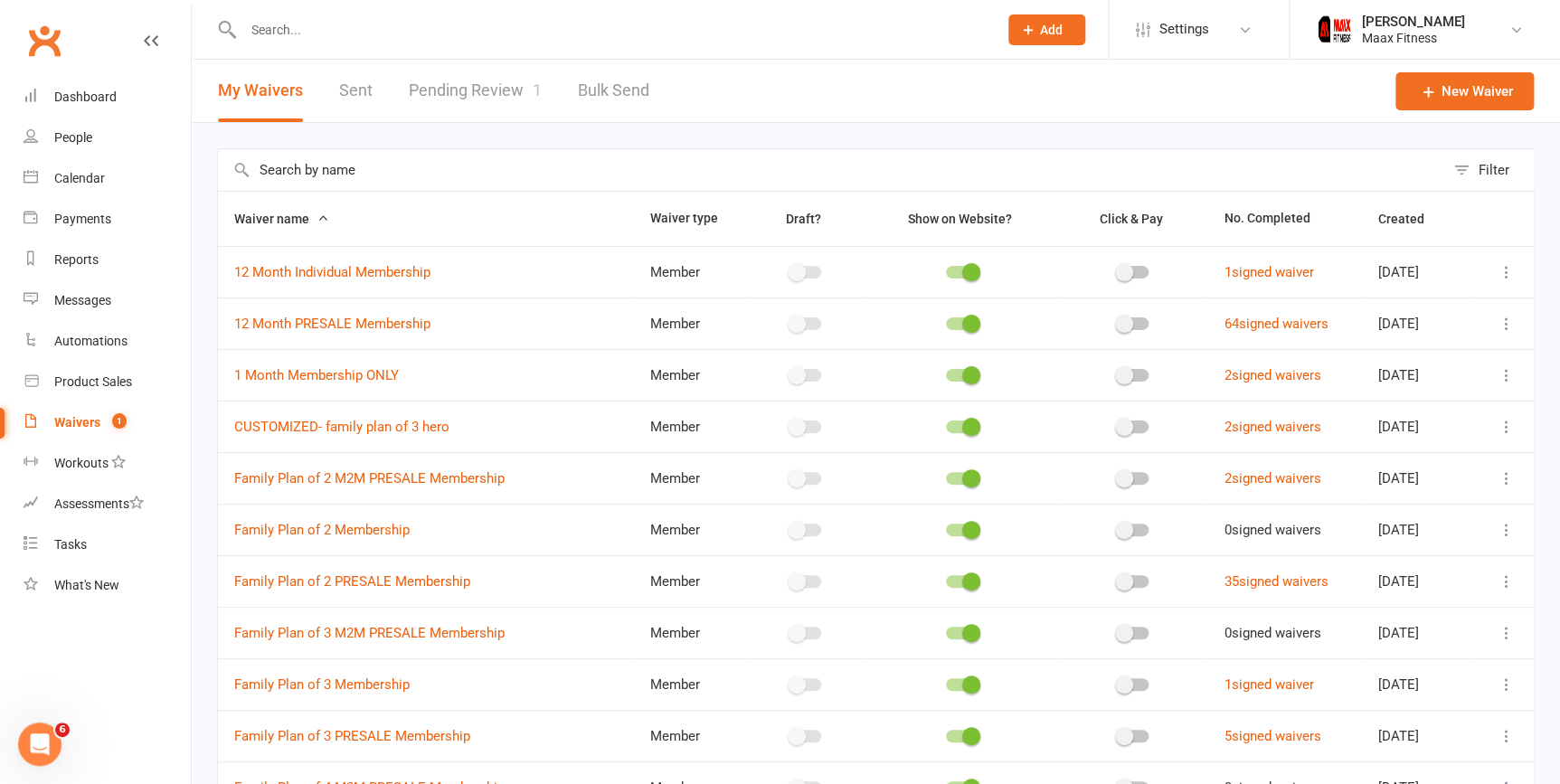
click at [484, 79] on link "Pending Review 1" at bounding box center [475, 90] width 133 height 62
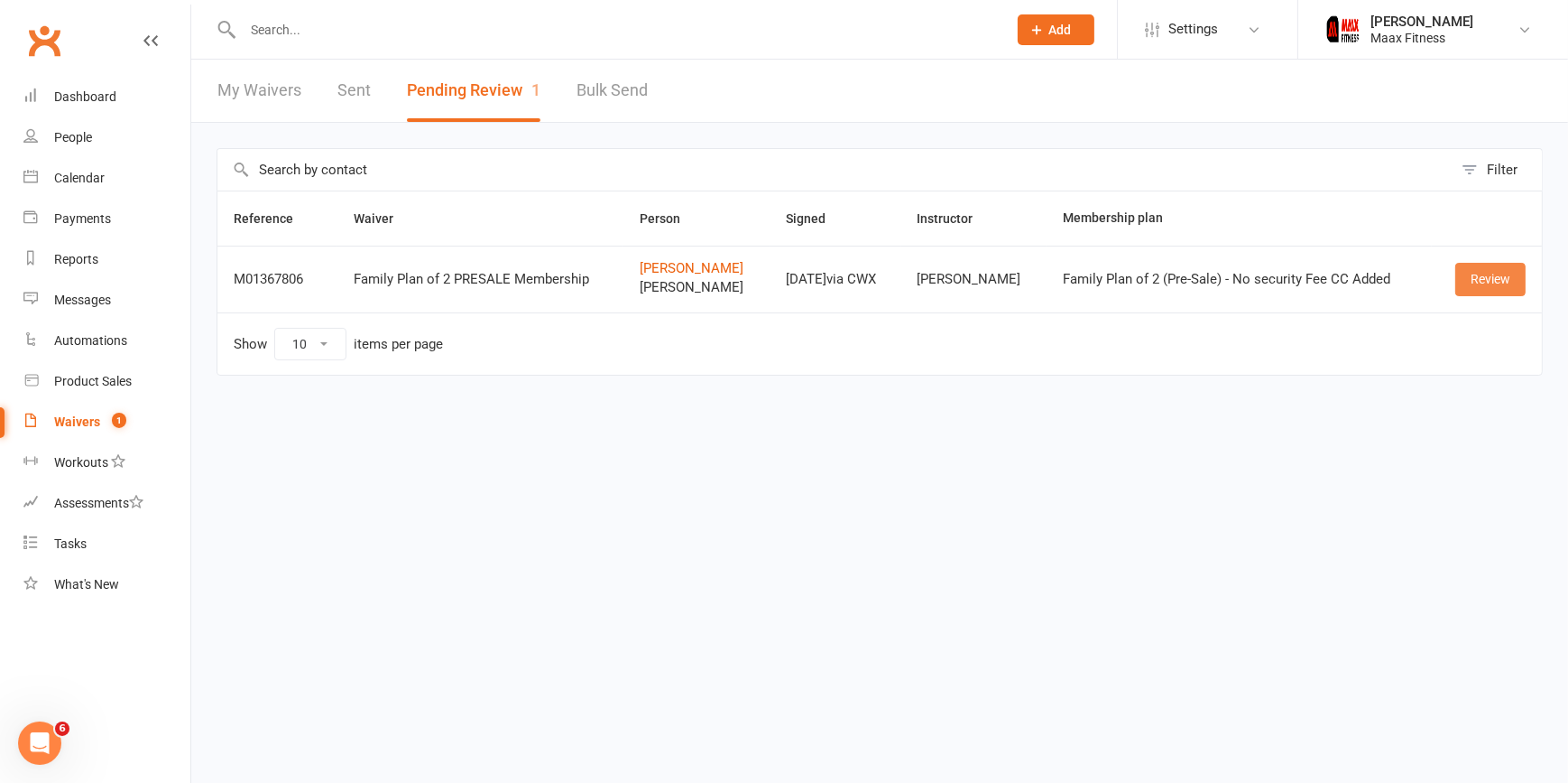
click at [1486, 284] on link "Review" at bounding box center [1491, 278] width 70 height 32
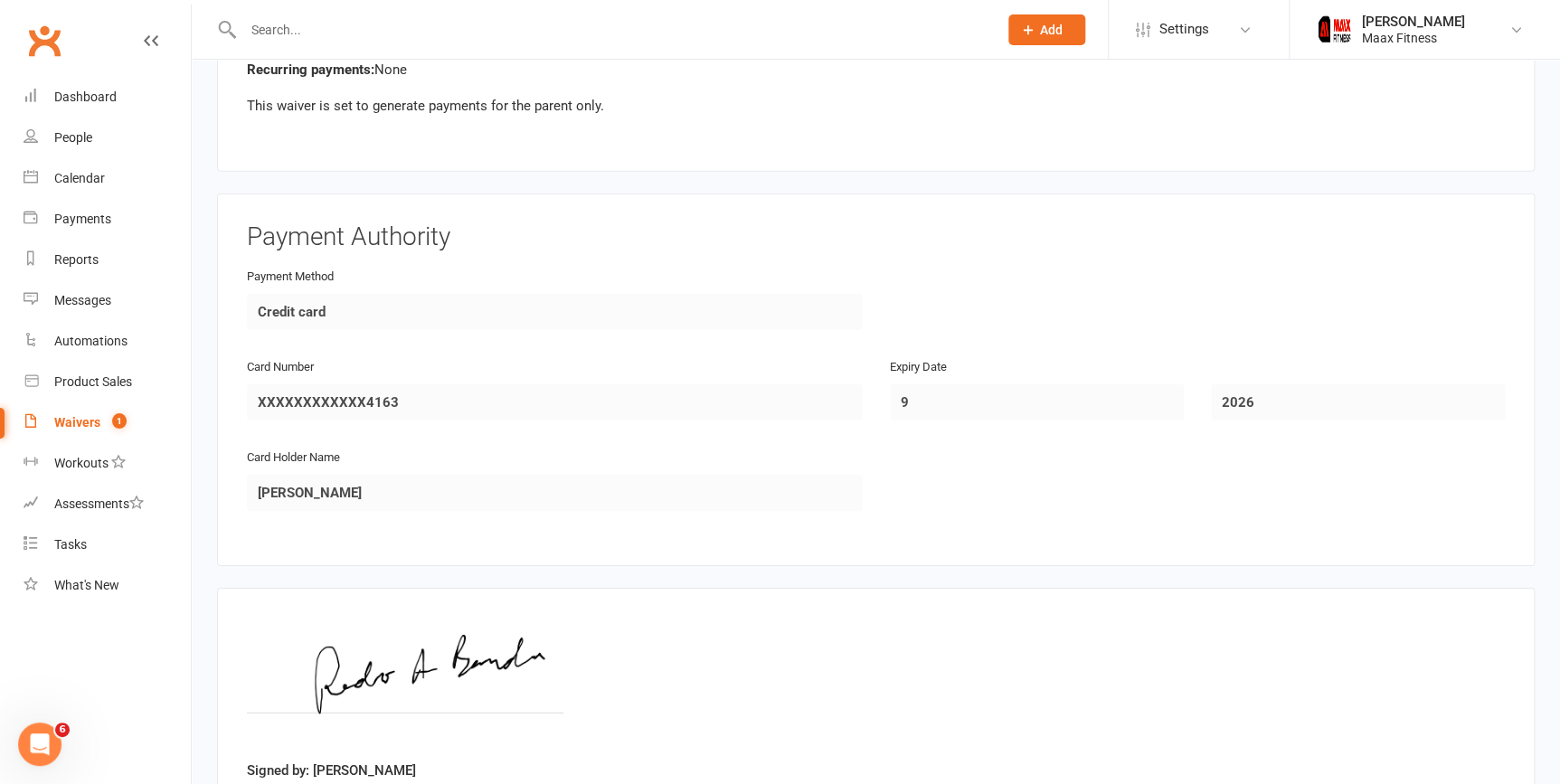
scroll to position [2636, 0]
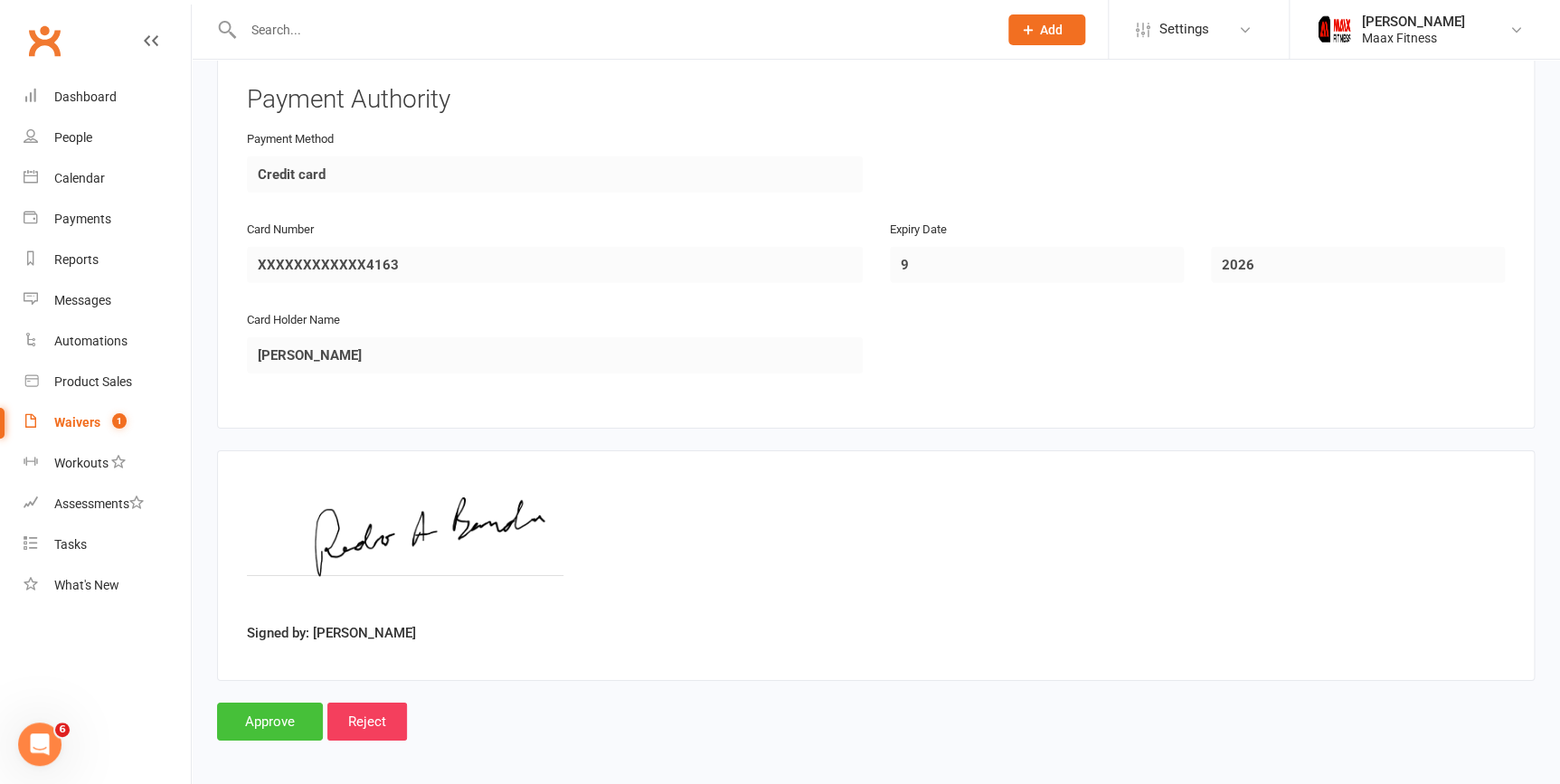
click at [249, 714] on input "Approve" at bounding box center [270, 721] width 106 height 38
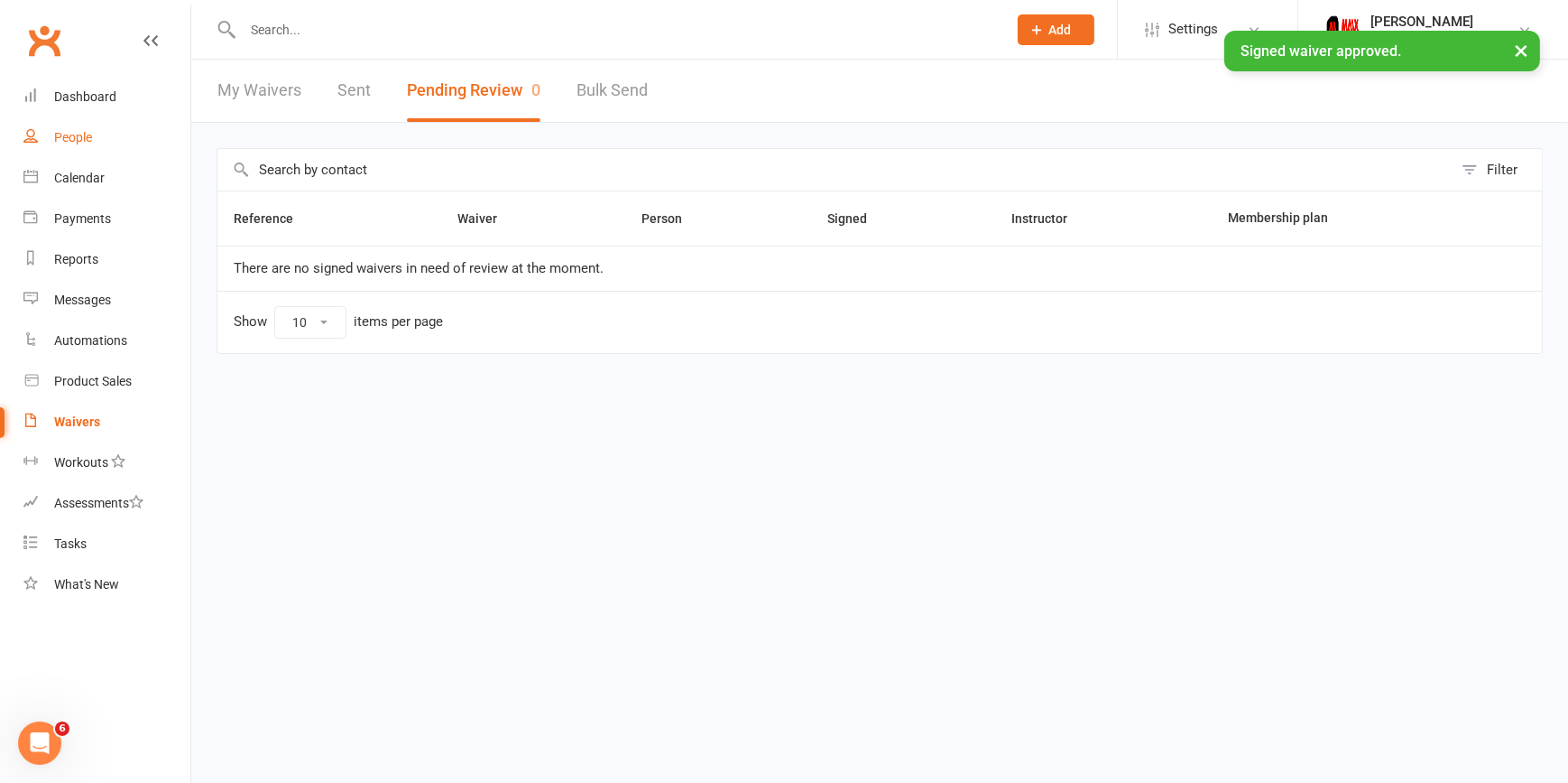
click at [78, 141] on div "People" at bounding box center [72, 137] width 38 height 15
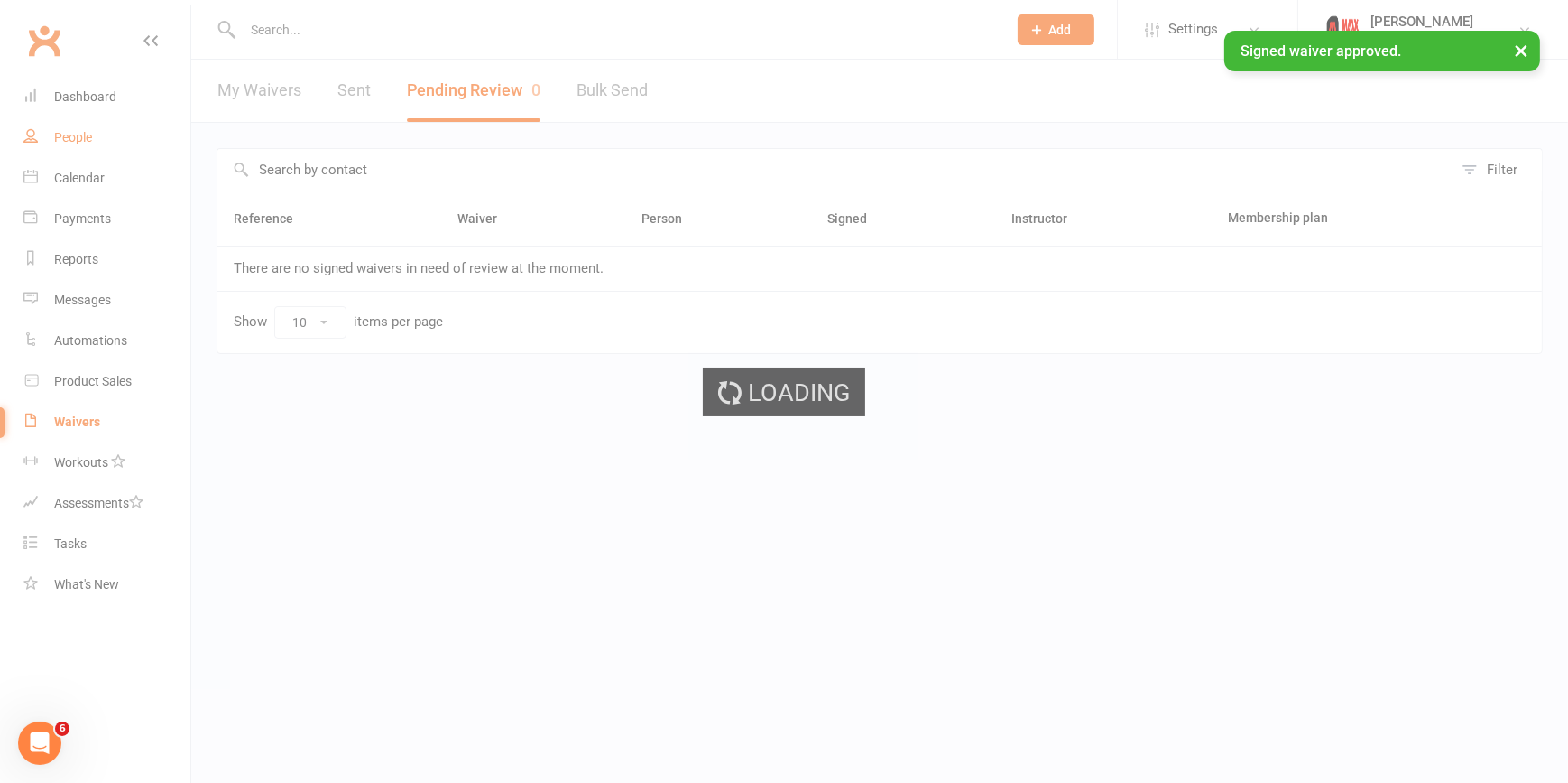
select select "100"
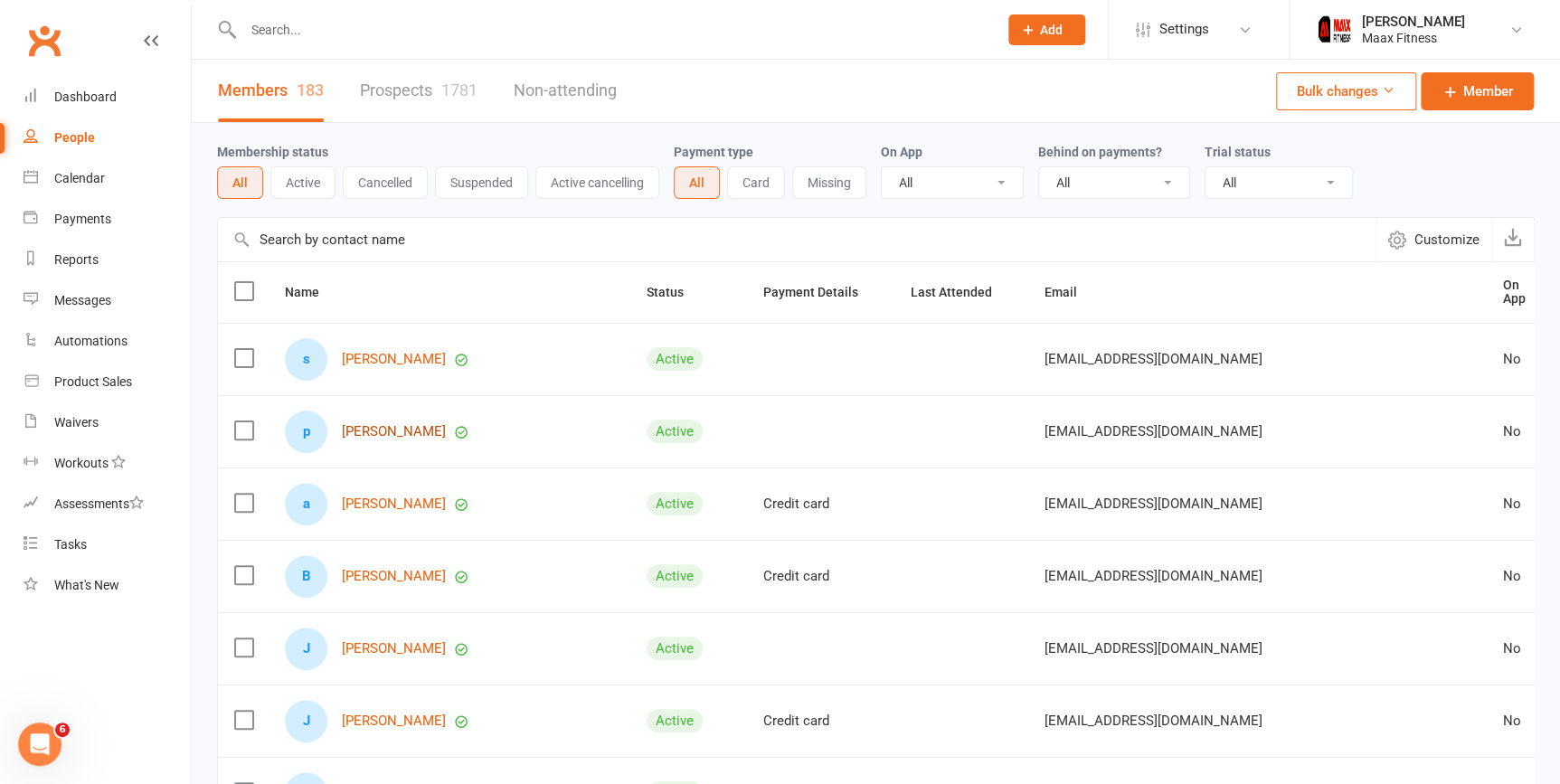
click at [368, 424] on link "[PERSON_NAME]" at bounding box center [394, 431] width 104 height 16
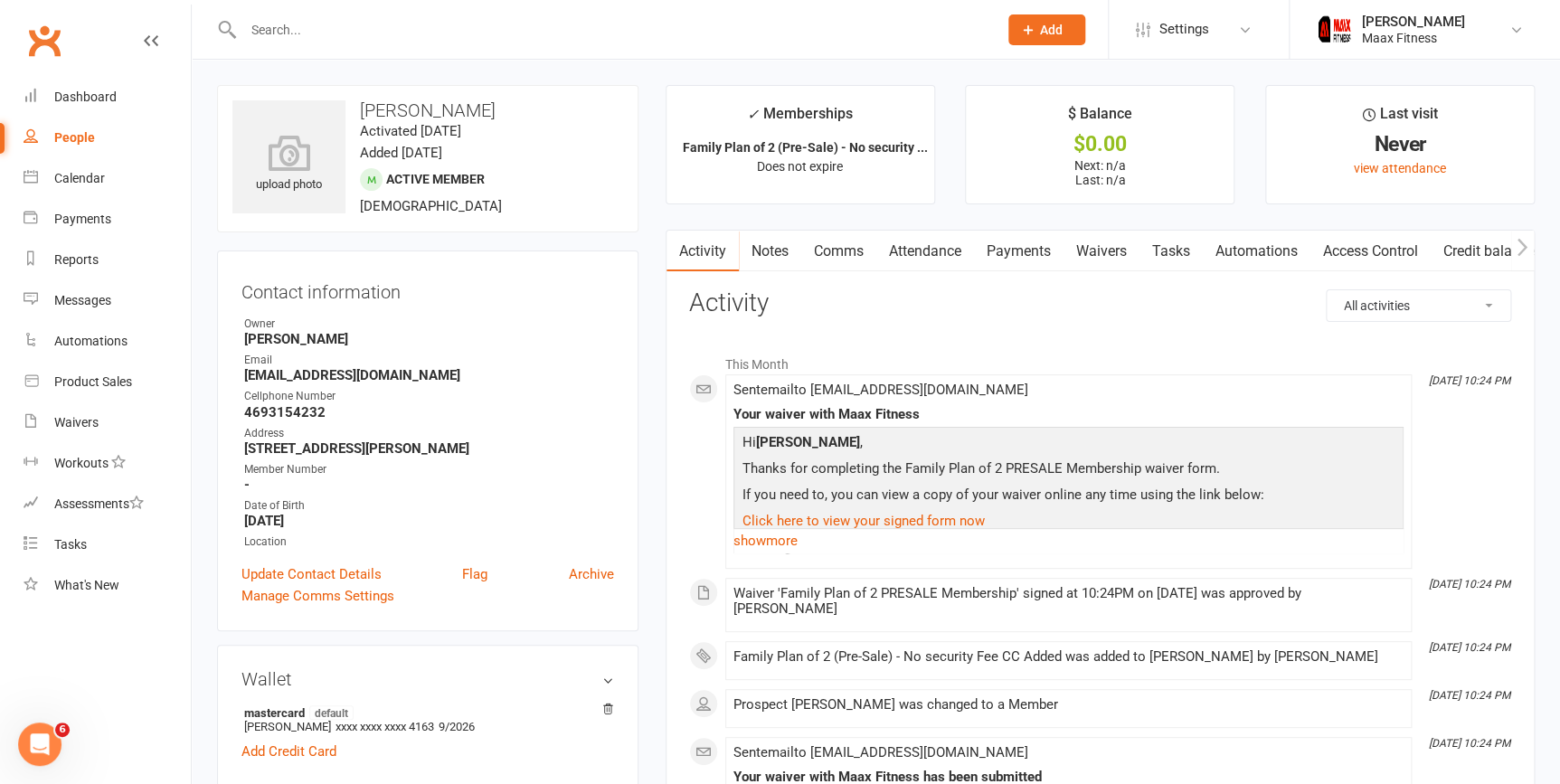
click at [1049, 255] on link "Payments" at bounding box center [1018, 251] width 89 height 42
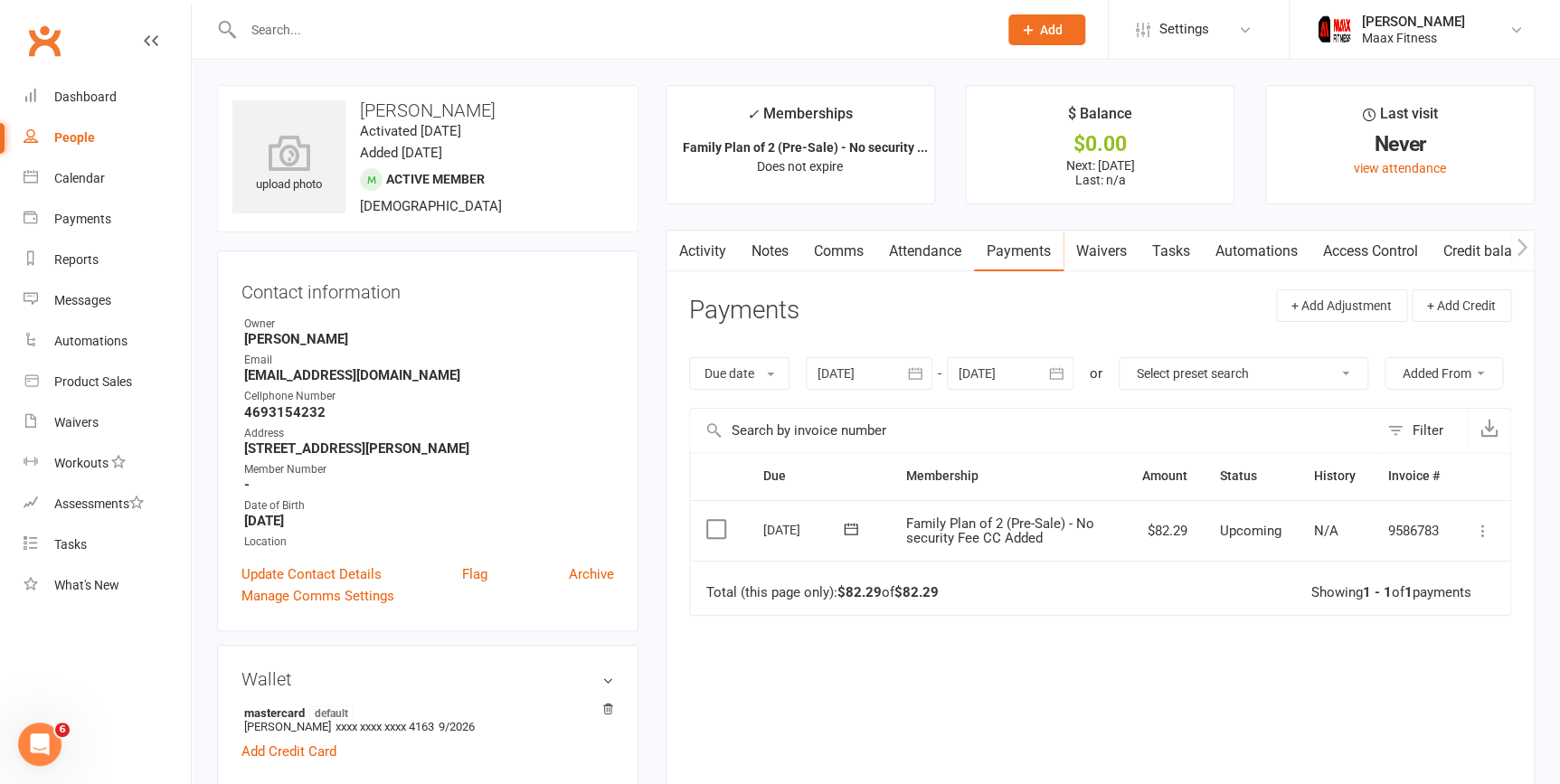
click at [1485, 533] on icon at bounding box center [1482, 530] width 18 height 18
click at [1378, 609] on link "Mark as Paid (POS)" at bounding box center [1403, 602] width 179 height 36
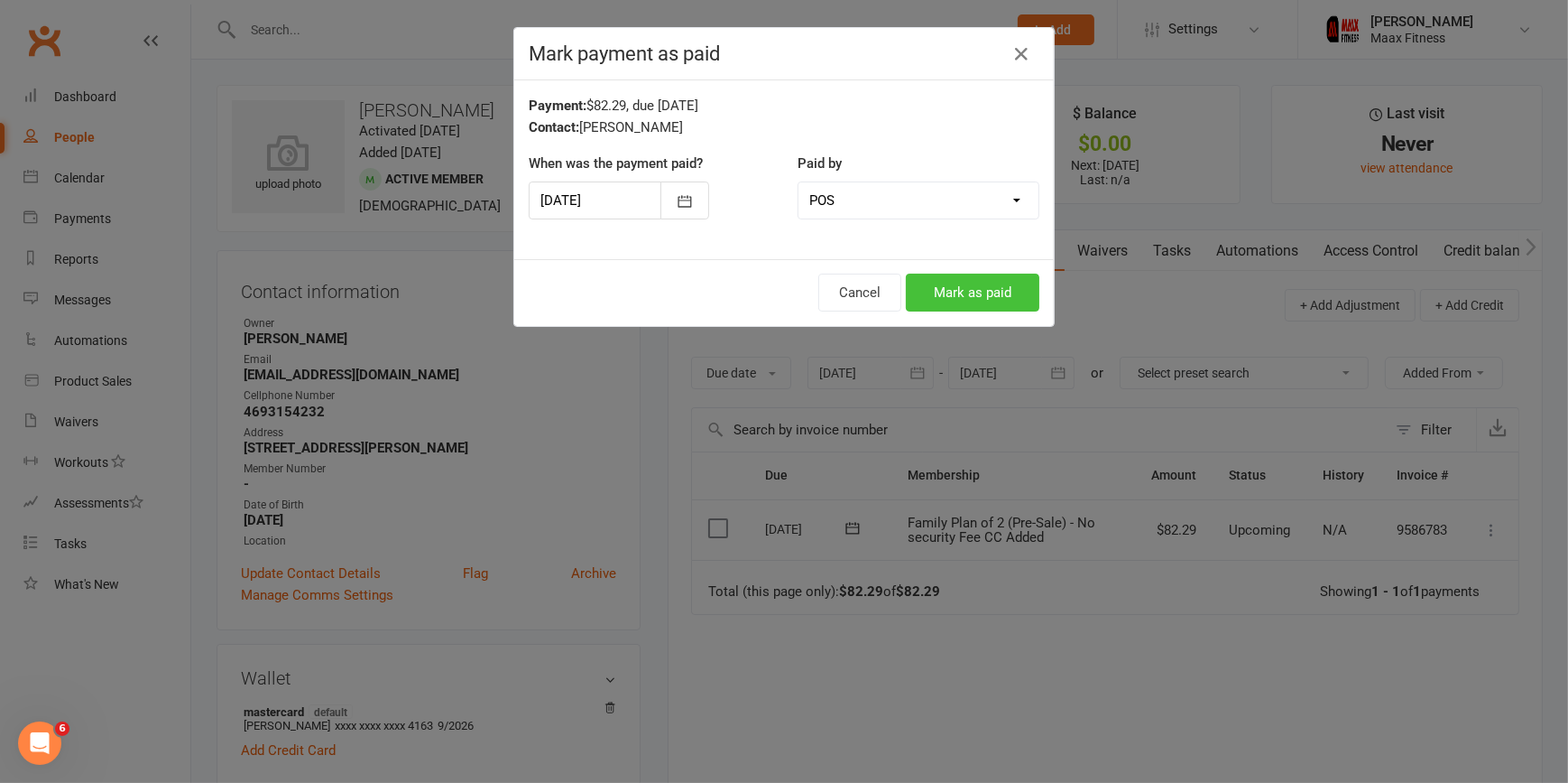
click at [940, 300] on button "Mark as paid" at bounding box center [973, 292] width 134 height 38
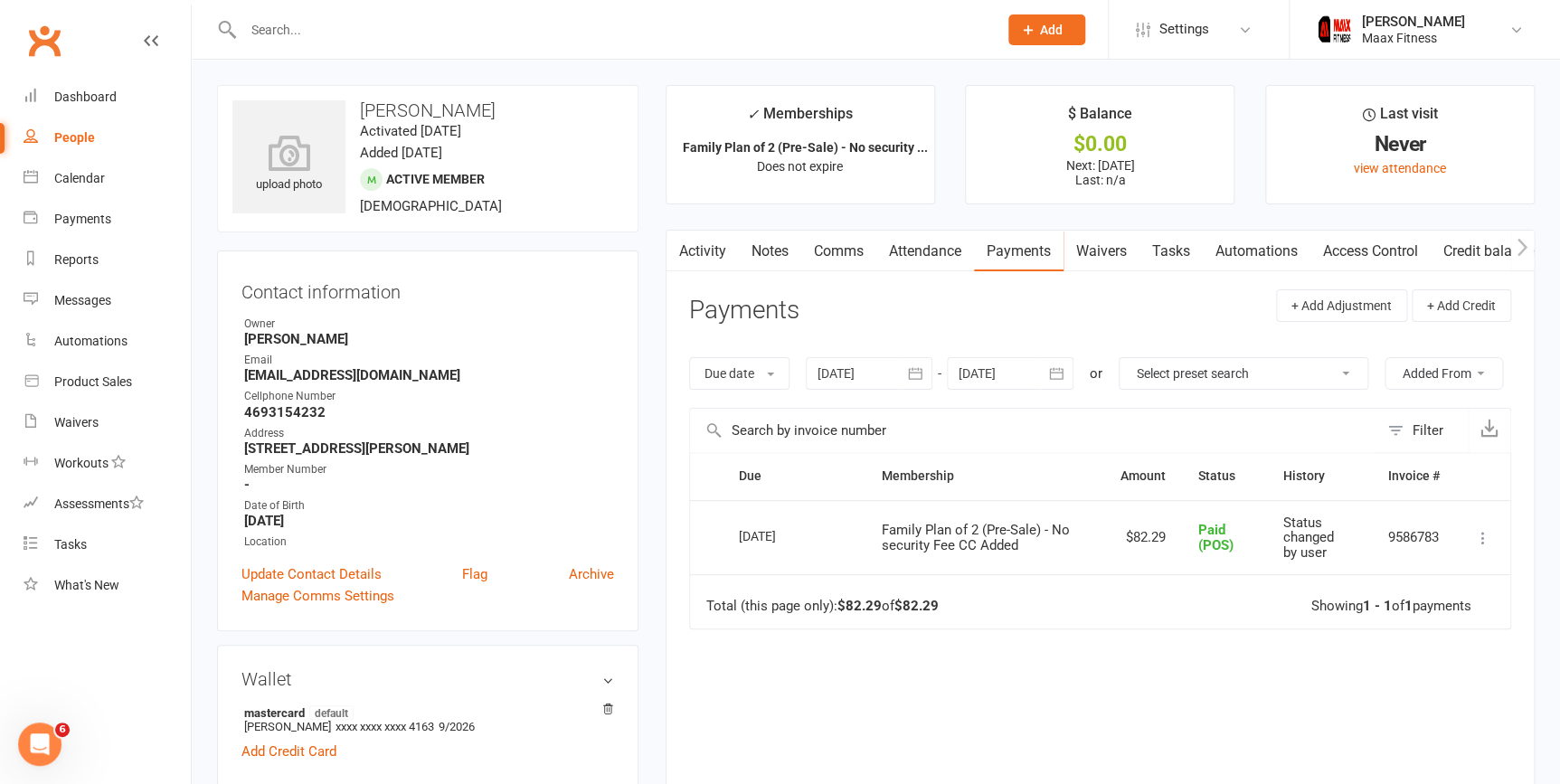
click at [1374, 240] on link "Access Control" at bounding box center [1370, 251] width 120 height 42
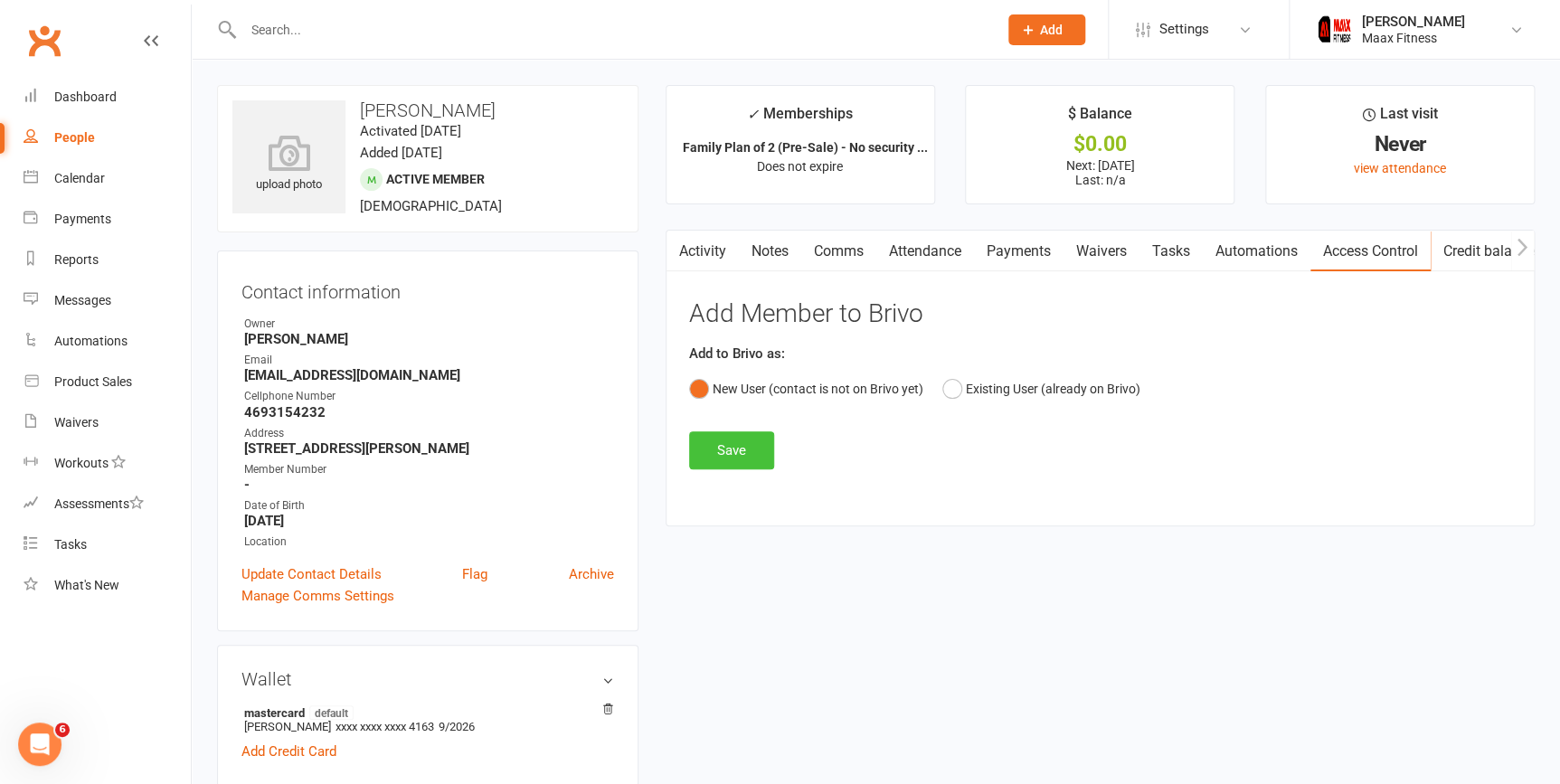
click at [739, 464] on button "Save" at bounding box center [731, 450] width 85 height 38
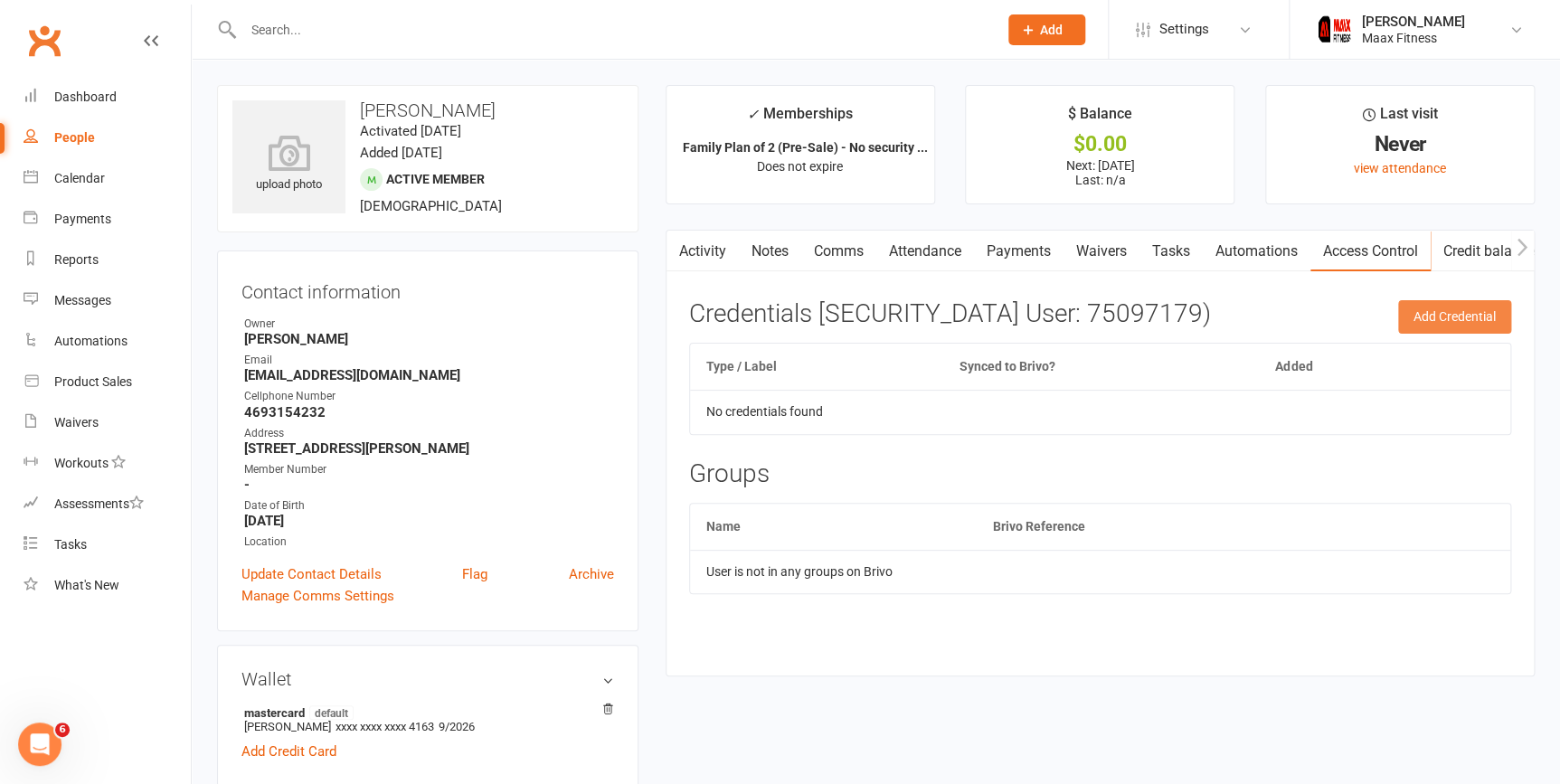
click at [1454, 307] on button "Add Credential" at bounding box center [1455, 316] width 113 height 33
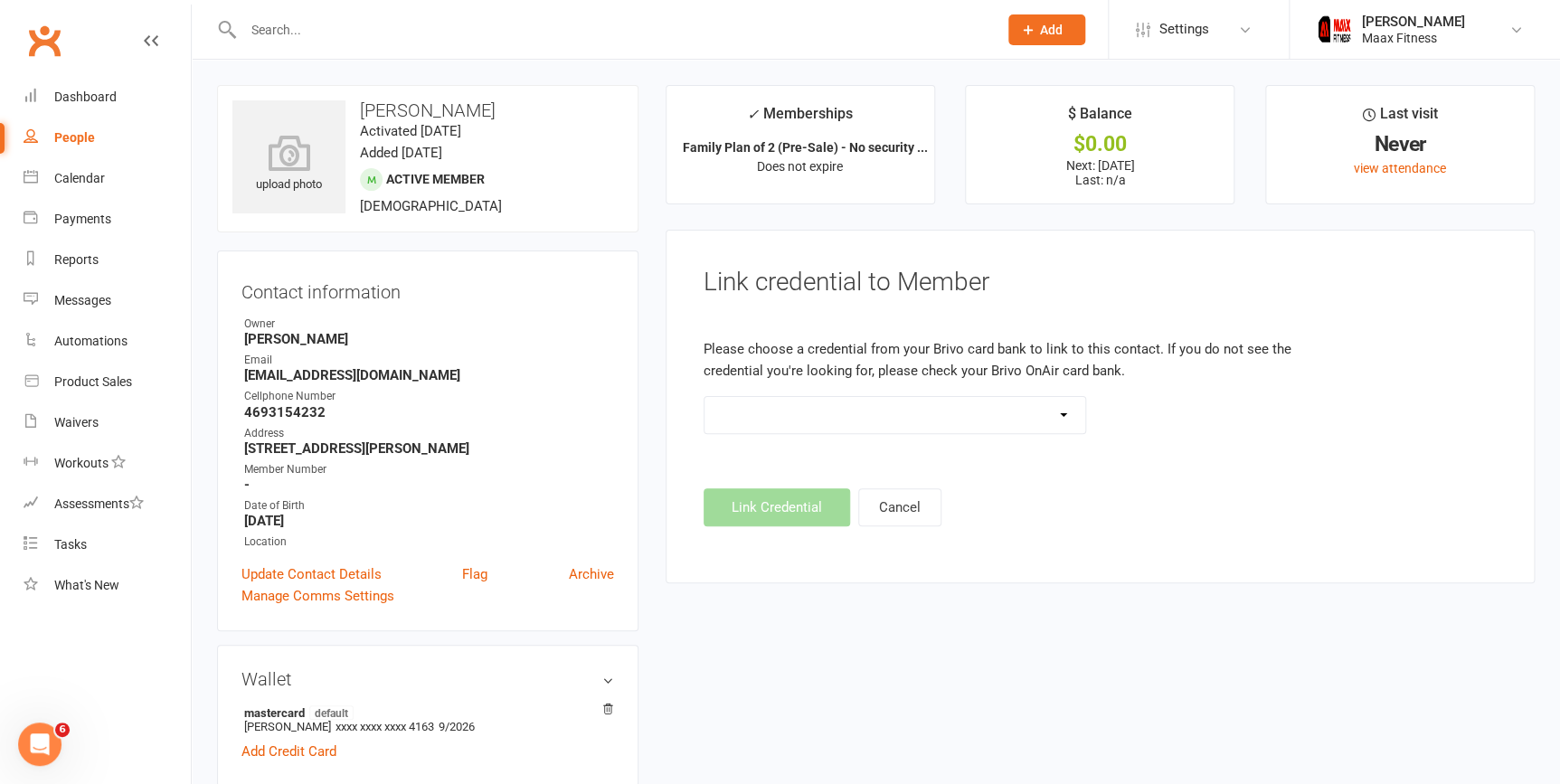
click at [1065, 418] on select at bounding box center [895, 414] width 382 height 36
click at [97, 142] on link "People" at bounding box center [107, 138] width 167 height 41
select select "100"
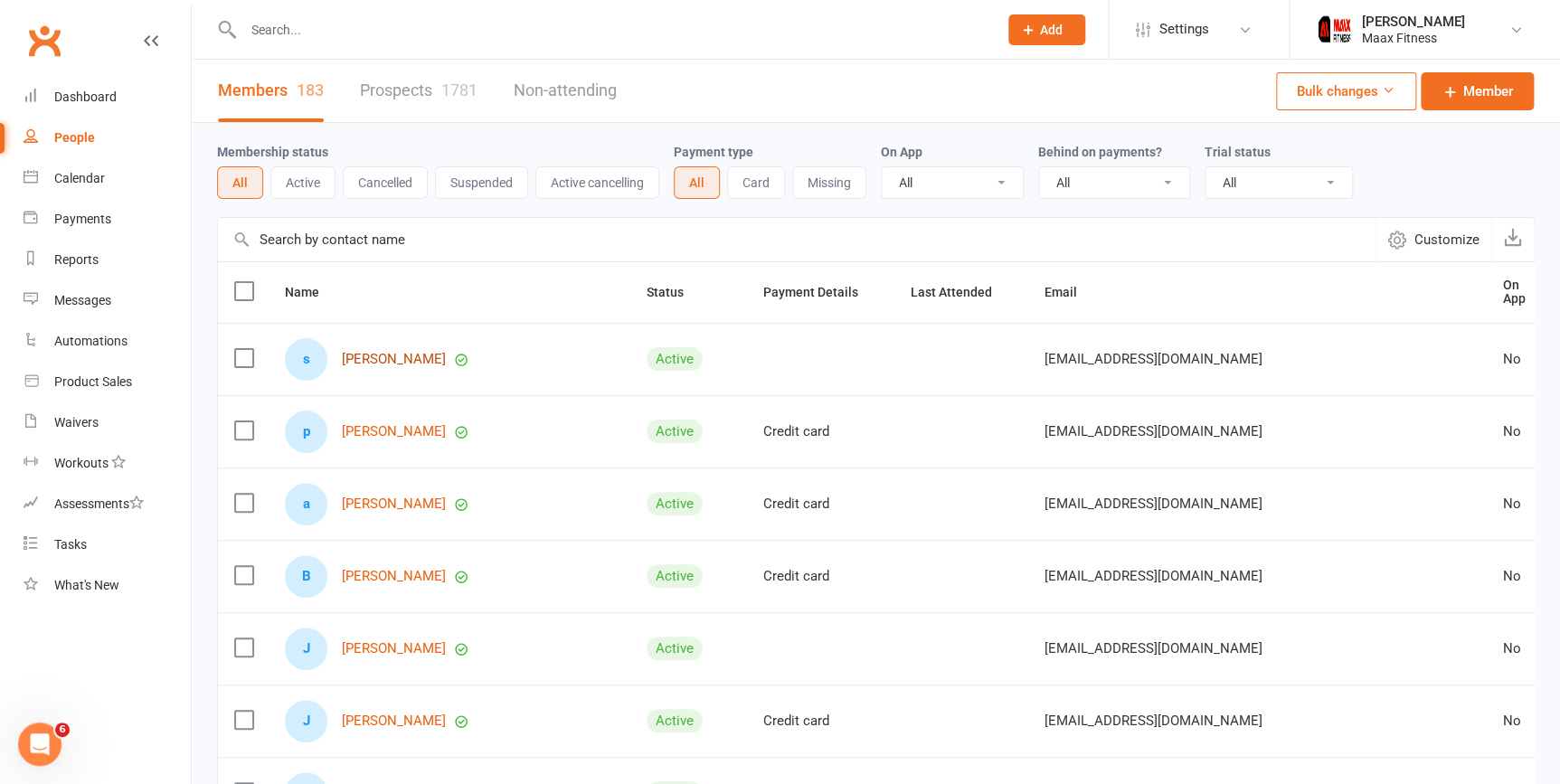
click at [409, 355] on link "[PERSON_NAME]" at bounding box center [394, 359] width 104 height 16
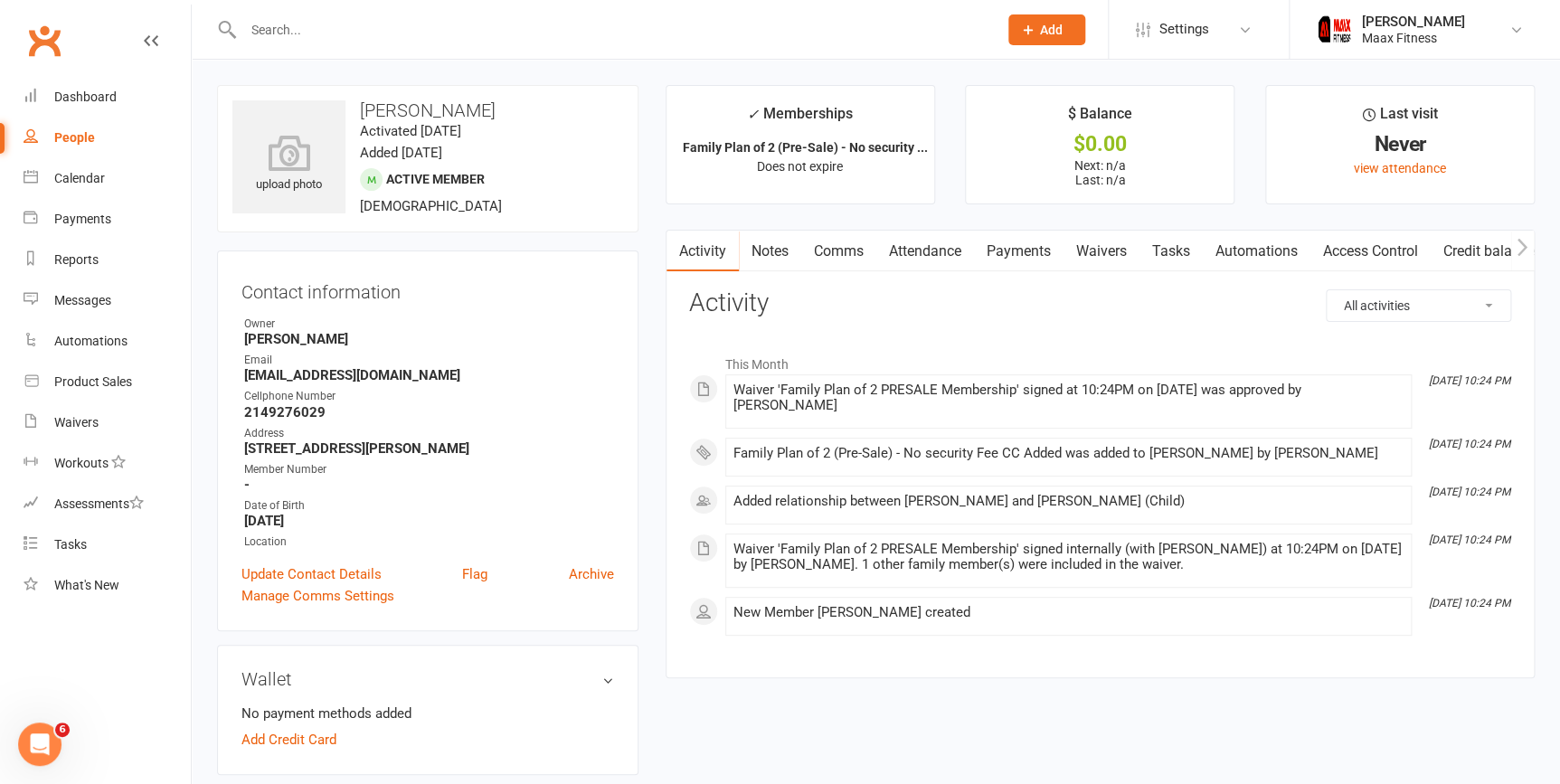
click at [1008, 253] on link "Payments" at bounding box center [1018, 251] width 89 height 42
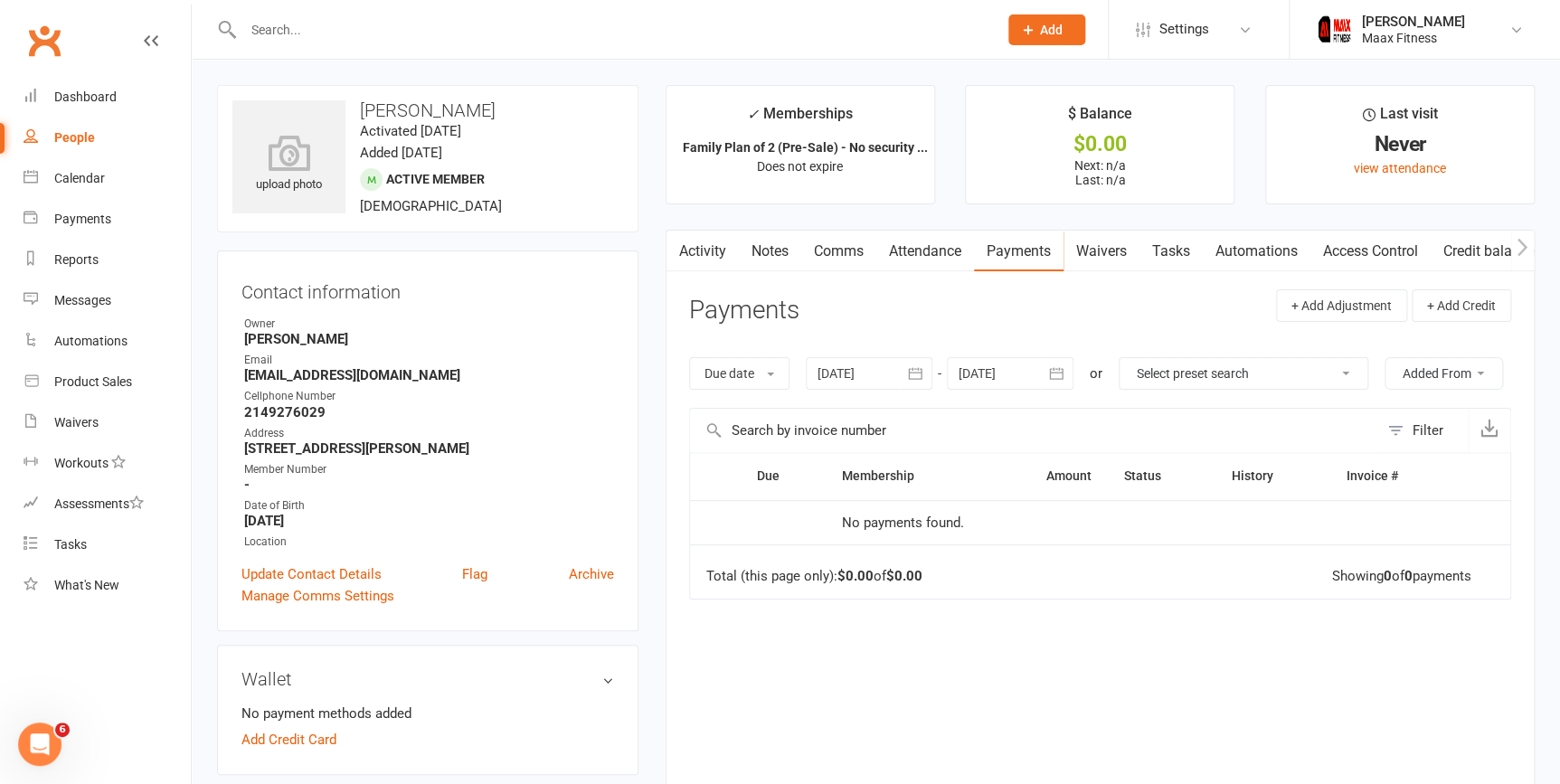
click at [1385, 255] on link "Access Control" at bounding box center [1370, 251] width 120 height 42
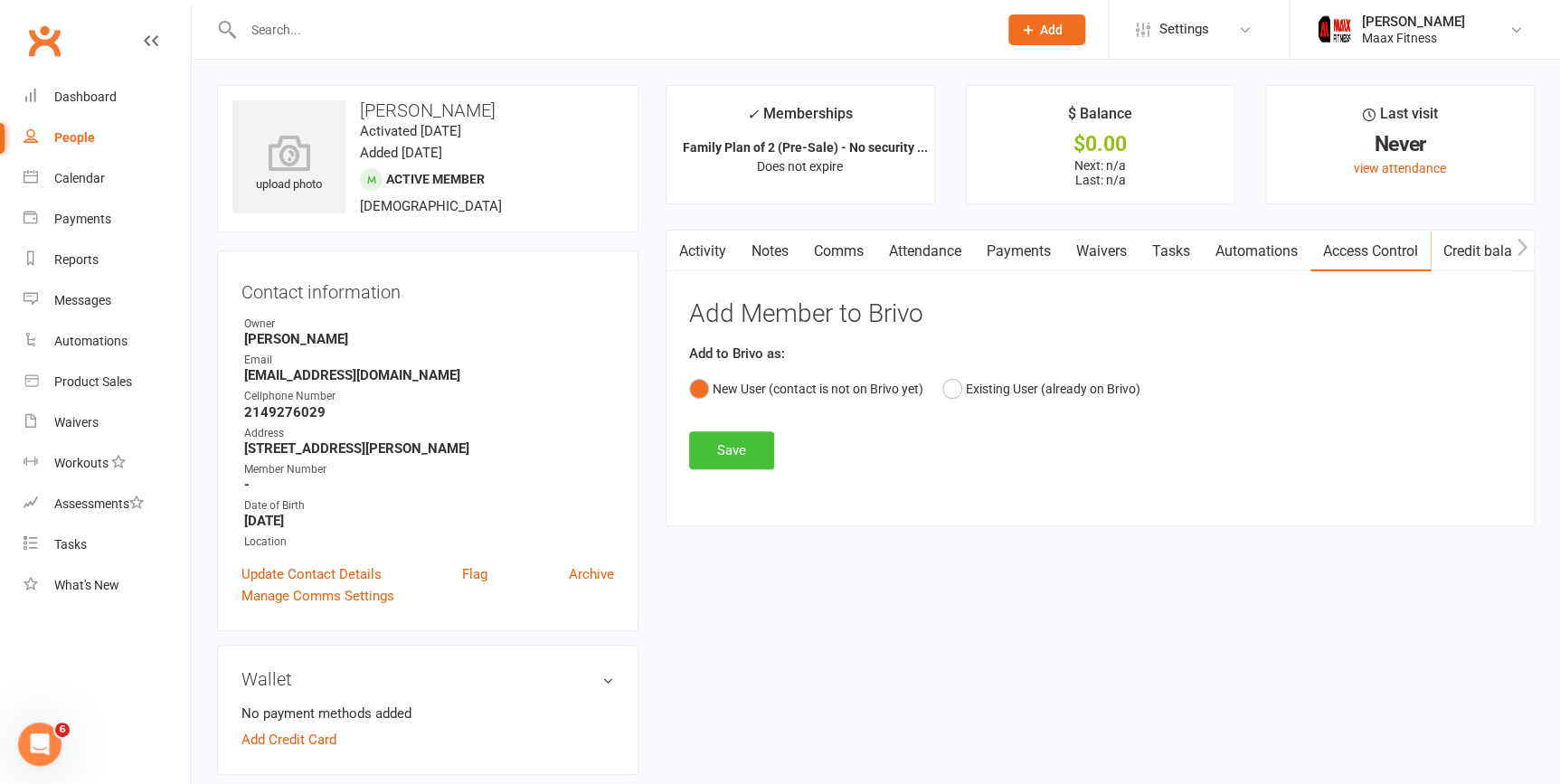
click at [760, 449] on button "Save" at bounding box center [731, 450] width 85 height 38
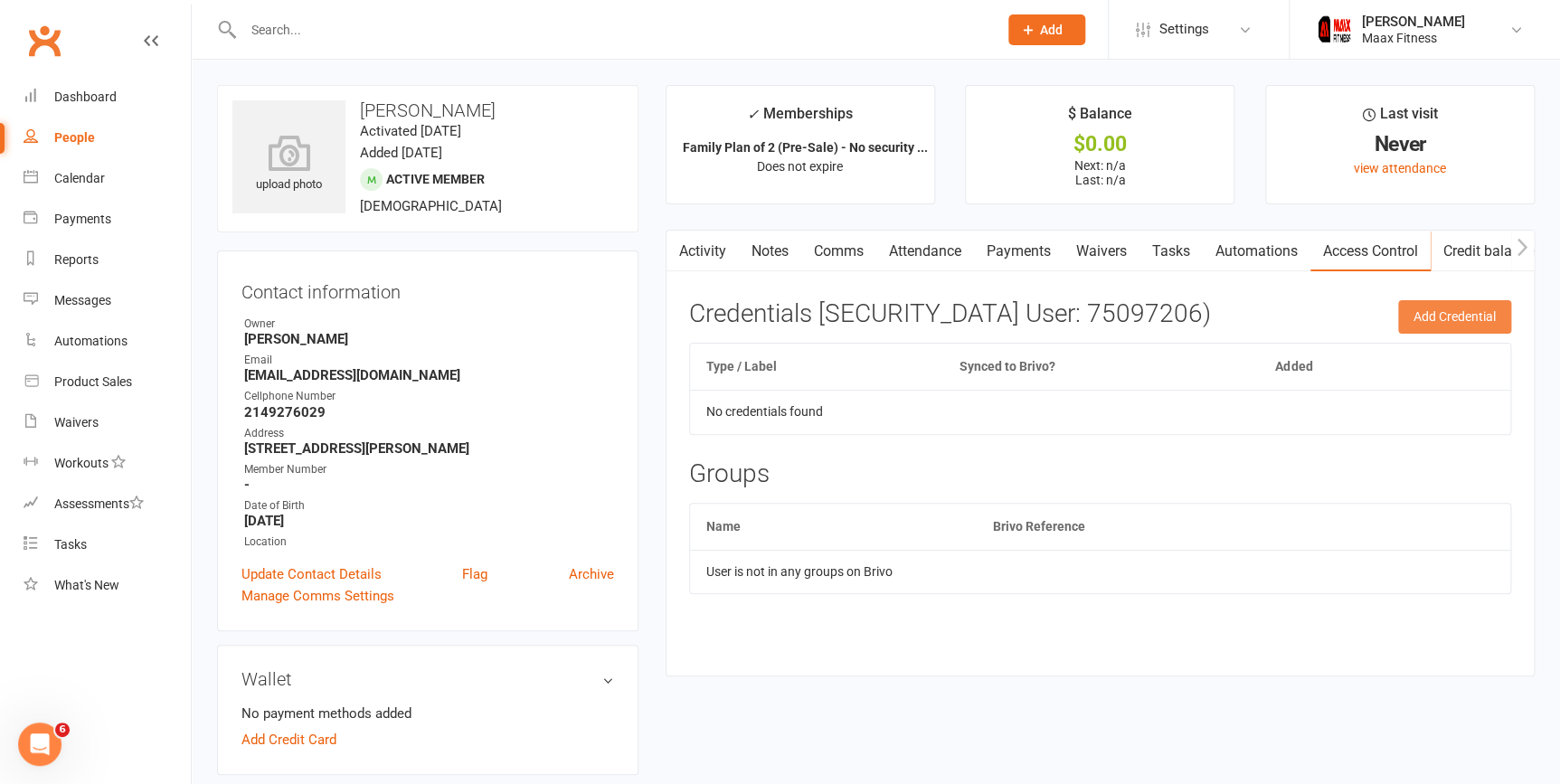
click at [1455, 315] on button "Add Credential" at bounding box center [1455, 316] width 113 height 33
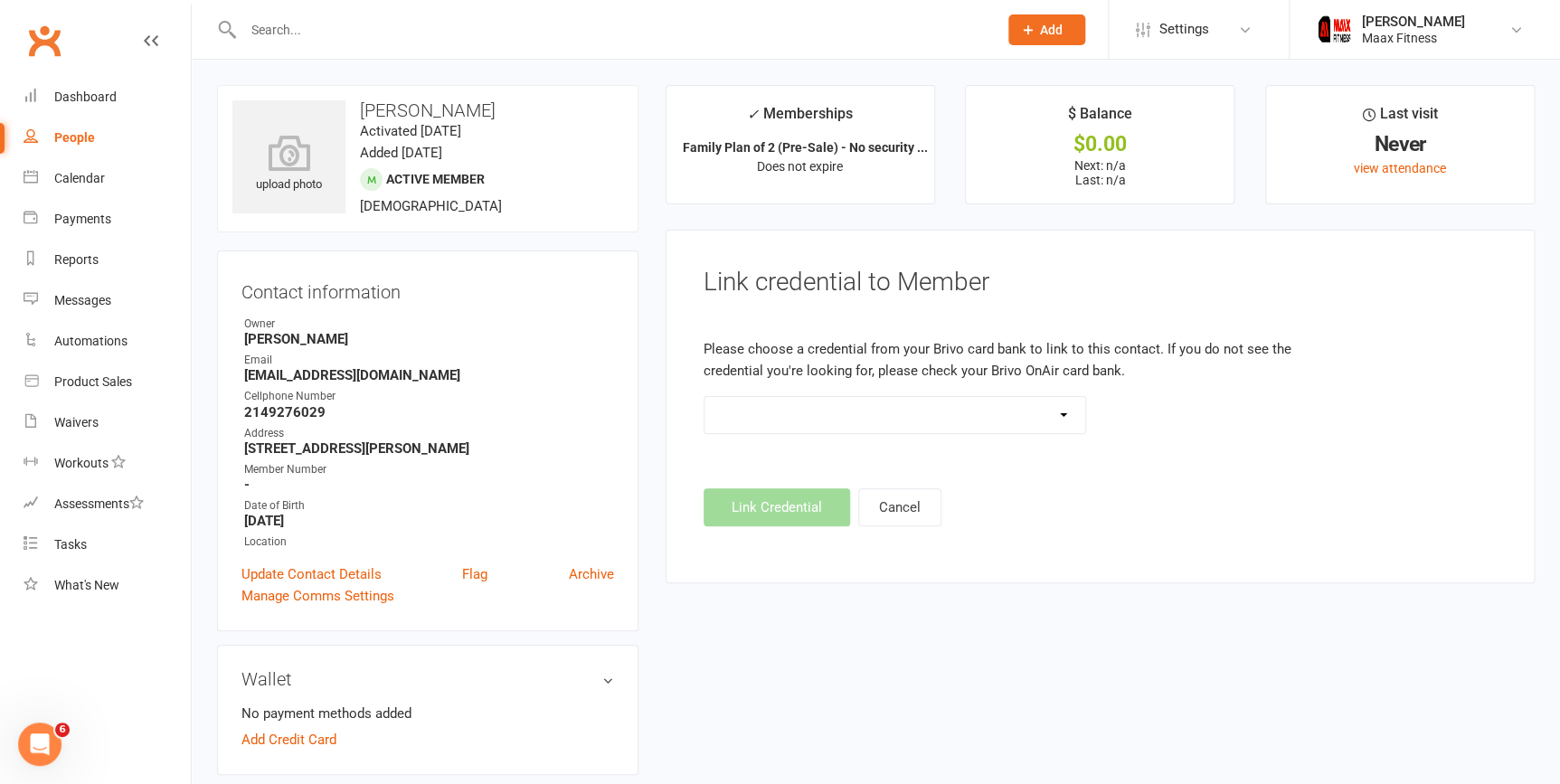
click at [1067, 418] on select at bounding box center [895, 414] width 382 height 36
click at [704, 397] on select at bounding box center [895, 414] width 382 height 36
drag, startPoint x: 244, startPoint y: 373, endPoint x: 388, endPoint y: 374, distance: 144.0
click at [388, 374] on strong "[EMAIL_ADDRESS][DOMAIN_NAME]" at bounding box center [429, 375] width 370 height 17
drag, startPoint x: 388, startPoint y: 374, endPoint x: 344, endPoint y: 371, distance: 44.1
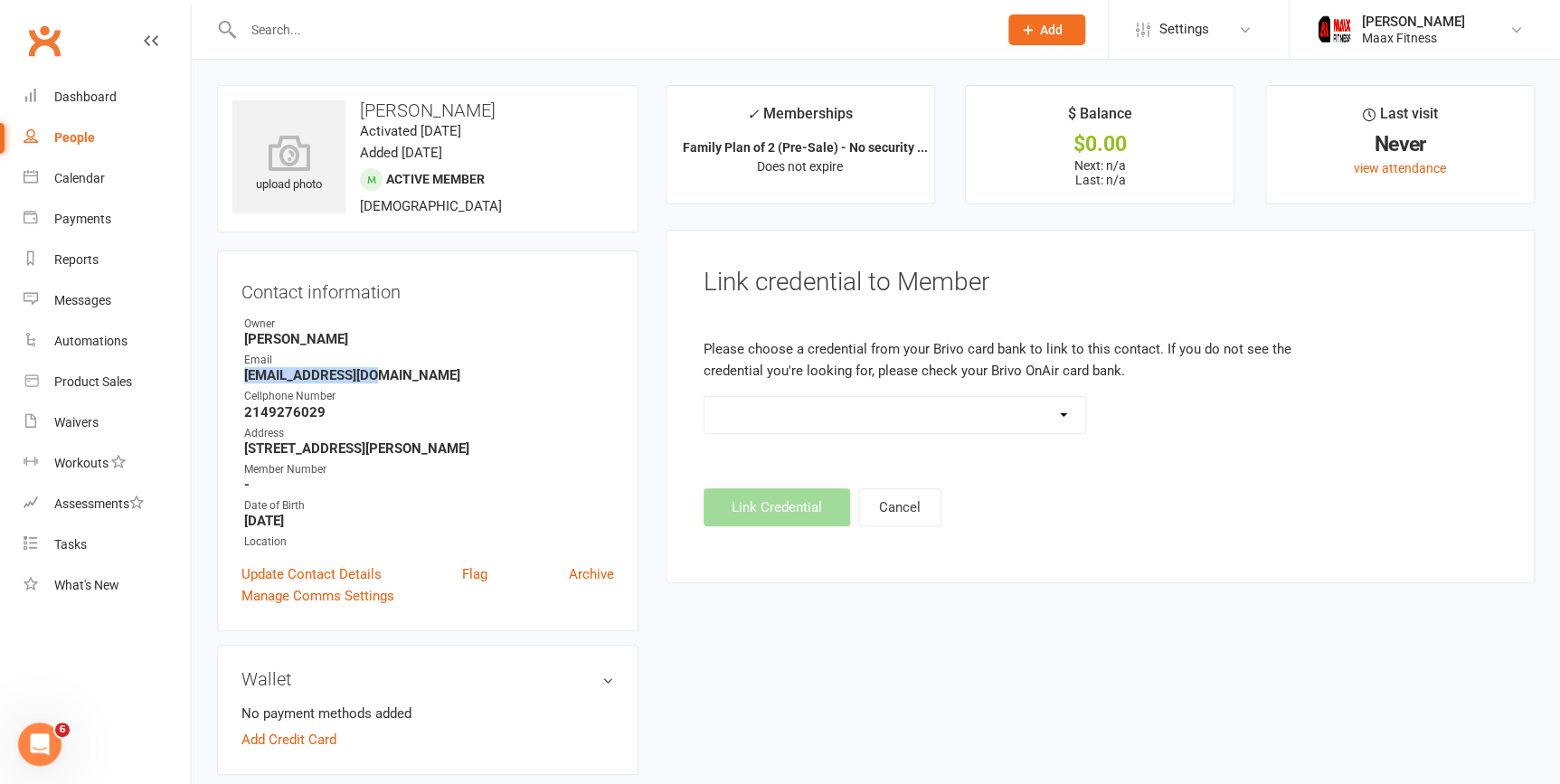
copy strong "[EMAIL_ADDRESS][DOMAIN_NAME]"
drag, startPoint x: 244, startPoint y: 409, endPoint x: 320, endPoint y: 412, distance: 76.1
click at [320, 412] on strong "2149276029" at bounding box center [429, 412] width 370 height 17
drag, startPoint x: 320, startPoint y: 412, endPoint x: 308, endPoint y: 412, distance: 12.0
copy strong "2149276029"
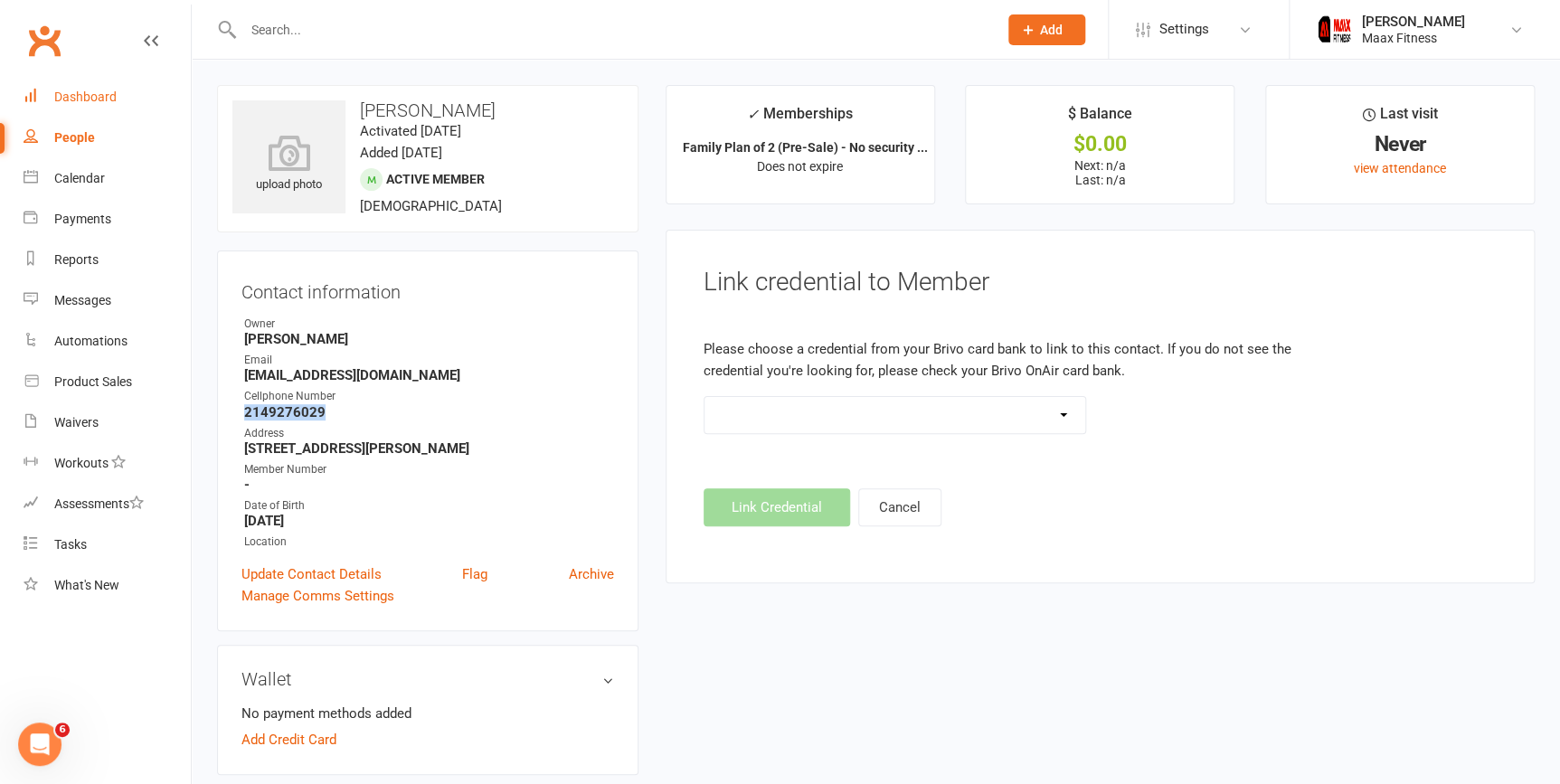
click at [69, 90] on div "Dashboard" at bounding box center [85, 97] width 62 height 15
